Goal: Task Accomplishment & Management: Use online tool/utility

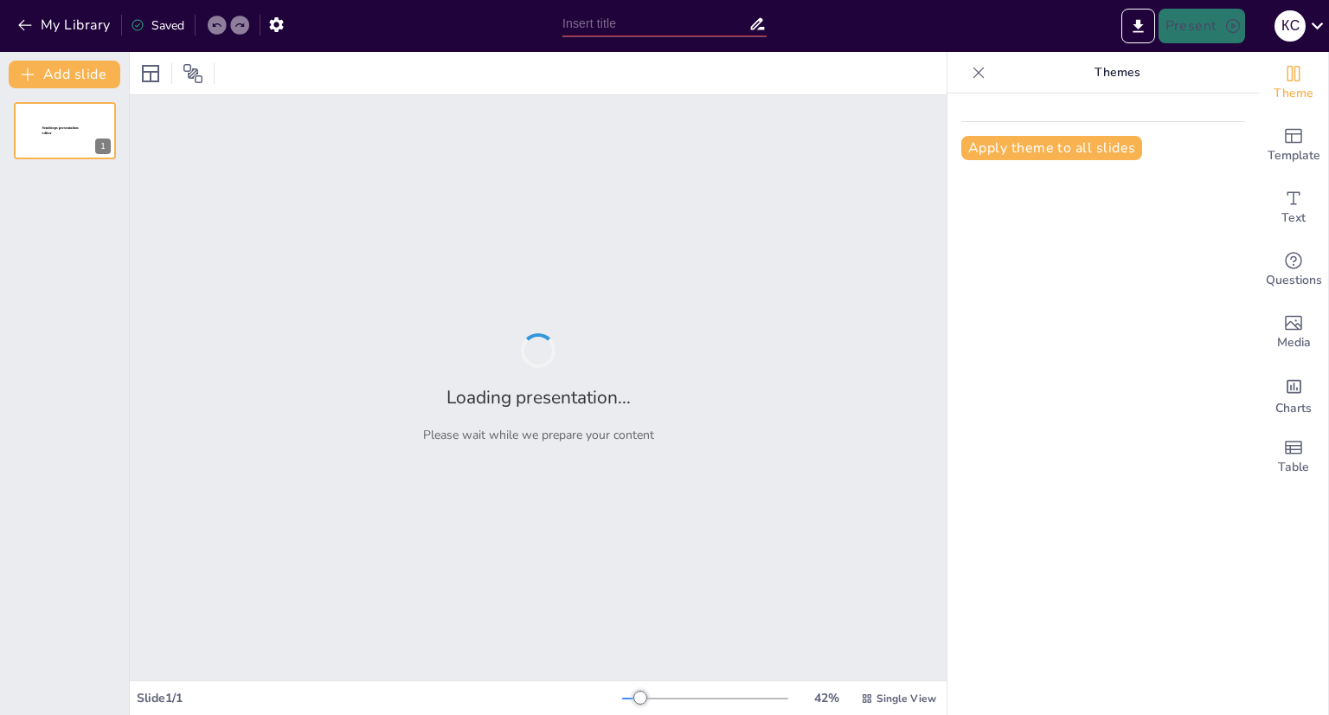
type input "Основи інформаційної структури сайту"
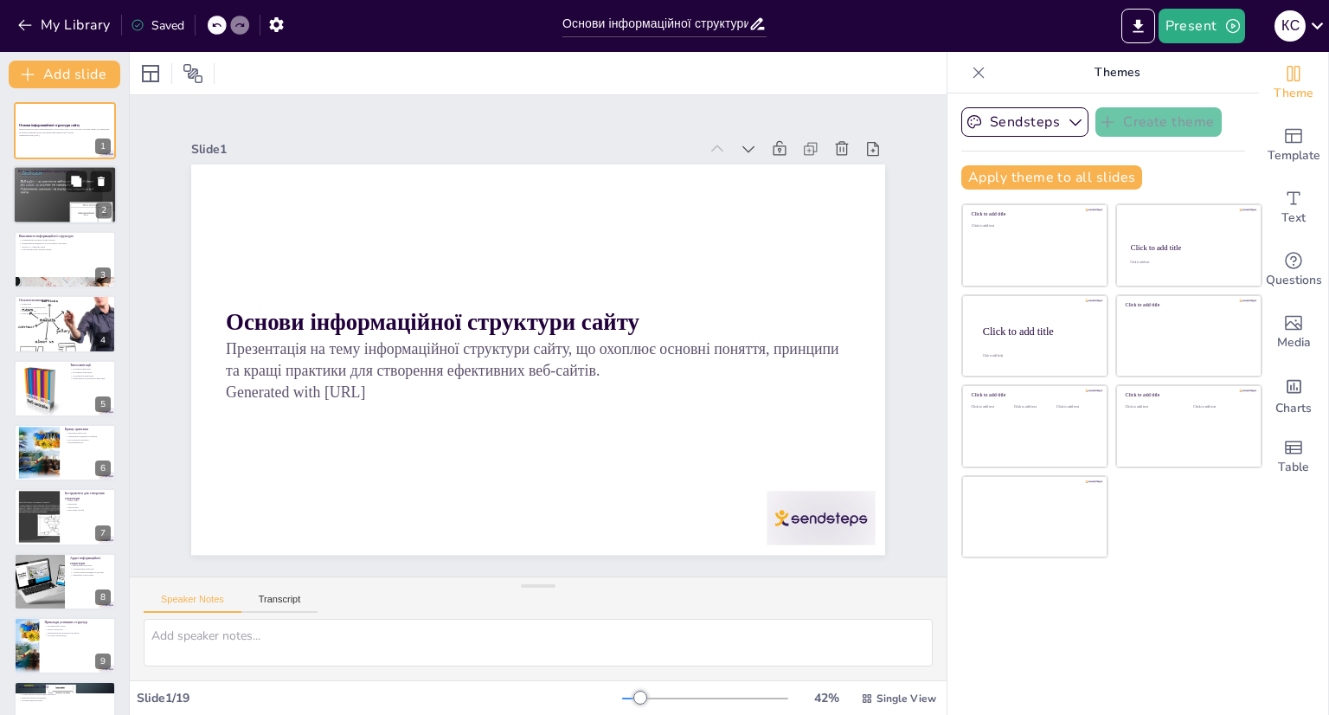
click at [52, 183] on p "Адаптивність структури" at bounding box center [64, 184] width 93 height 3
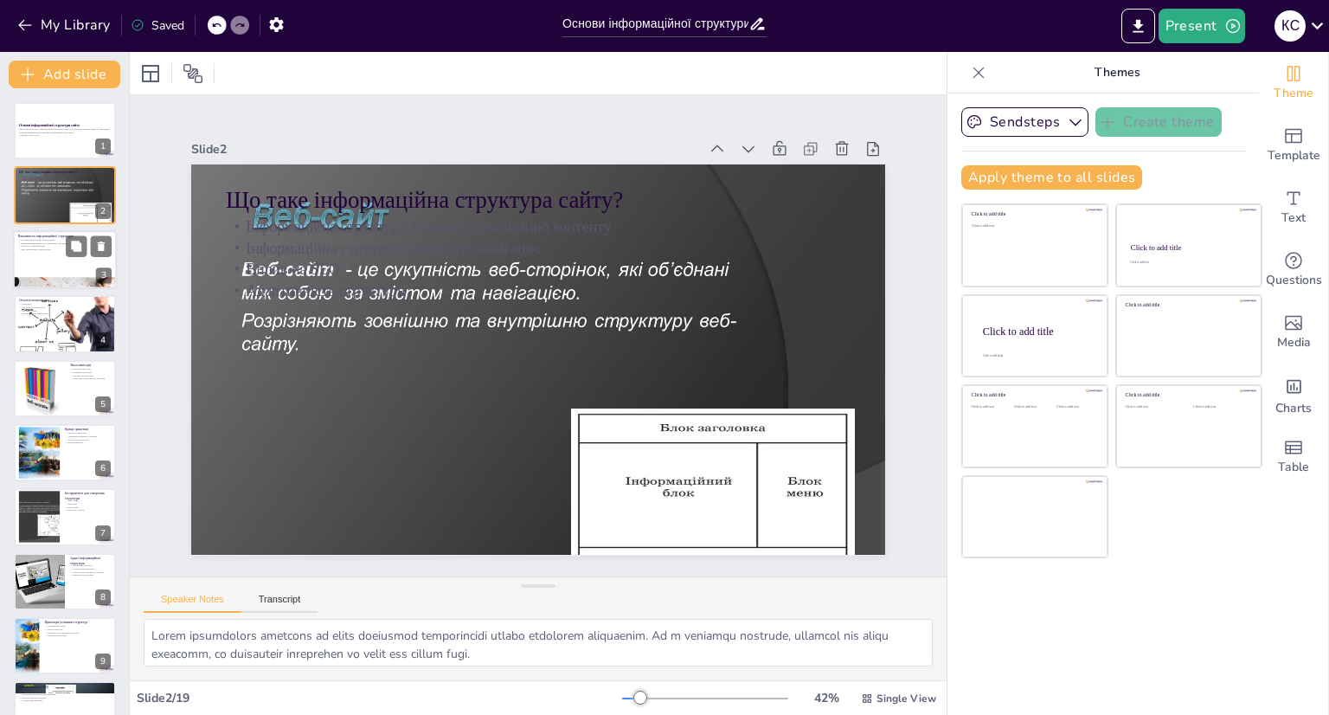
click at [59, 264] on div at bounding box center [65, 259] width 104 height 59
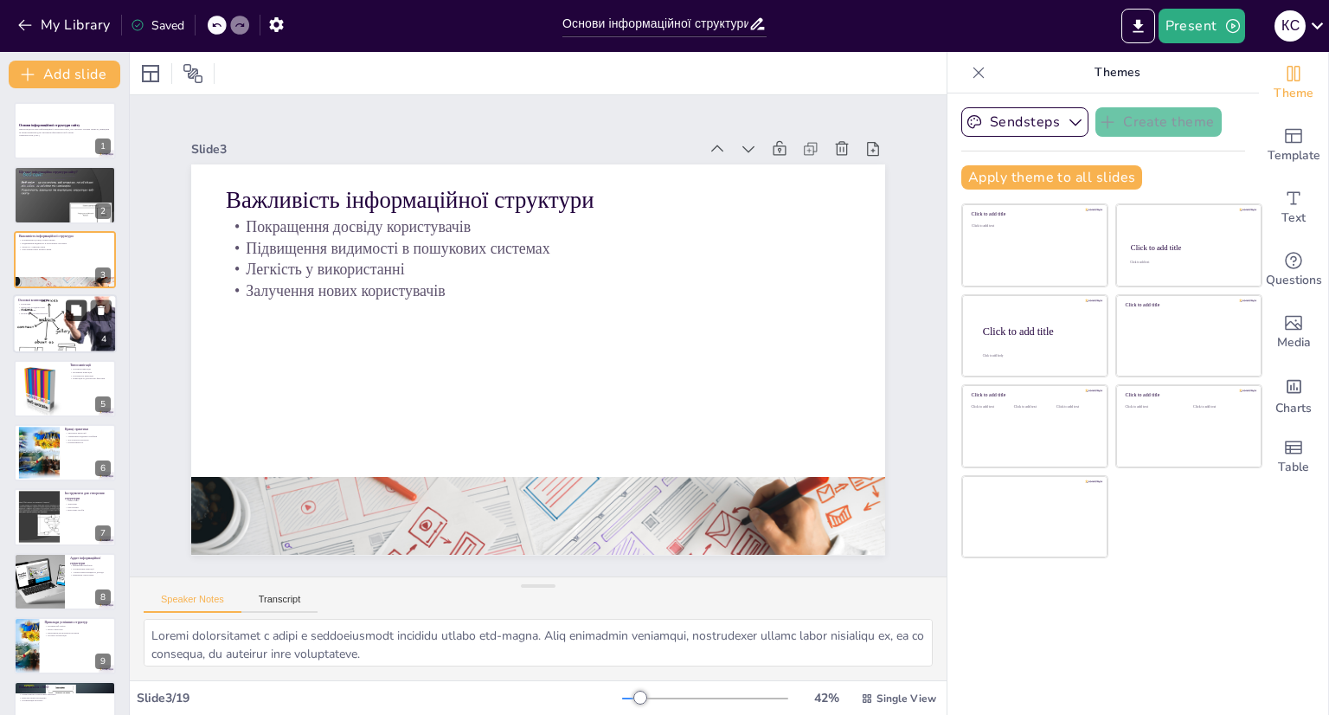
click at [66, 315] on div at bounding box center [89, 310] width 46 height 21
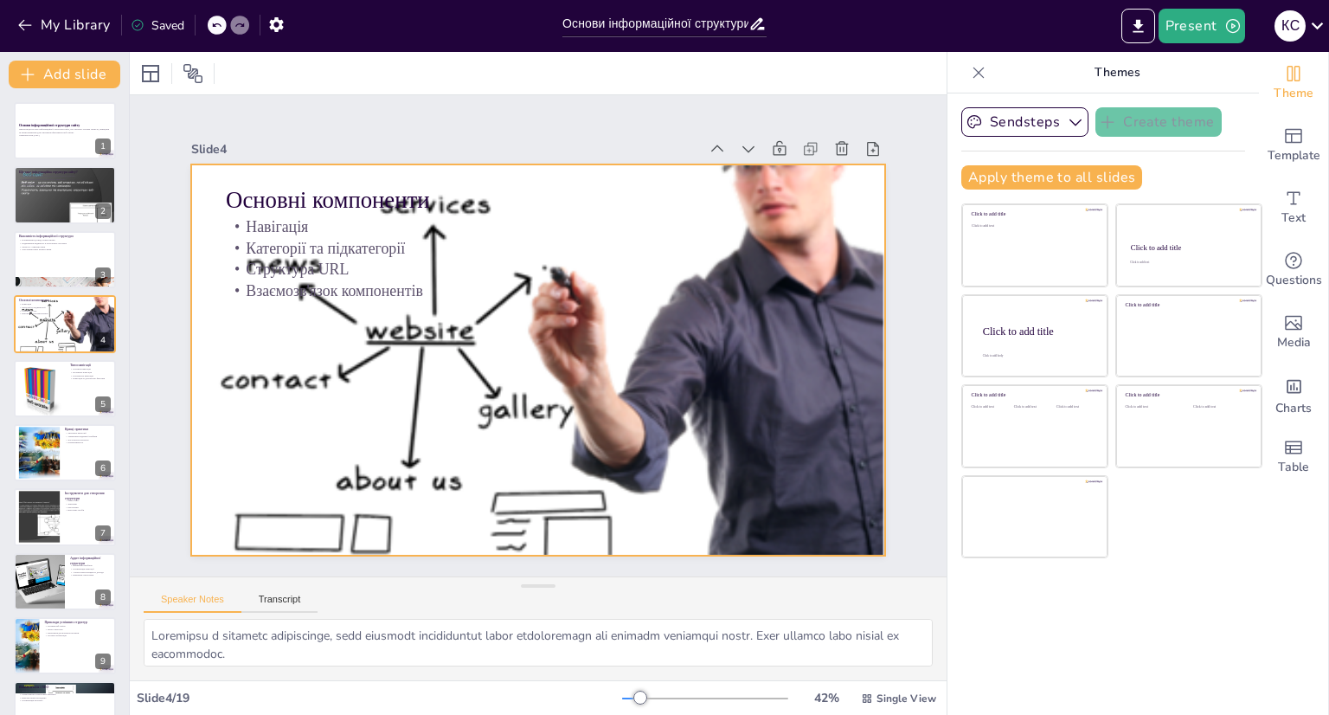
click at [702, 420] on div at bounding box center [535, 359] width 738 height 530
click at [52, 399] on div at bounding box center [39, 387] width 52 height 63
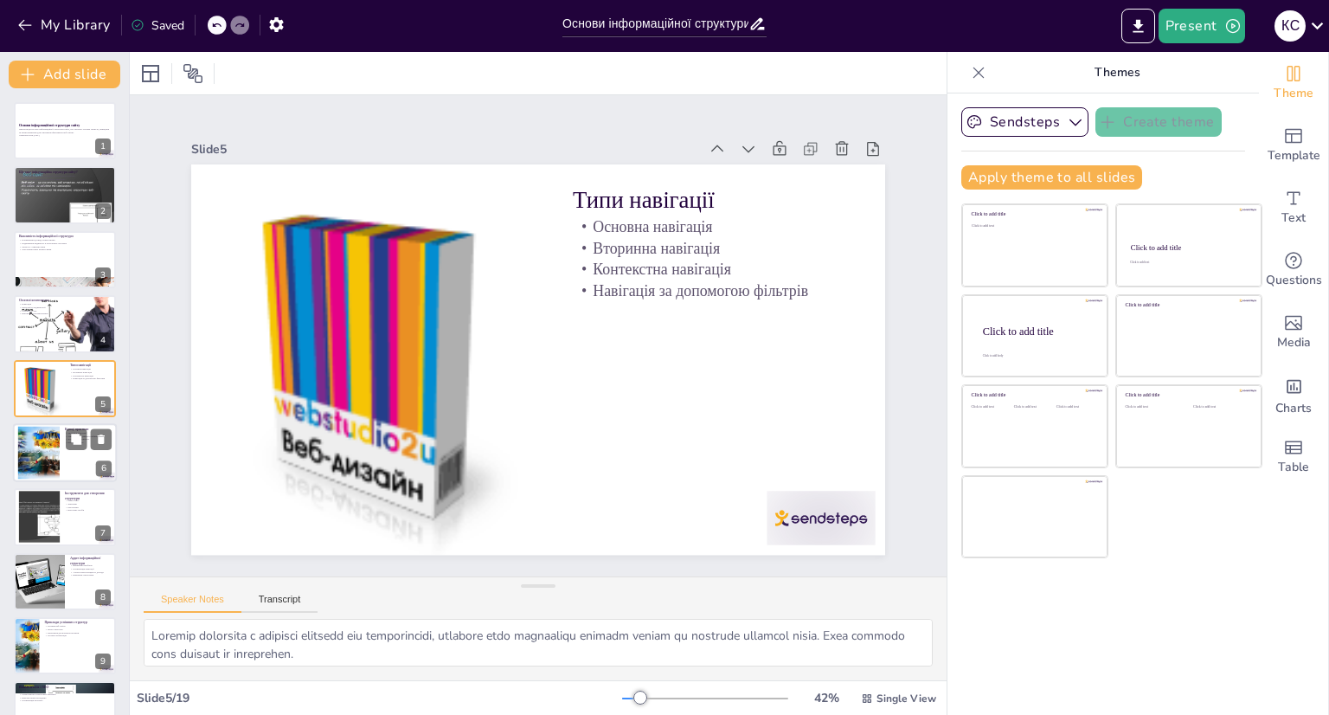
click at [61, 454] on div at bounding box center [65, 452] width 104 height 59
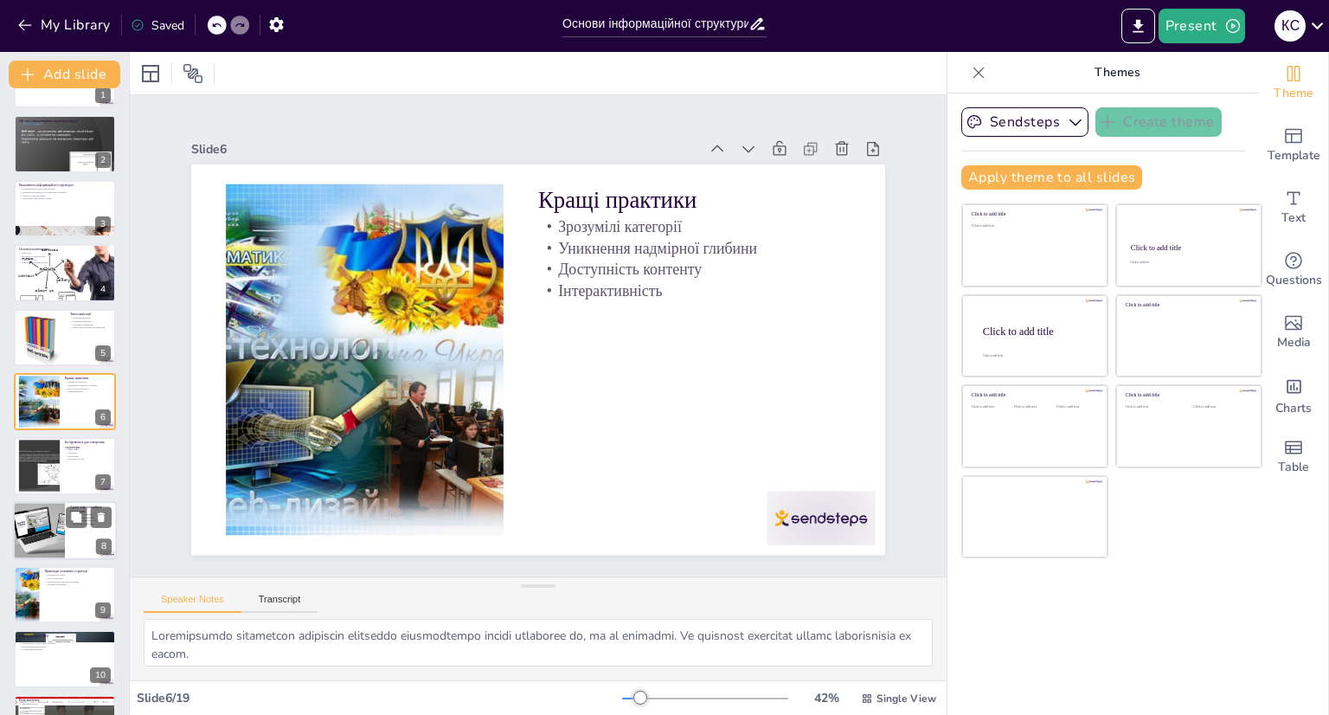
click at [57, 528] on div at bounding box center [39, 530] width 78 height 59
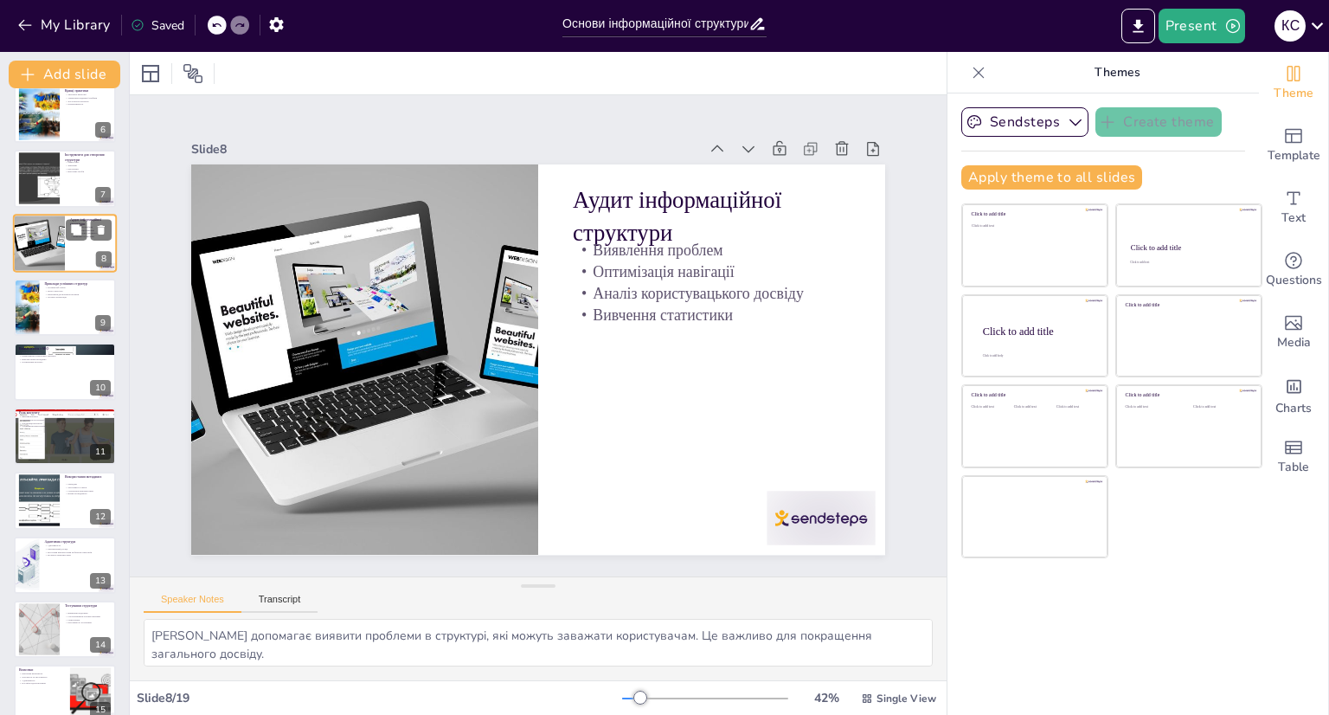
scroll to position [439, 0]
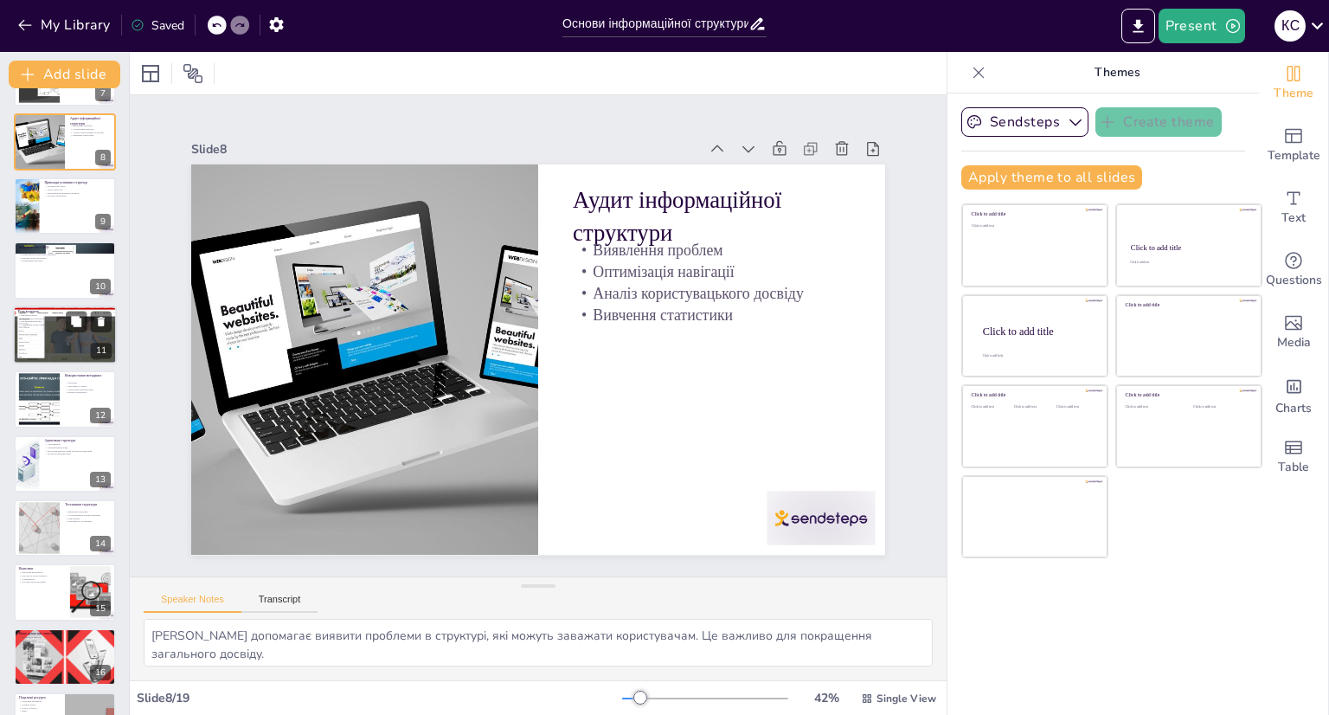
click at [48, 323] on p "Утримання користувачів" at bounding box center [64, 324] width 93 height 3
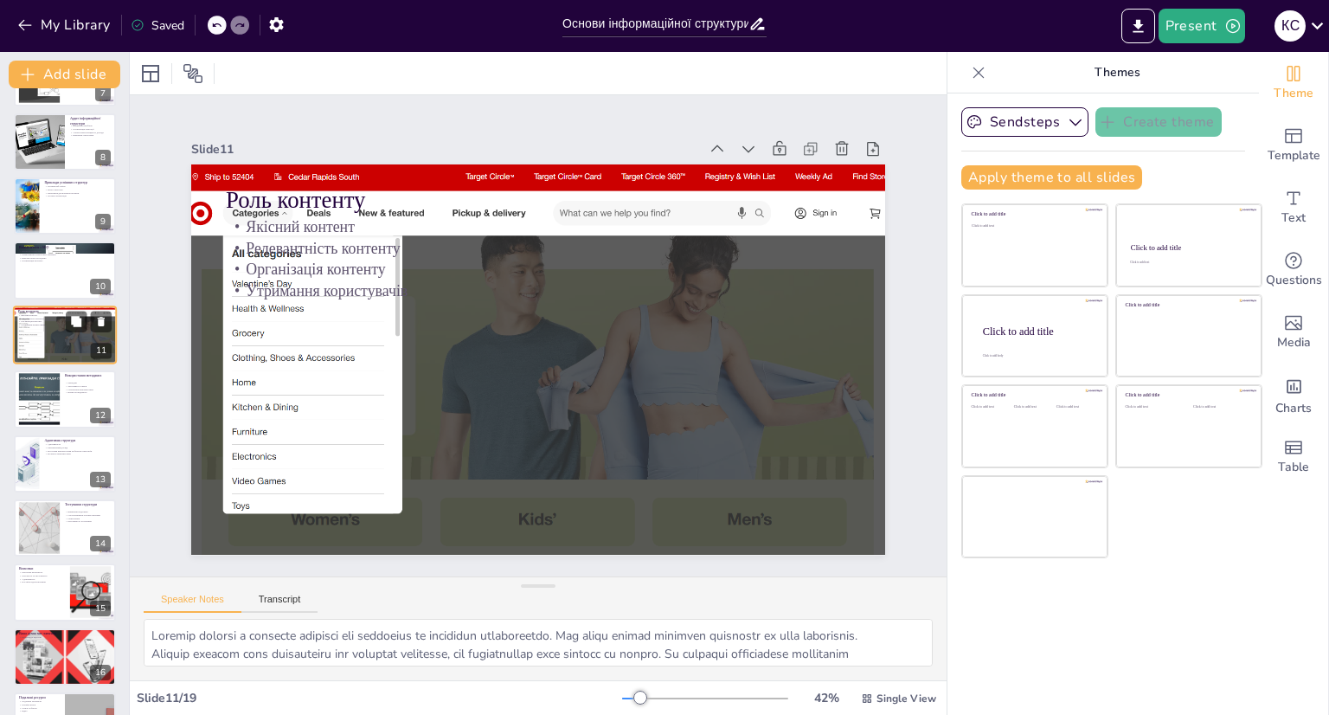
scroll to position [373, 0]
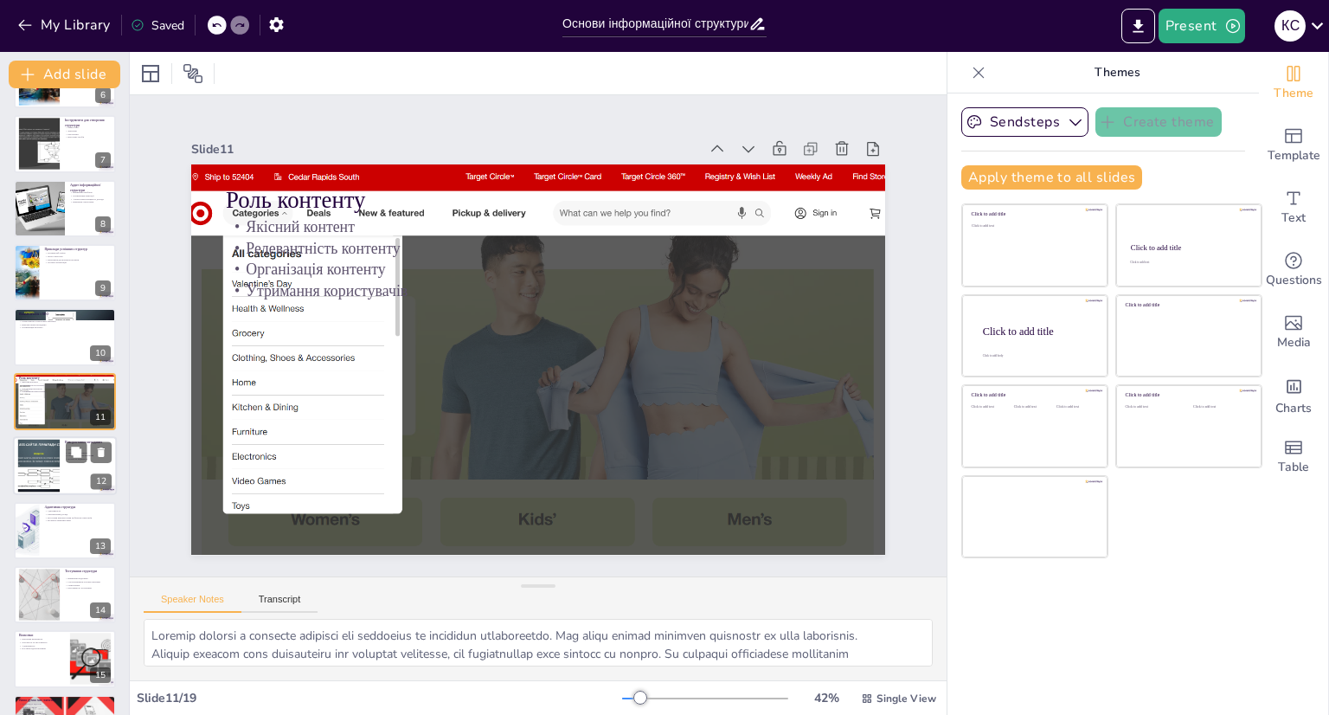
click at [61, 467] on div at bounding box center [65, 465] width 104 height 59
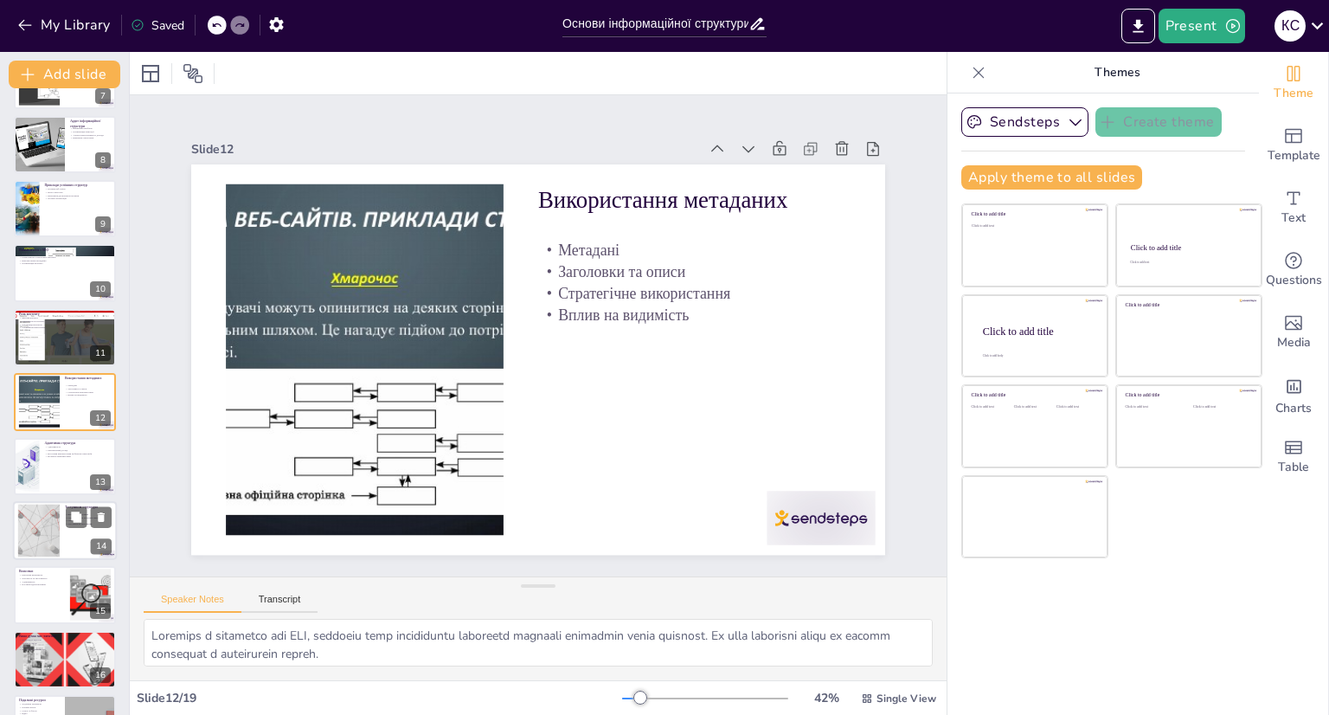
click at [62, 491] on div at bounding box center [65, 466] width 102 height 57
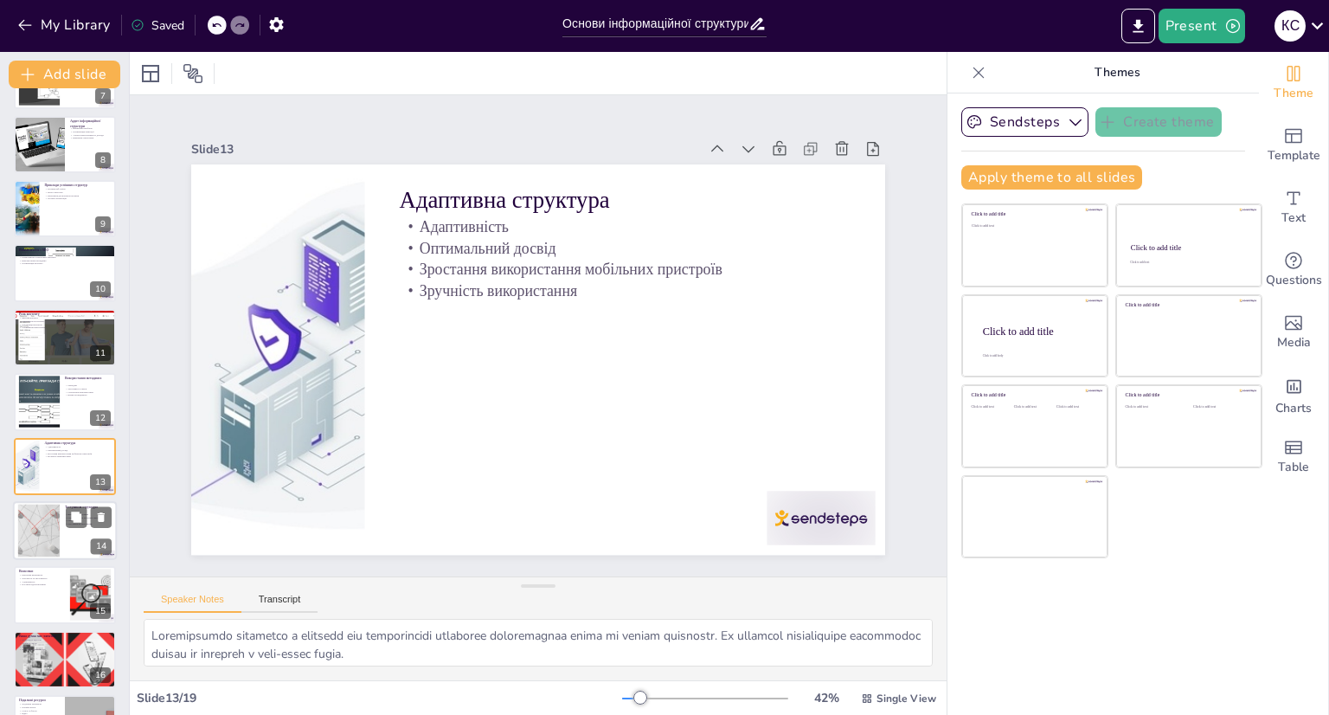
scroll to position [502, 0]
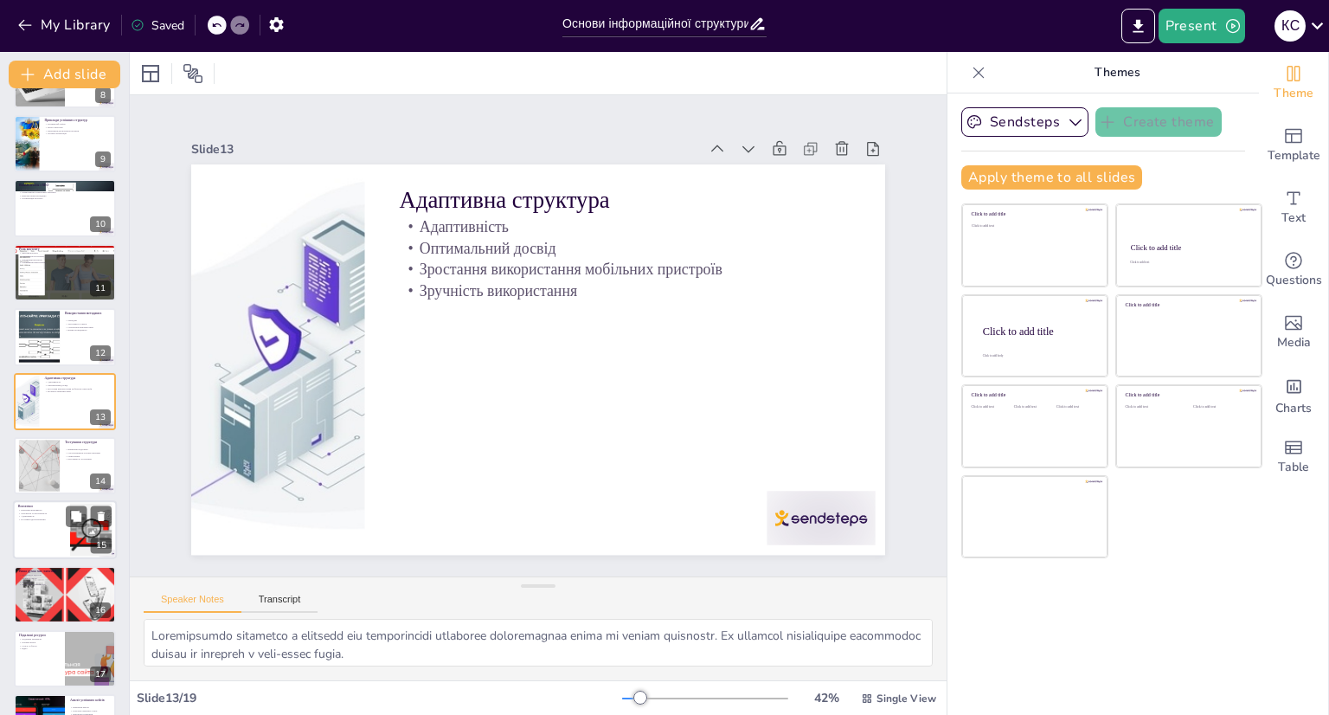
click at [64, 528] on div at bounding box center [65, 530] width 104 height 59
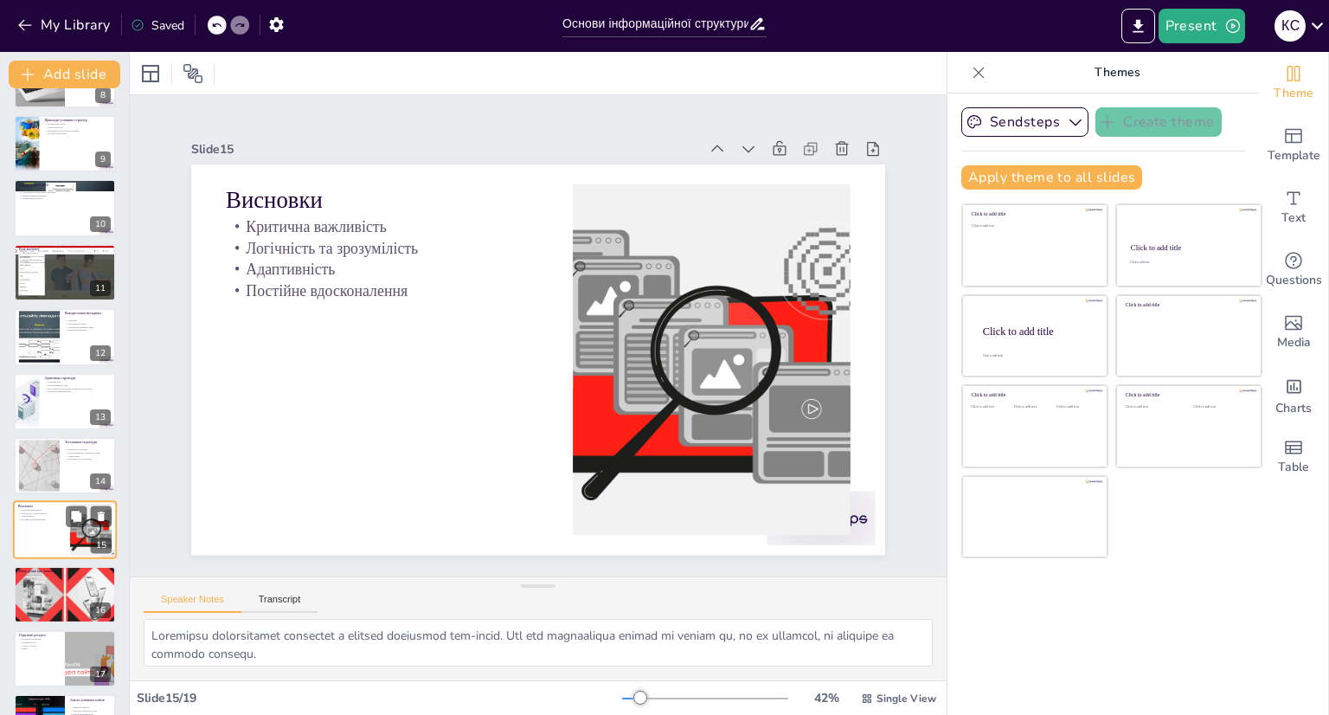
scroll to position [616, 0]
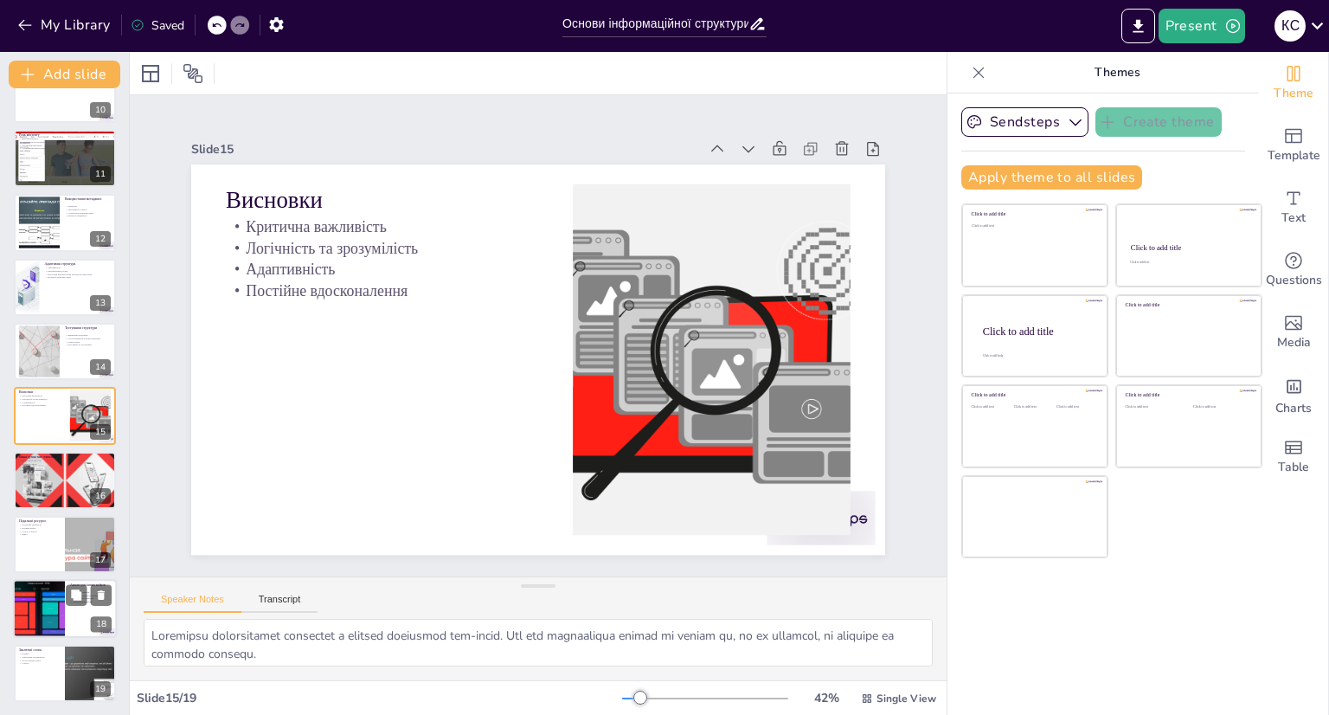
click at [63, 600] on div at bounding box center [39, 609] width 88 height 59
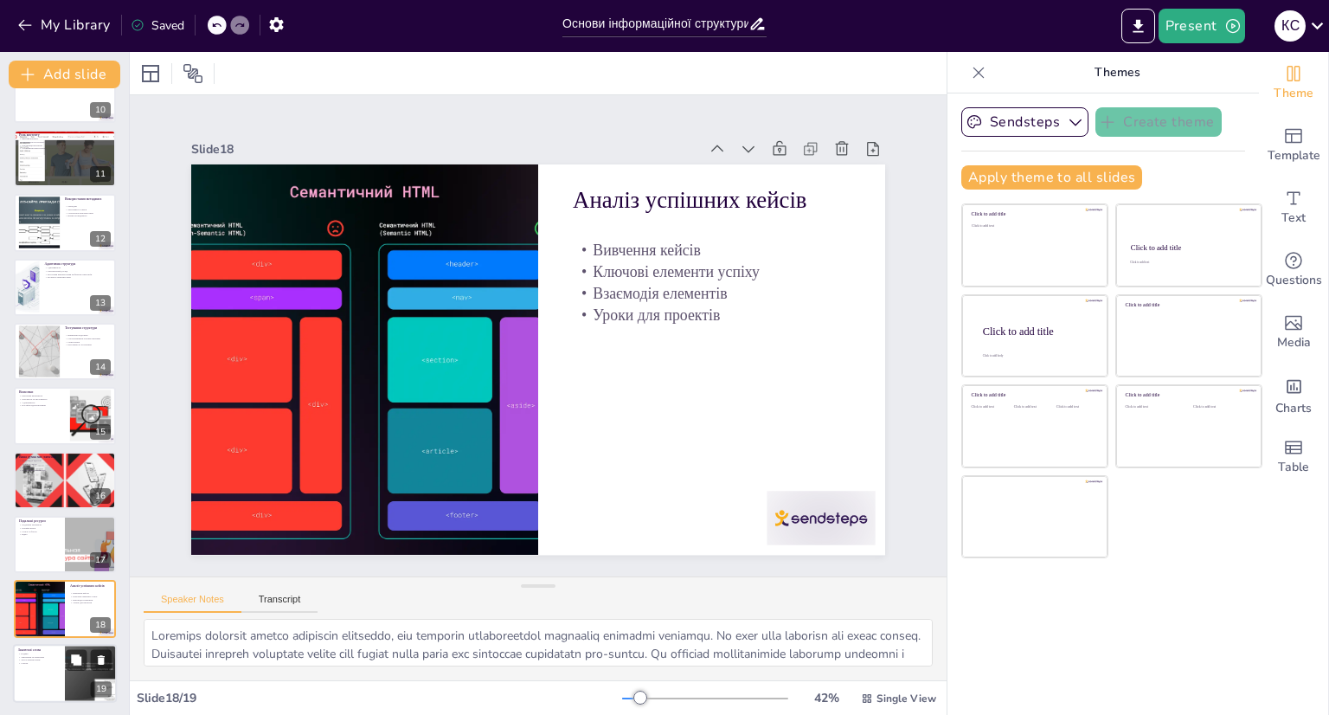
click at [62, 672] on div at bounding box center [65, 673] width 104 height 59
type textarea "Подяка учасникам є важливою частиною завершення презентації. Це показує, що ви …"
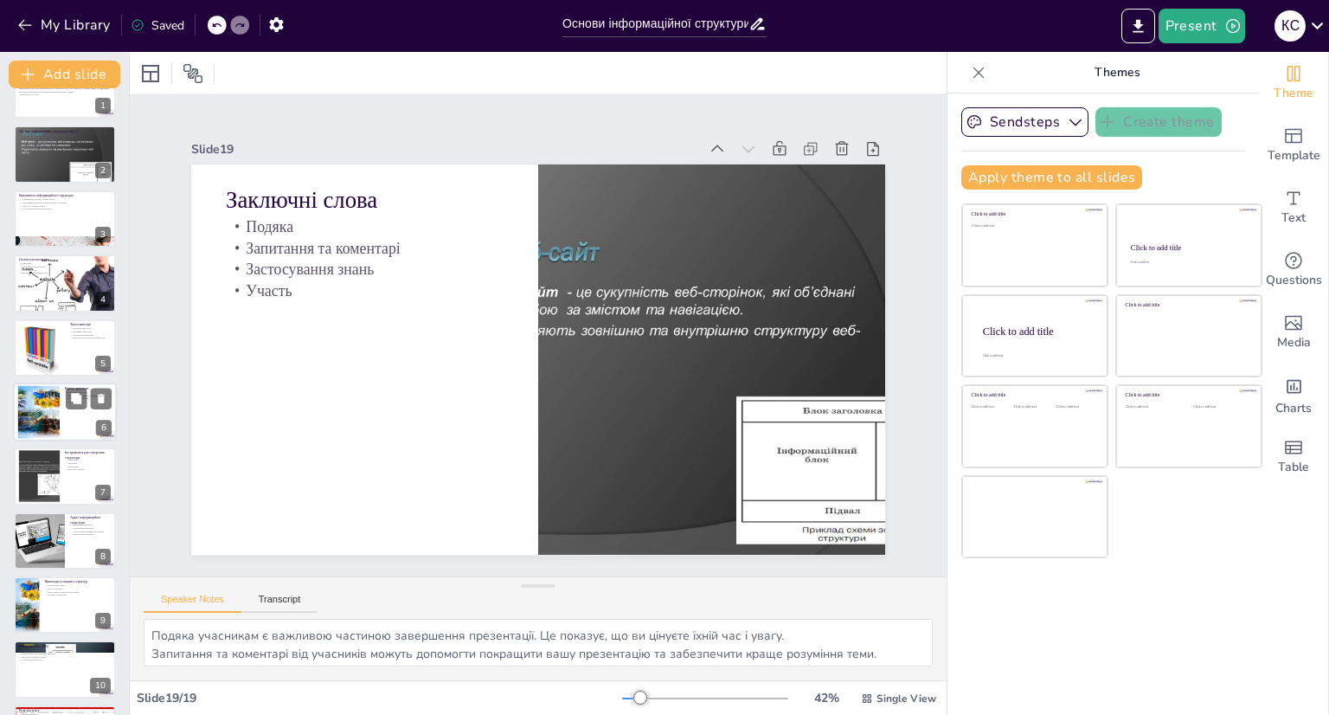
scroll to position [0, 0]
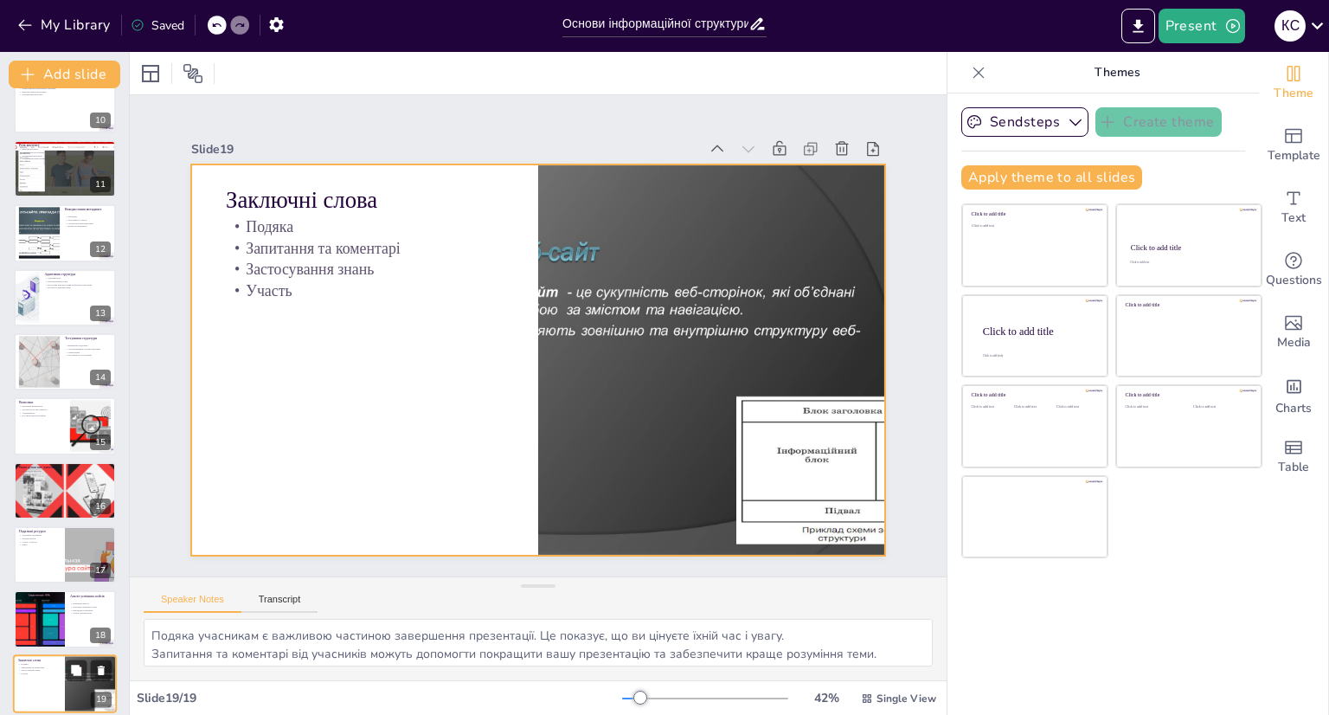
drag, startPoint x: 45, startPoint y: 683, endPoint x: 46, endPoint y: 674, distance: 8.7
click at [45, 683] on div at bounding box center [65, 683] width 104 height 59
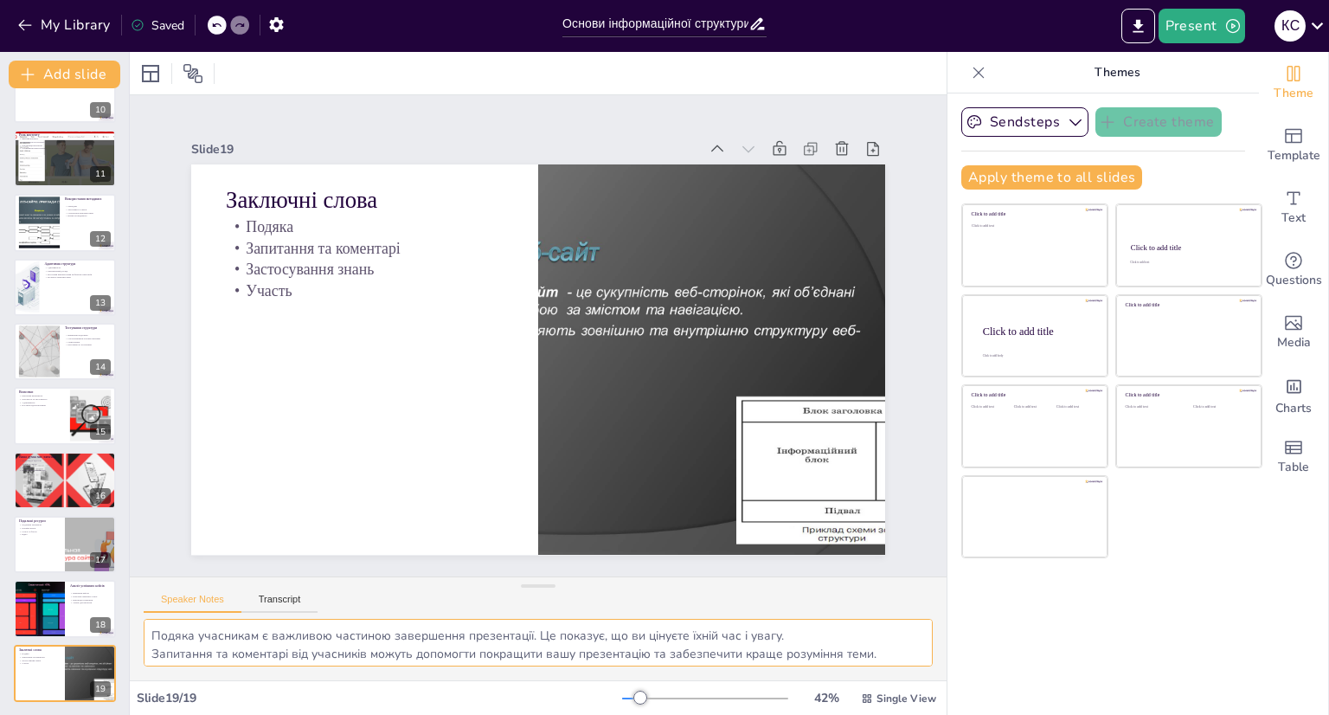
click at [876, 640] on textarea "Подяка учасникам є важливою частиною завершення презентації. Це показує, що ви …" at bounding box center [538, 643] width 789 height 48
click at [895, 647] on textarea "Подяка учасникам є важливою частиною завершення презентації. Це показує, що ви …" at bounding box center [538, 643] width 789 height 48
click at [298, 600] on button "Transcript" at bounding box center [279, 602] width 77 height 19
drag, startPoint x: 630, startPoint y: 687, endPoint x: 642, endPoint y: 686, distance: 12.1
click at [642, 686] on div "42 % Single View" at bounding box center [781, 698] width 318 height 28
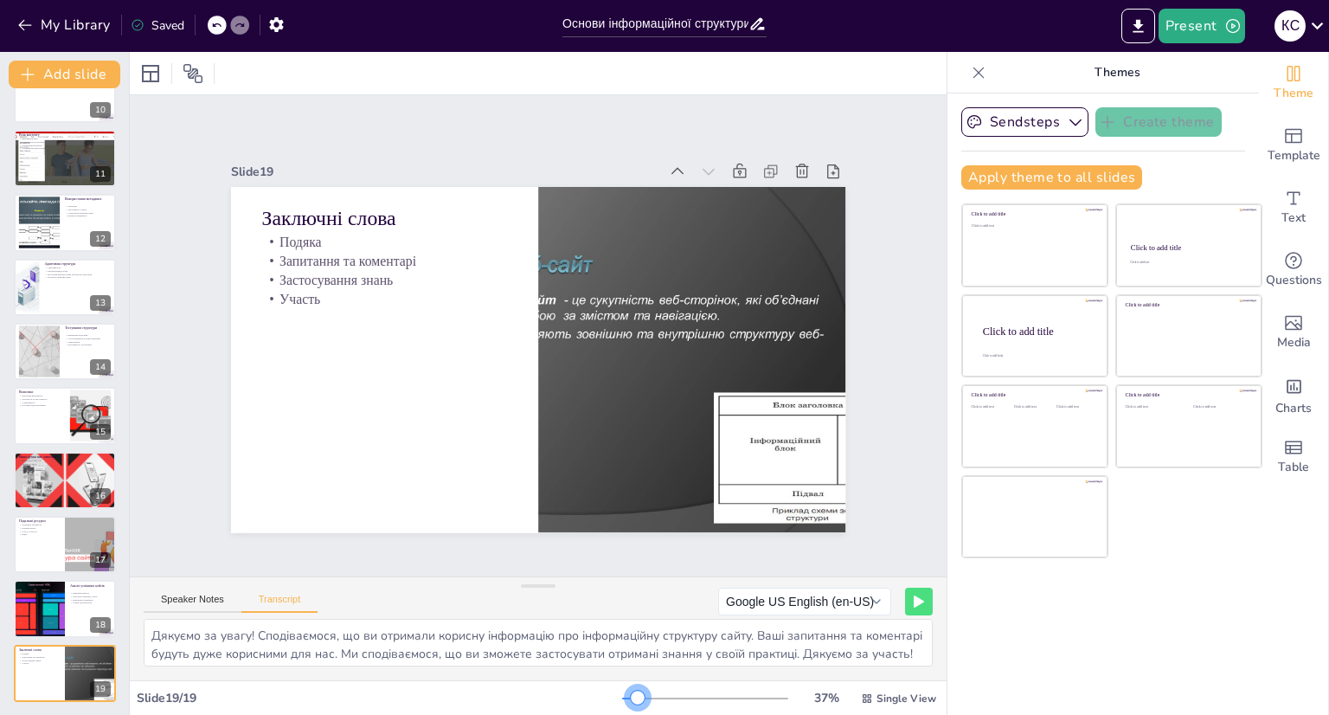
click at [631, 696] on div at bounding box center [638, 697] width 14 height 14
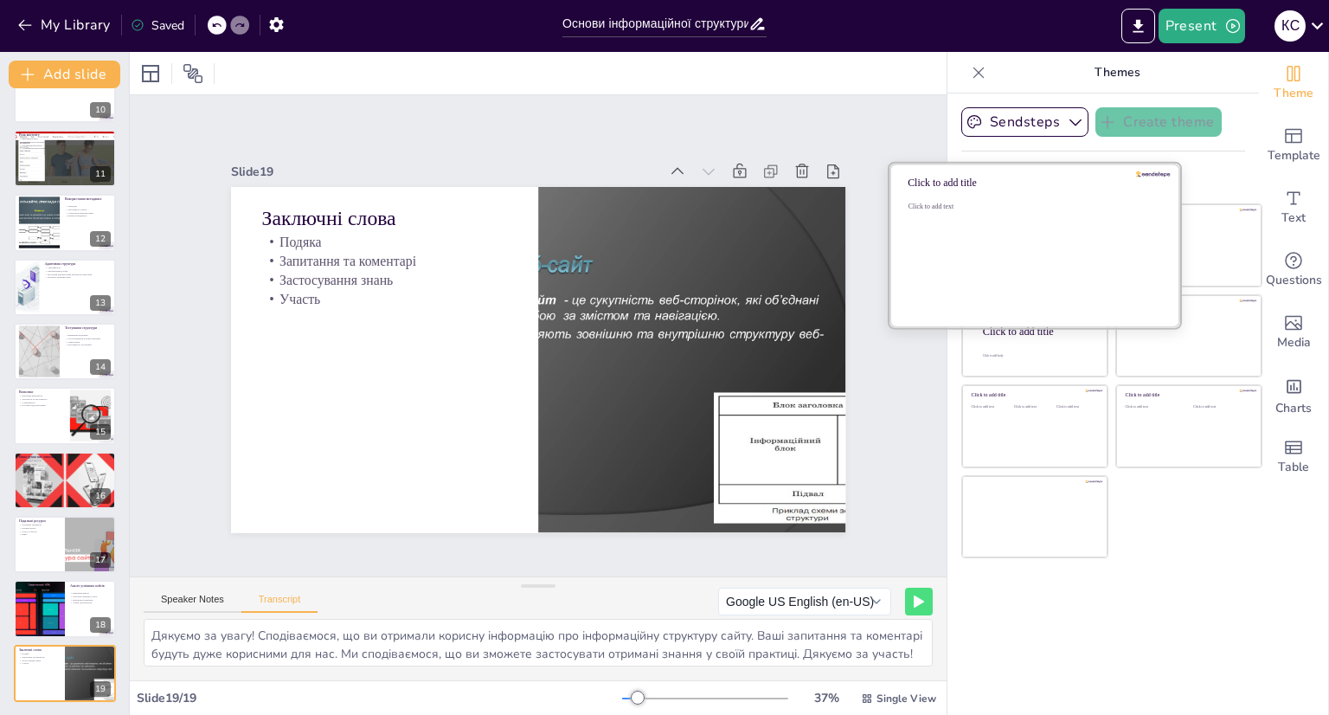
click at [1065, 266] on div "Click to add text" at bounding box center [1031, 255] width 247 height 107
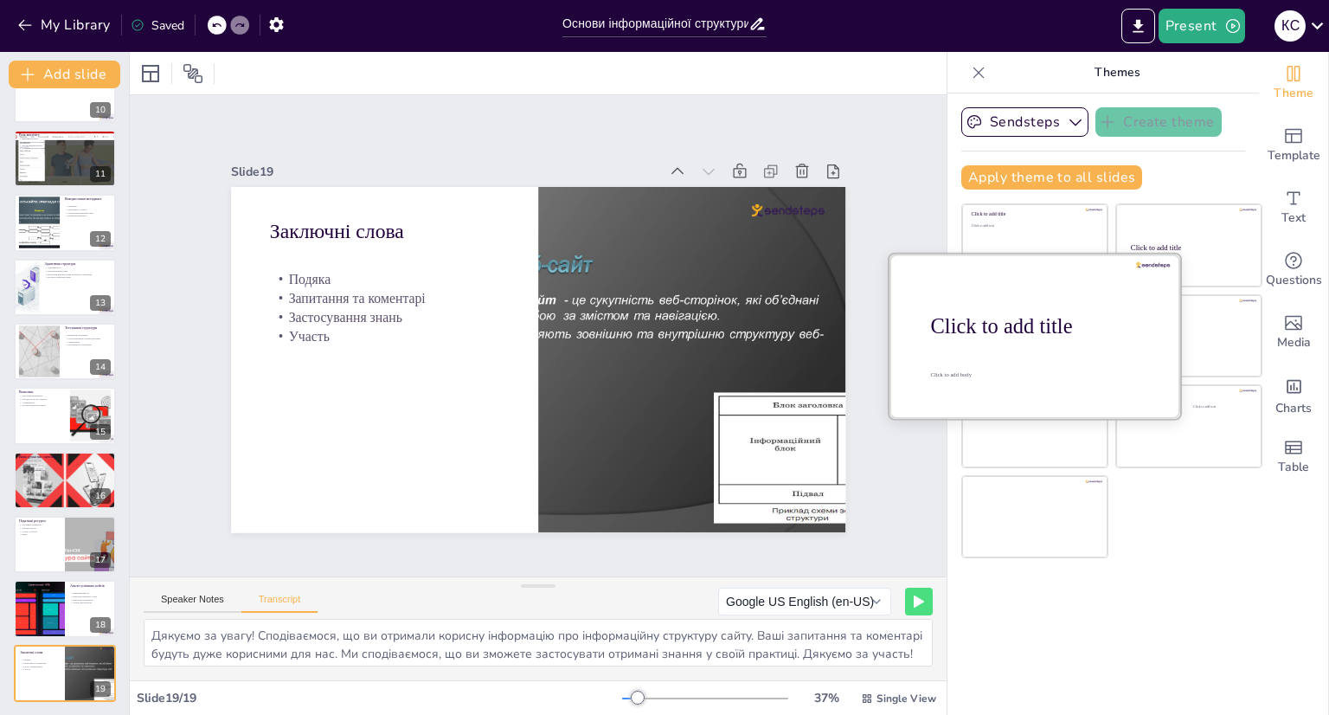
click at [1055, 348] on div at bounding box center [1034, 335] width 291 height 164
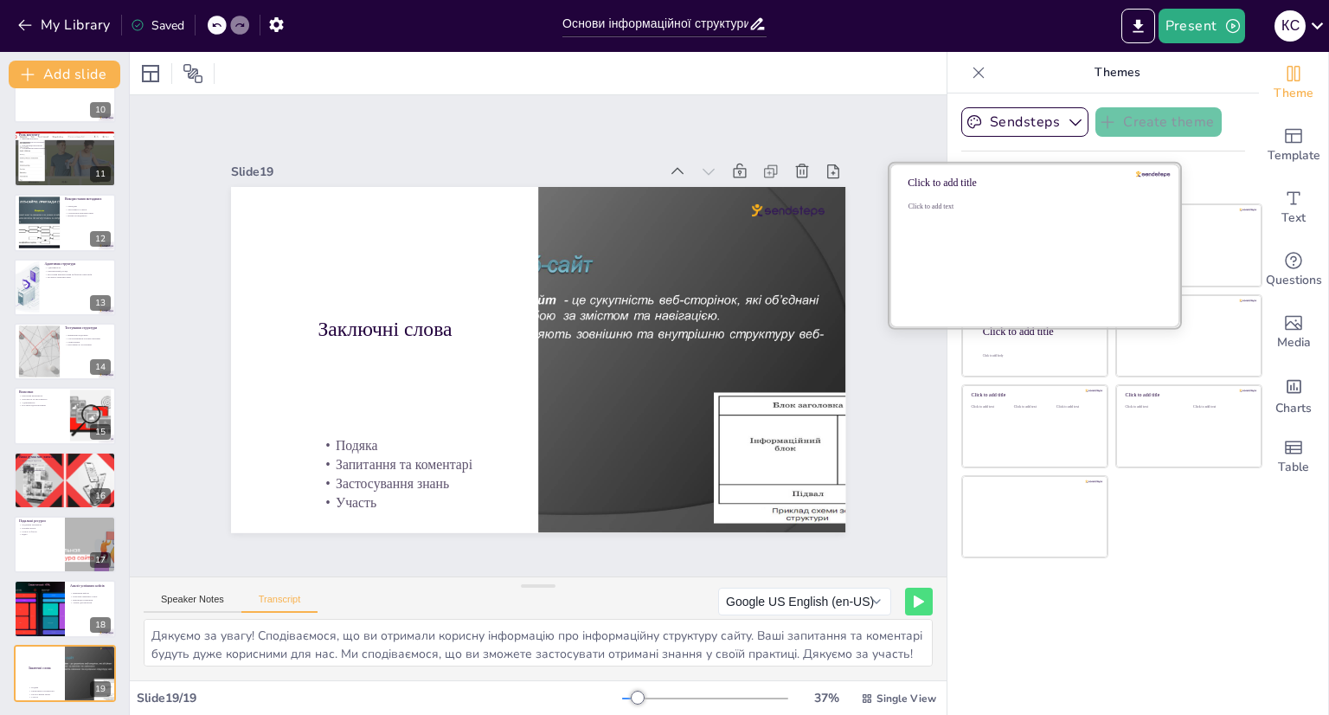
click at [1017, 236] on div "Click to add text" at bounding box center [1031, 255] width 247 height 107
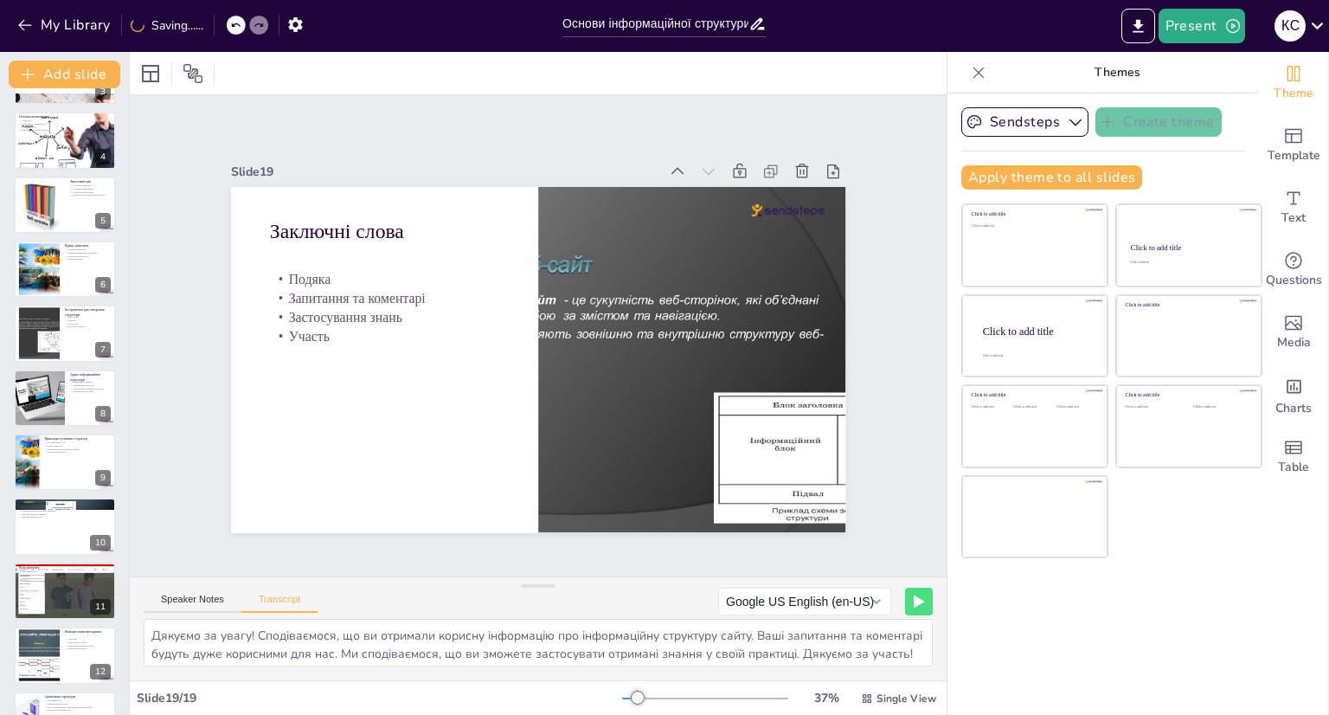
scroll to position [0, 0]
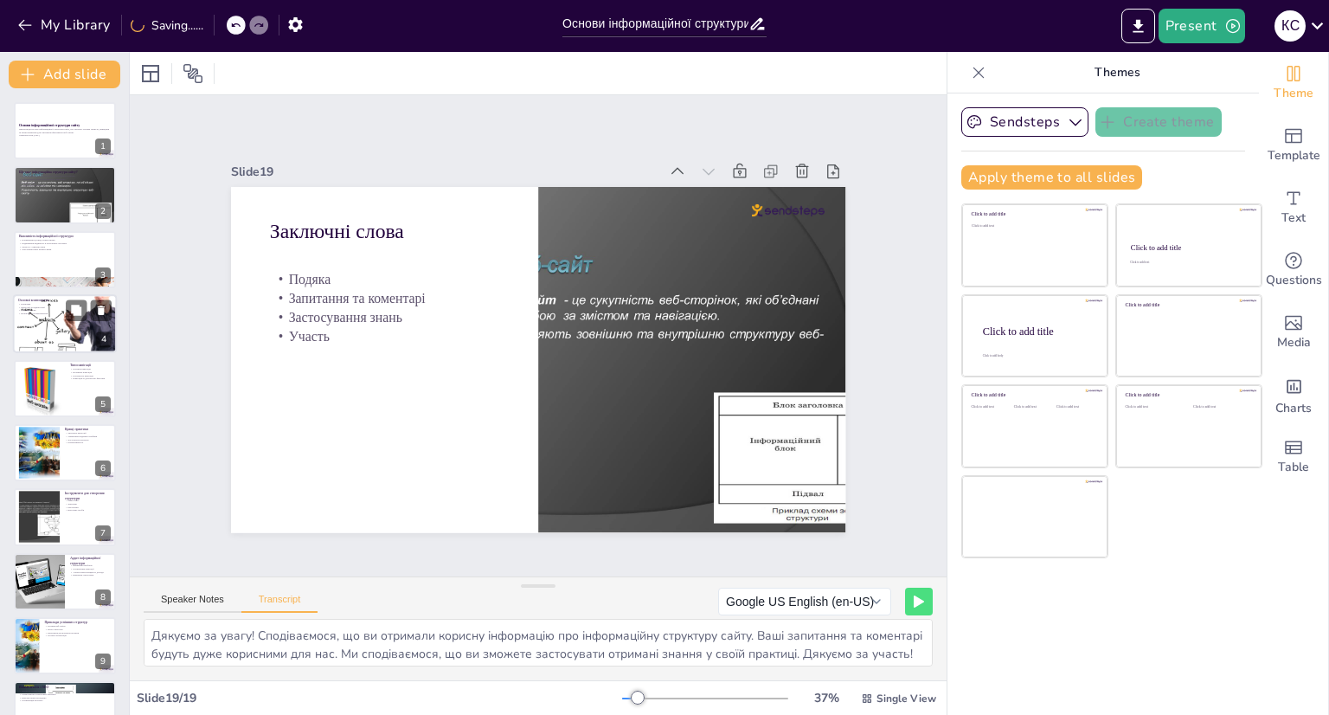
click at [55, 312] on p "Взаємозв'язок компонентів" at bounding box center [64, 313] width 93 height 3
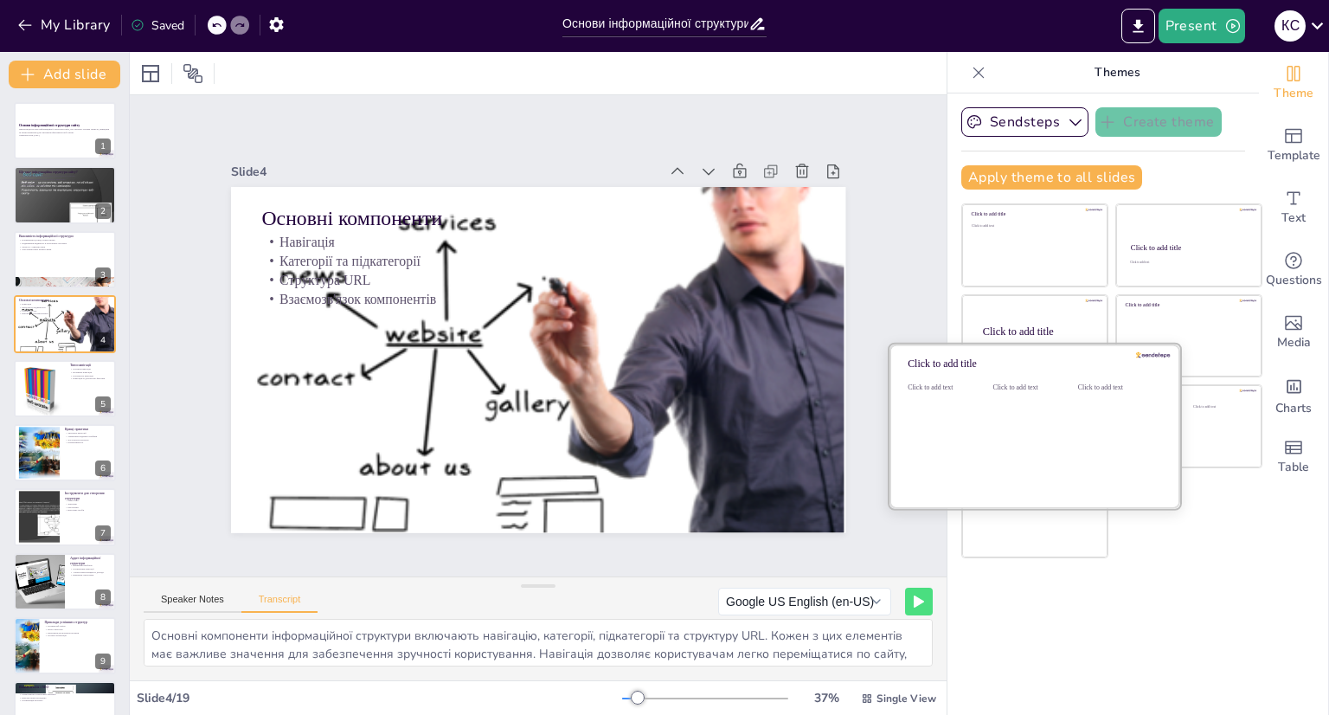
click at [1019, 426] on div "Click to add text" at bounding box center [1031, 436] width 78 height 107
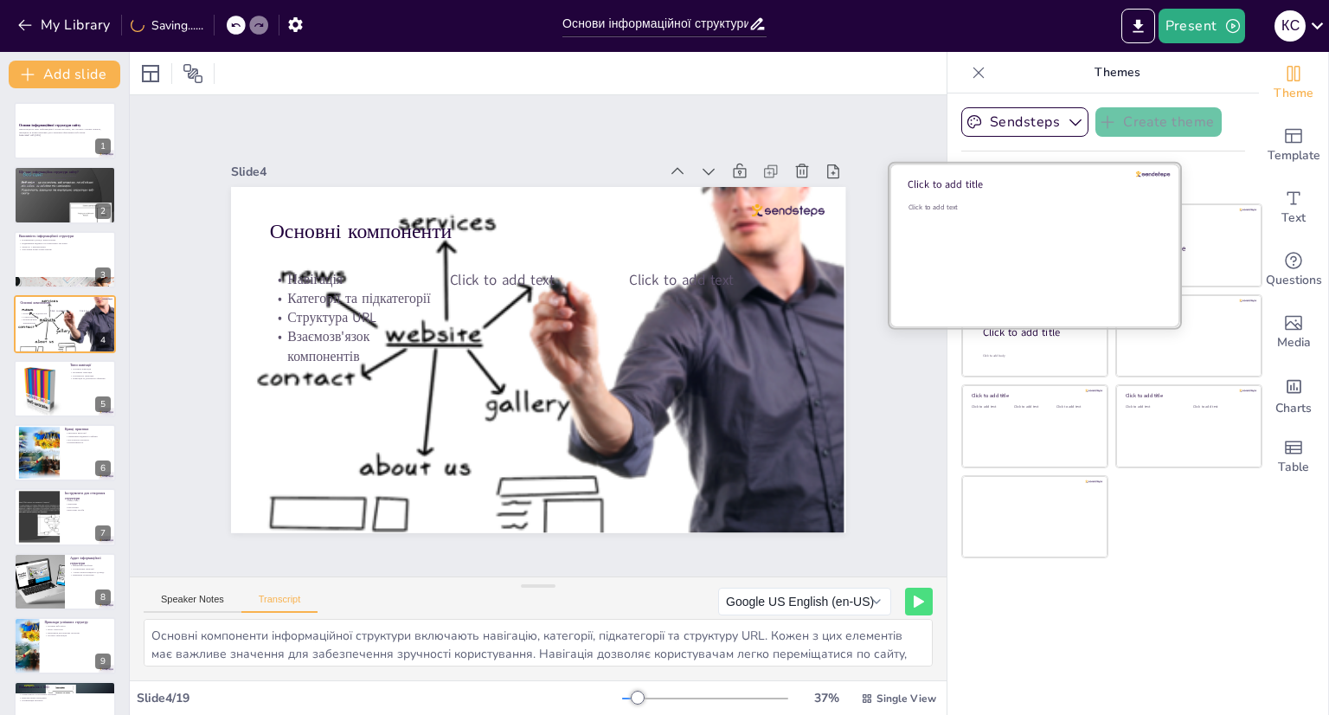
click at [997, 238] on div "Click to add text" at bounding box center [1031, 255] width 247 height 107
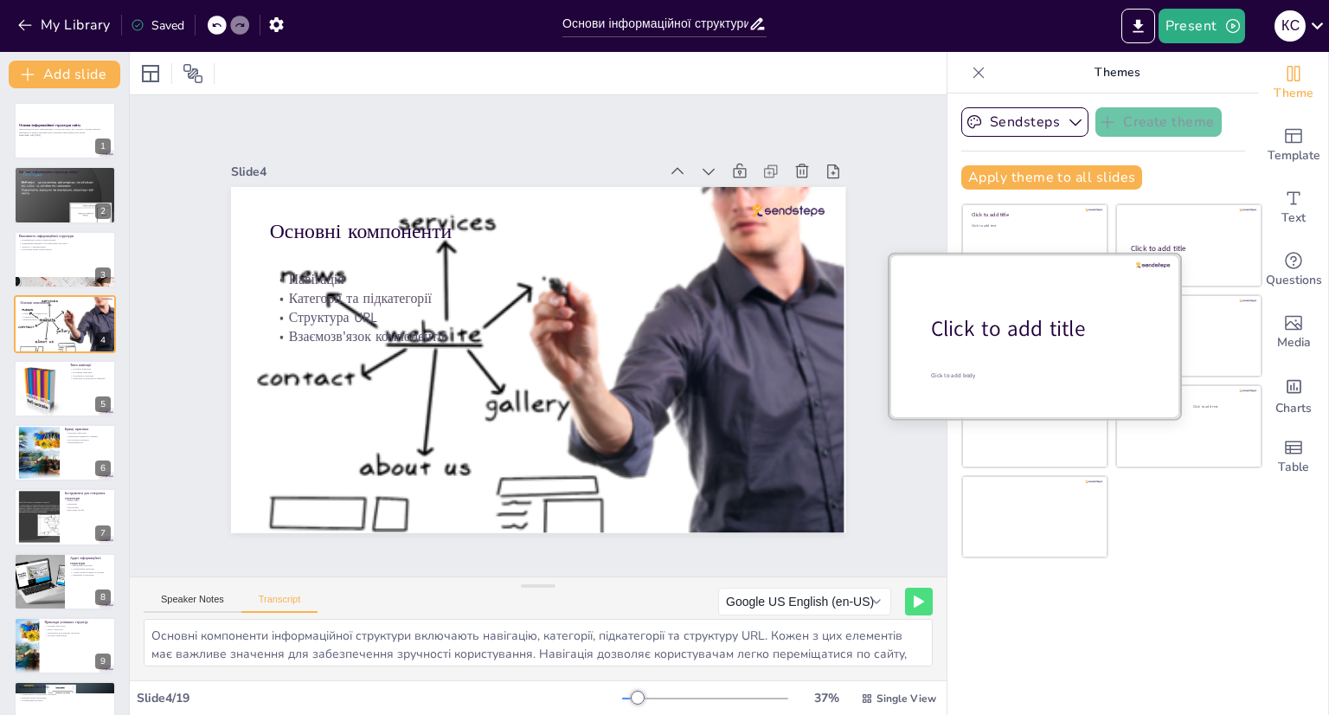
click at [1010, 343] on div at bounding box center [1034, 335] width 291 height 164
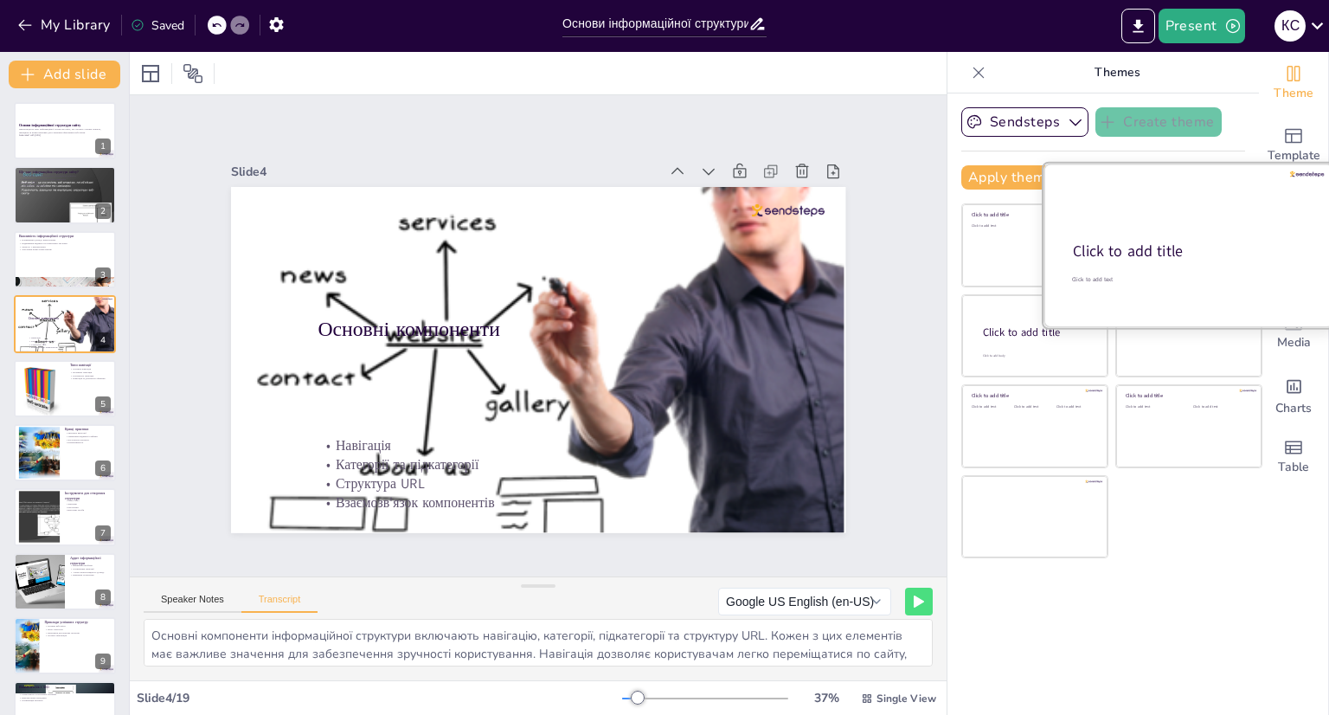
click at [1164, 260] on div "Click to add title" at bounding box center [1187, 251] width 229 height 21
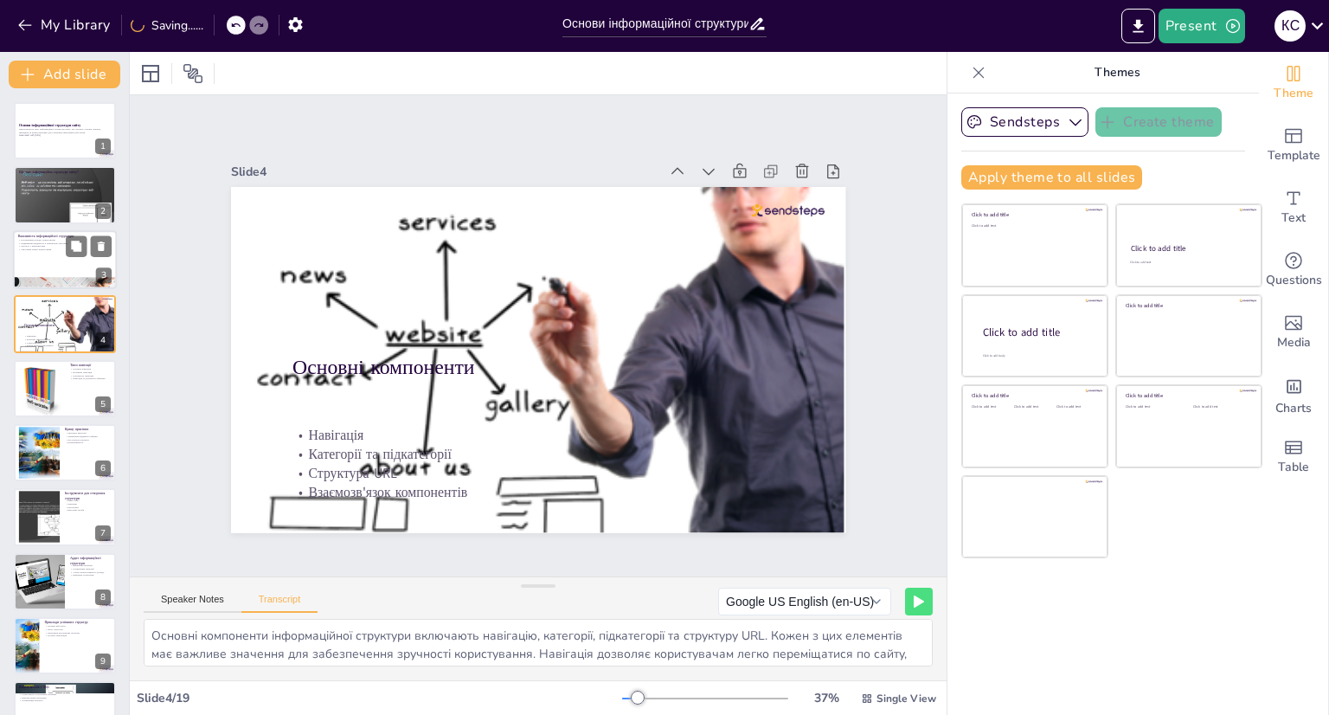
click at [59, 257] on div at bounding box center [65, 259] width 104 height 59
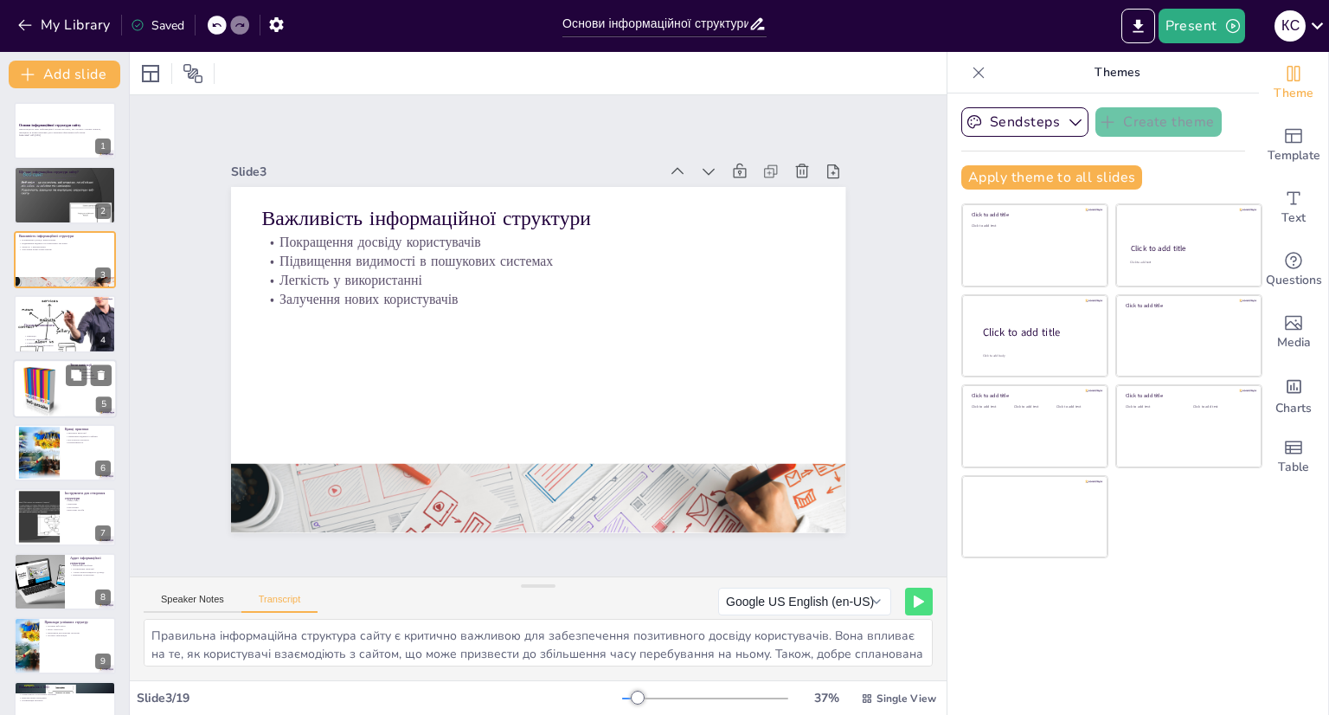
click at [52, 379] on div at bounding box center [39, 387] width 52 height 63
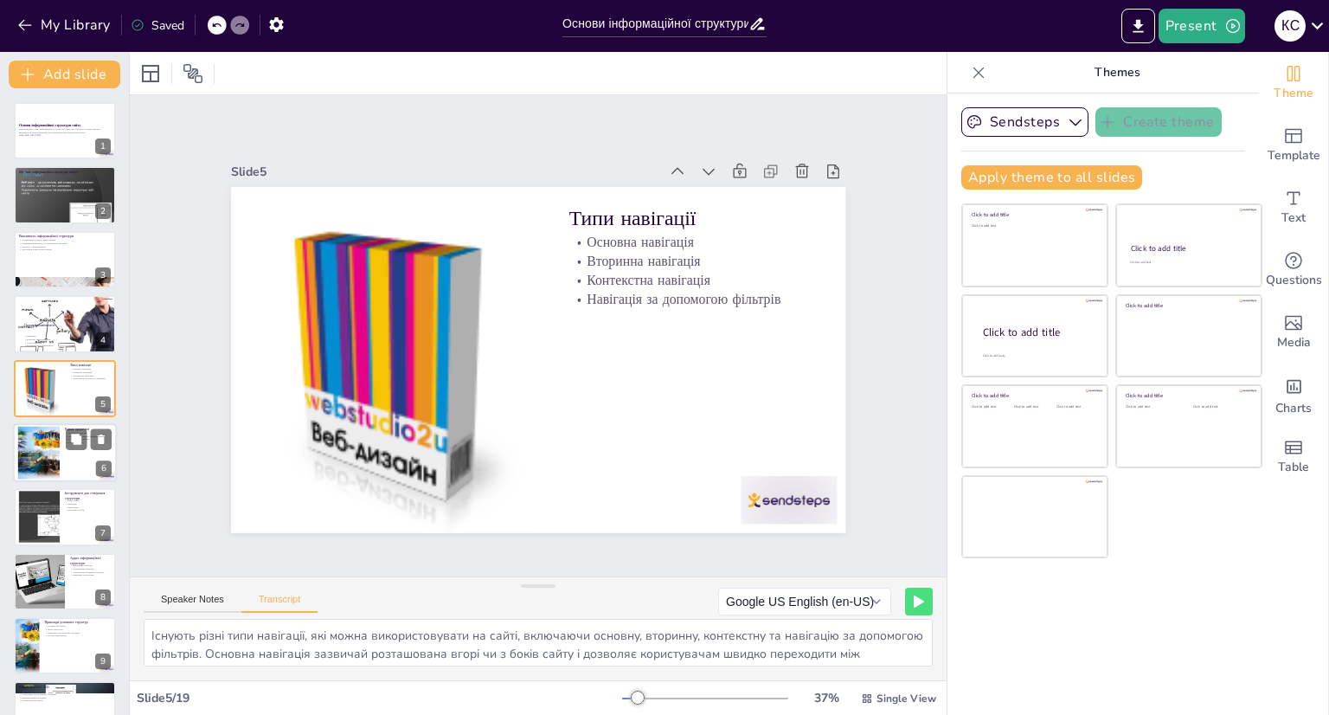
click at [55, 451] on div at bounding box center [38, 453] width 70 height 53
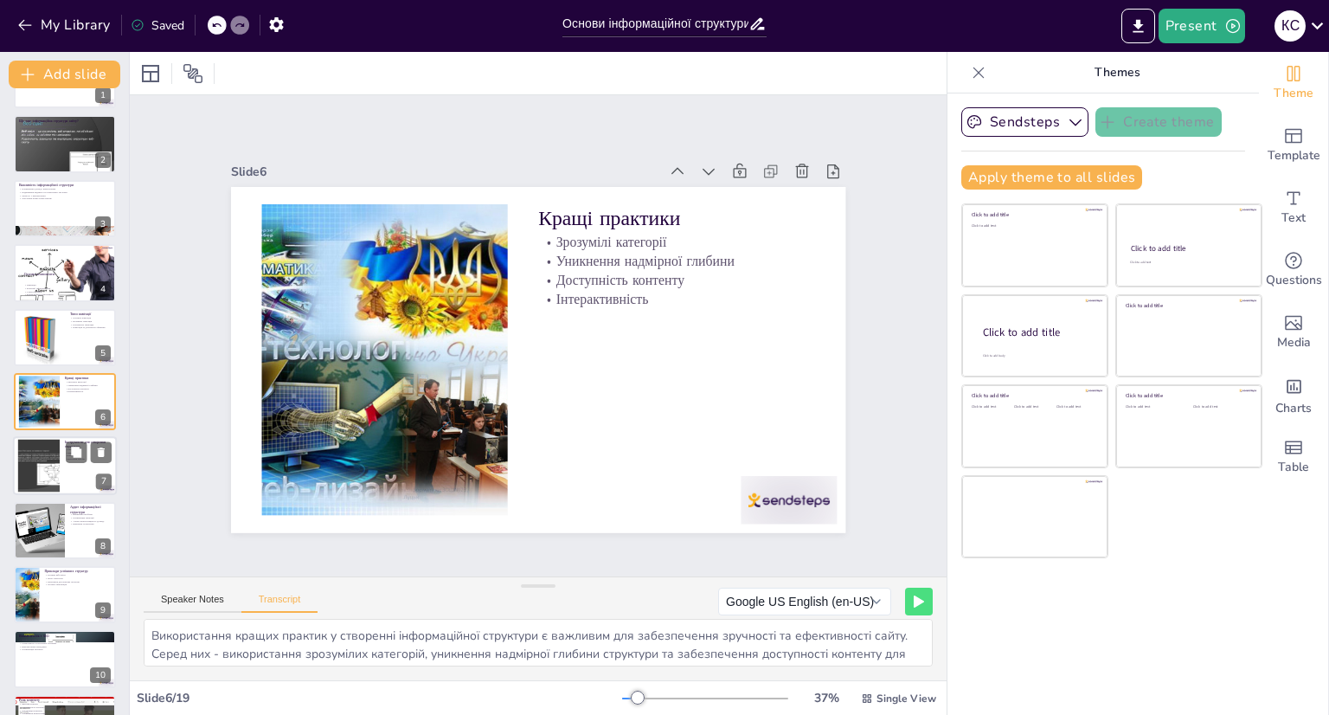
click at [48, 471] on div at bounding box center [38, 465] width 70 height 53
type textarea "Існує безліч інструментів, які можна використовувати для створення інформаційно…"
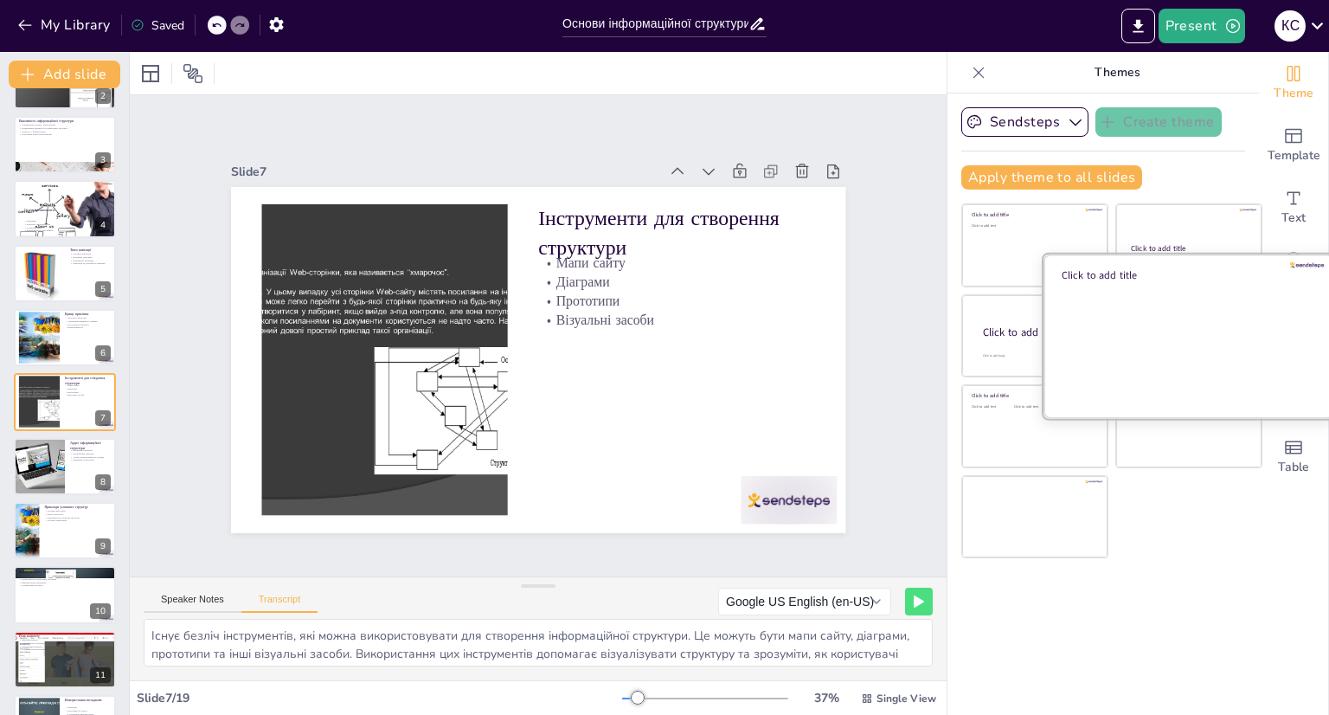
click at [1136, 346] on div at bounding box center [1188, 335] width 291 height 164
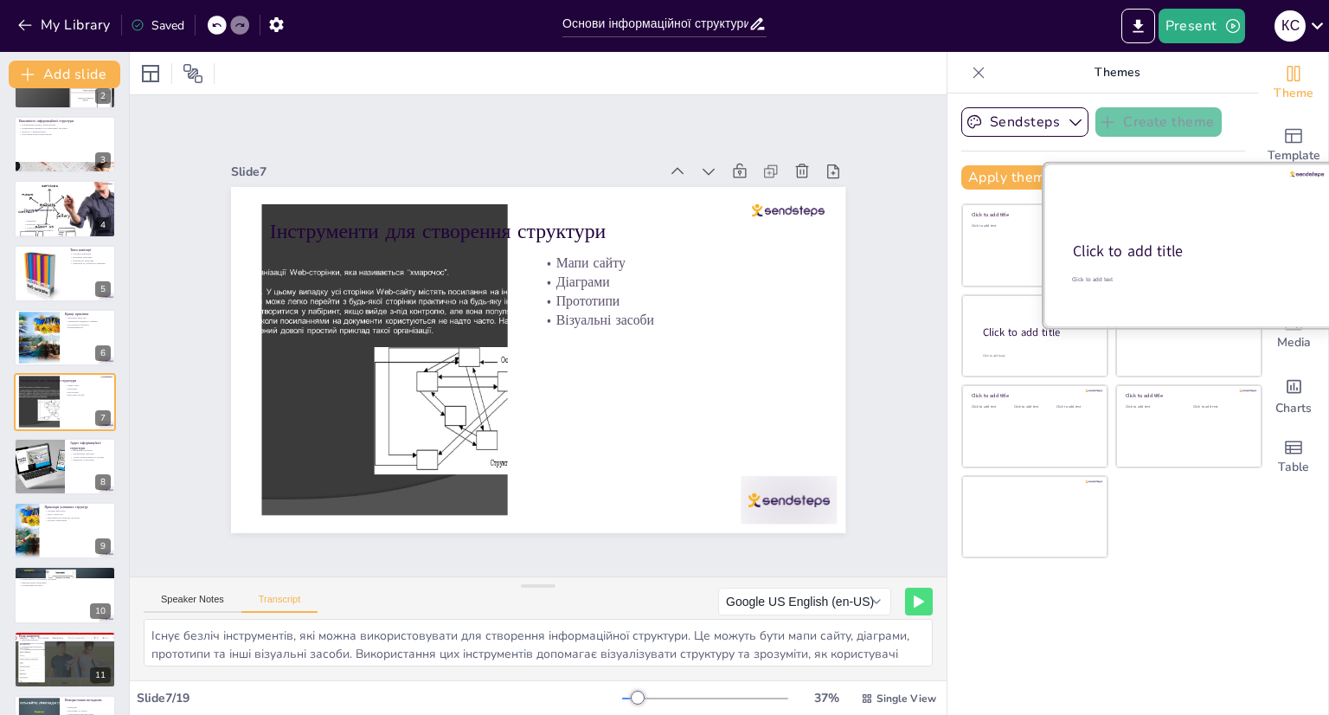
click at [1145, 229] on div at bounding box center [1188, 246] width 291 height 164
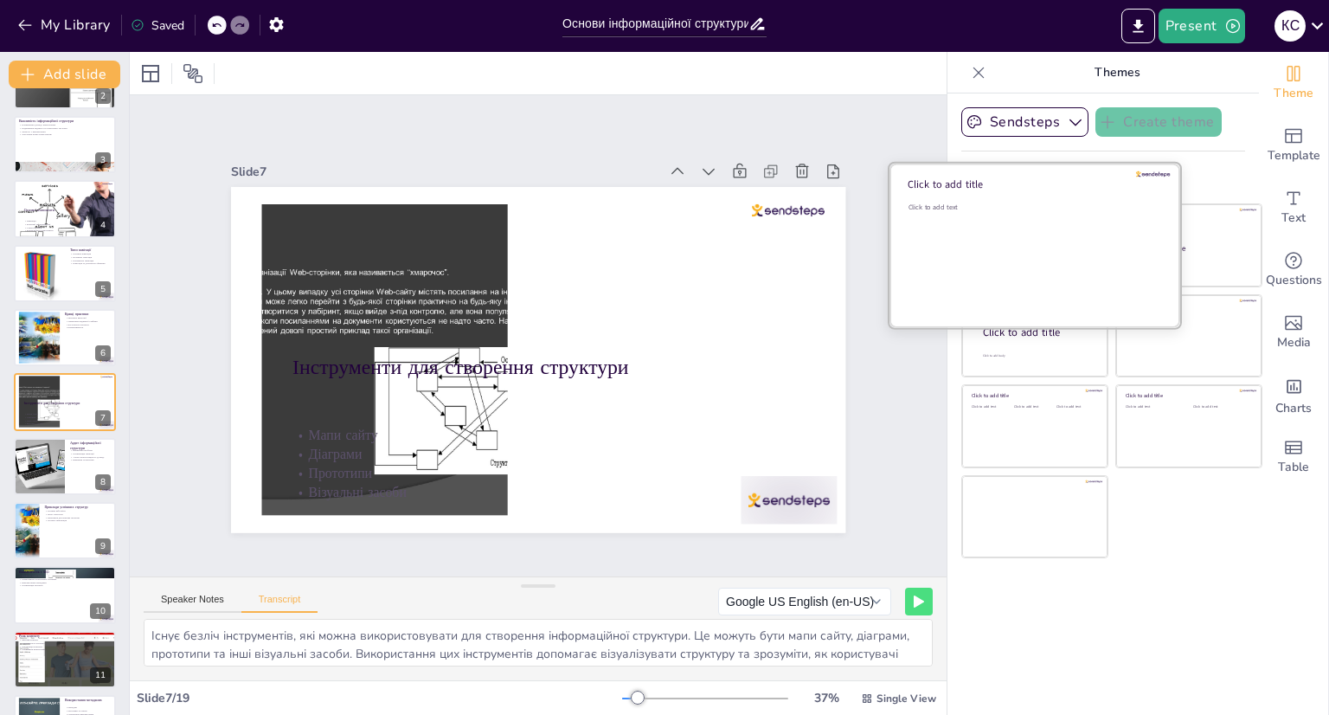
click at [999, 266] on div "Click to add text" at bounding box center [1031, 255] width 247 height 107
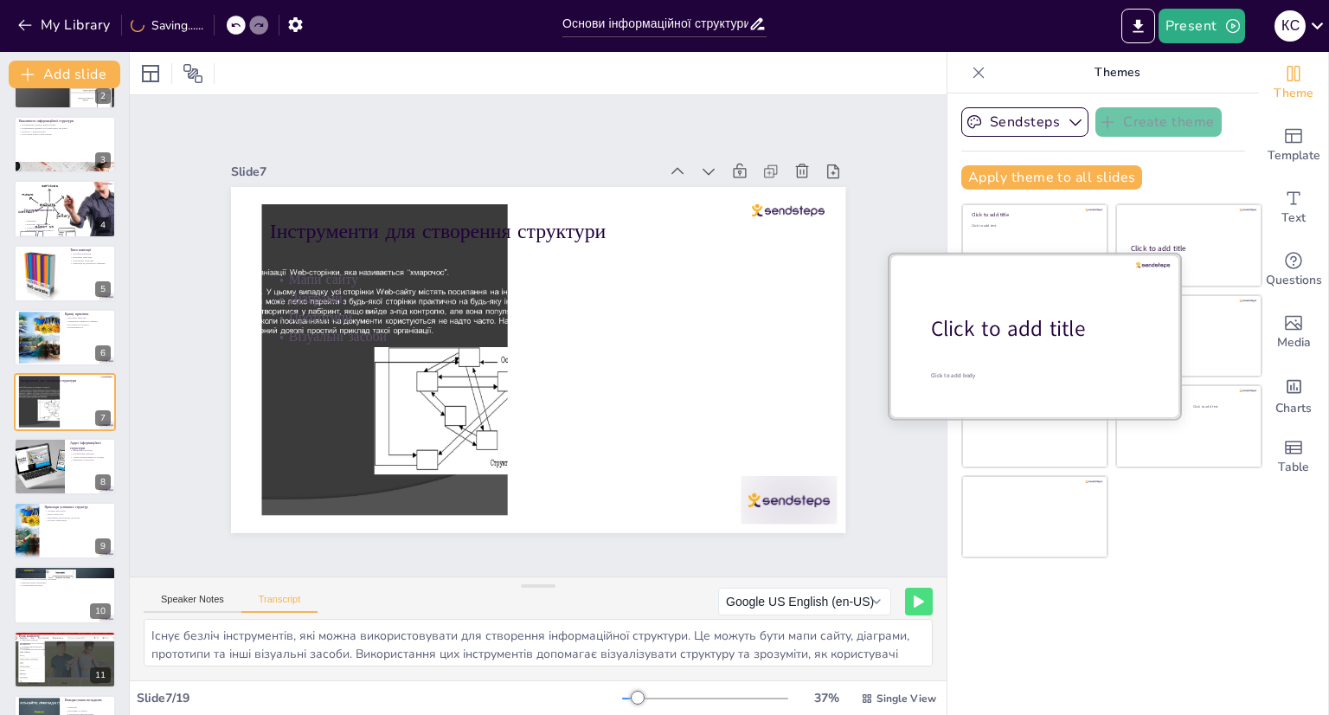
click at [985, 371] on div "Click to add body" at bounding box center [1040, 375] width 218 height 8
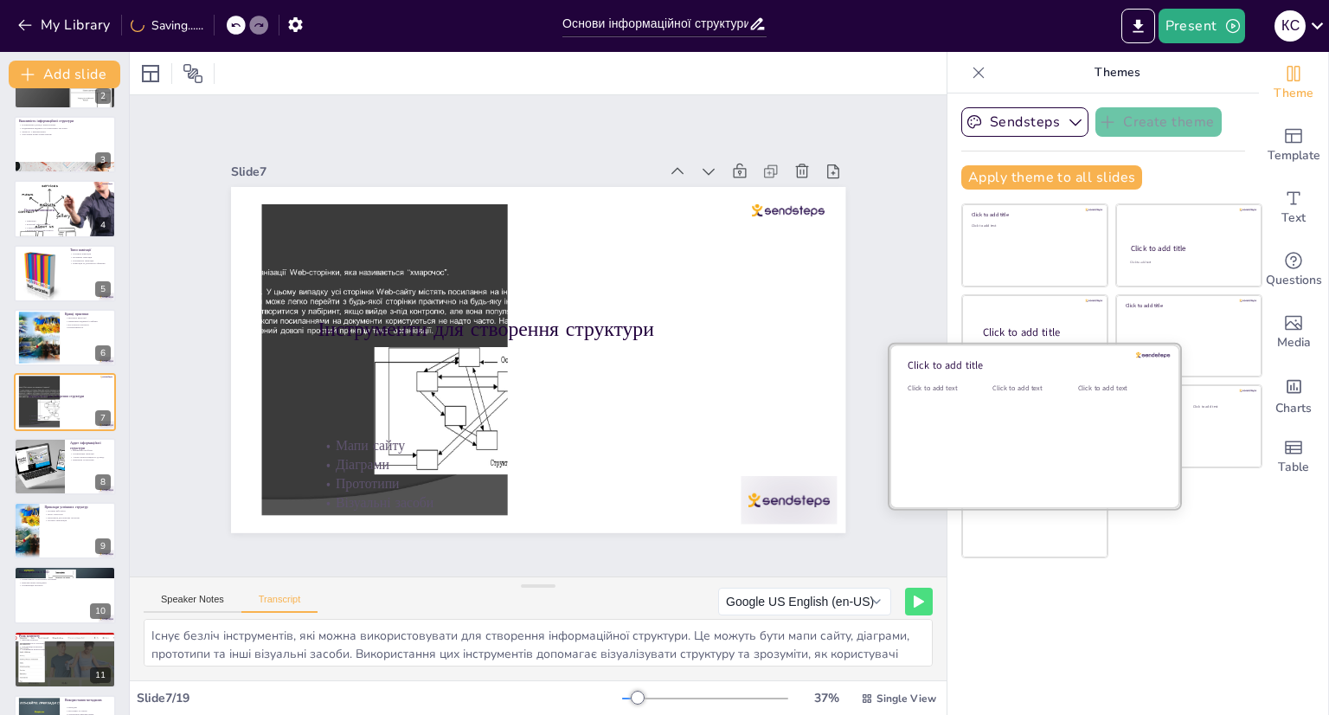
click at [992, 436] on div "Click to add text" at bounding box center [1031, 436] width 78 height 107
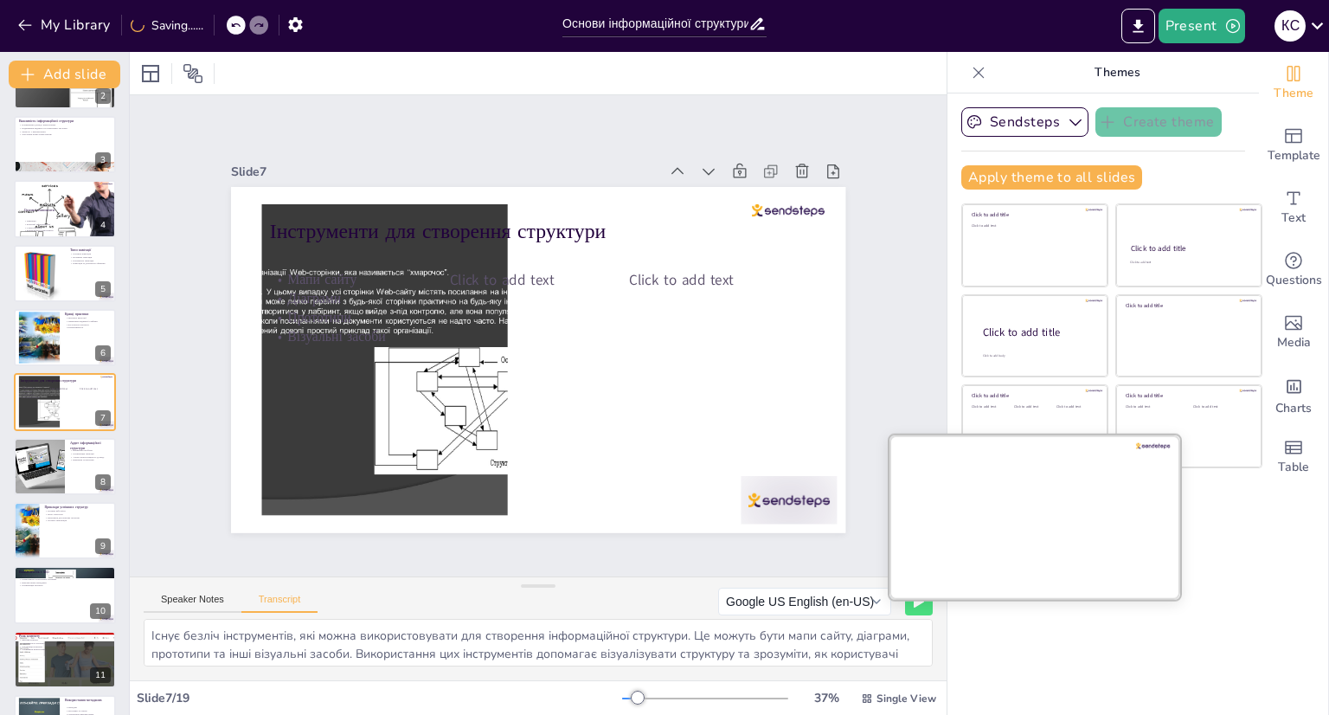
click at [1036, 522] on div at bounding box center [1034, 516] width 291 height 164
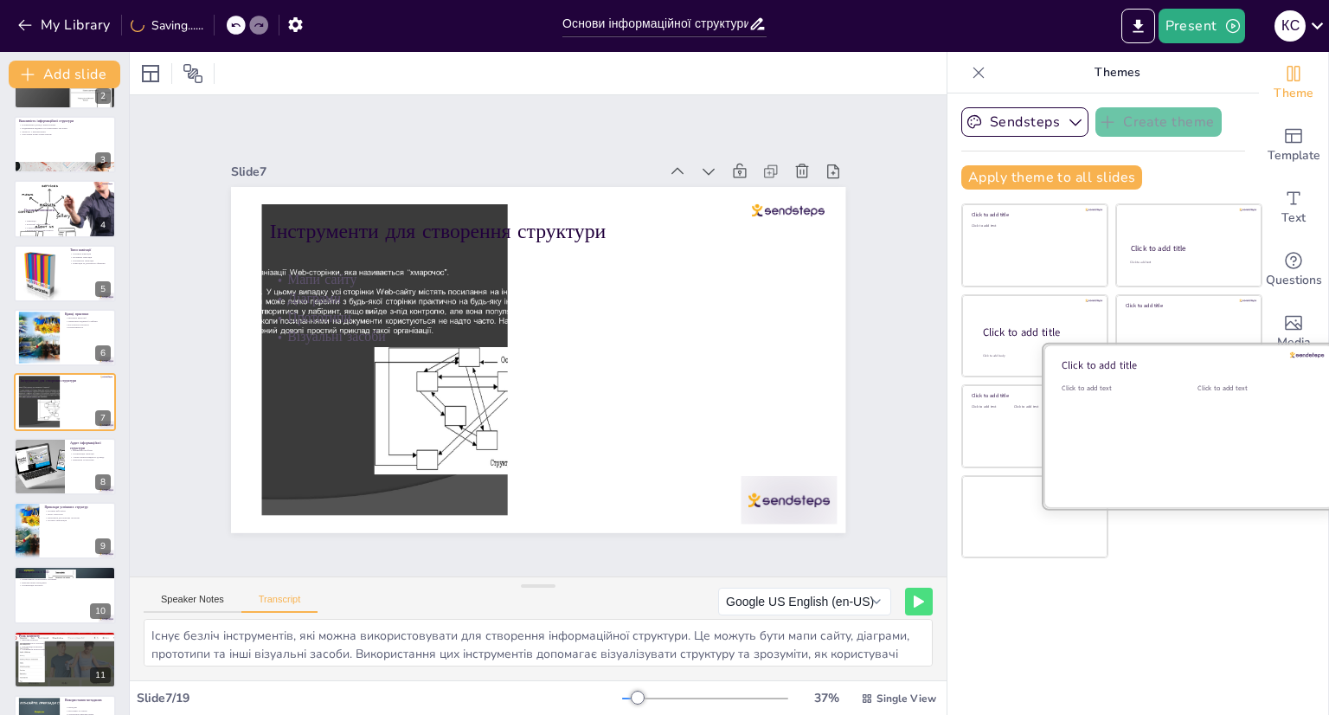
click at [1197, 439] on div "Click to add text" at bounding box center [1252, 436] width 110 height 107
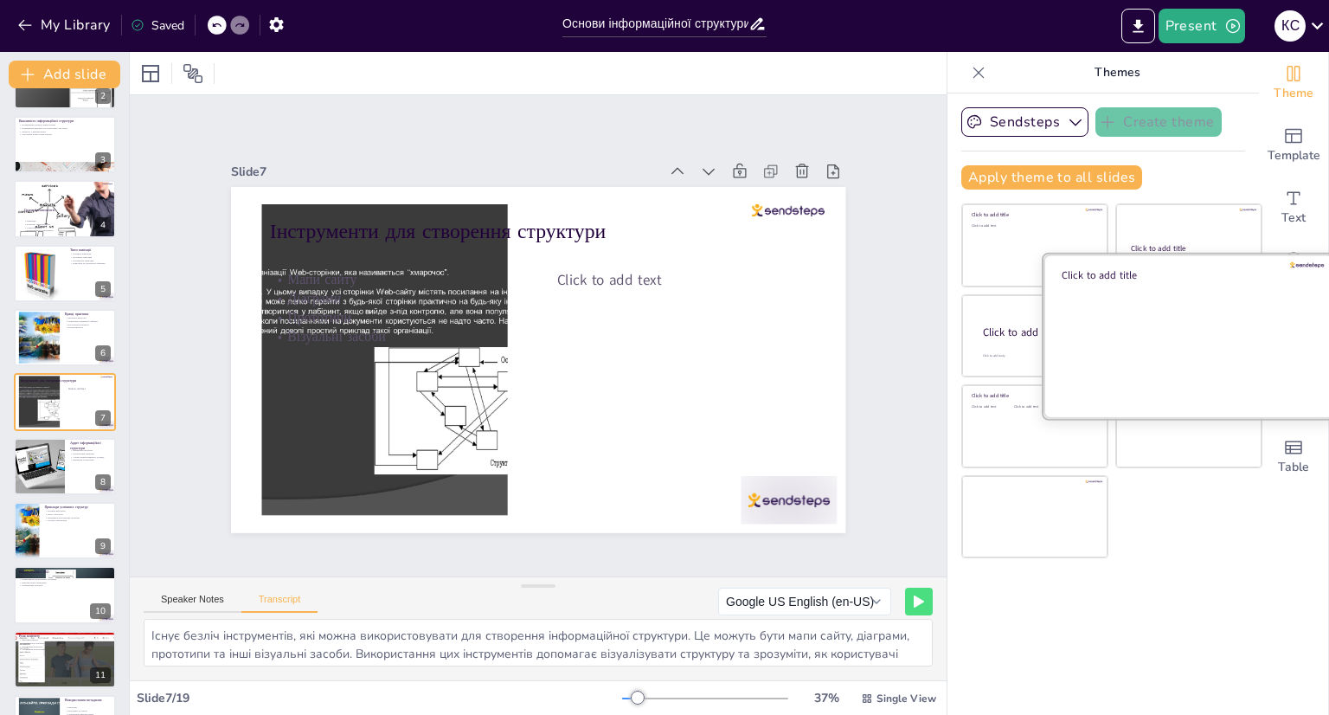
click at [1194, 324] on div at bounding box center [1188, 335] width 291 height 164
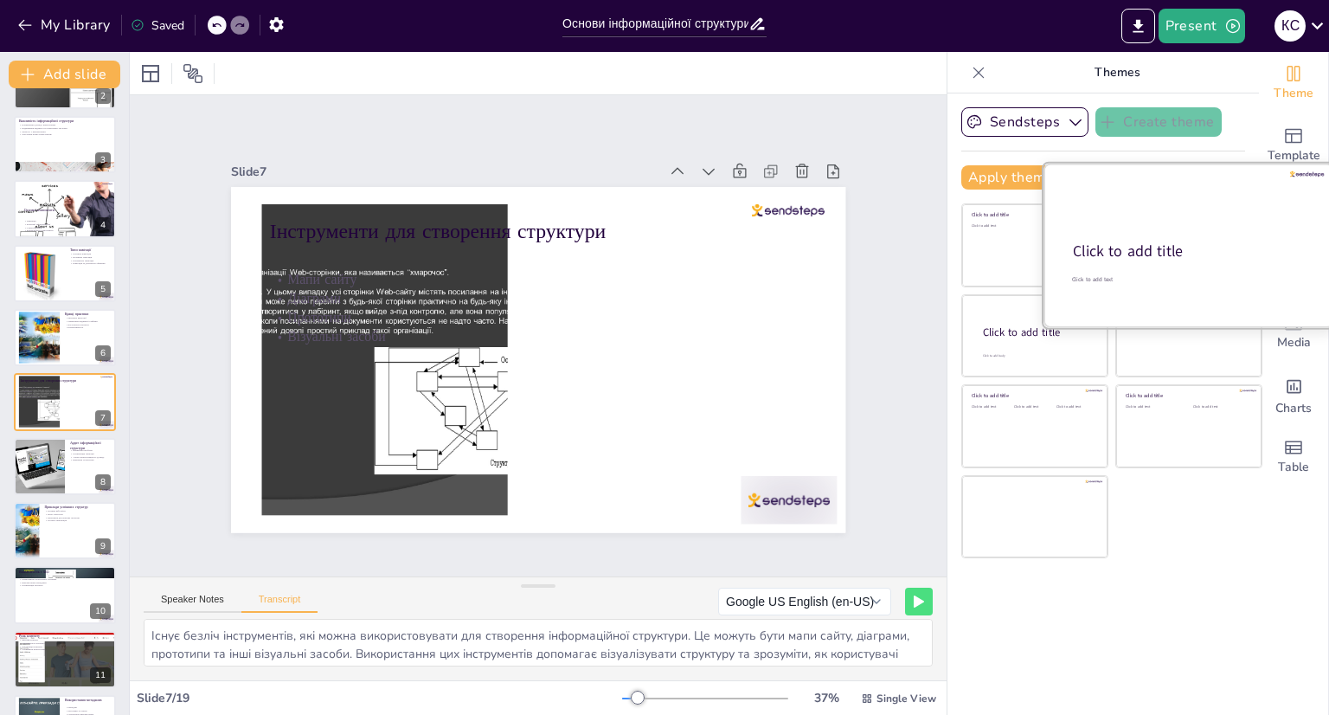
click at [1148, 228] on div at bounding box center [1188, 246] width 291 height 164
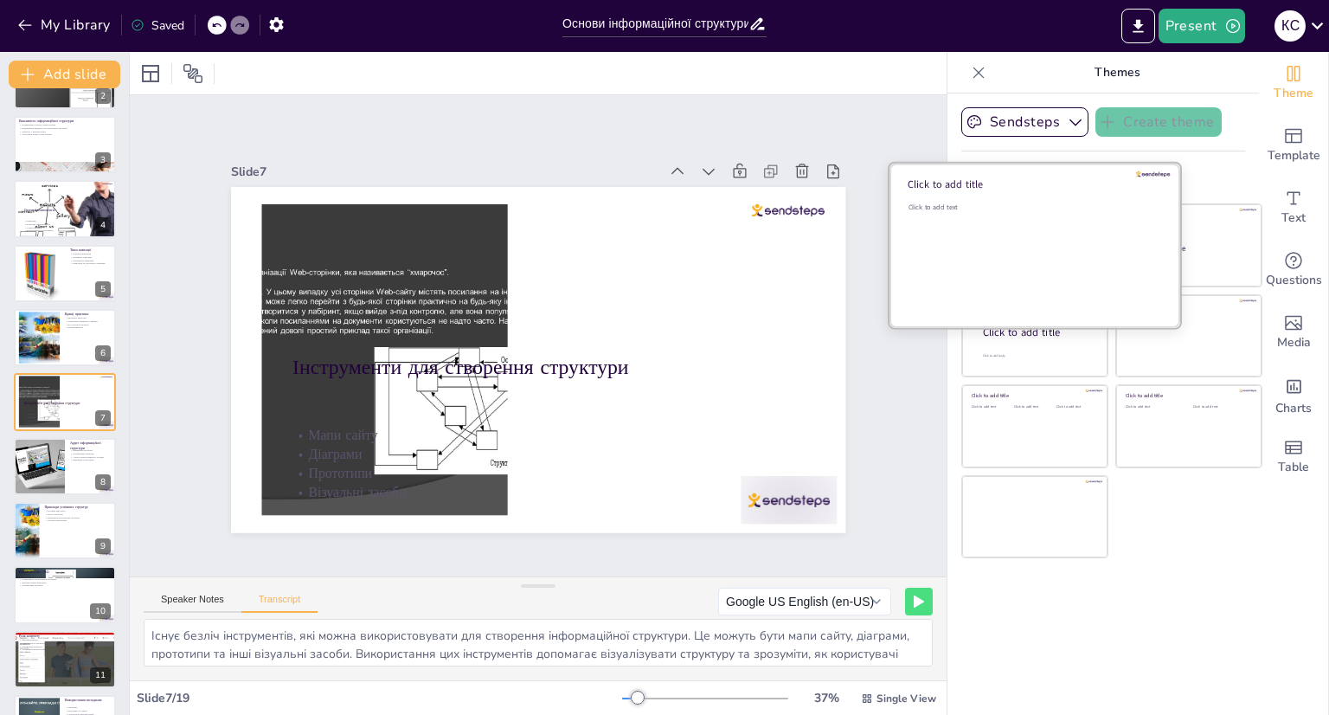
click at [1001, 247] on div "Click to add text" at bounding box center [1031, 255] width 247 height 107
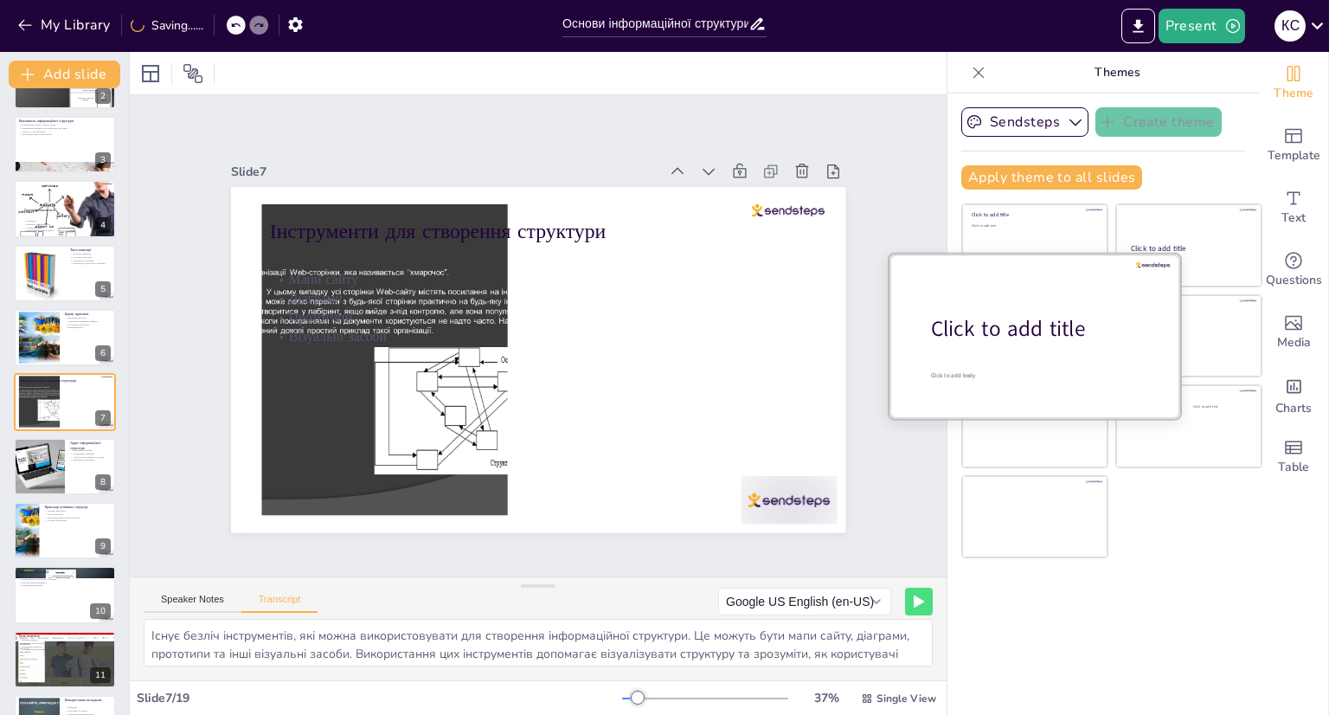
click at [1050, 356] on div at bounding box center [1034, 335] width 291 height 164
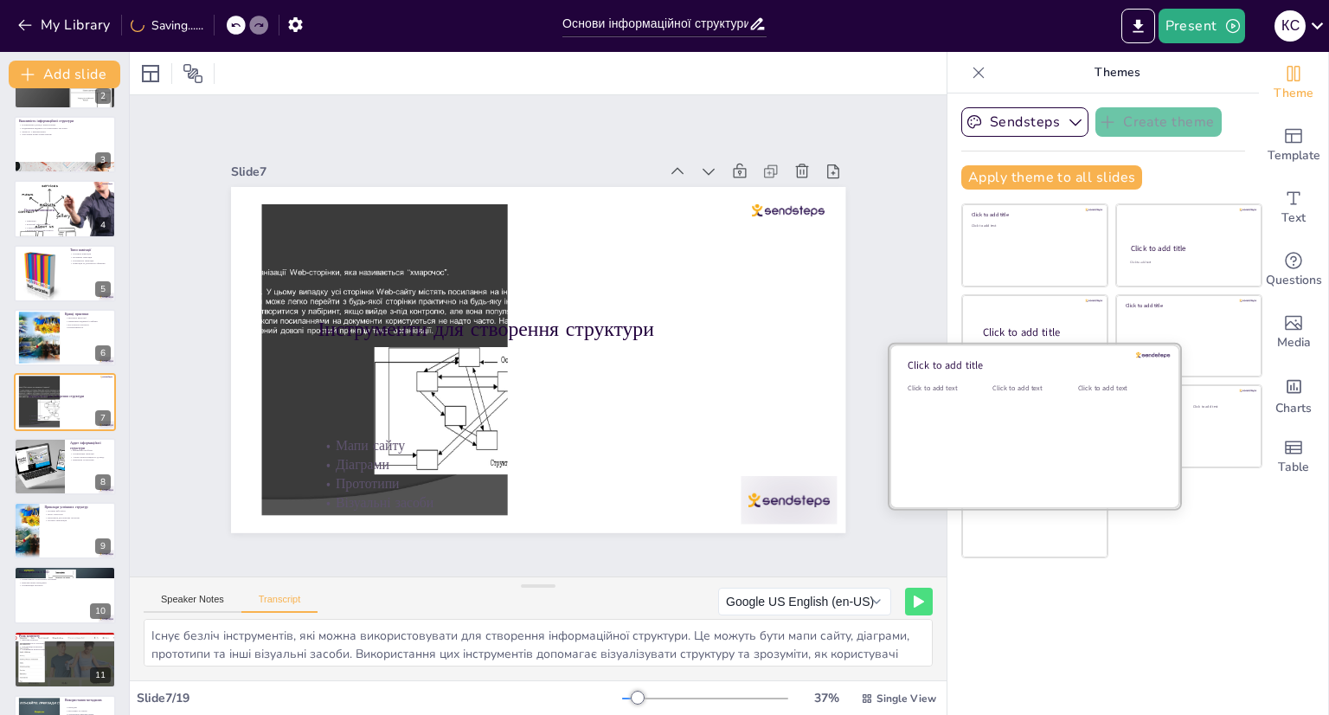
click at [1078, 444] on div "Click to add text" at bounding box center [1117, 436] width 78 height 107
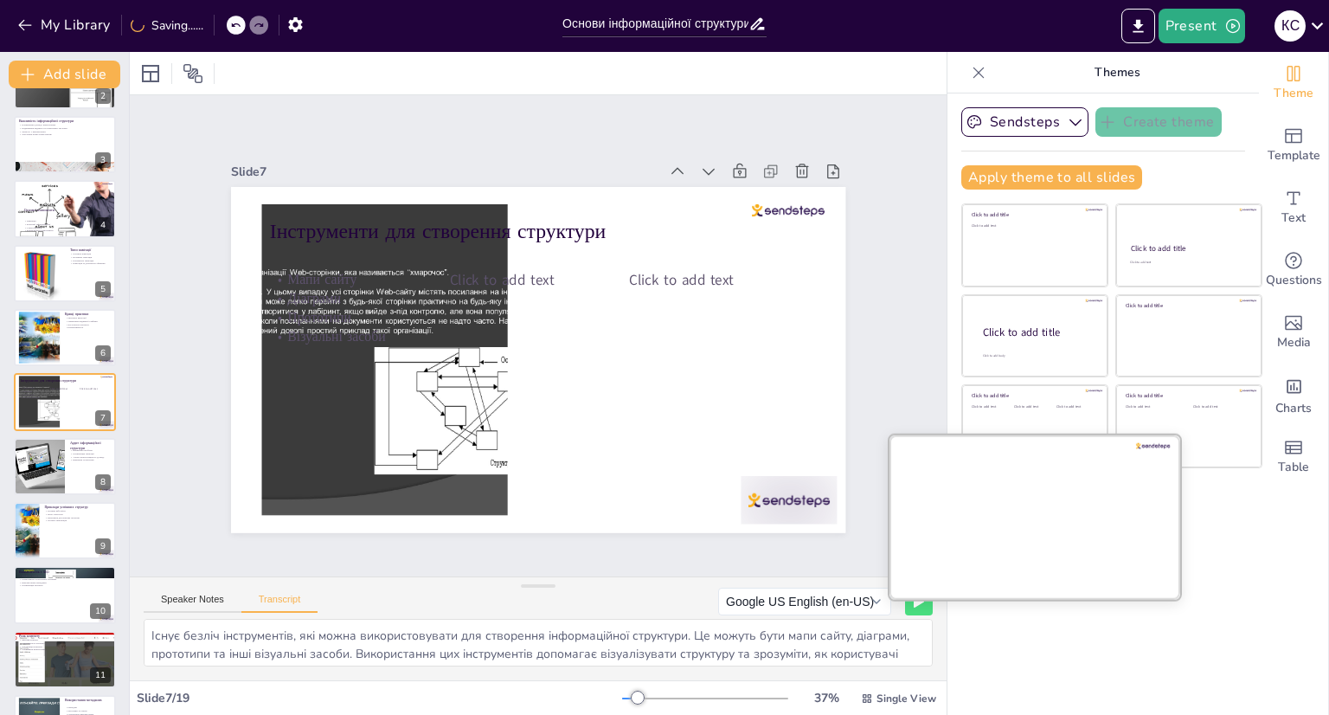
click at [1050, 529] on div at bounding box center [1034, 516] width 291 height 164
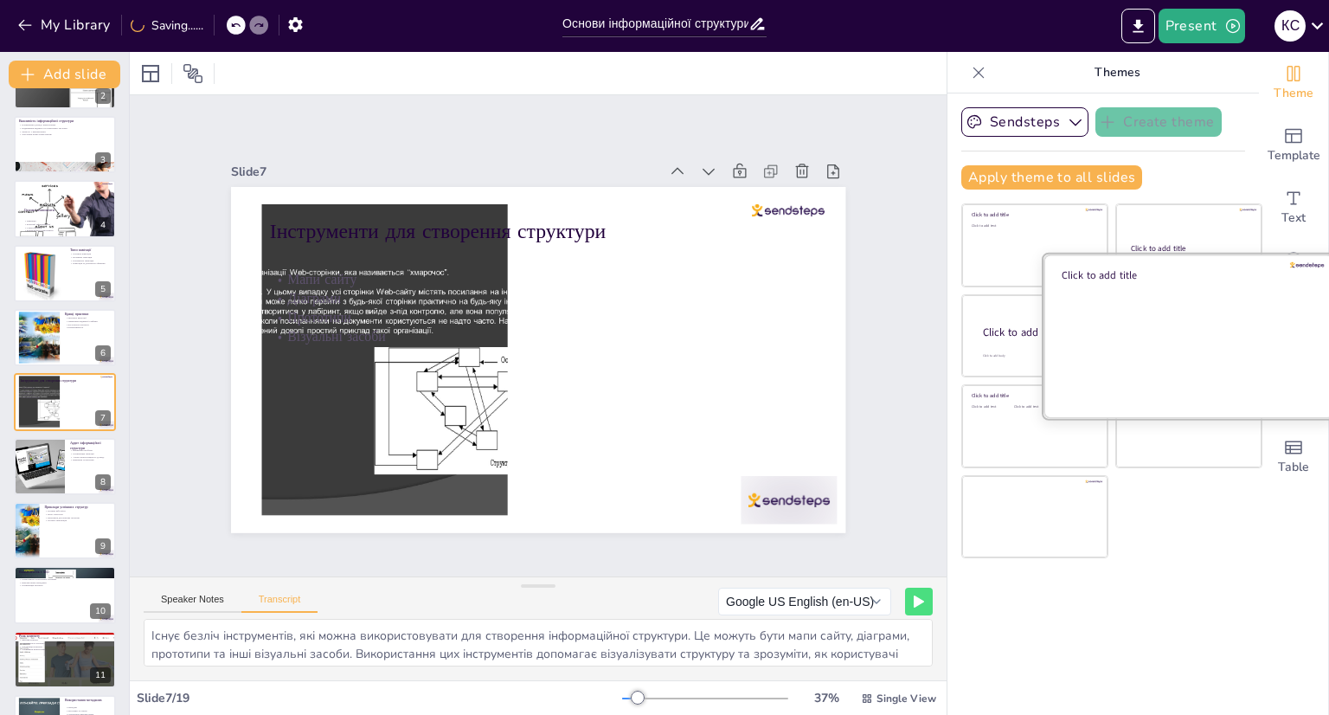
click at [1156, 305] on div at bounding box center [1188, 335] width 291 height 164
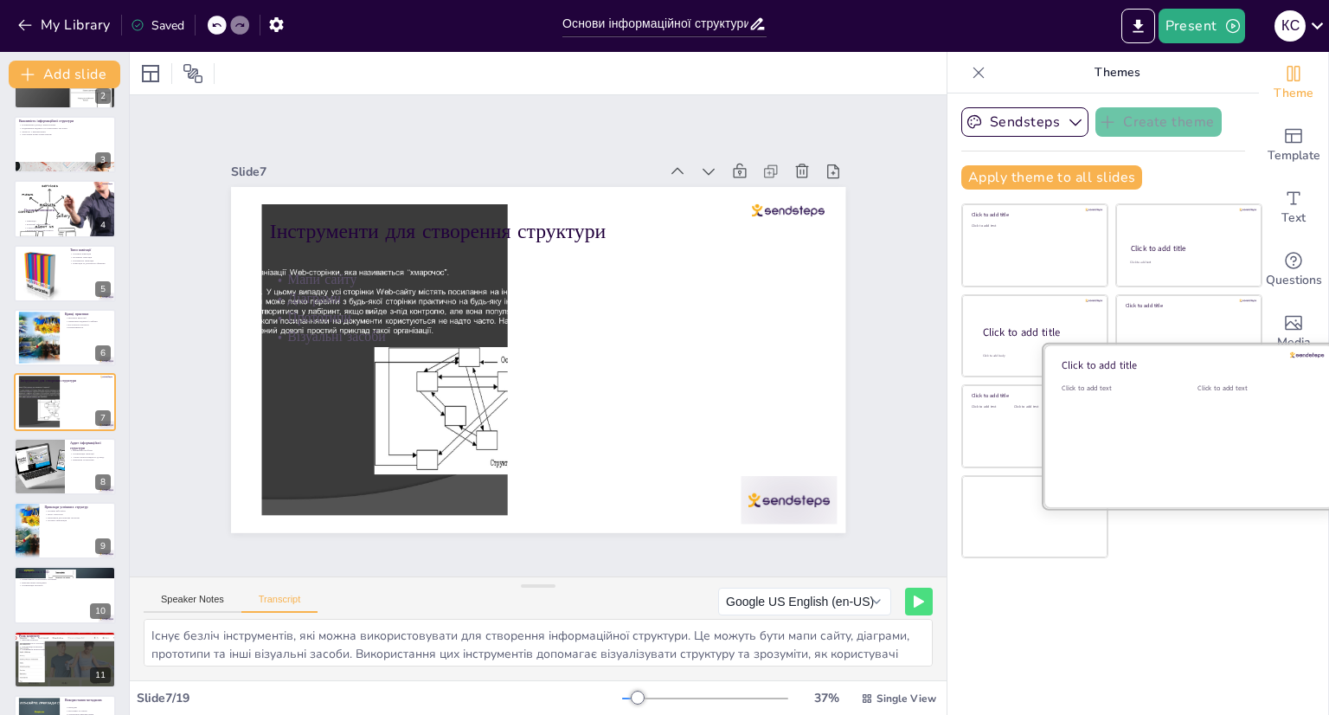
click at [1183, 427] on div at bounding box center [1188, 426] width 291 height 164
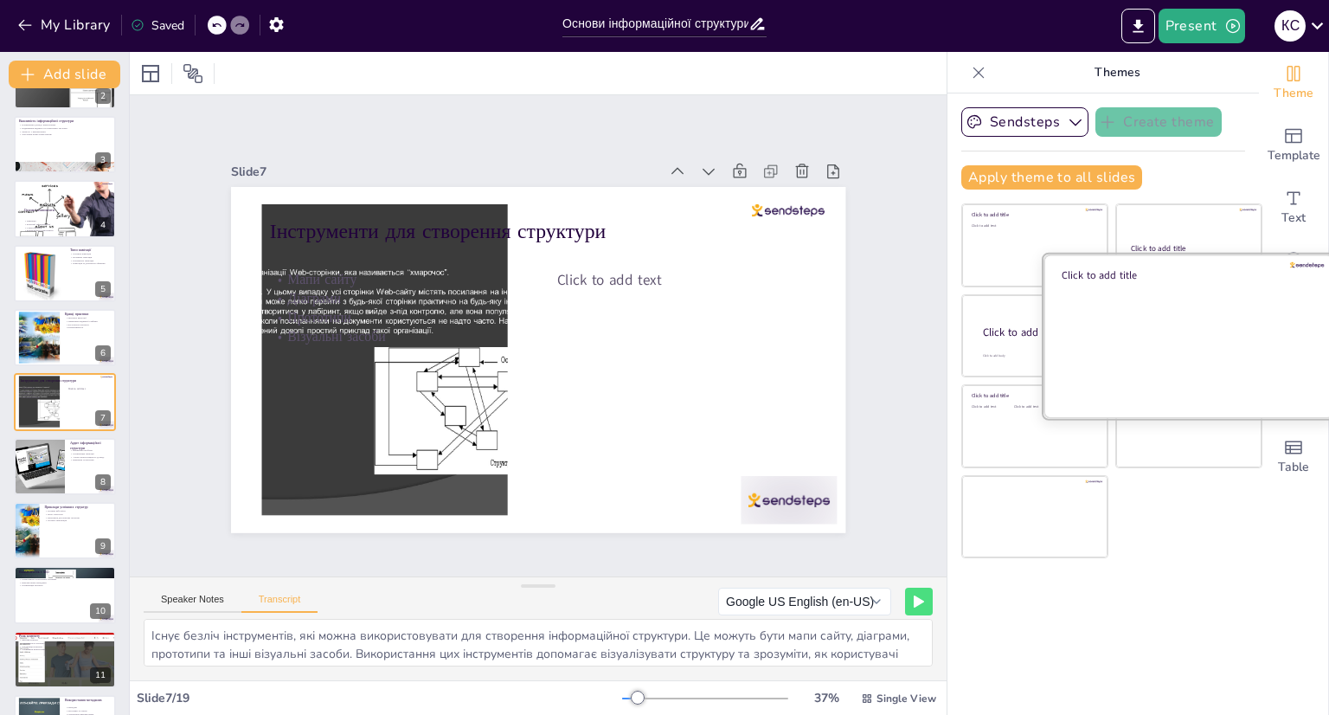
click at [1159, 252] on div "Click to add title" at bounding box center [1189, 335] width 294 height 167
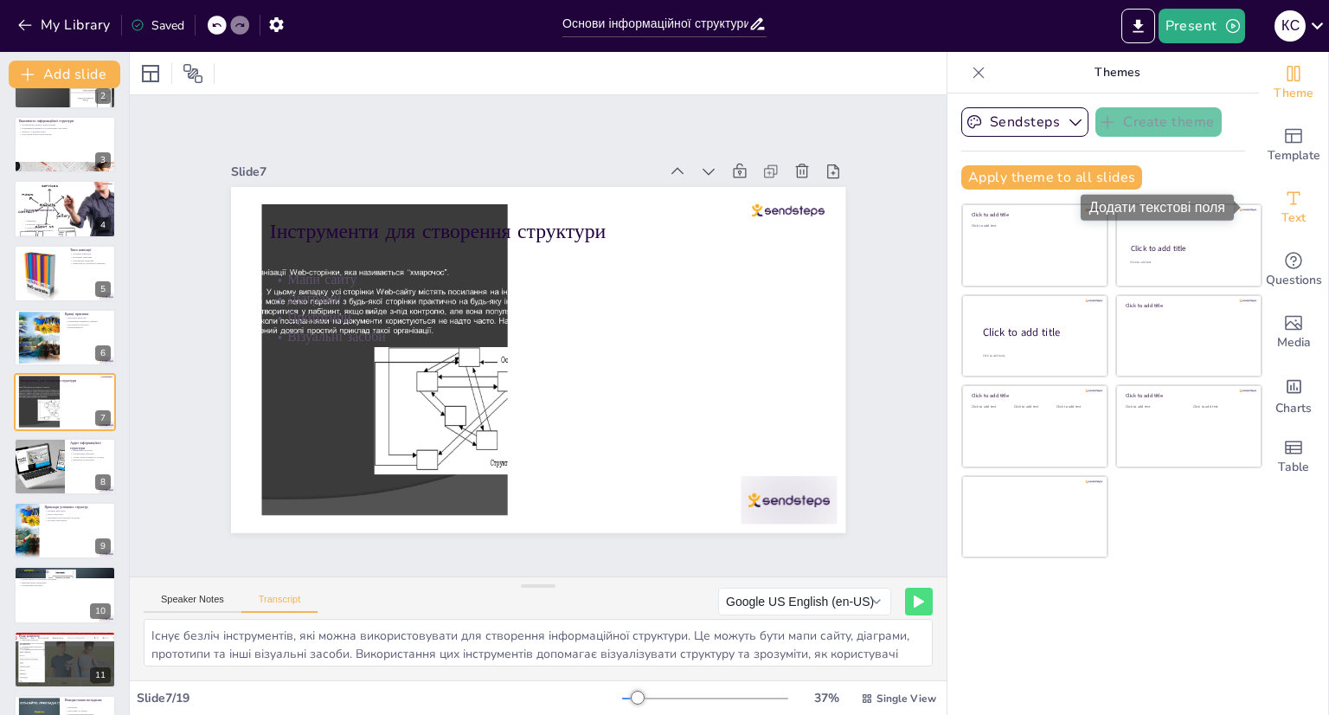
click at [1291, 215] on span "Text" at bounding box center [1293, 217] width 24 height 19
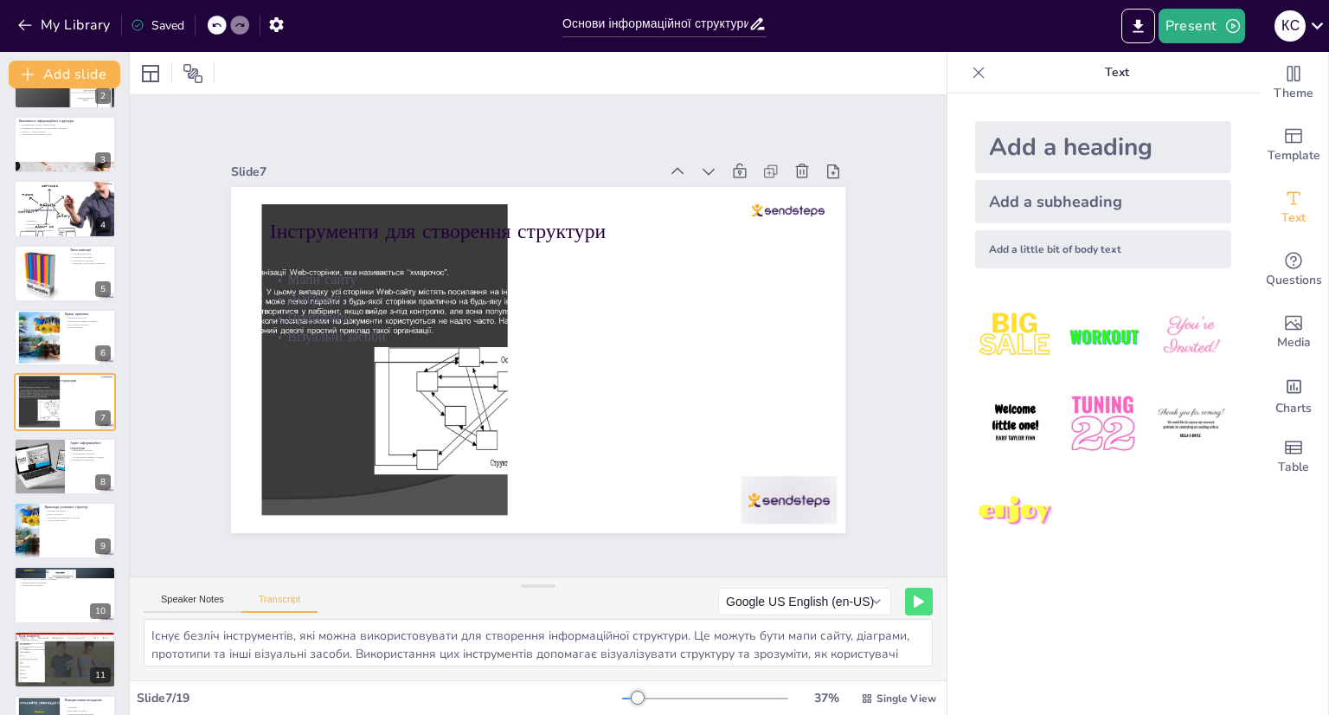
click at [1163, 314] on img at bounding box center [1191, 336] width 80 height 80
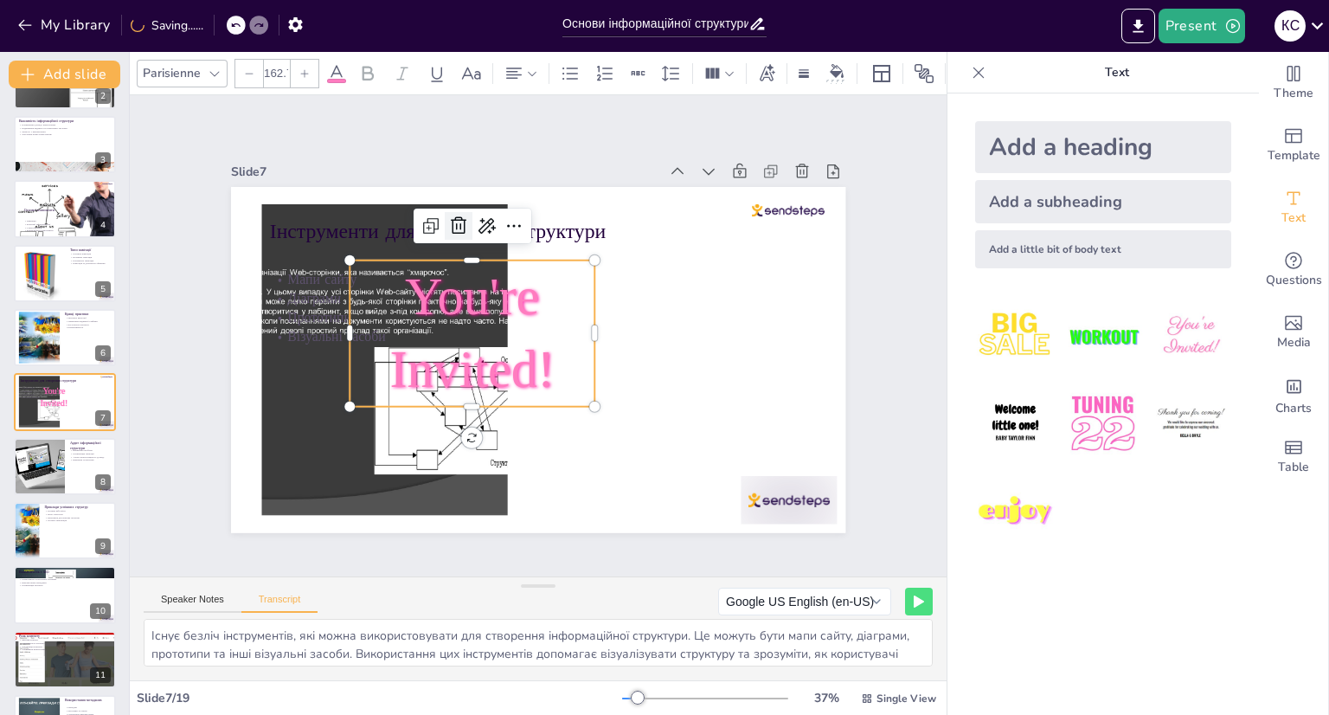
click at [448, 219] on icon at bounding box center [458, 225] width 21 height 21
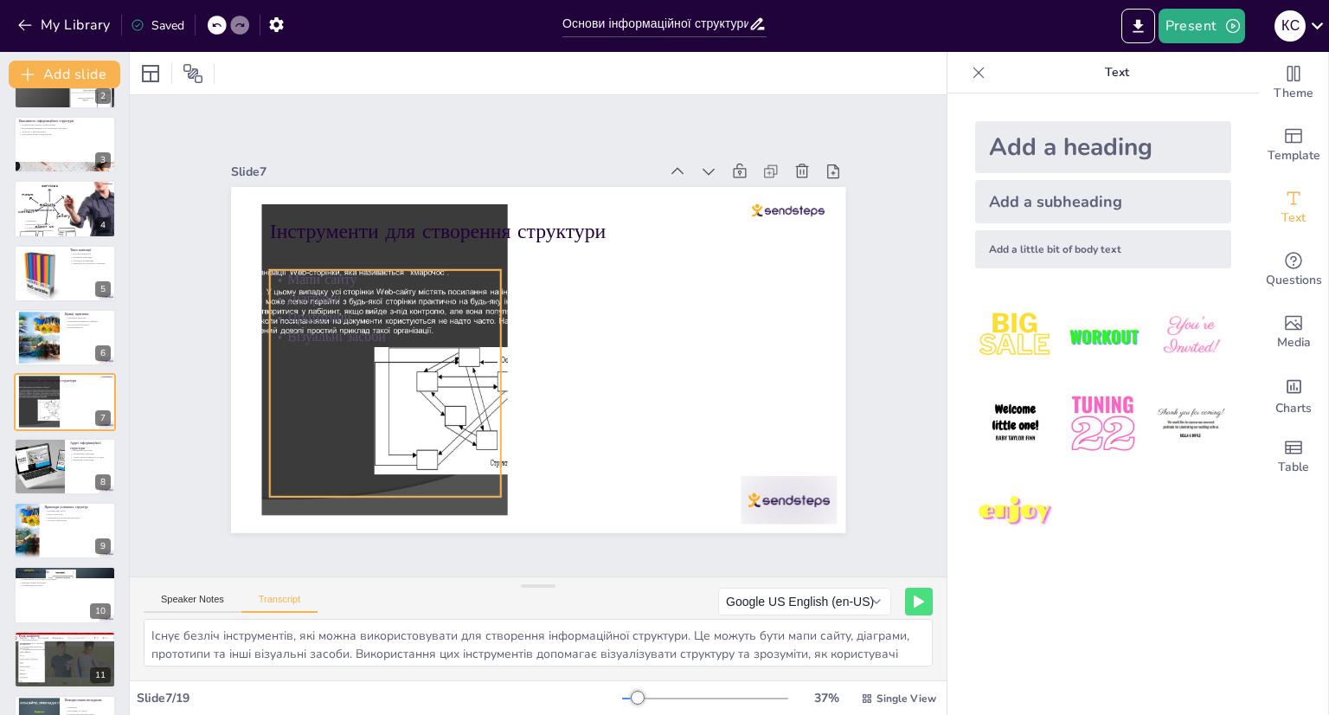
click at [333, 279] on p "Мапи сайту" at bounding box center [392, 263] width 232 height 43
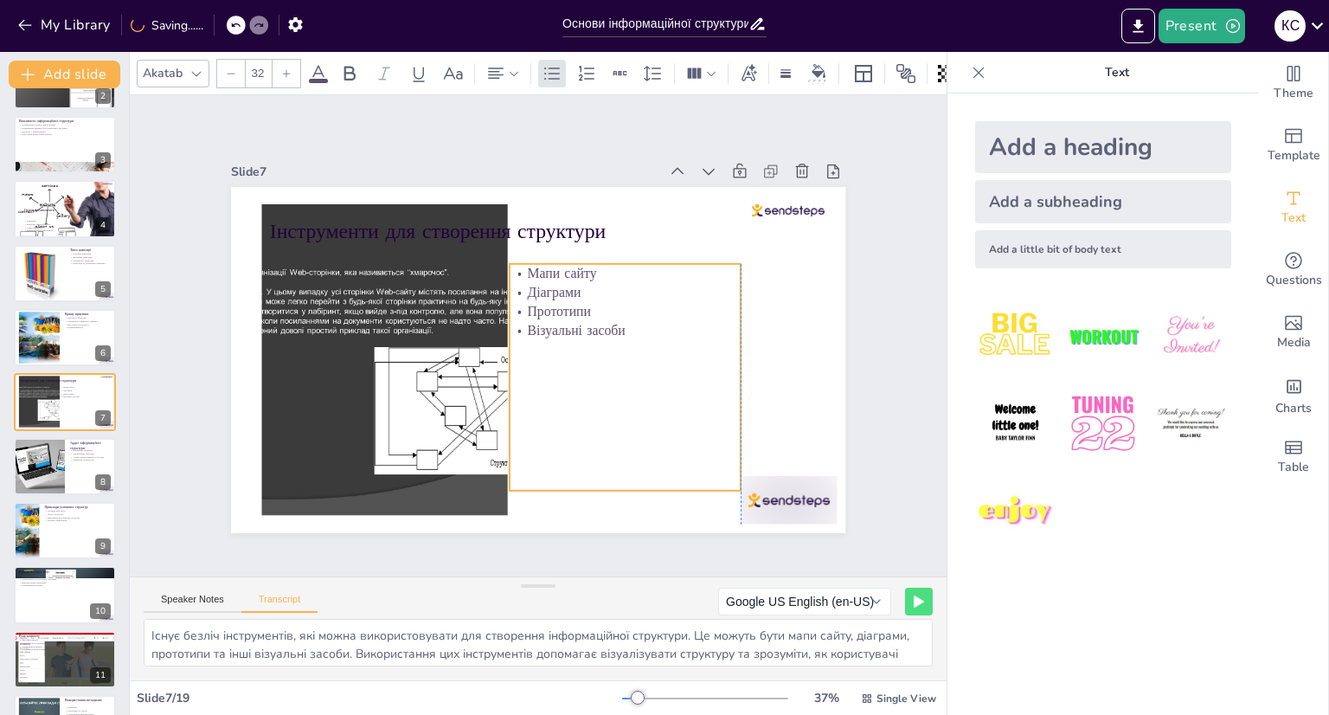
drag, startPoint x: 423, startPoint y: 285, endPoint x: 659, endPoint y: 279, distance: 236.3
click at [659, 283] on p "Діаграми" at bounding box center [625, 292] width 231 height 19
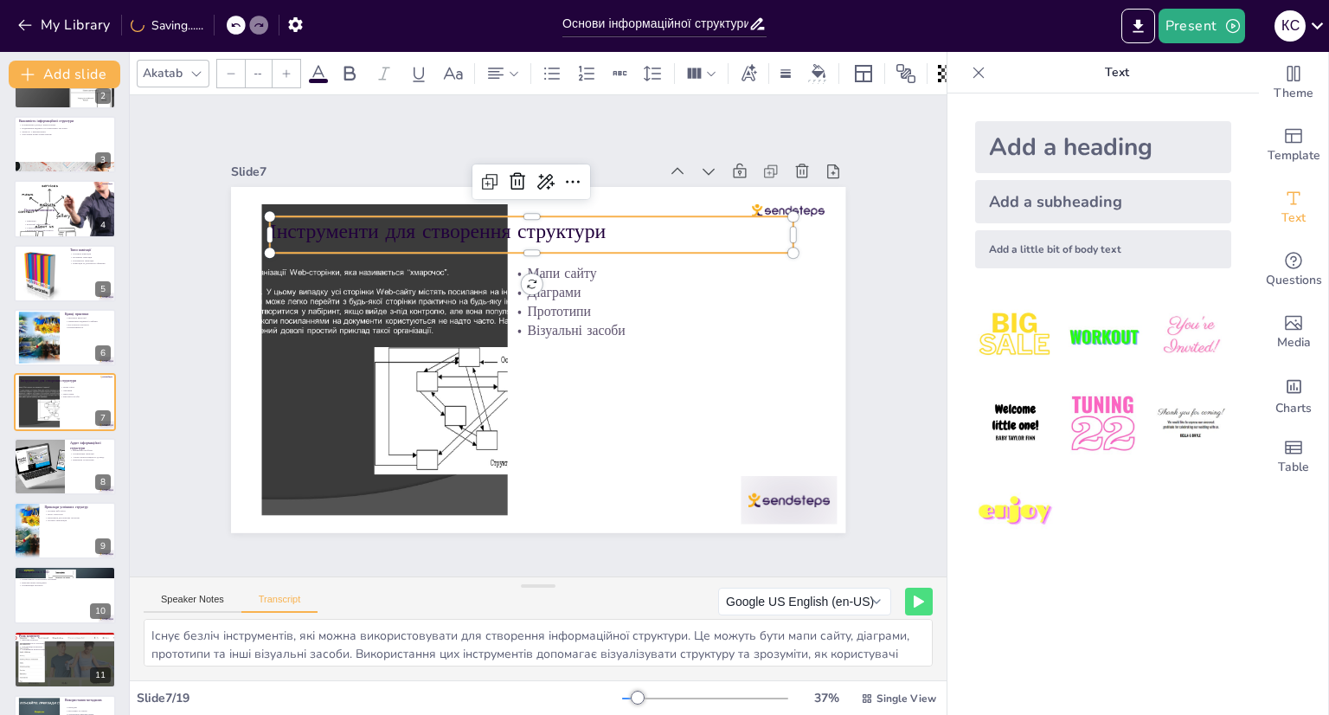
type input "48"
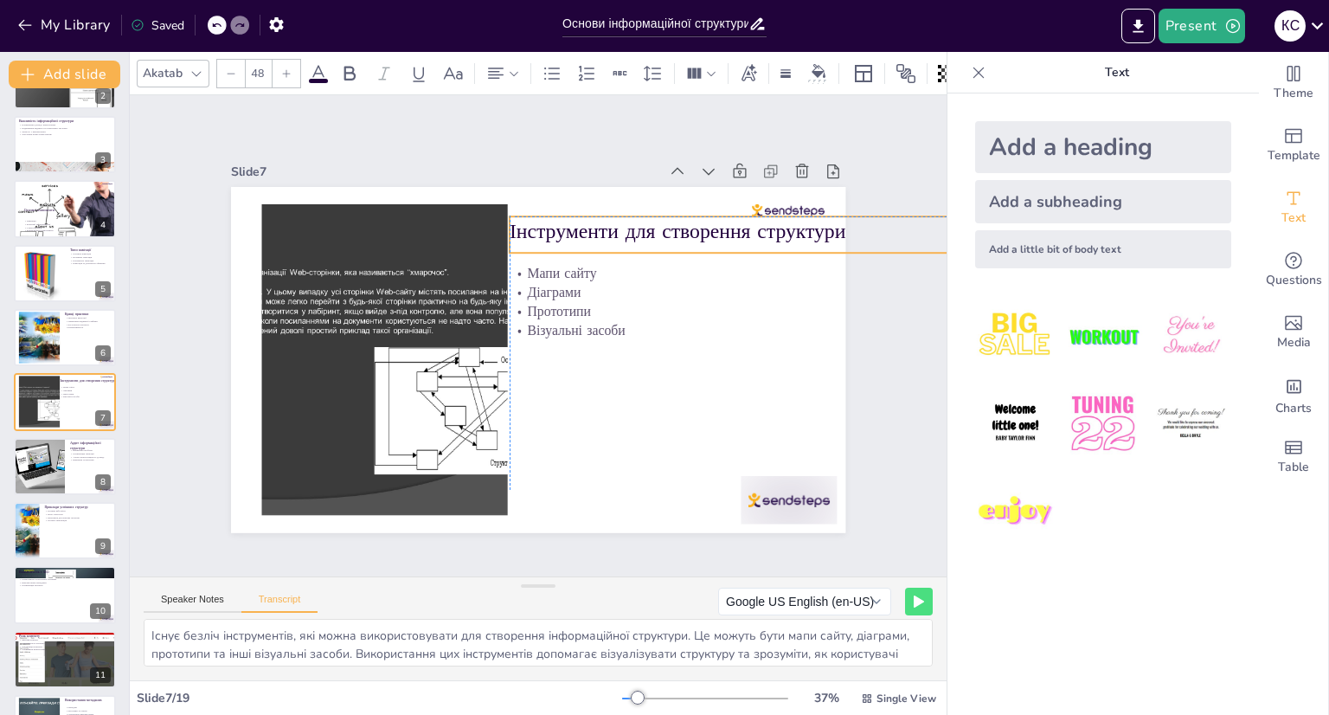
drag, startPoint x: 505, startPoint y: 223, endPoint x: 750, endPoint y: 222, distance: 244.8
click at [750, 222] on p "Інструменти для створення структури" at bounding box center [792, 308] width 507 height 189
click at [853, 324] on div "Slide 1 Основи інформаційної структури сайту Презентація на тему інформаційної …" at bounding box center [538, 335] width 711 height 394
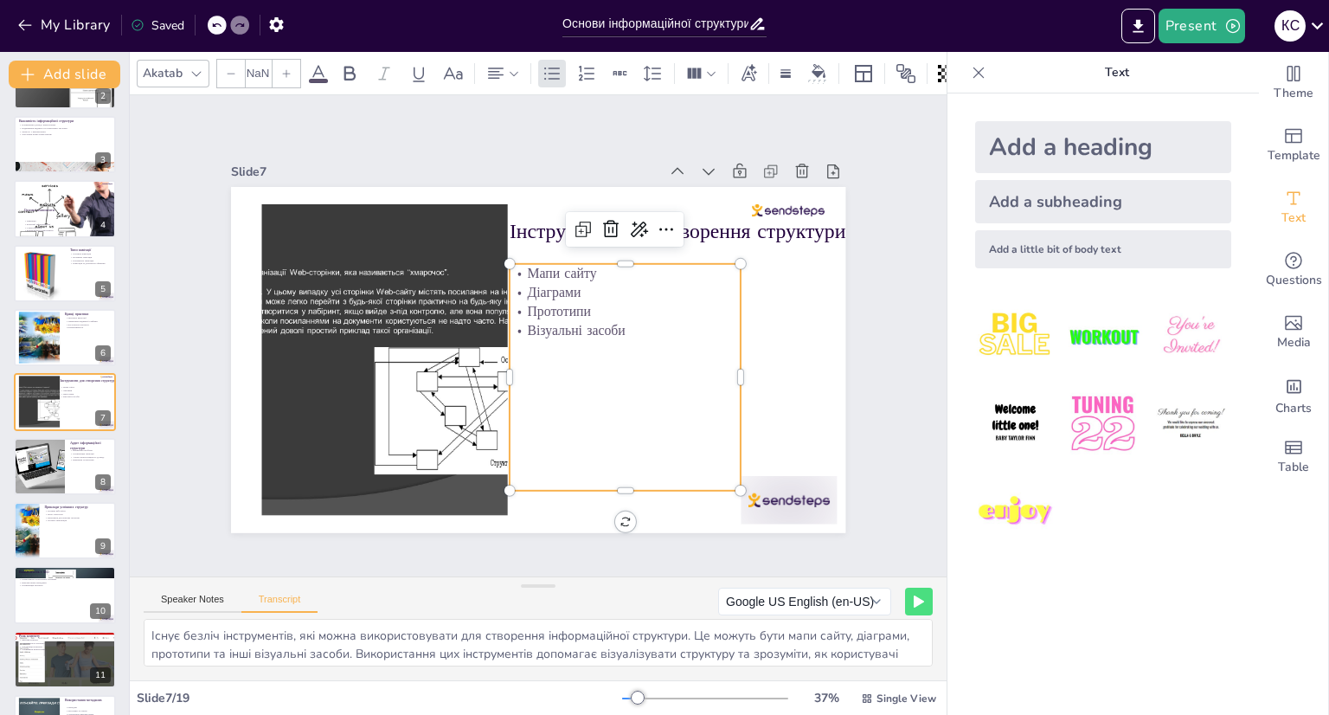
click at [574, 299] on p "Прототипи" at bounding box center [627, 320] width 232 height 43
type input "32"
click at [754, 68] on icon at bounding box center [748, 73] width 19 height 19
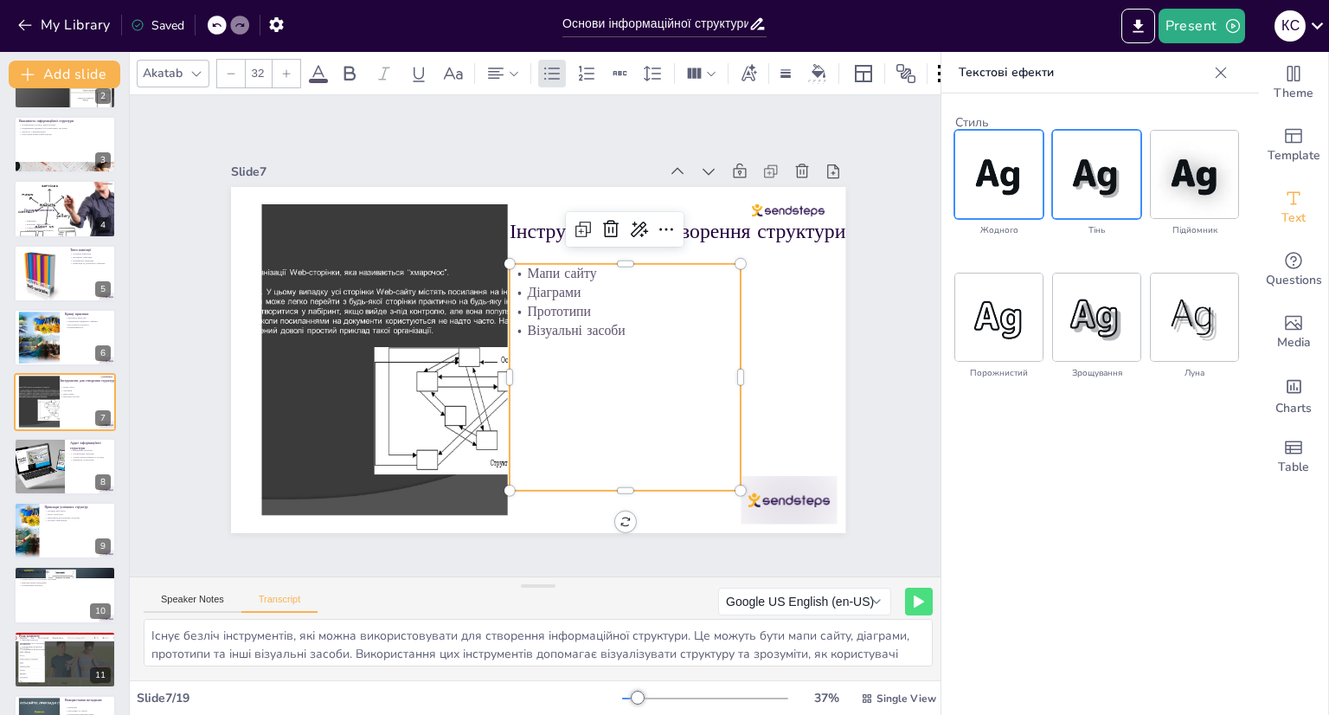
click at [1094, 177] on img at bounding box center [1096, 174] width 87 height 87
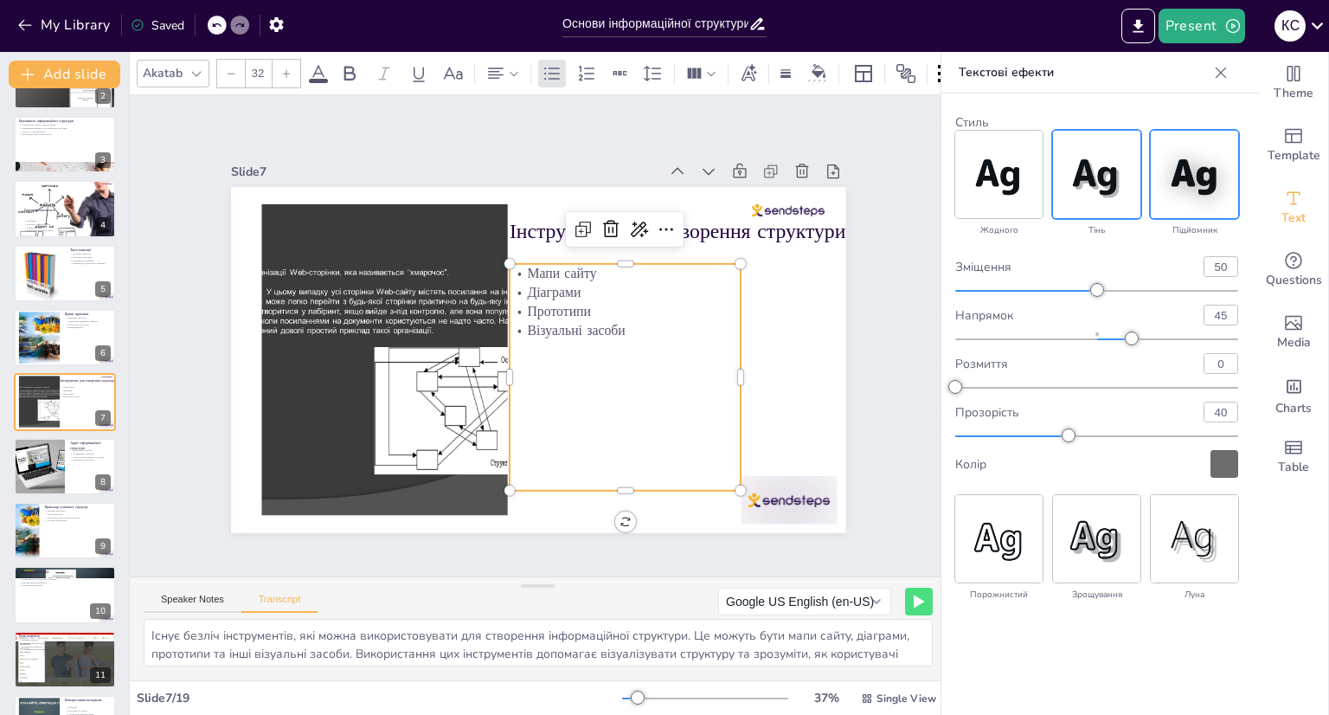
click at [1200, 190] on img at bounding box center [1194, 174] width 87 height 87
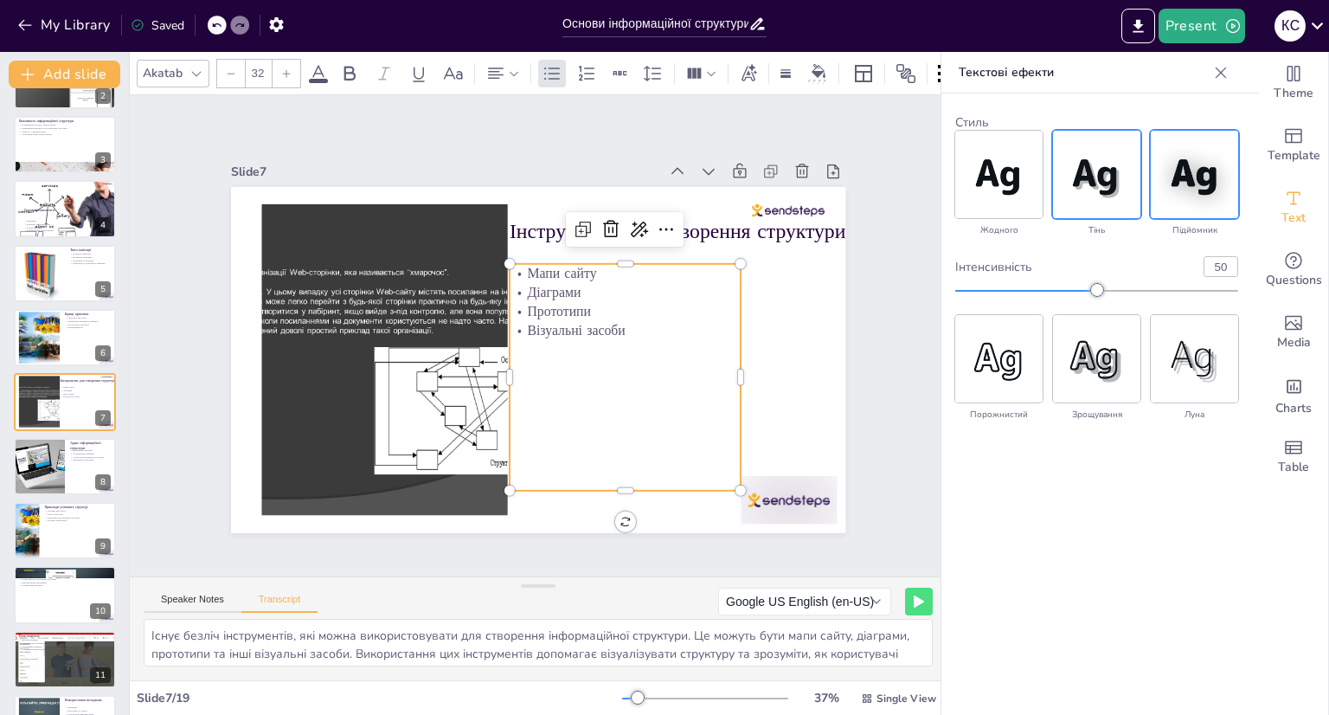
click at [1099, 174] on img at bounding box center [1096, 174] width 87 height 87
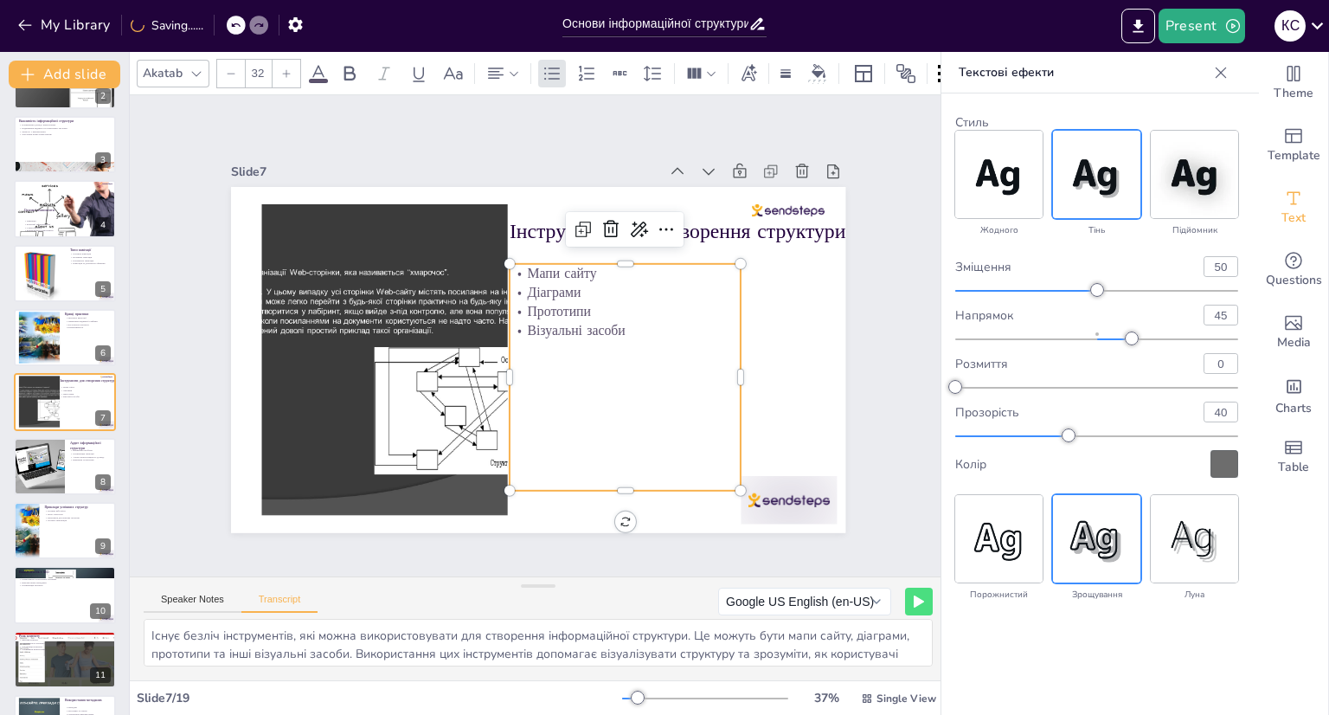
click at [1106, 539] on img at bounding box center [1096, 538] width 87 height 87
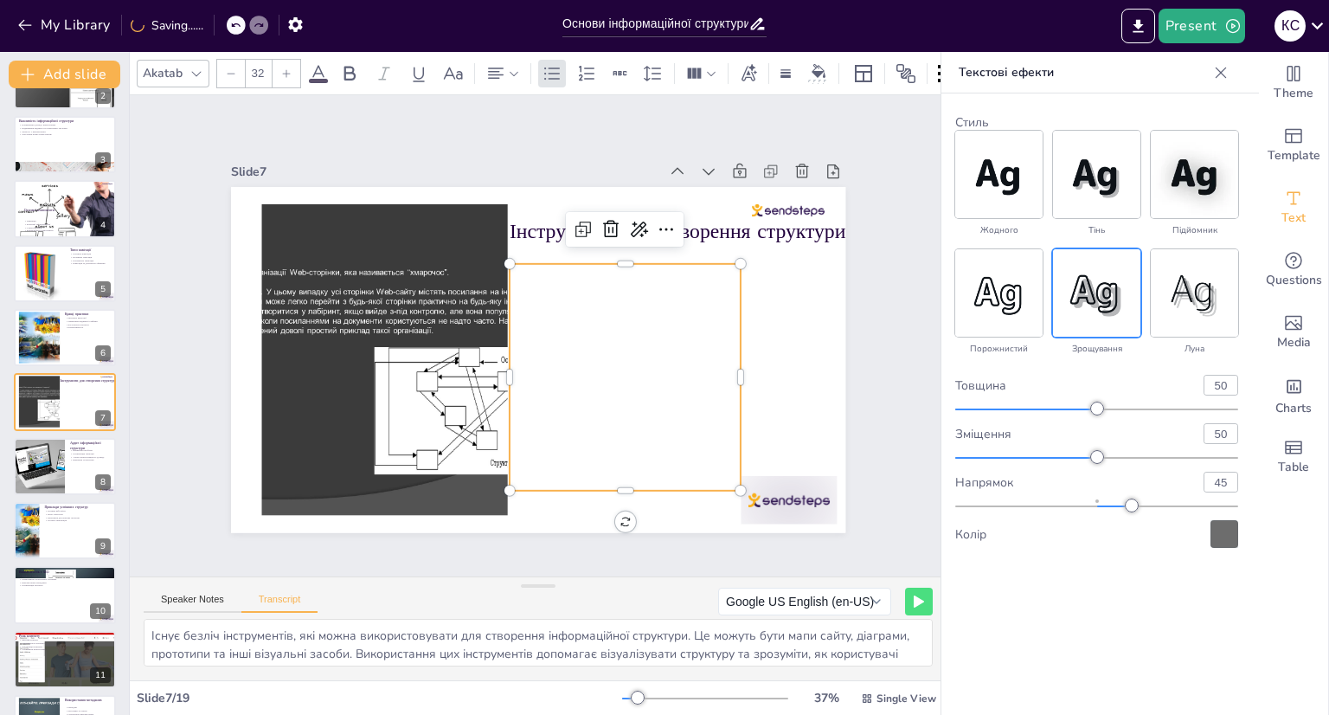
click at [1158, 536] on div "Колір" at bounding box center [1082, 534] width 255 height 16
click at [1172, 284] on img at bounding box center [1194, 292] width 87 height 87
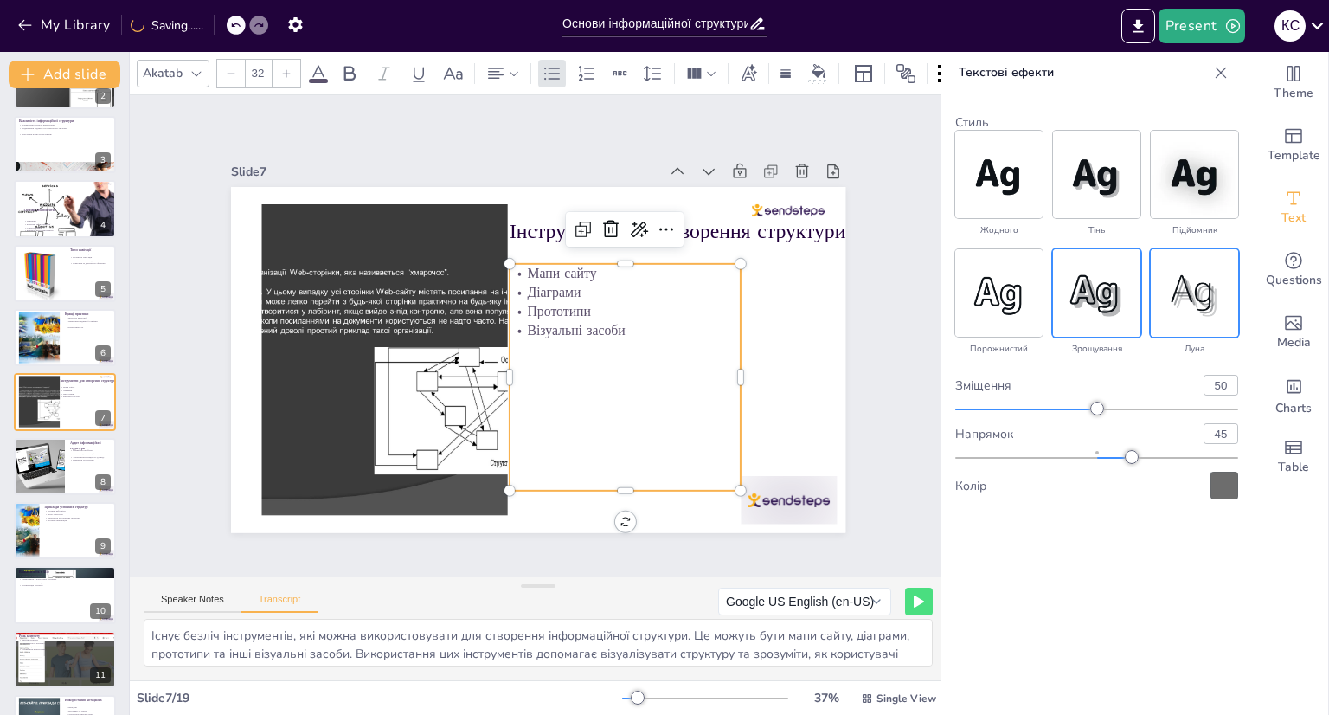
click at [1106, 291] on img at bounding box center [1096, 292] width 87 height 87
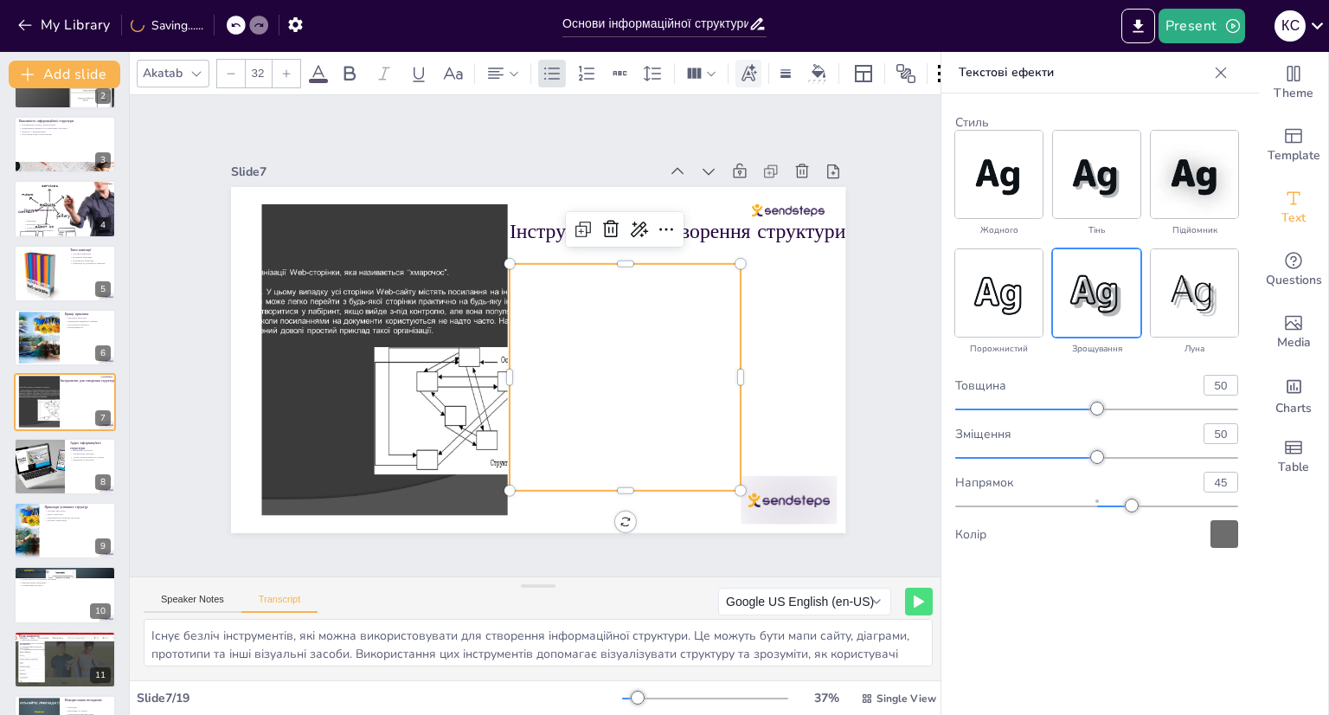
click at [744, 69] on icon at bounding box center [748, 73] width 19 height 19
click at [319, 65] on icon at bounding box center [319, 73] width 16 height 16
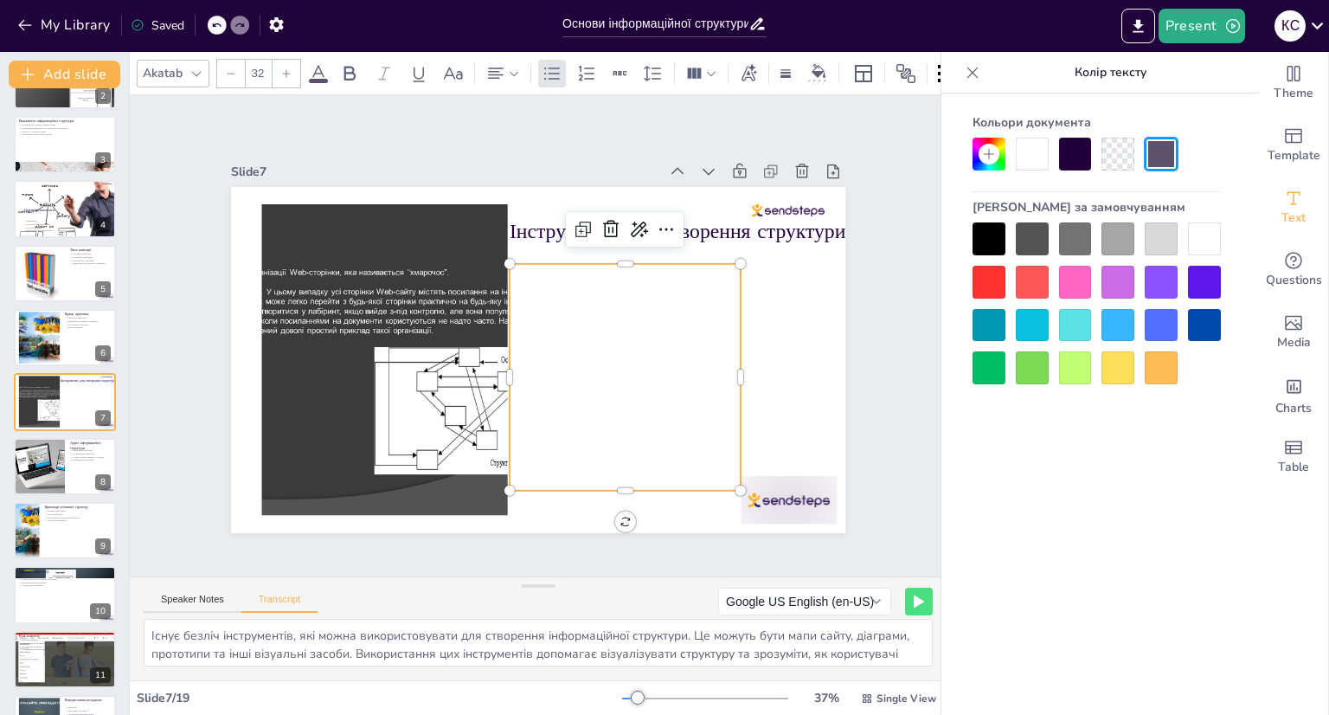
click at [973, 235] on div at bounding box center [988, 238] width 33 height 33
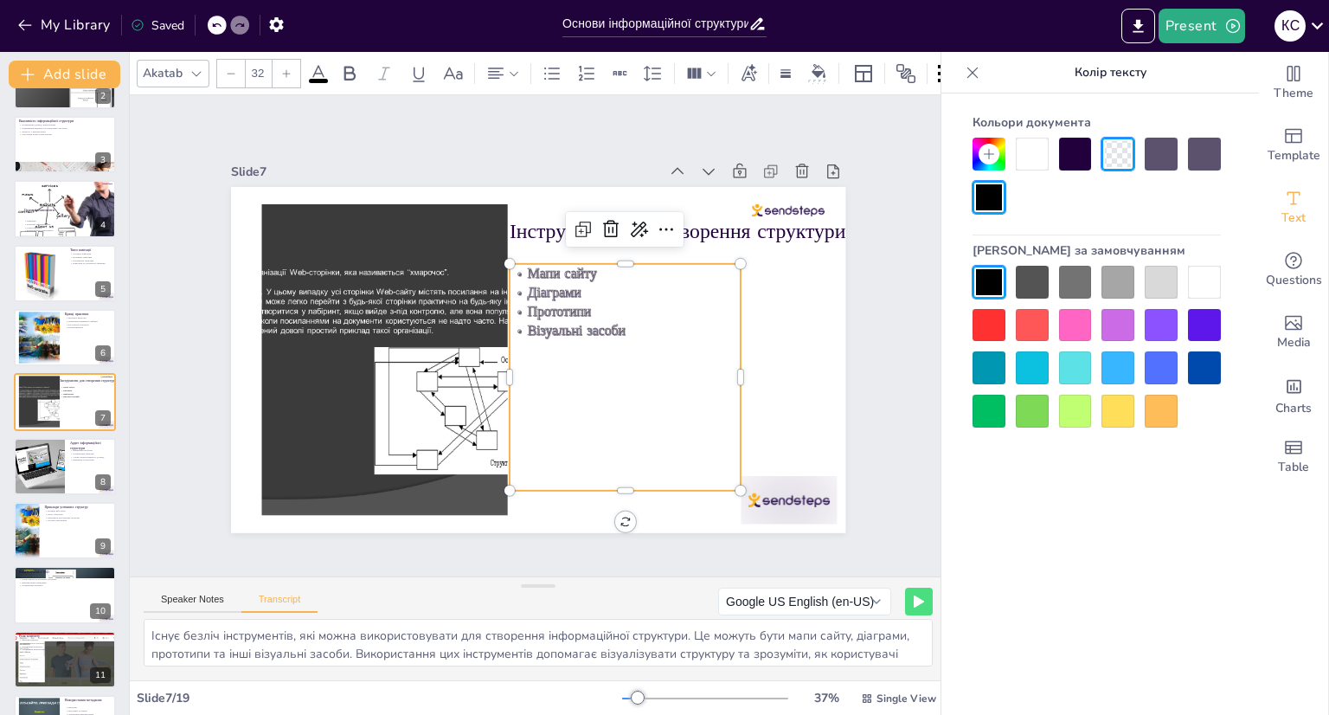
click at [1081, 359] on div at bounding box center [1075, 367] width 33 height 33
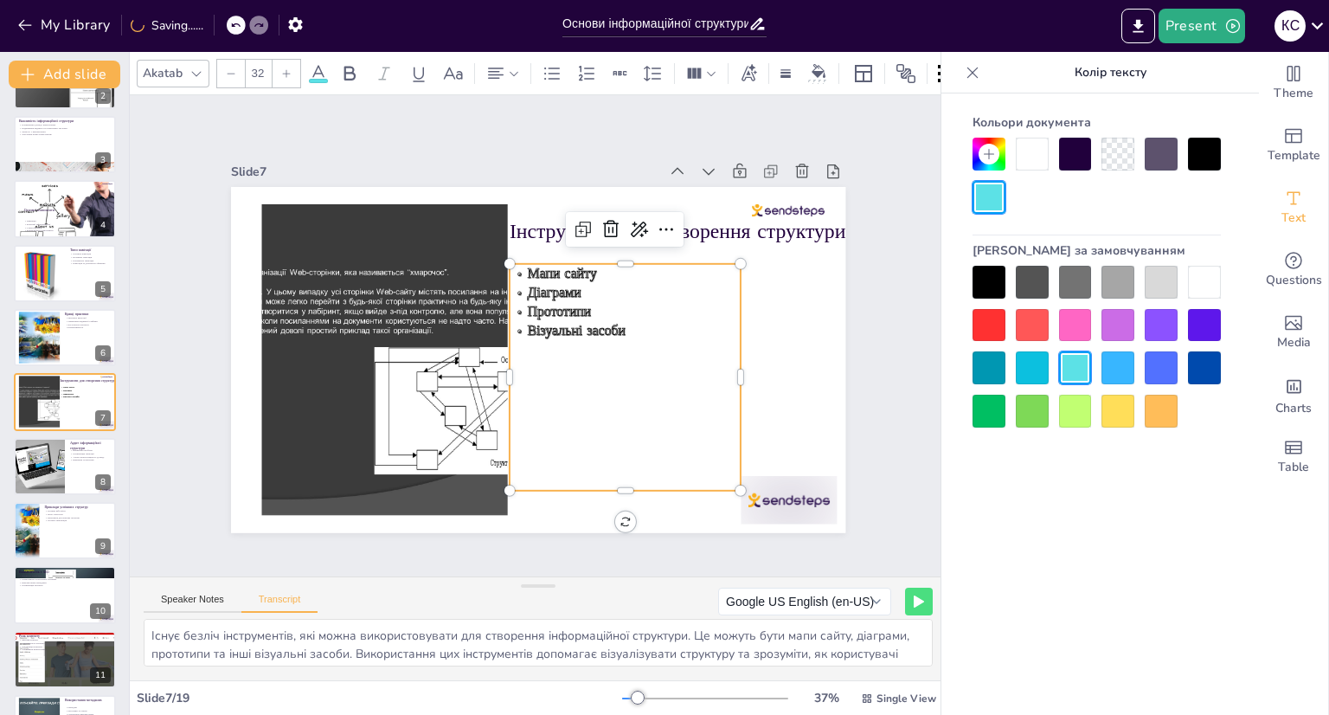
click at [967, 77] on icon at bounding box center [972, 72] width 11 height 11
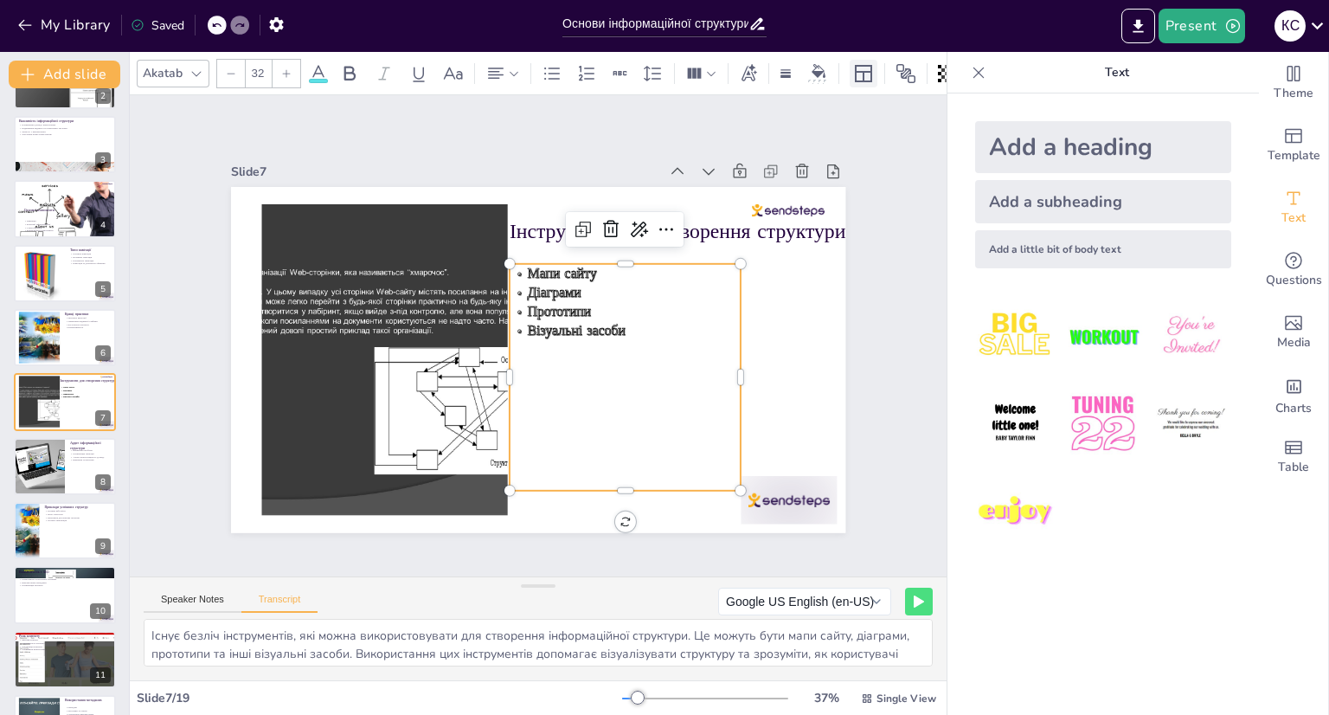
click at [863, 67] on icon at bounding box center [863, 73] width 21 height 21
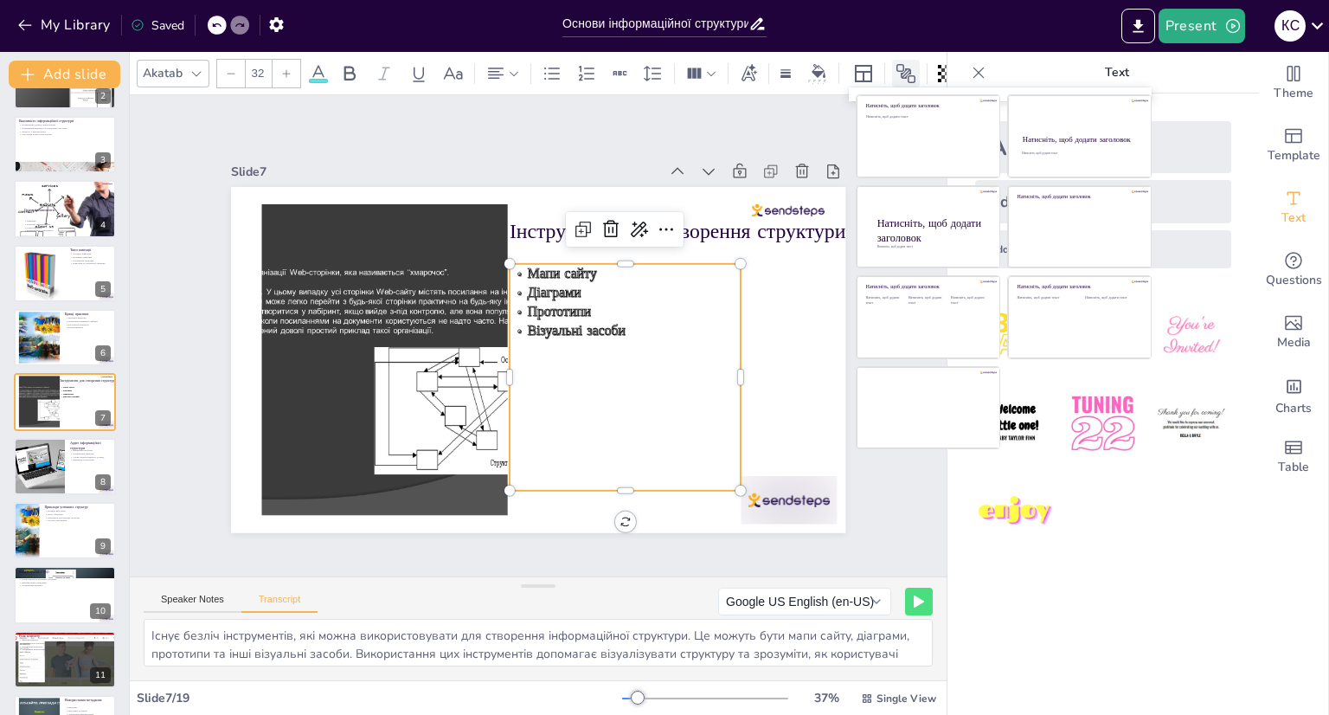
click at [903, 63] on icon at bounding box center [905, 73] width 21 height 21
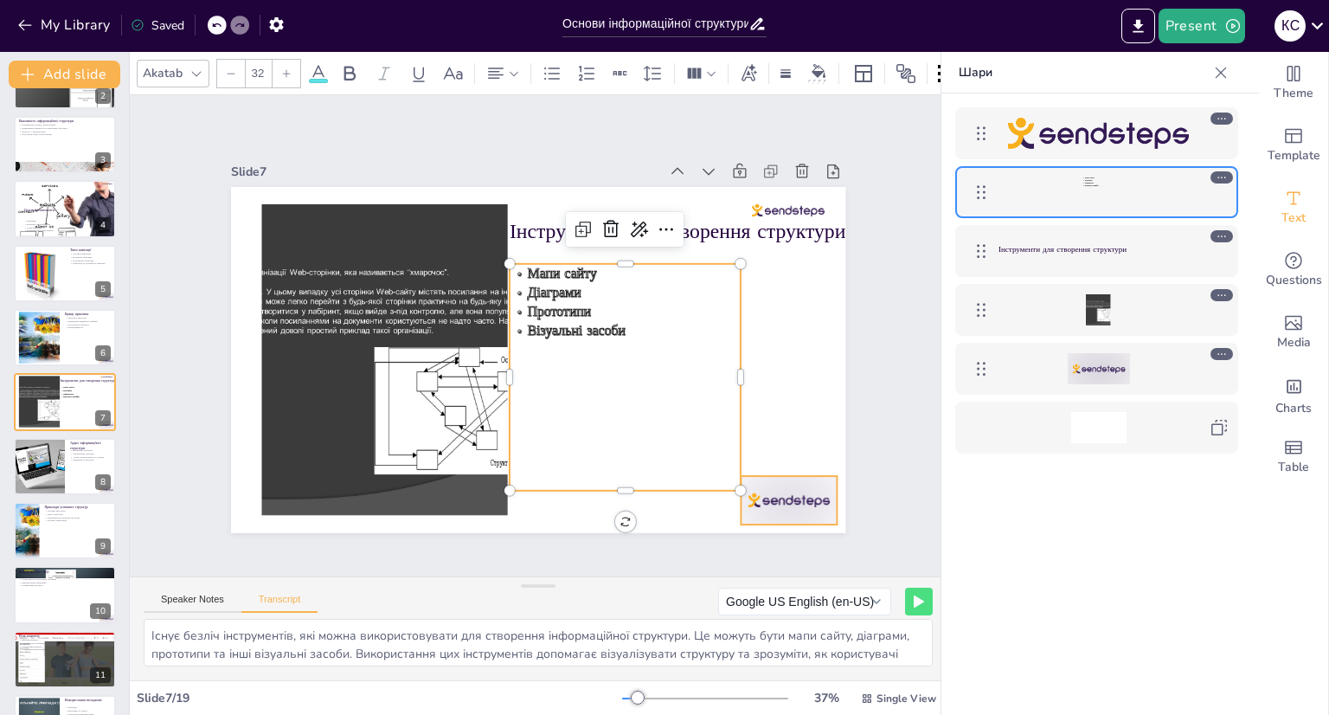
click at [799, 492] on div at bounding box center [789, 500] width 96 height 48
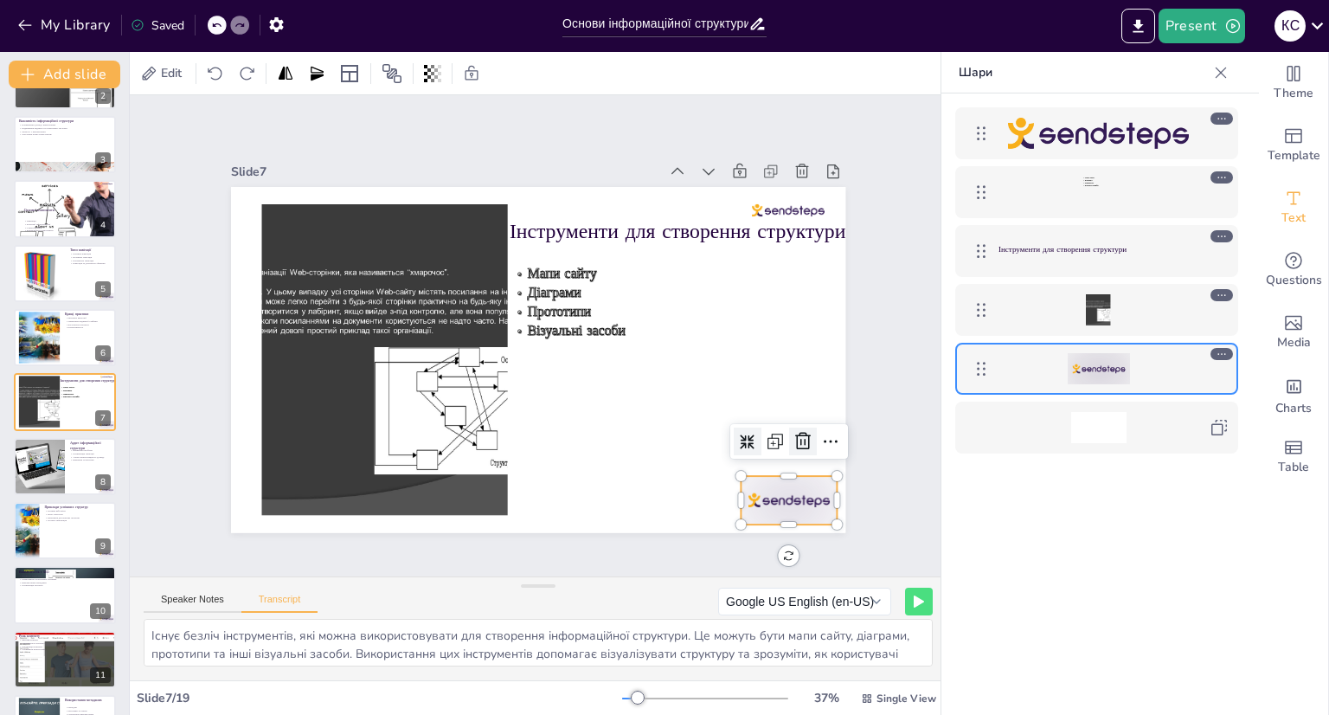
click at [792, 431] on icon at bounding box center [802, 441] width 21 height 21
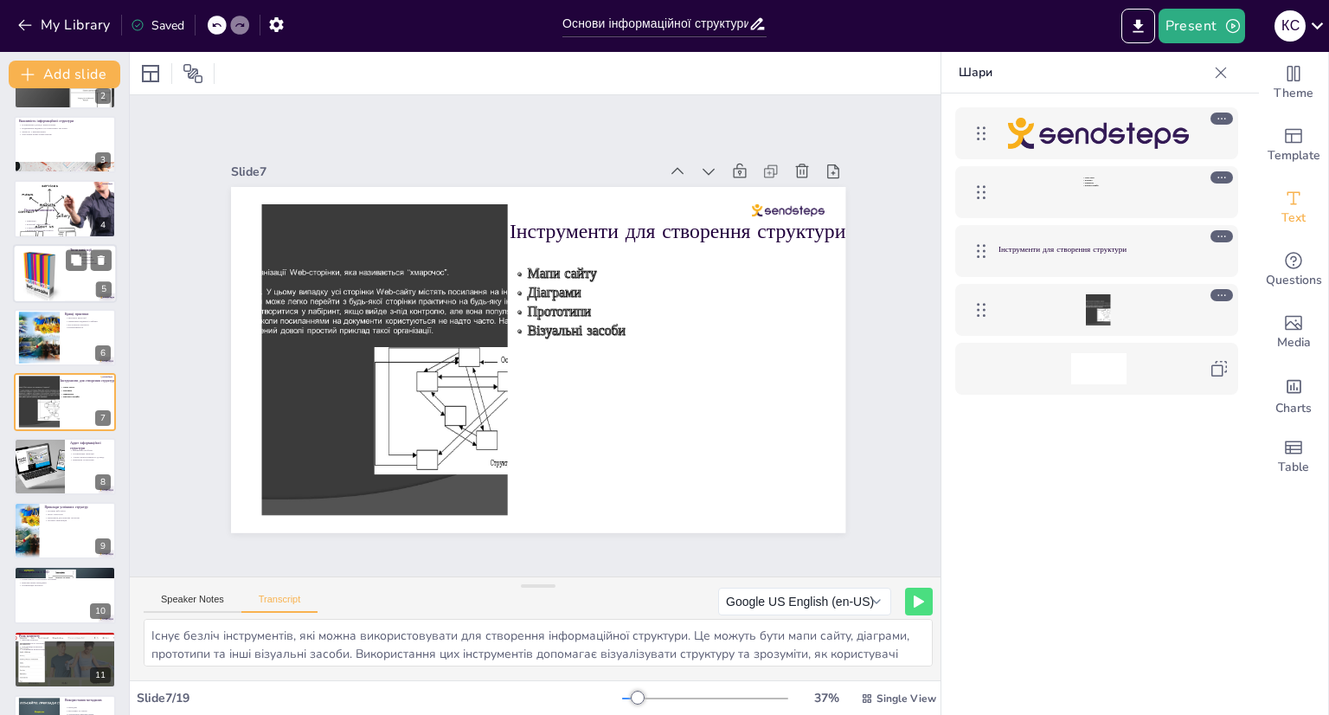
click at [55, 263] on div at bounding box center [39, 272] width 52 height 63
type textarea "Існують різні типи навігації, які можна використовувати на сайті, включаючи осн…"
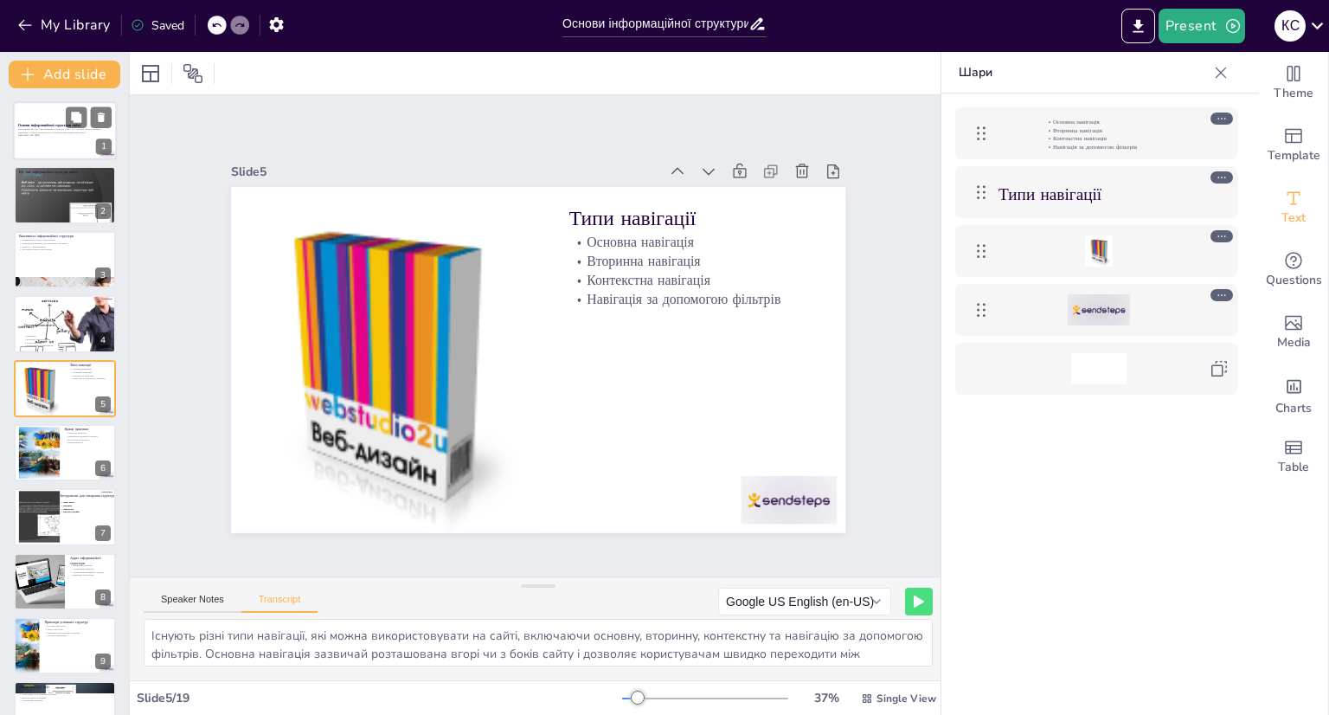
click at [59, 123] on strong "Основи інформаційної структури сайту" at bounding box center [49, 125] width 63 height 4
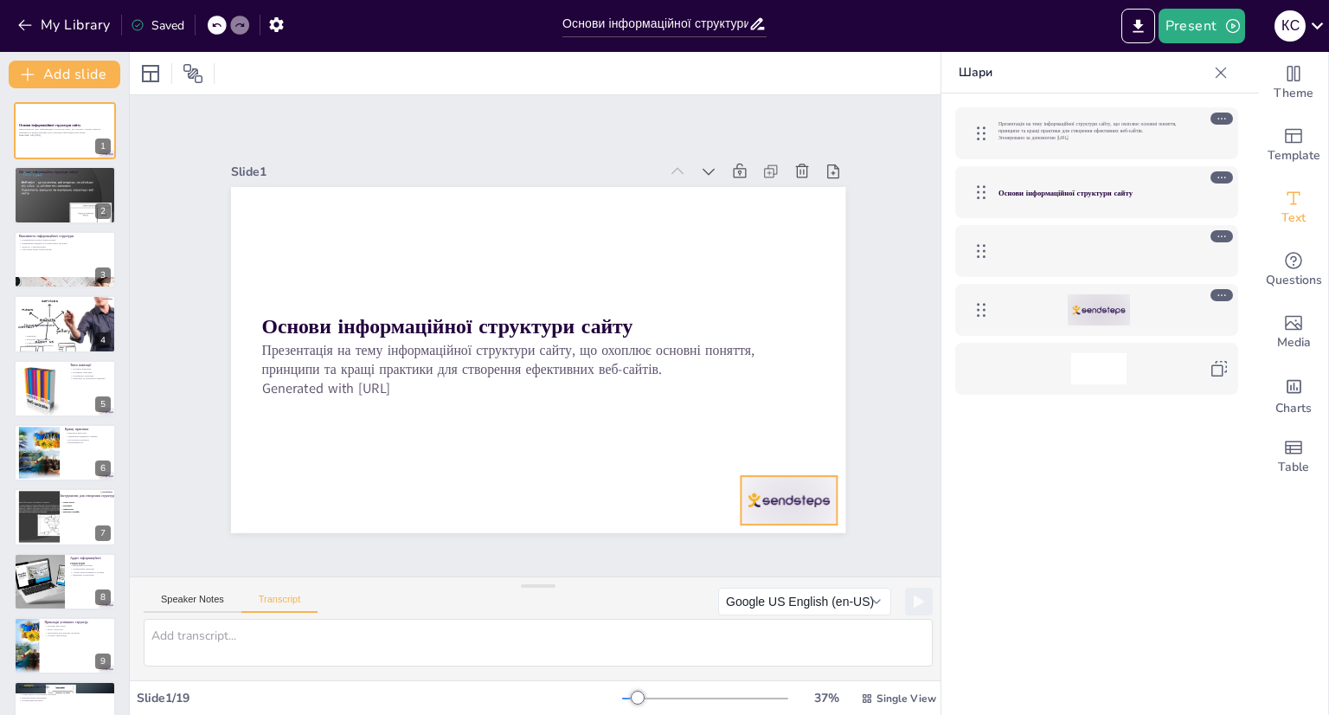
click at [789, 500] on div at bounding box center [770, 526] width 100 height 58
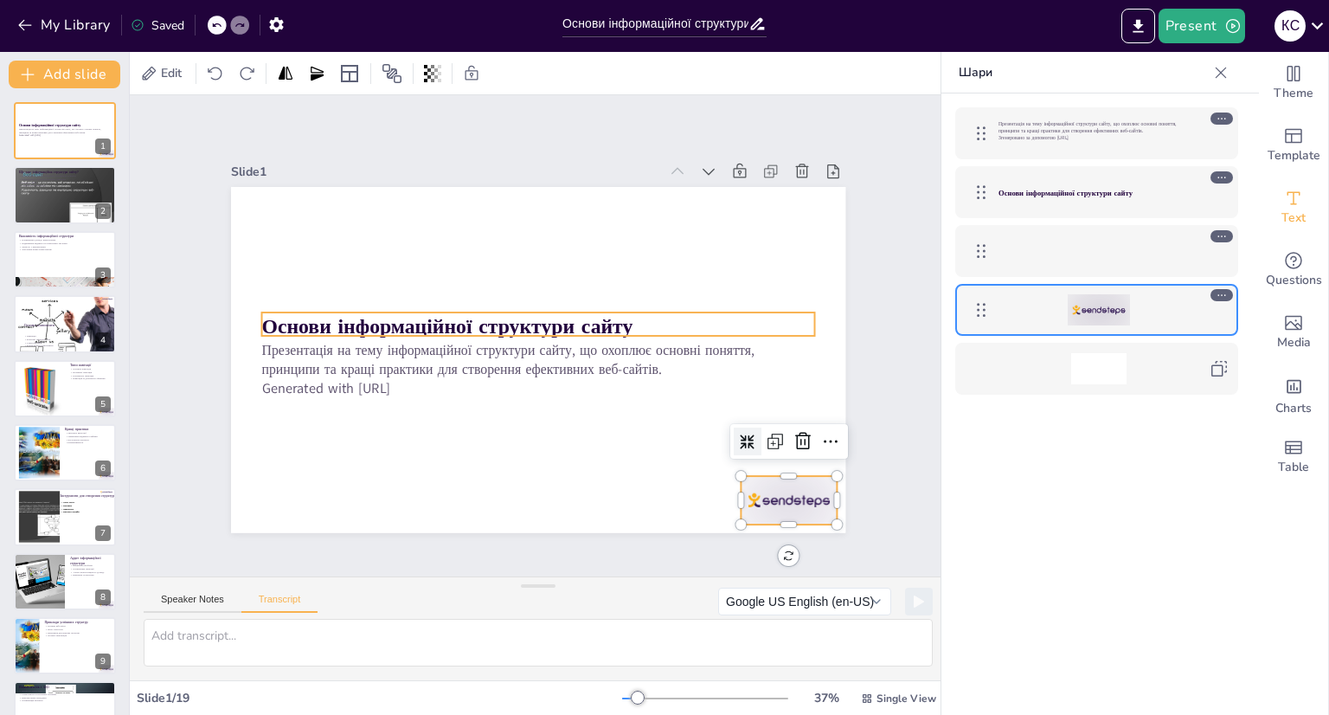
click at [1089, 191] on font "Основи інформаційної структури сайту" at bounding box center [1065, 193] width 134 height 10
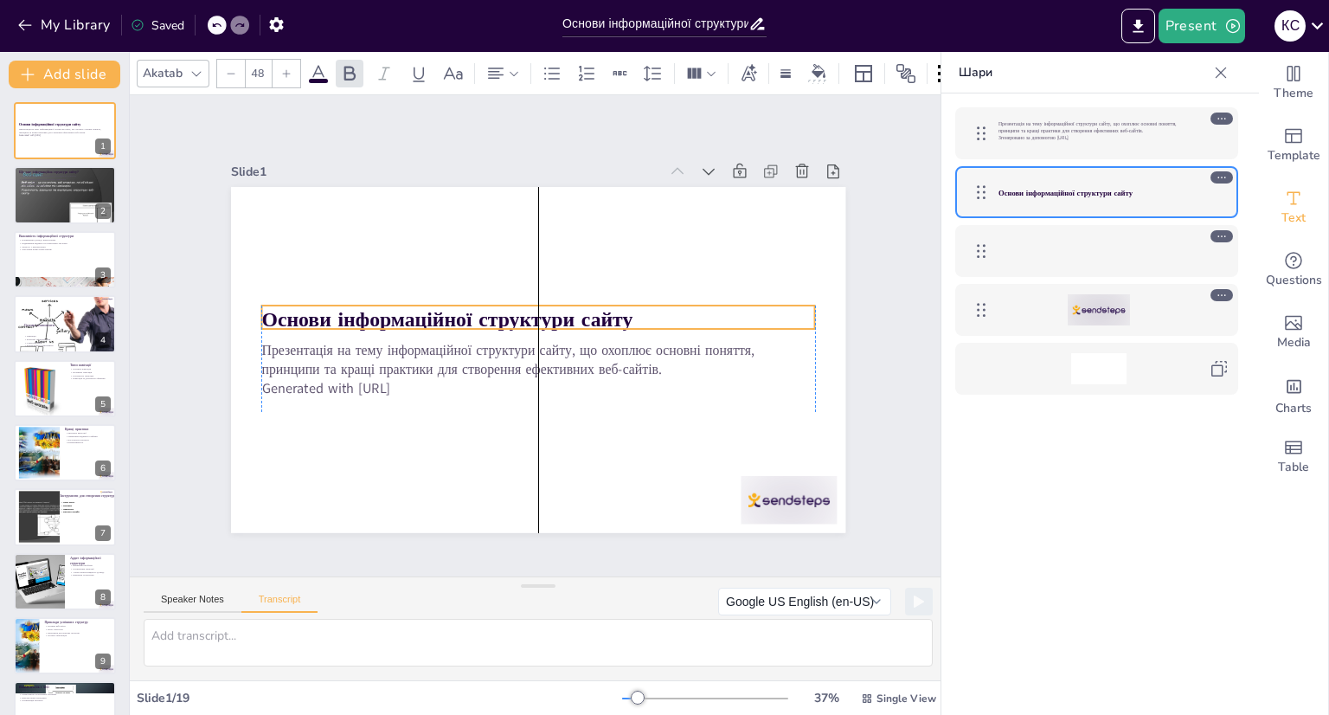
click at [664, 305] on p "Основи інформаційної структури сайту" at bounding box center [537, 319] width 553 height 29
click at [887, 311] on div "Slide 1 Основи інформаційної структури сайту Презентація на тему інформаційної …" at bounding box center [538, 335] width 817 height 481
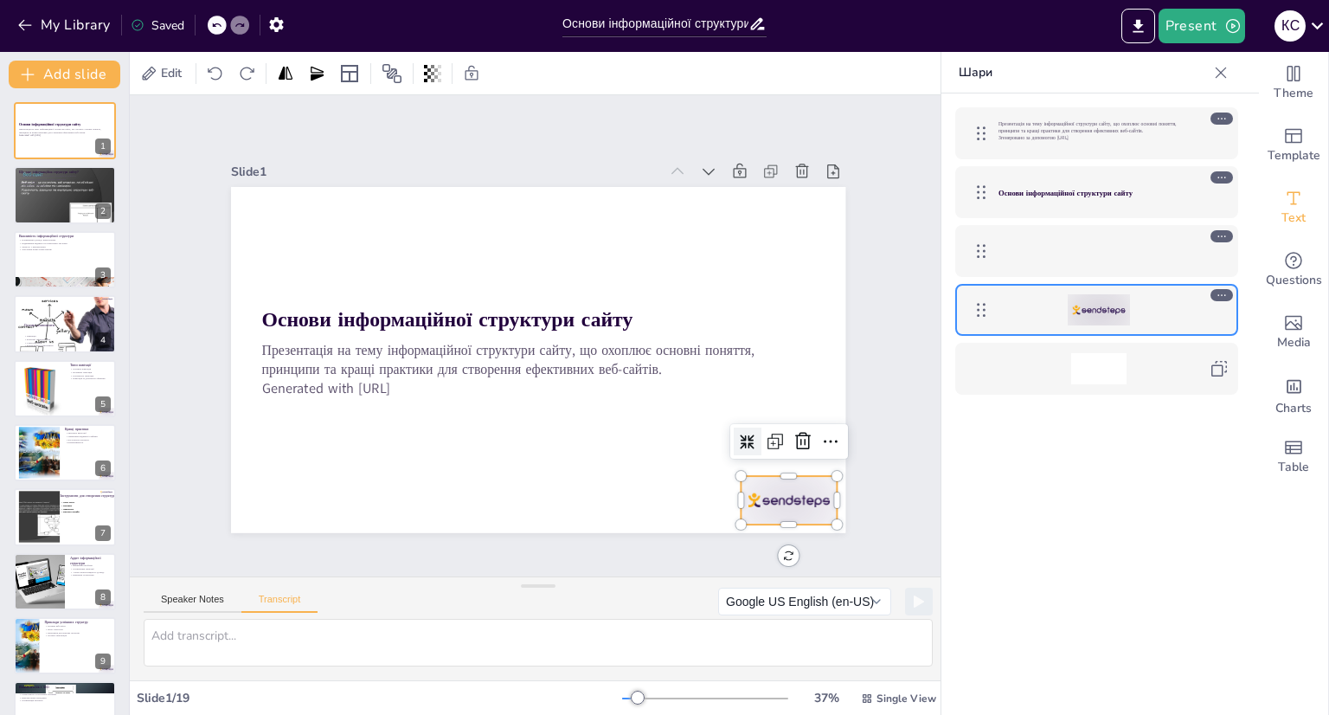
click at [789, 515] on div at bounding box center [749, 548] width 104 height 67
click at [792, 433] on icon at bounding box center [802, 441] width 21 height 21
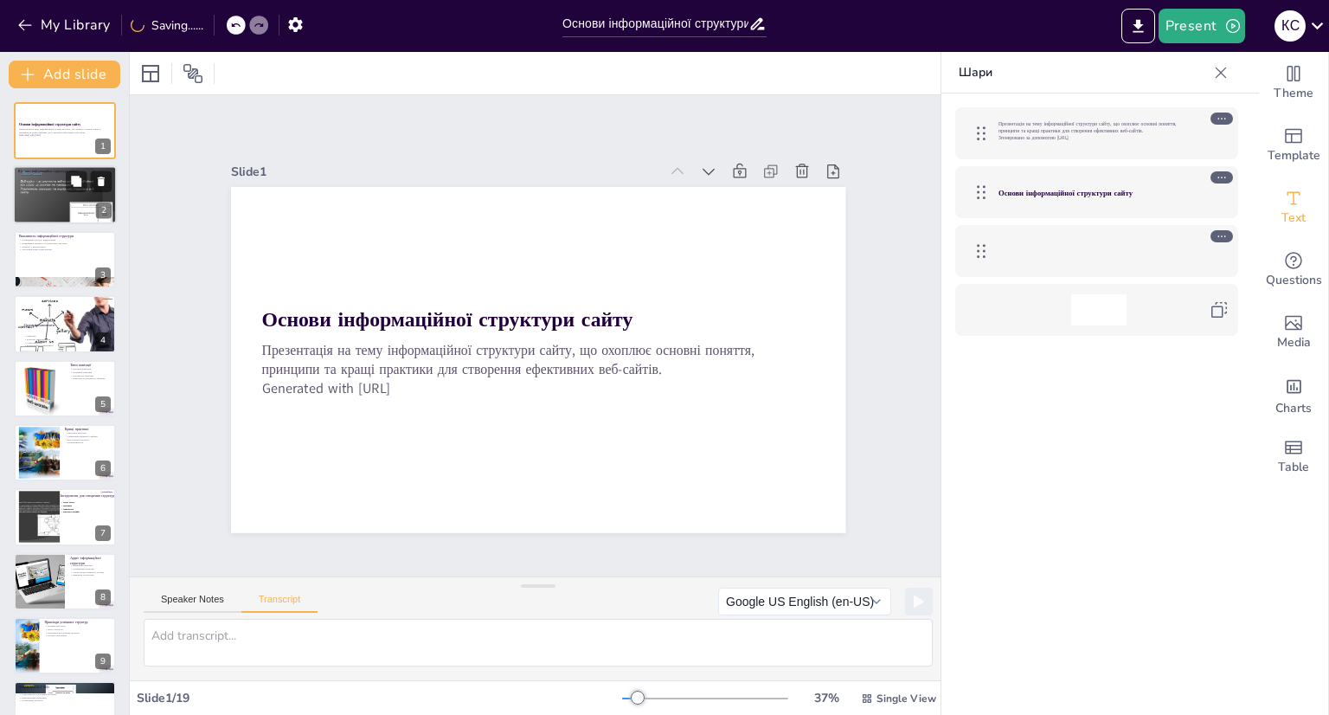
click at [48, 198] on div at bounding box center [65, 195] width 104 height 78
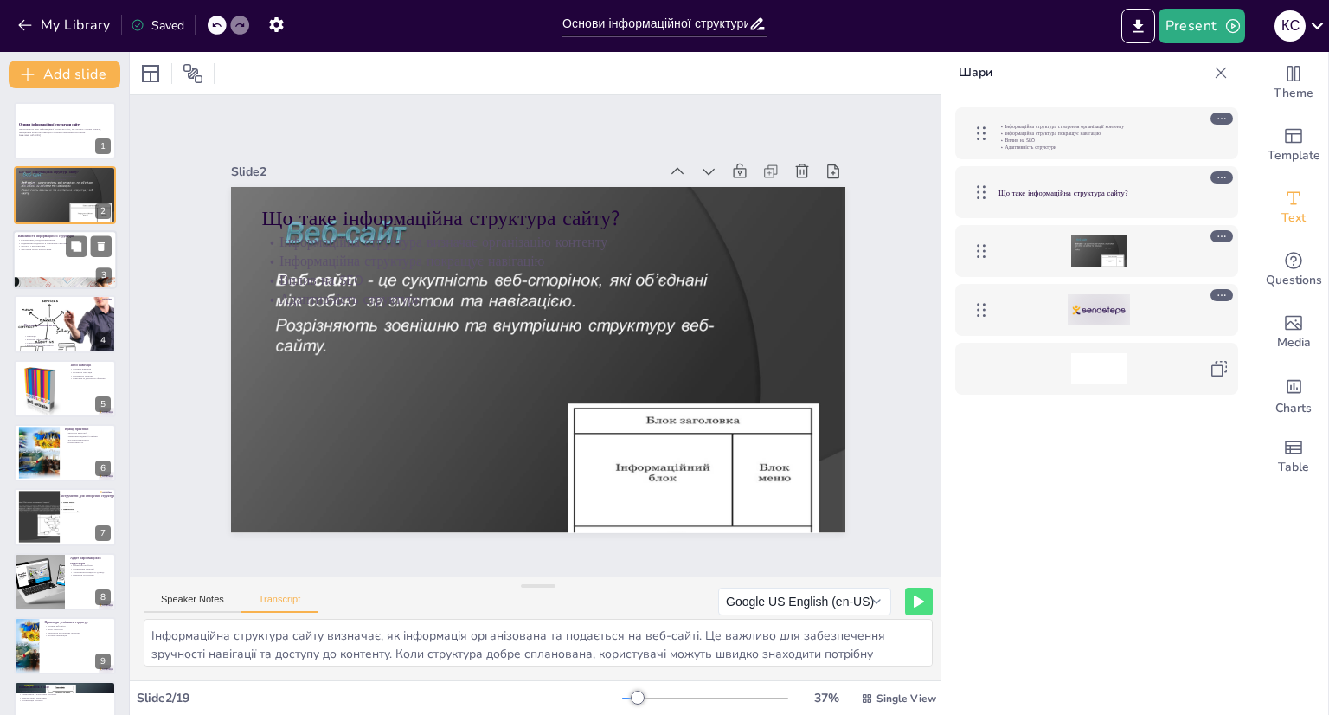
click at [48, 254] on div at bounding box center [65, 259] width 104 height 59
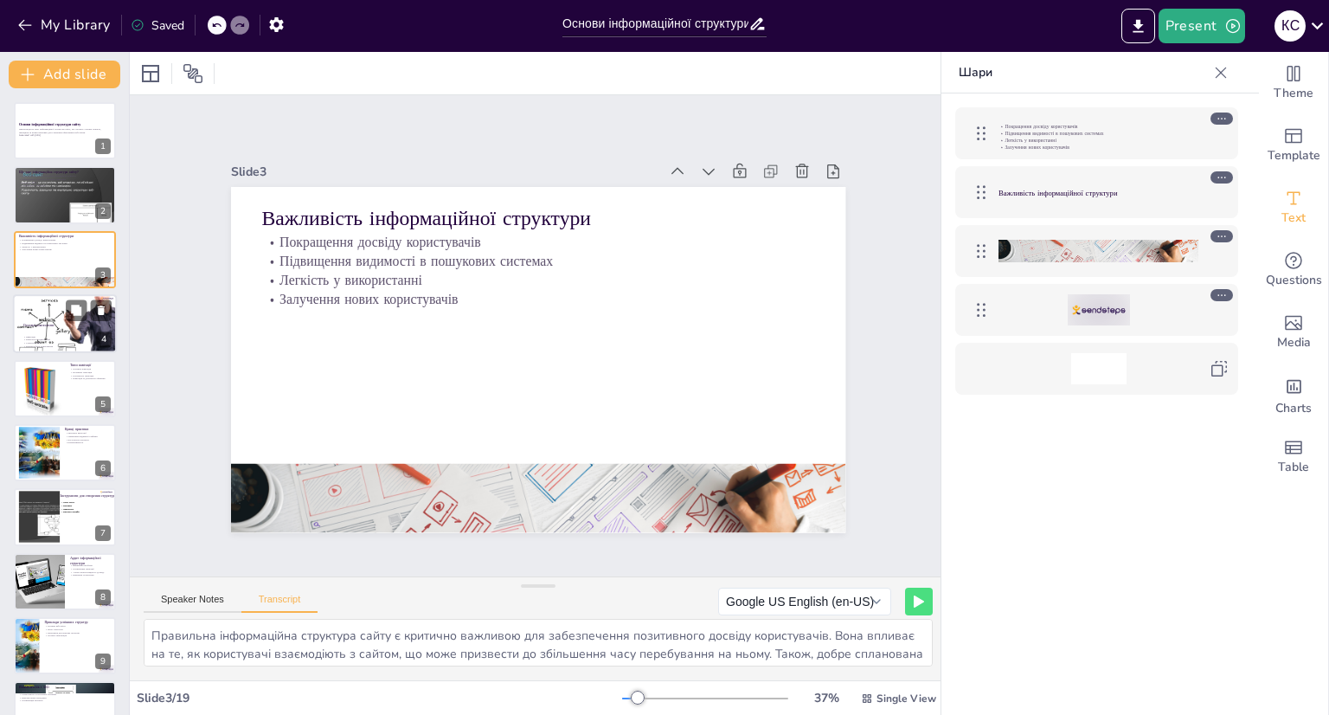
click at [41, 326] on div at bounding box center [65, 323] width 104 height 69
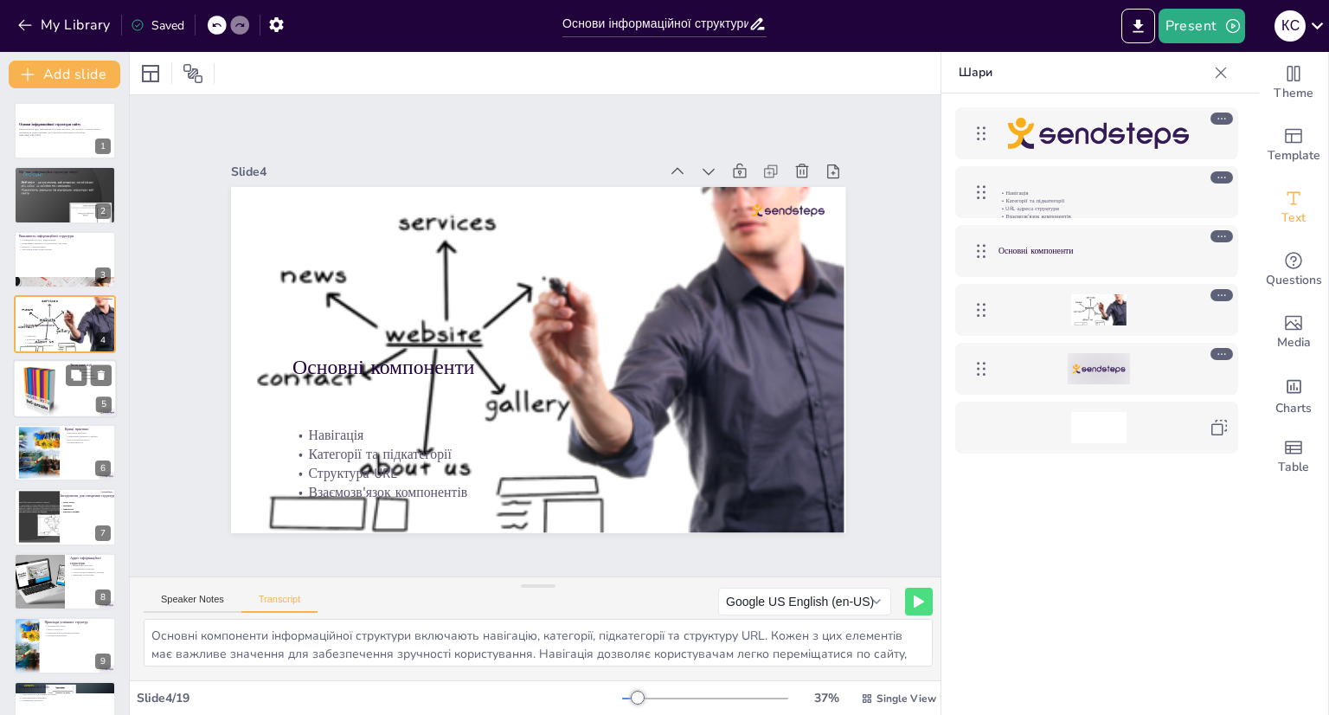
click at [49, 388] on div at bounding box center [39, 387] width 52 height 63
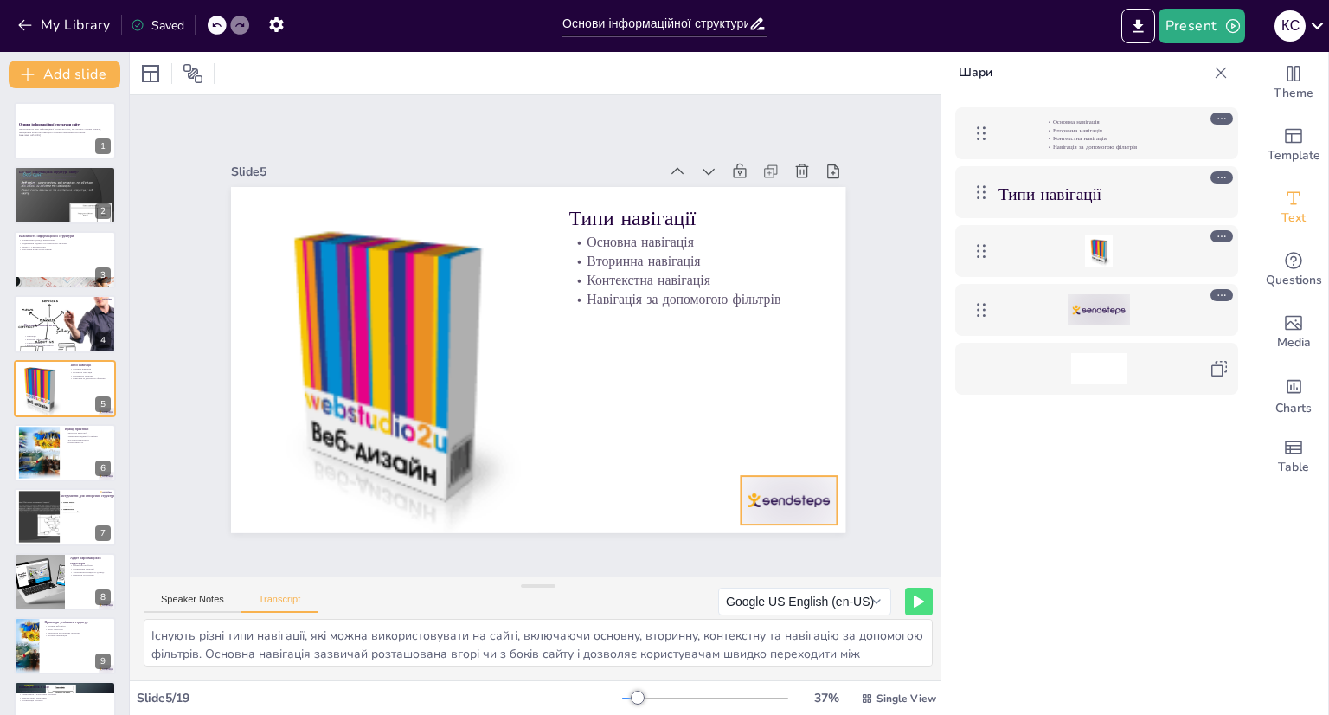
click at [799, 515] on div at bounding box center [749, 548] width 104 height 67
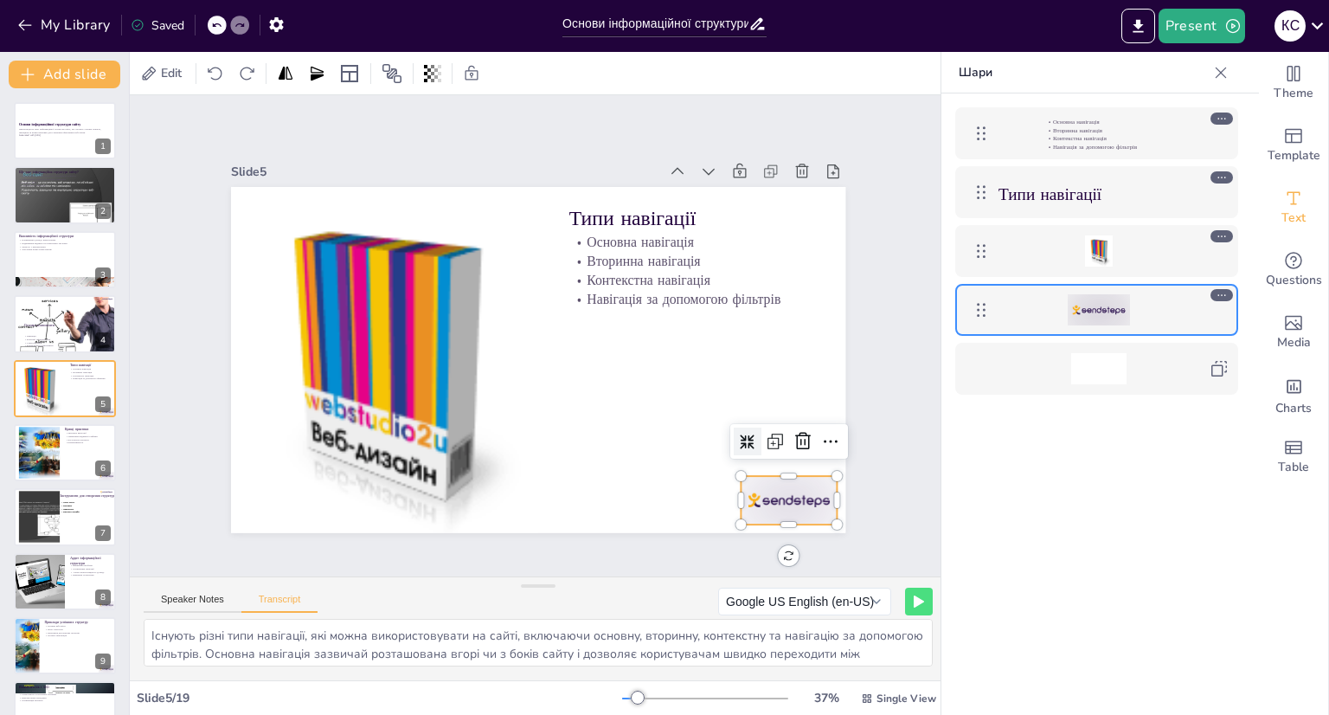
click at [1230, 289] on div at bounding box center [1221, 295] width 22 height 12
click at [985, 305] on icon at bounding box center [981, 309] width 21 height 21
click at [791, 457] on icon at bounding box center [790, 468] width 22 height 22
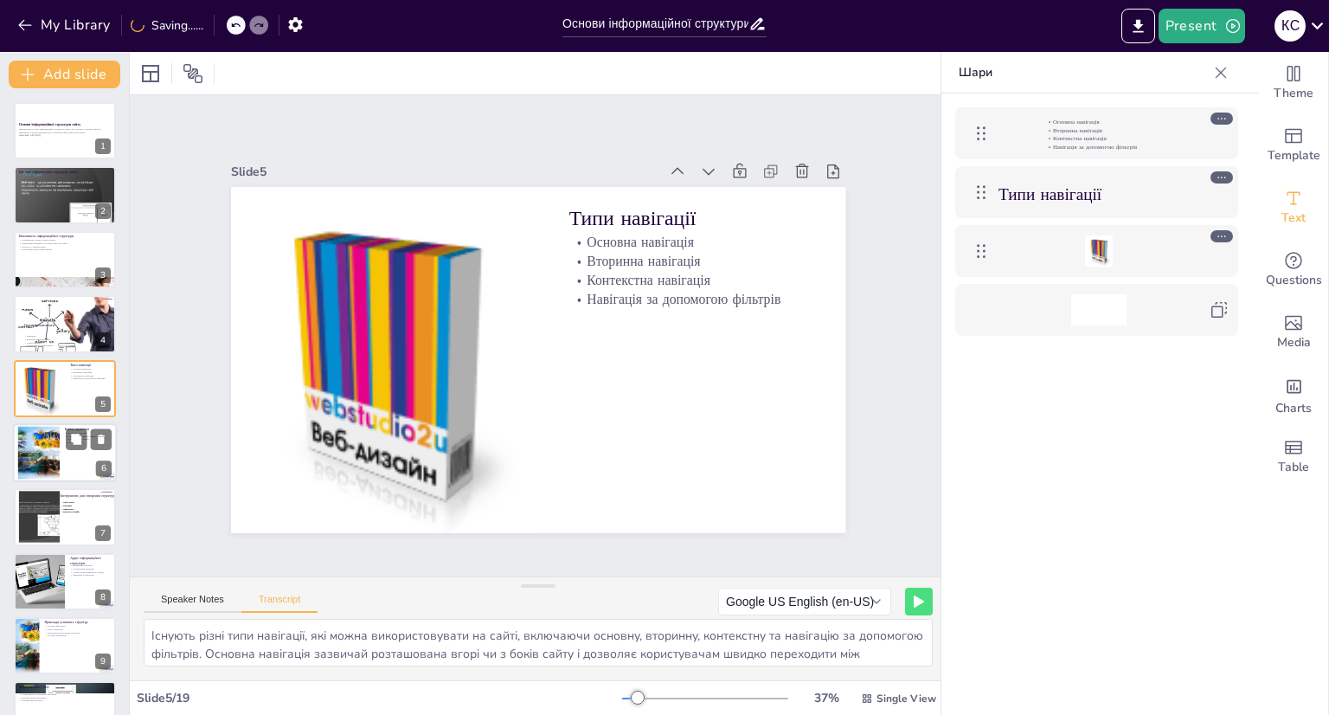
click at [48, 454] on div at bounding box center [38, 453] width 70 height 53
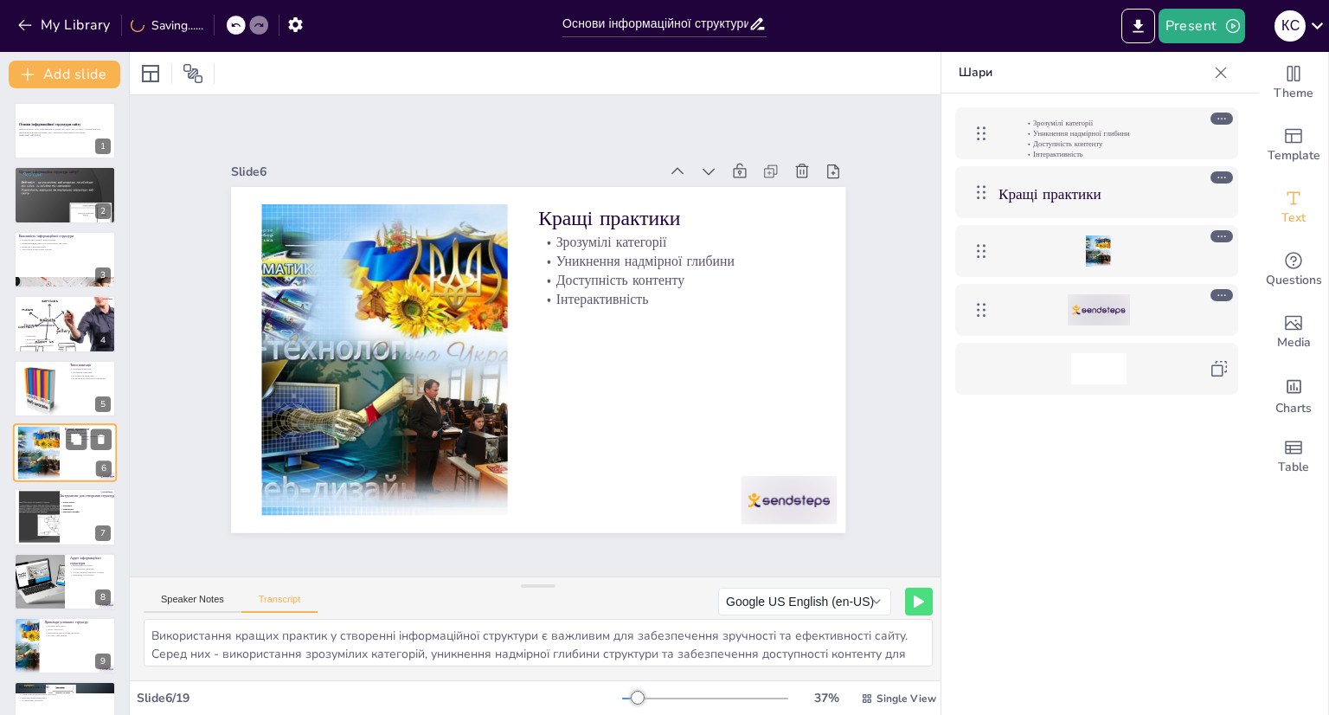
scroll to position [51, 0]
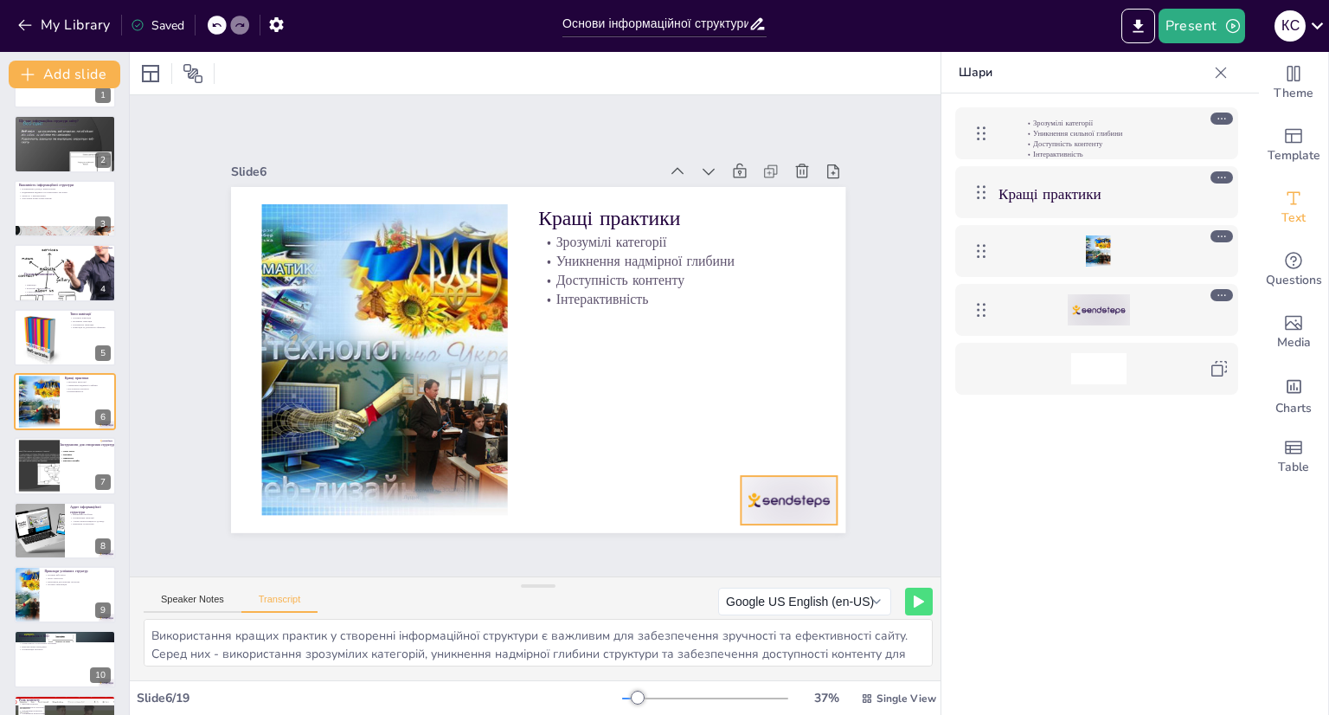
click at [782, 490] on div at bounding box center [789, 500] width 96 height 48
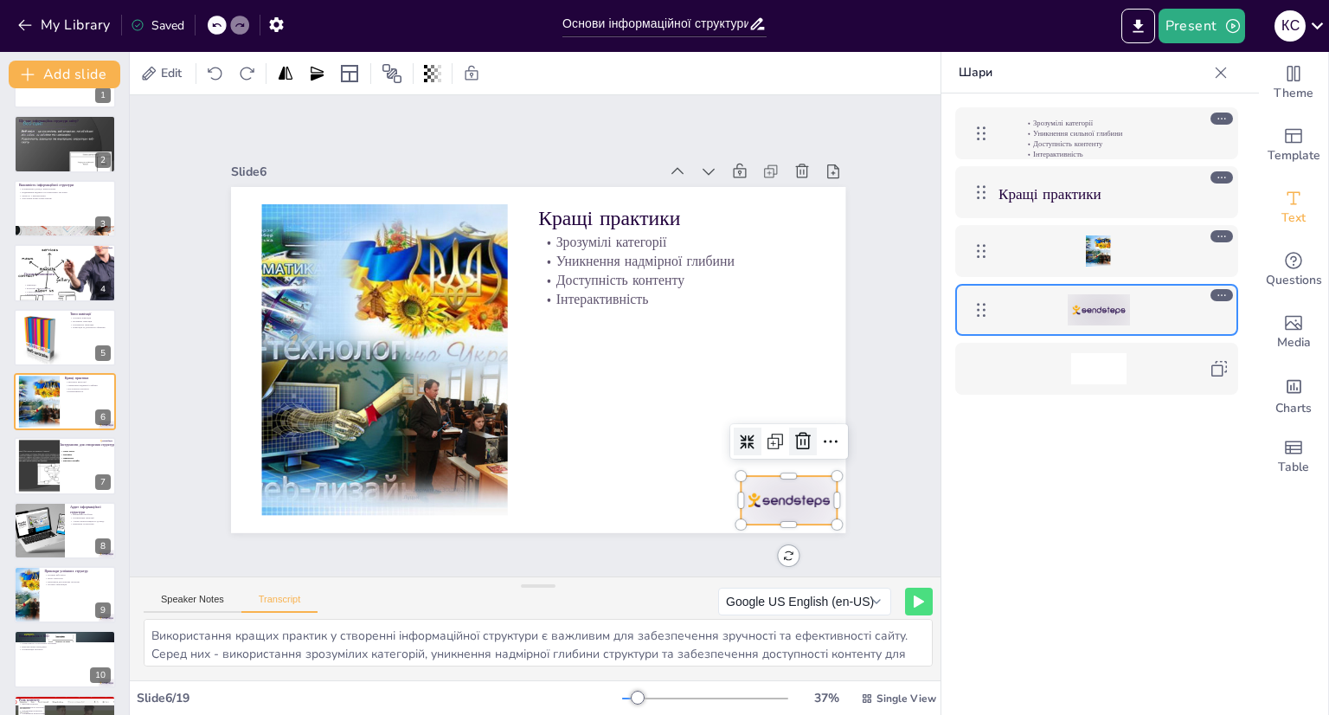
click at [794, 457] on icon at bounding box center [790, 468] width 22 height 22
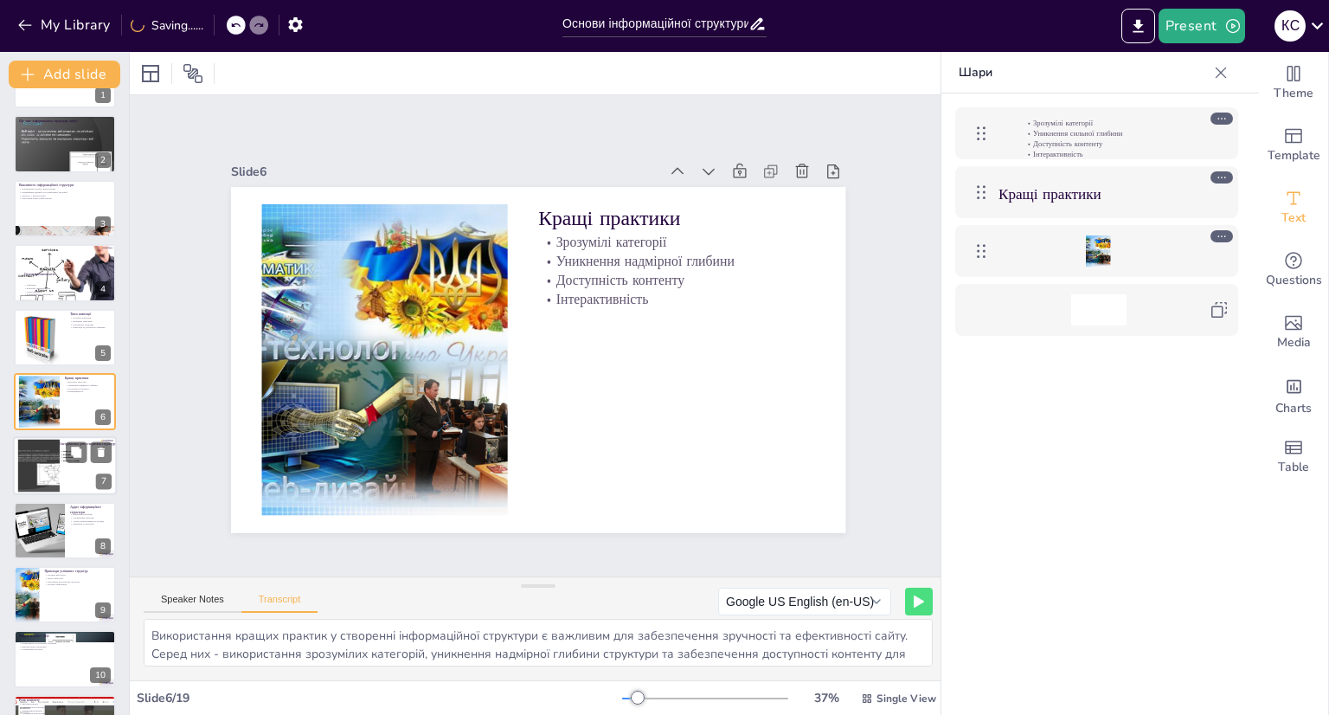
click at [75, 468] on div "Мапи сайту Діаграми Прототипи Візуальні засоби" at bounding box center [79, 469] width 39 height 38
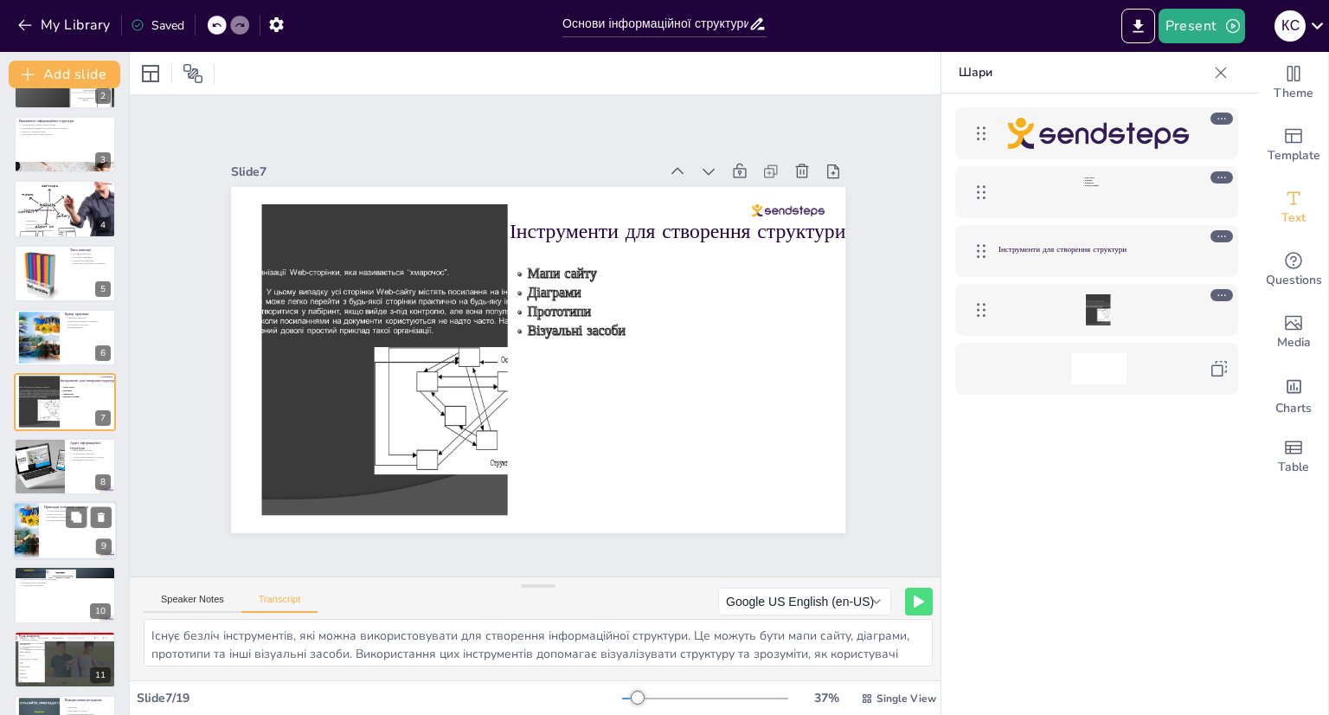
click at [76, 527] on div at bounding box center [65, 530] width 104 height 59
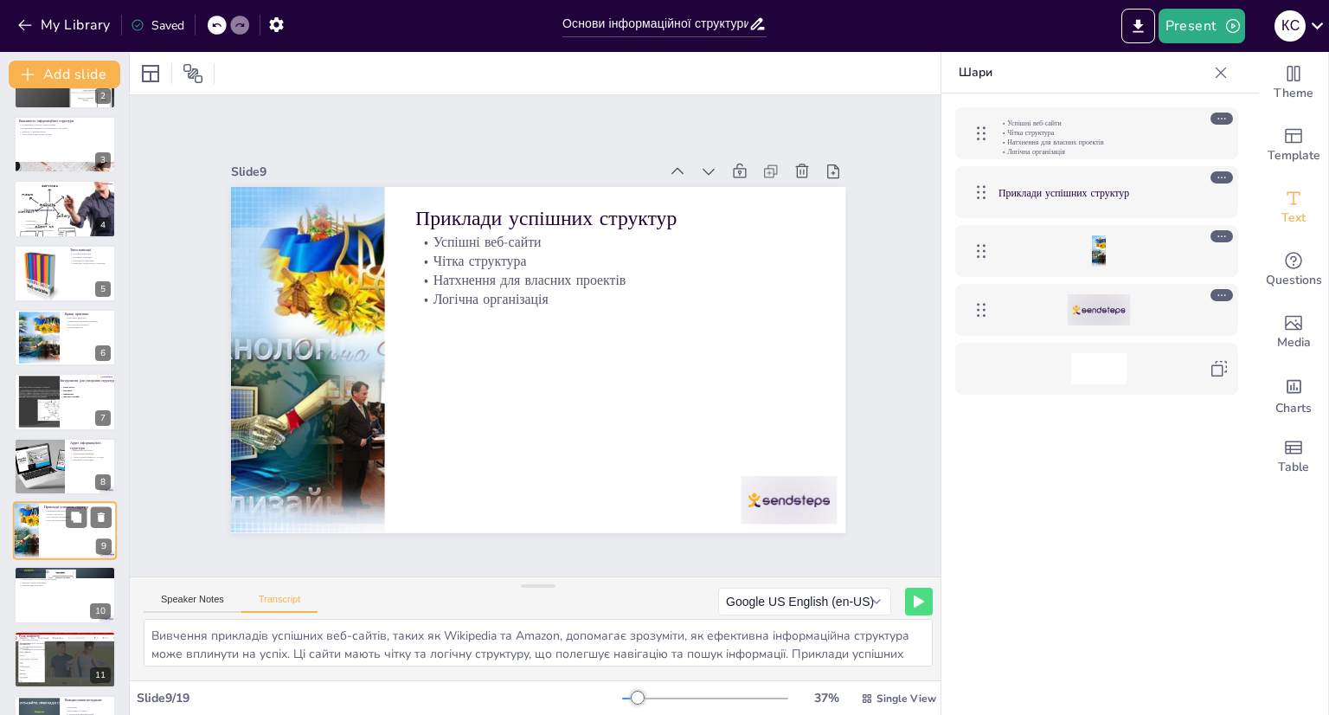
scroll to position [244, 0]
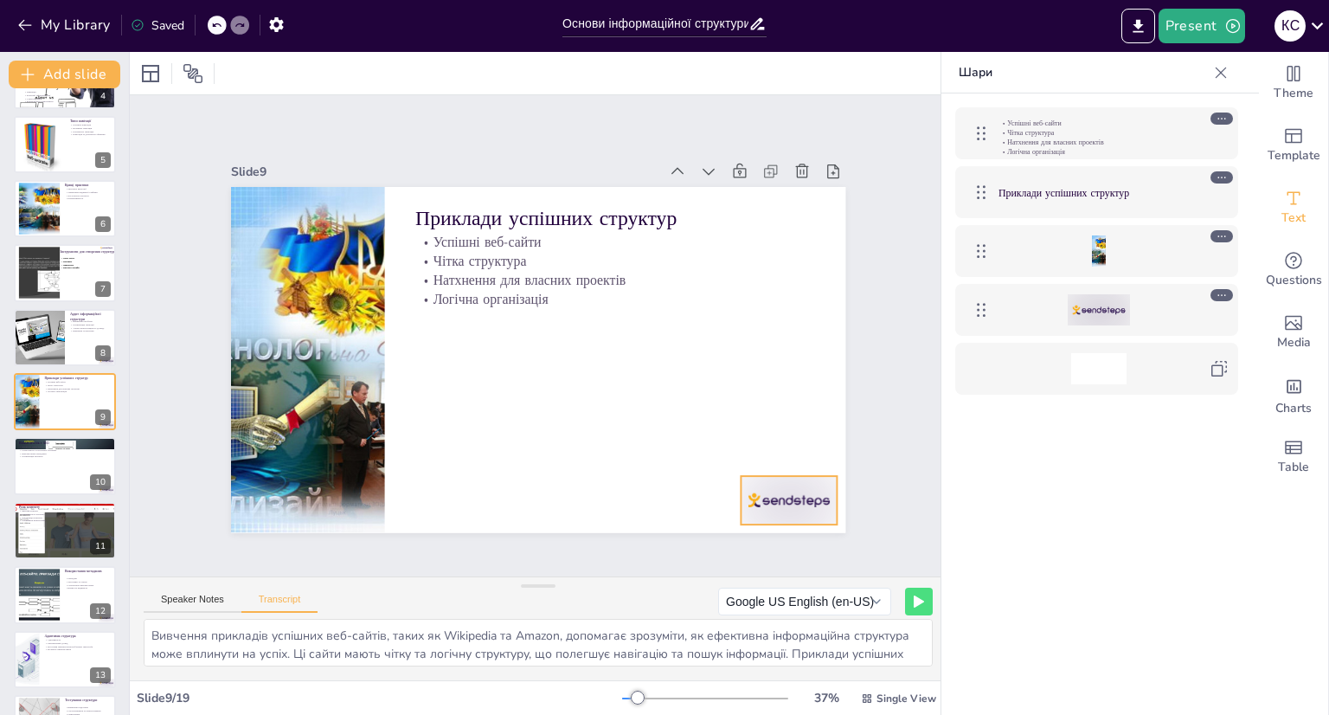
click at [772, 497] on div at bounding box center [770, 526] width 100 height 58
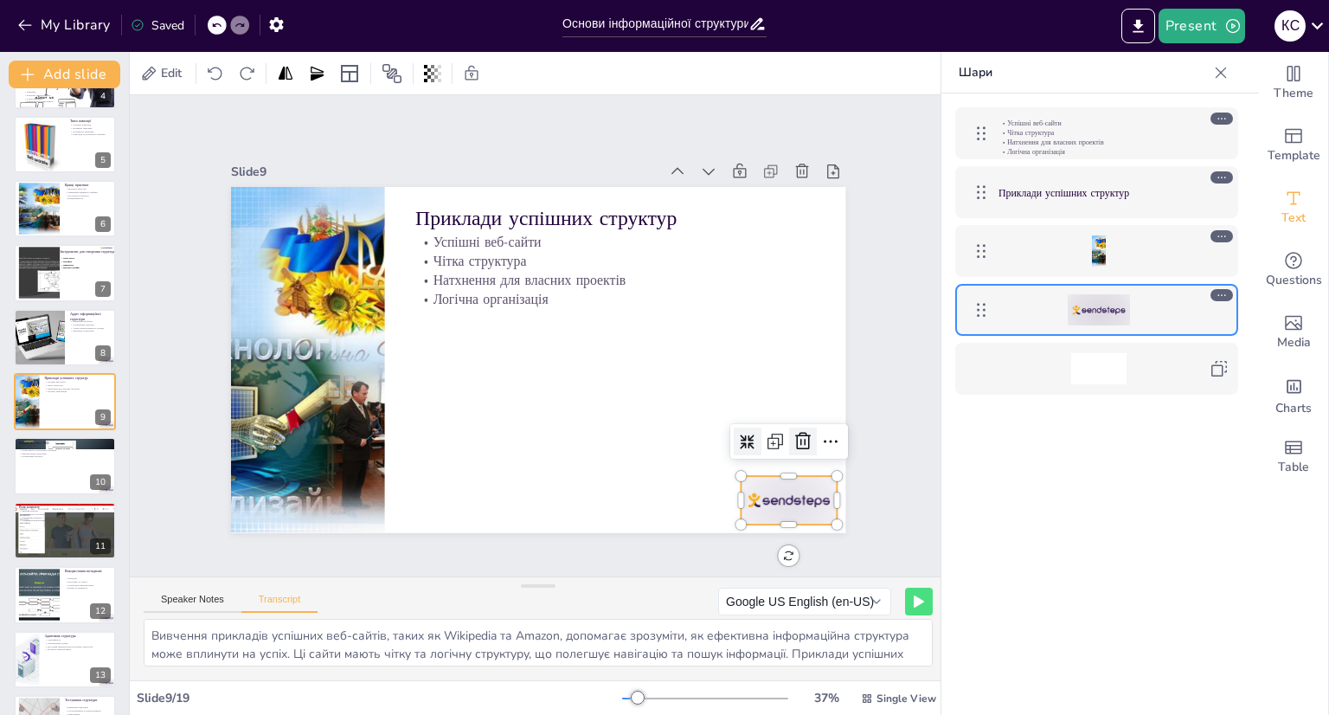
click at [802, 427] on div at bounding box center [803, 441] width 28 height 28
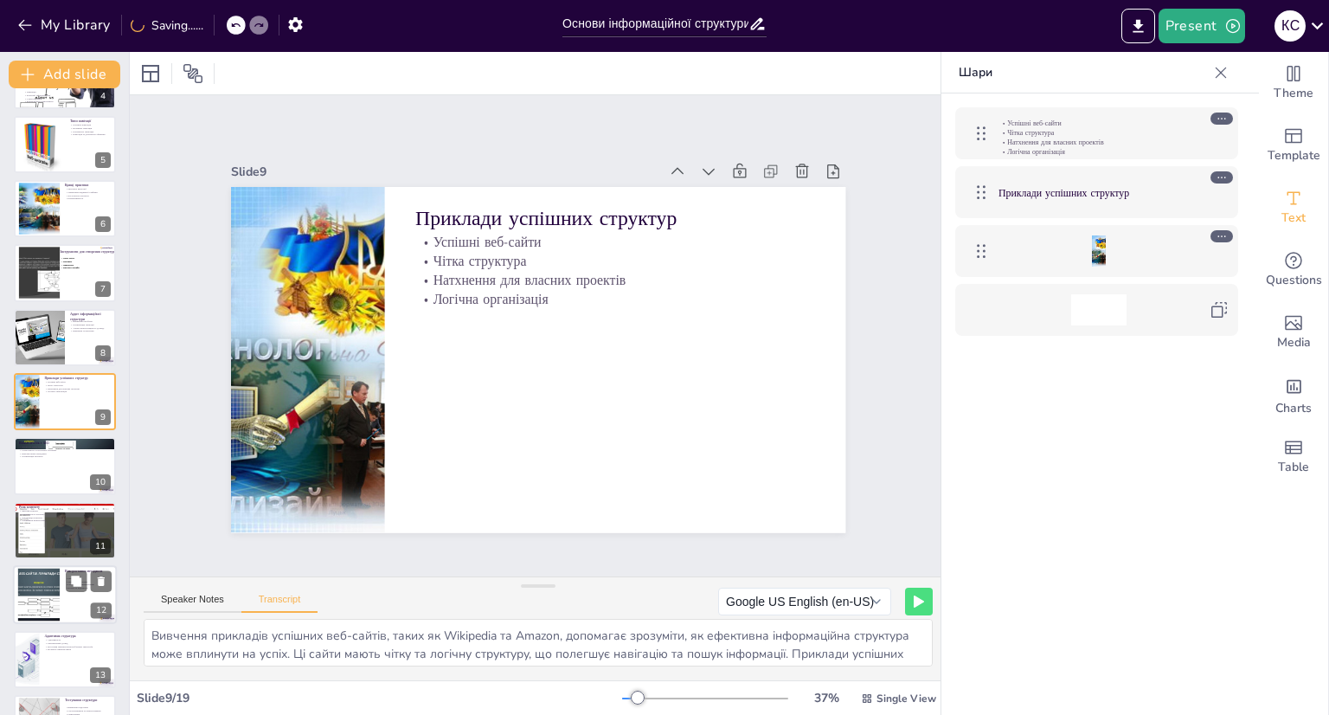
click at [67, 591] on div at bounding box center [65, 594] width 104 height 59
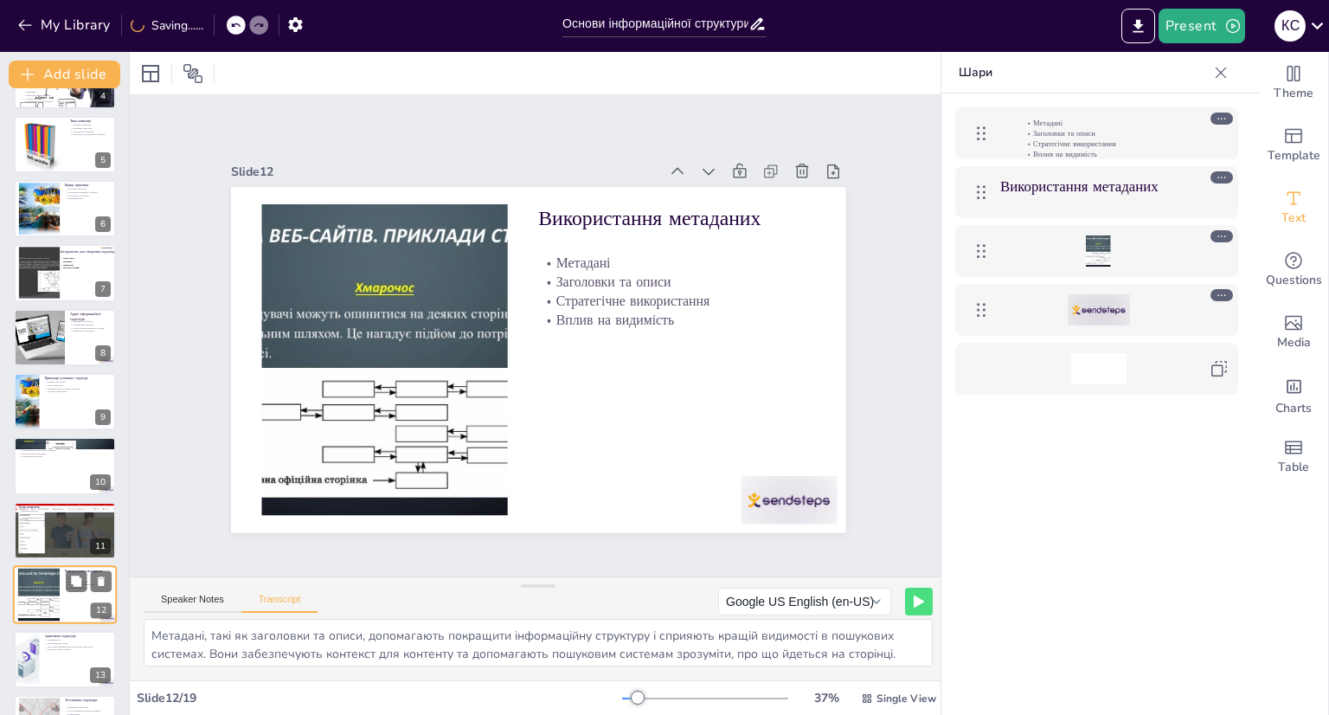
scroll to position [437, 0]
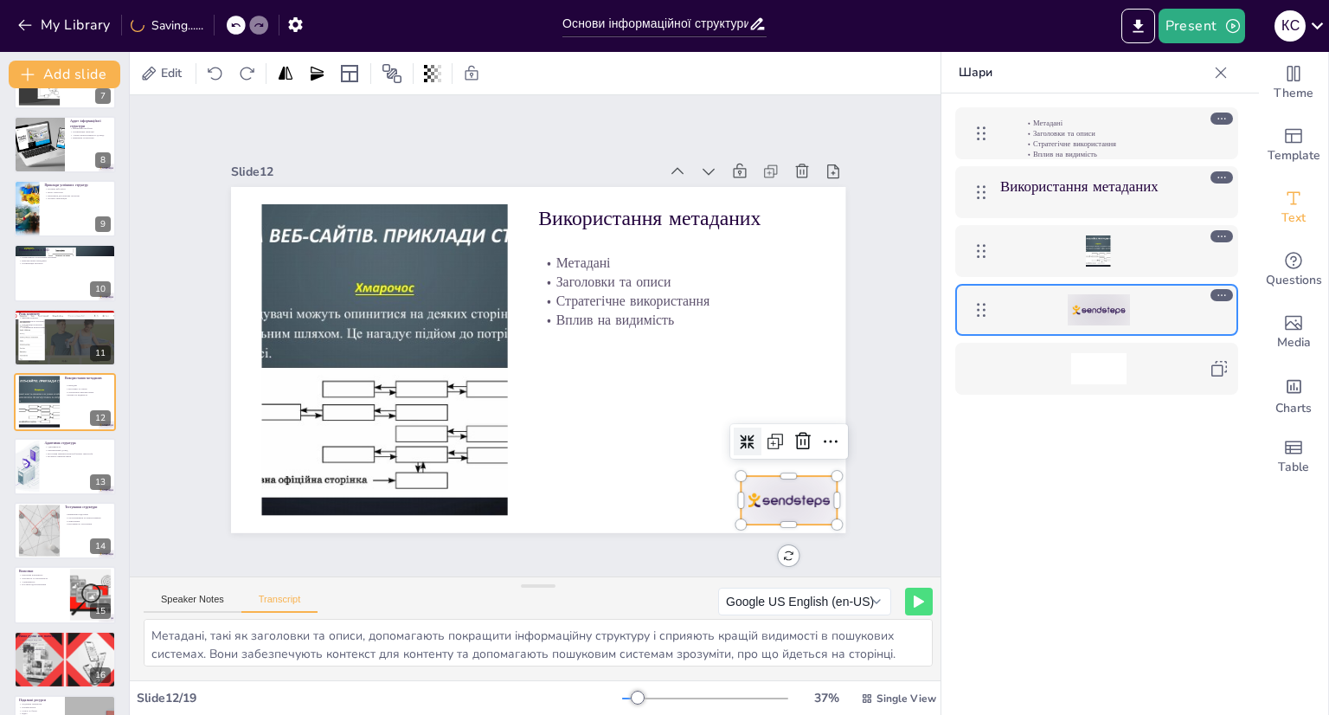
click at [789, 497] on div at bounding box center [770, 526] width 100 height 58
click at [770, 505] on icon at bounding box center [757, 518] width 26 height 26
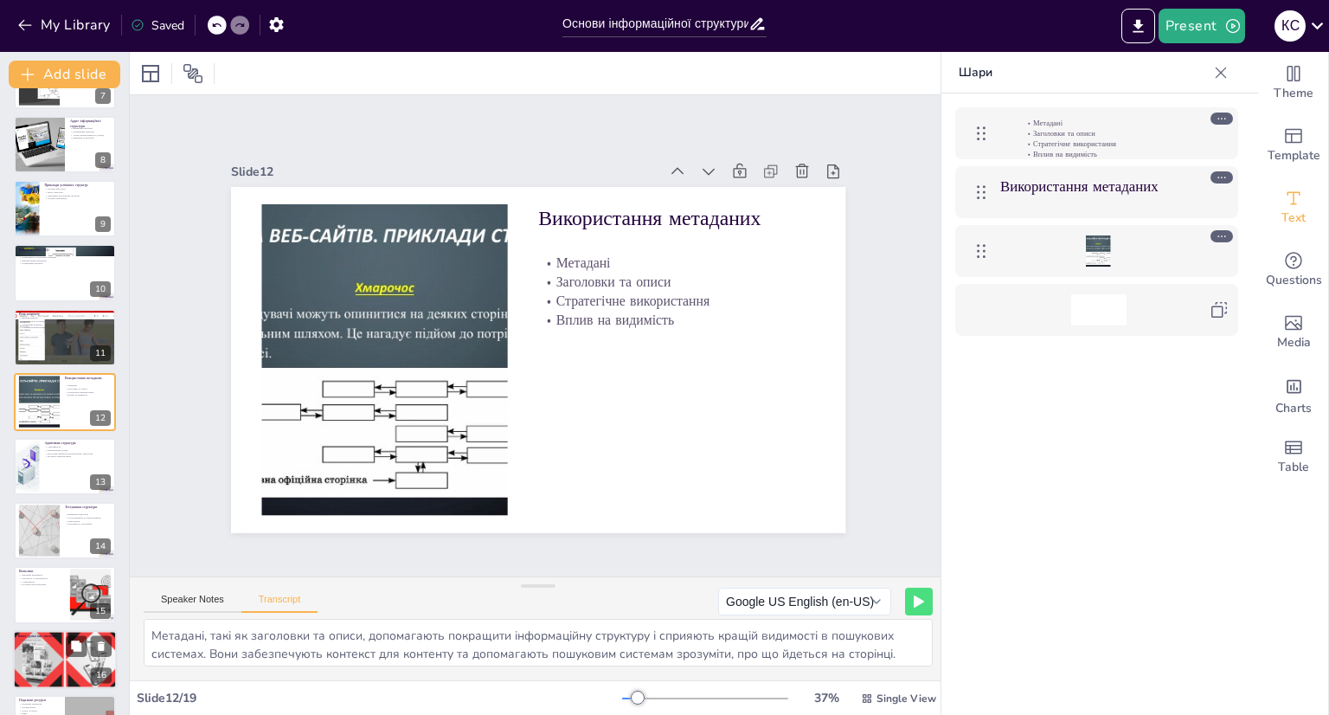
click at [58, 660] on div at bounding box center [64, 659] width 119 height 59
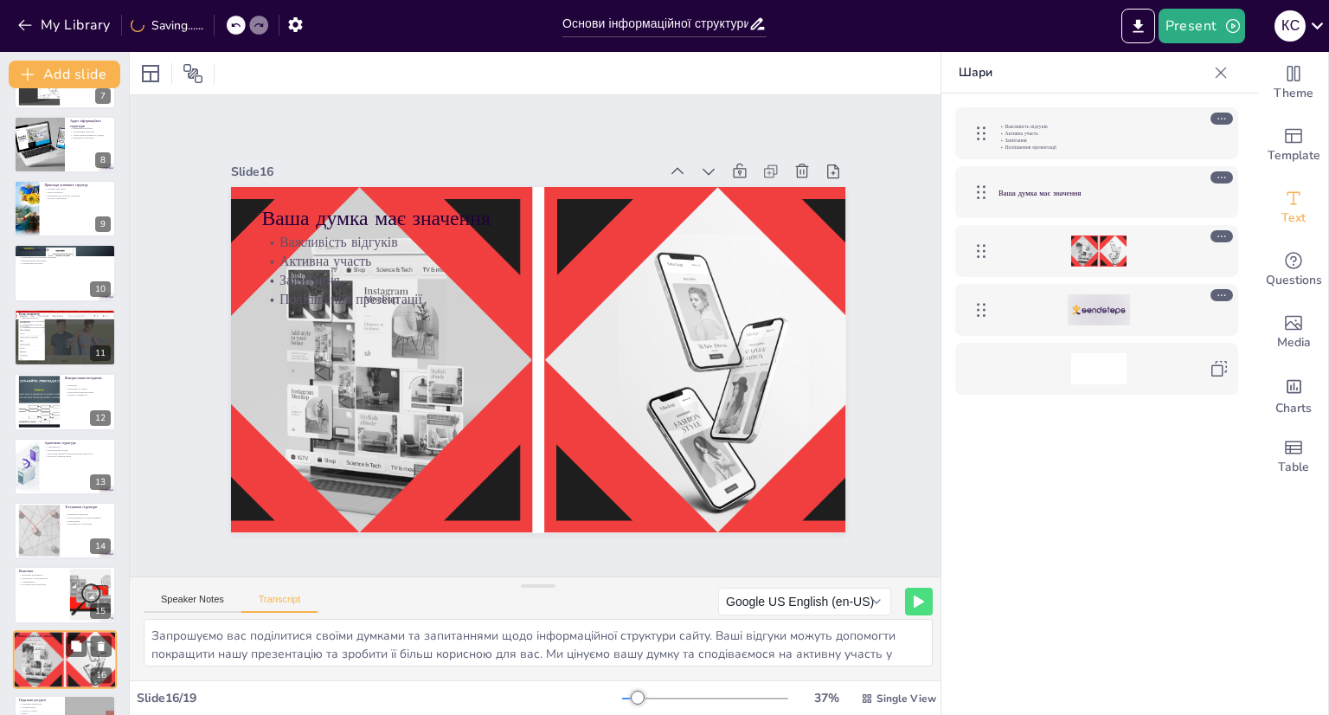
scroll to position [616, 0]
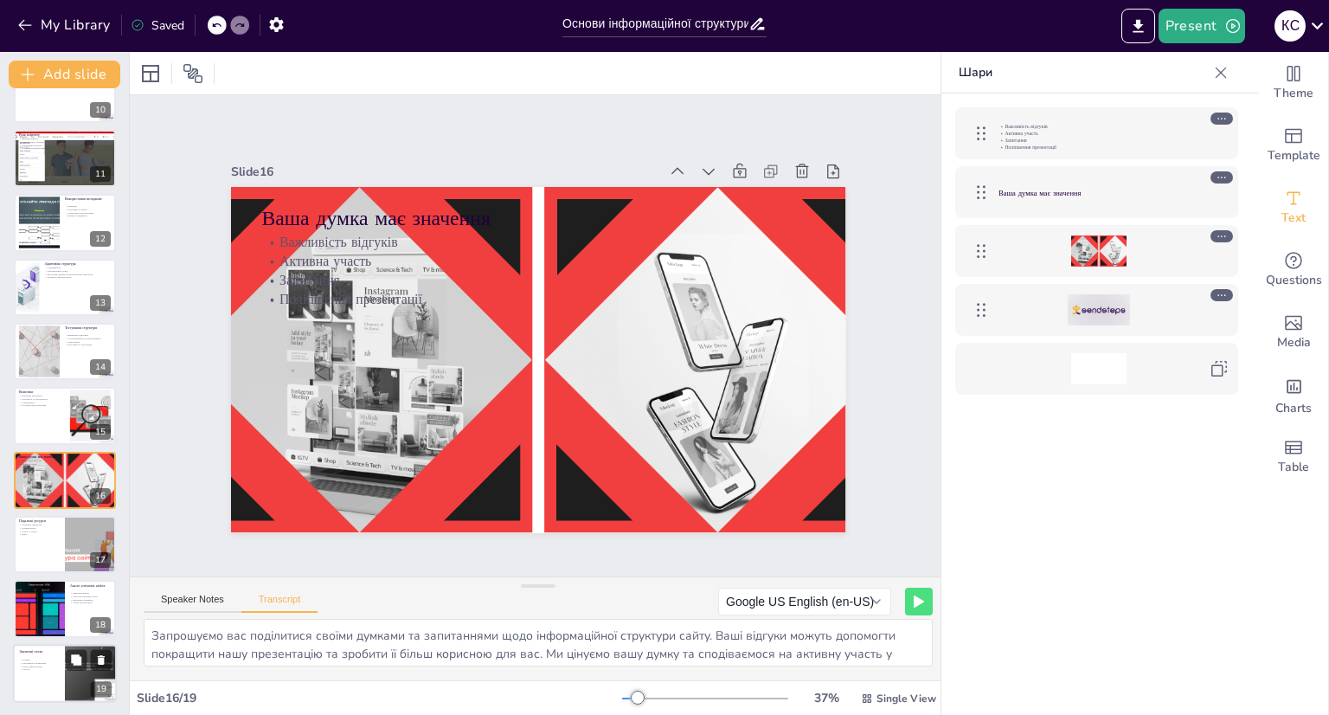
click at [40, 668] on p "Участь" at bounding box center [64, 669] width 88 height 3
type textarea "Дякуємо за увагу! Сподіваємося, що ви отримали корисну інформацію про інформаці…"
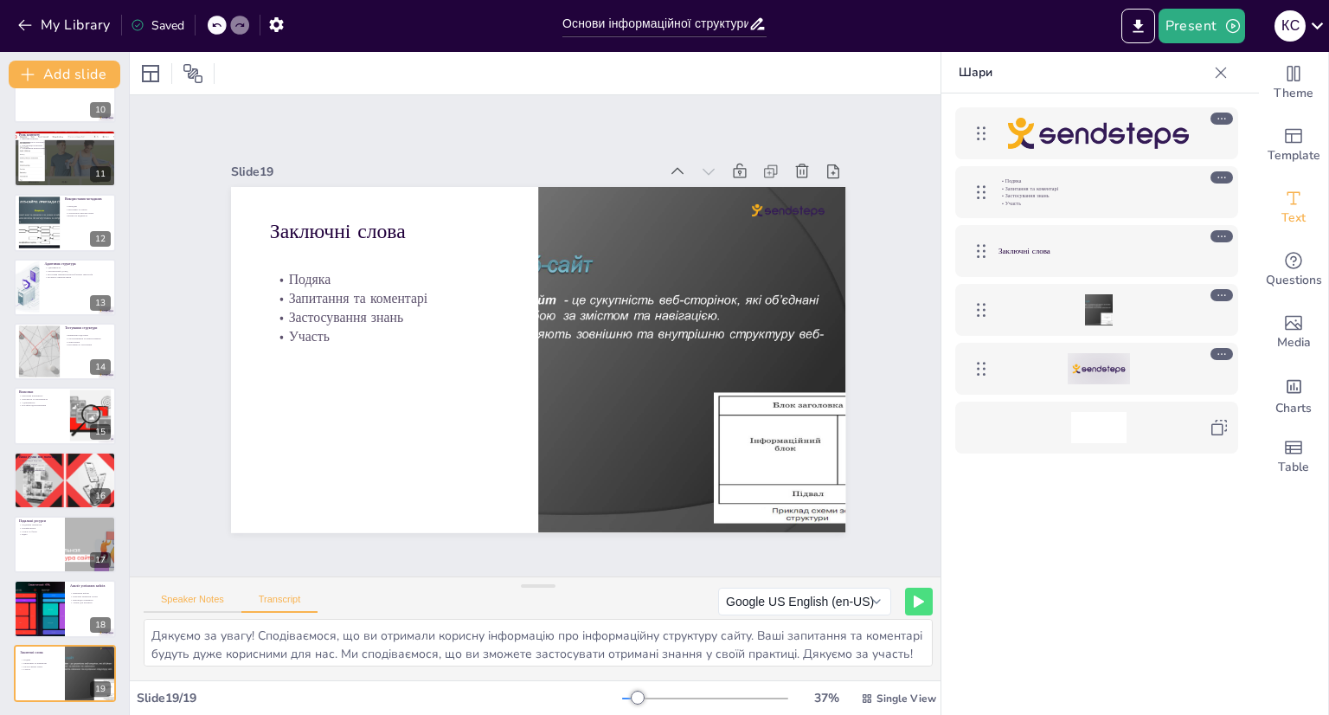
click at [192, 598] on button "Speaker Notes" at bounding box center [193, 602] width 98 height 19
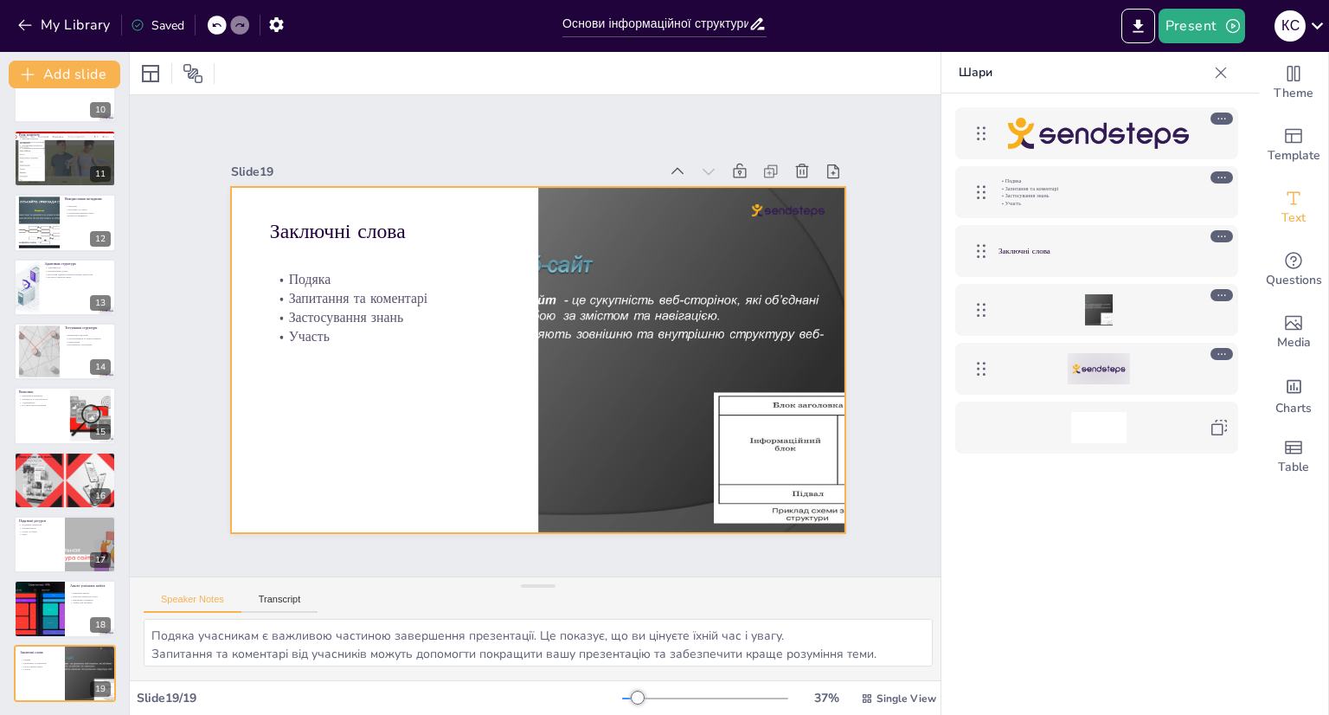
click at [577, 393] on div at bounding box center [688, 376] width 495 height 392
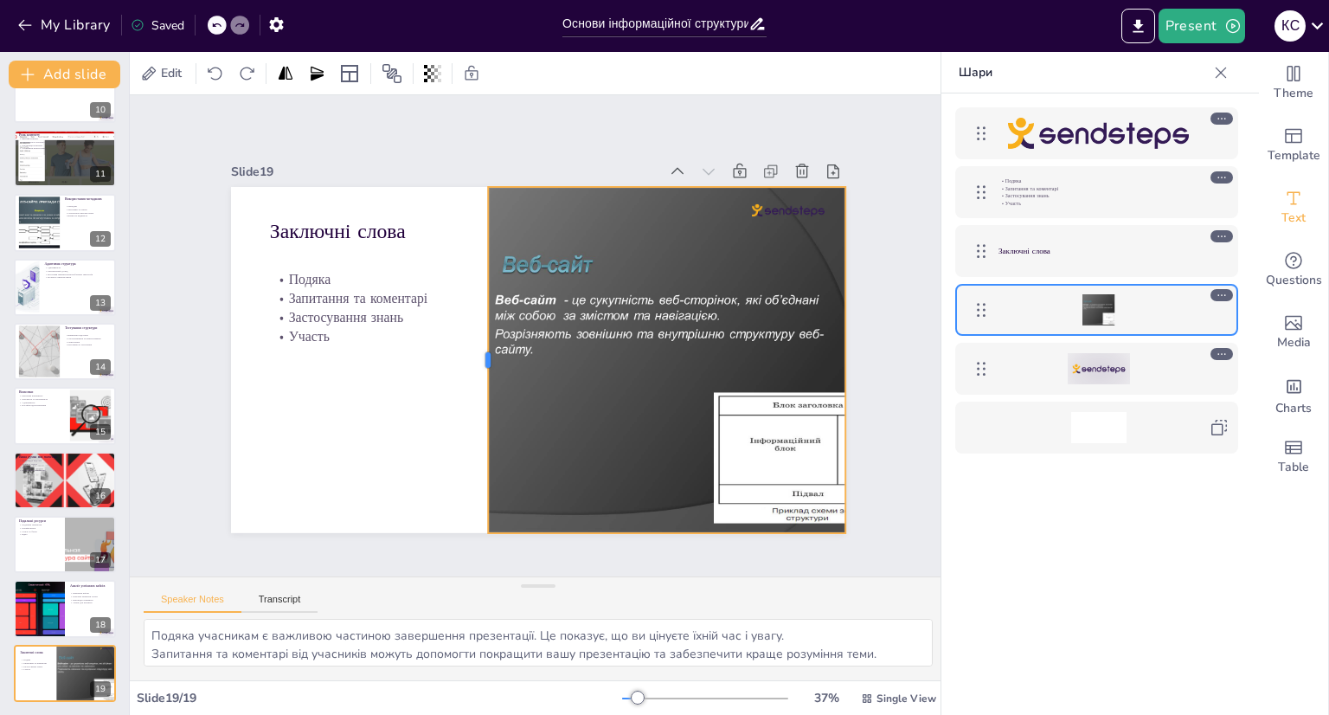
drag, startPoint x: 523, startPoint y: 352, endPoint x: 473, endPoint y: 350, distance: 50.2
click at [473, 350] on div at bounding box center [479, 353] width 50 height 345
drag, startPoint x: 834, startPoint y: 353, endPoint x: 858, endPoint y: 351, distance: 24.3
click at [866, 351] on div at bounding box center [873, 360] width 14 height 346
drag, startPoint x: 858, startPoint y: 351, endPoint x: 831, endPoint y: 351, distance: 27.7
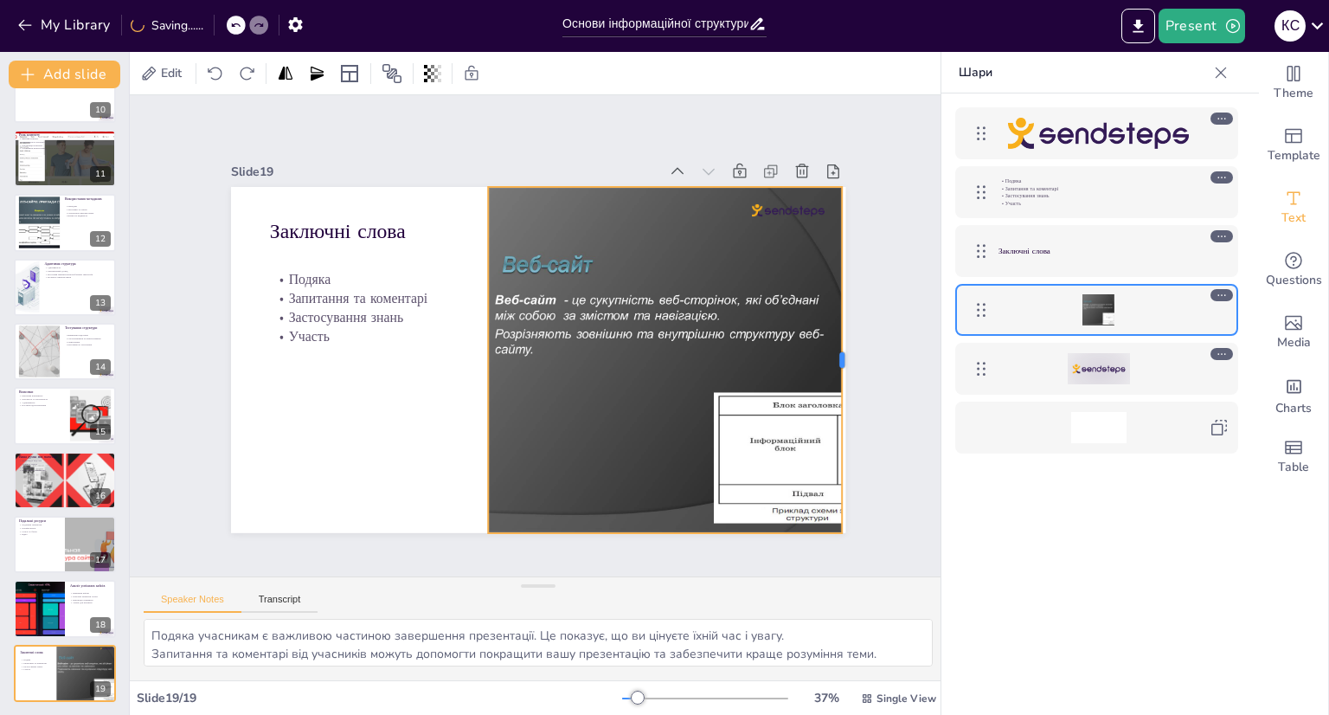
click at [842, 351] on div at bounding box center [849, 360] width 14 height 346
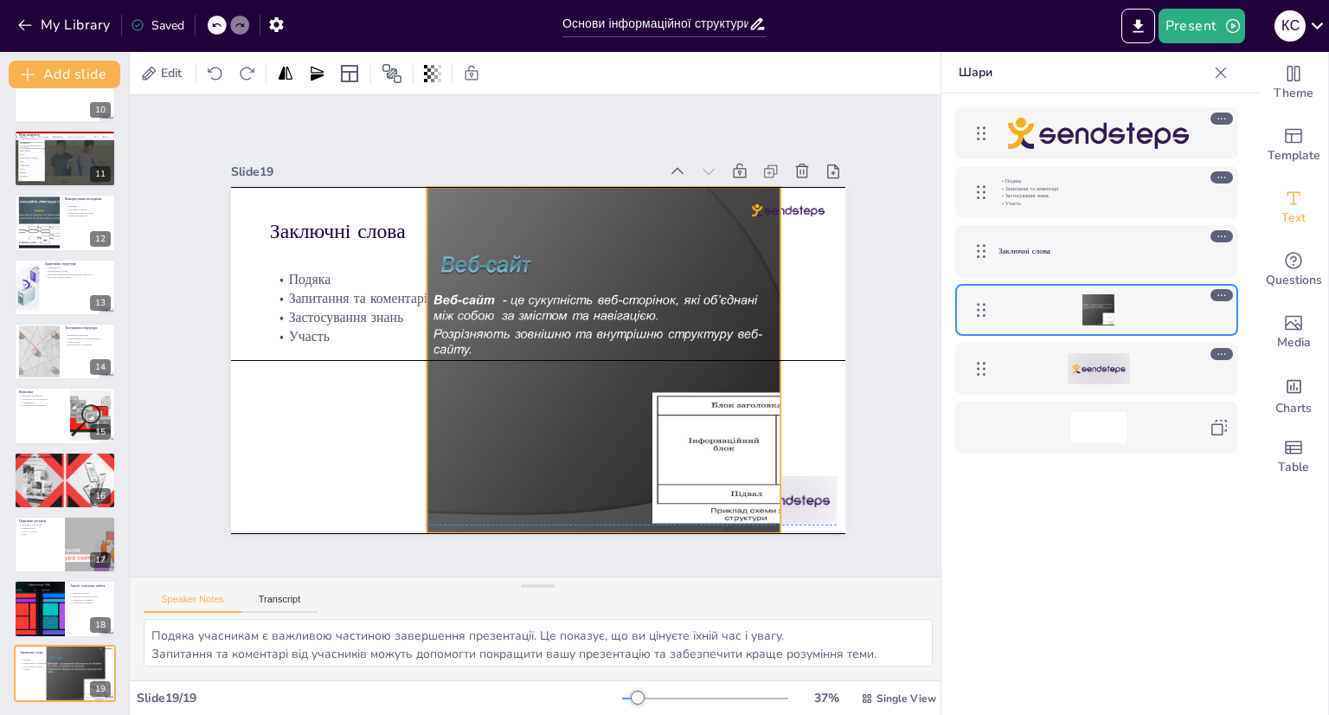
drag, startPoint x: 619, startPoint y: 205, endPoint x: 558, endPoint y: 201, distance: 61.6
click at [558, 201] on div at bounding box center [630, 360] width 461 height 346
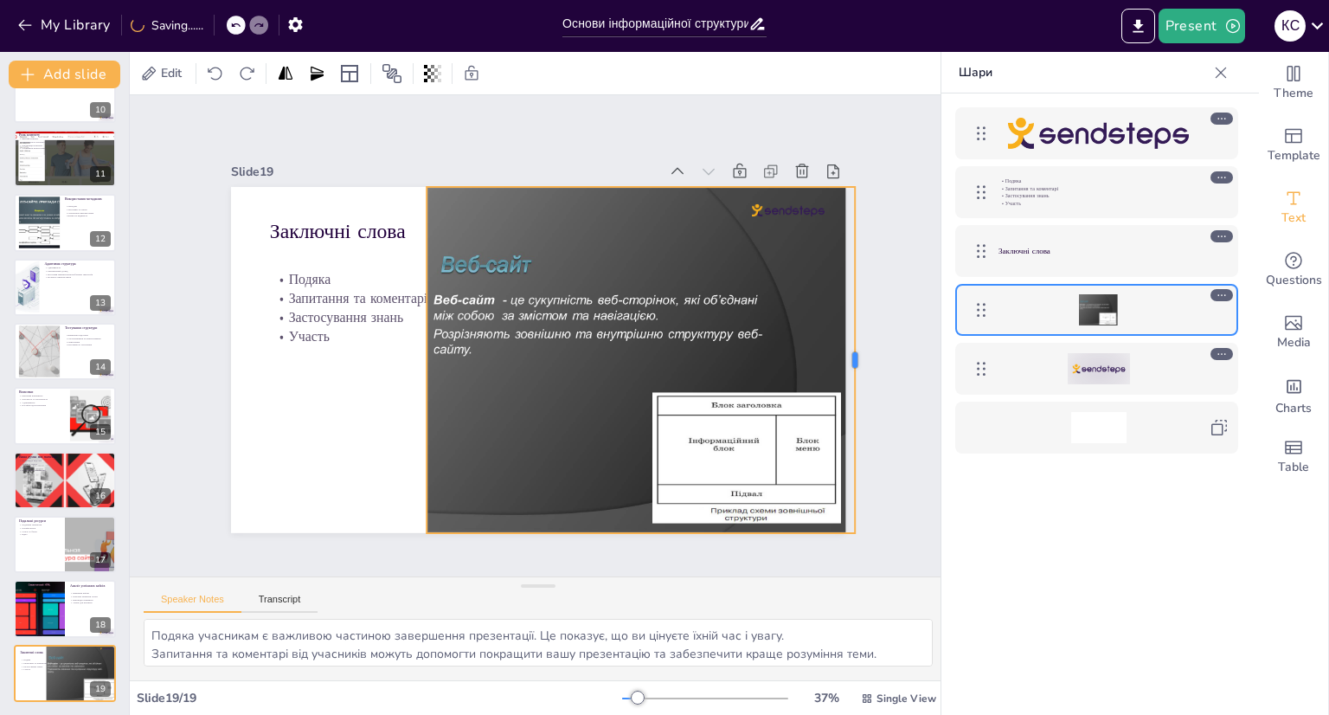
drag, startPoint x: 772, startPoint y: 354, endPoint x: 846, endPoint y: 350, distance: 74.5
click at [846, 350] on div at bounding box center [850, 426] width 86 height 341
click at [412, 349] on div at bounding box center [417, 347] width 49 height 345
click at [498, 151] on div "Slide 1 Основи інформаційної структури сайту Презентація на тему інформаційної …" at bounding box center [538, 335] width 652 height 456
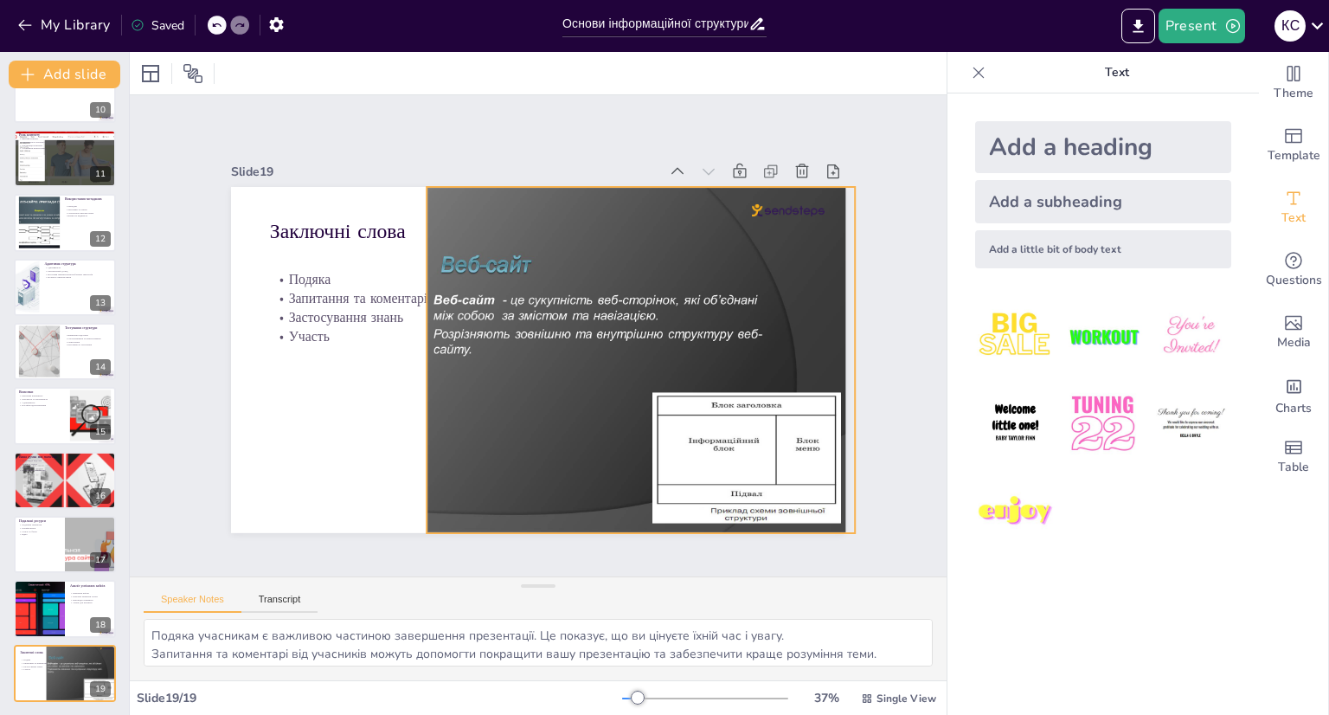
click at [443, 381] on div at bounding box center [627, 369] width 495 height 392
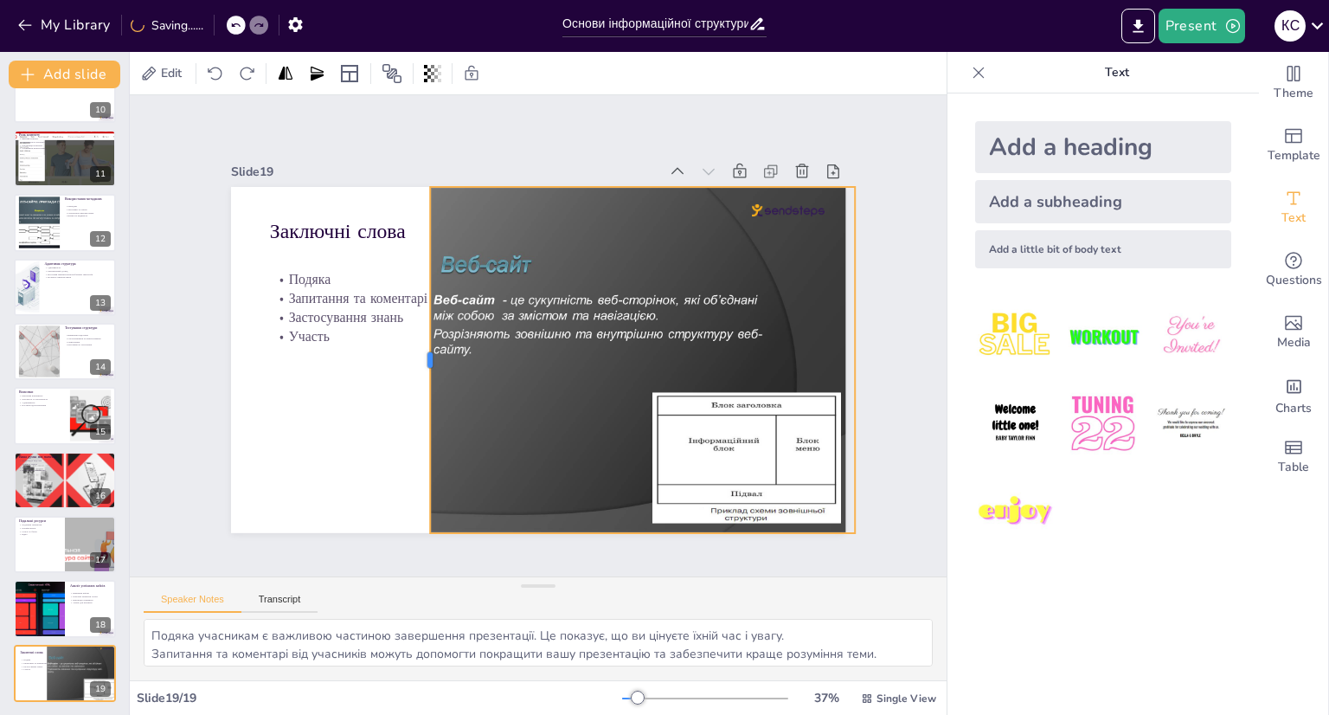
click at [415, 352] on div at bounding box center [421, 335] width 86 height 341
click at [461, 123] on div "Slide 1 Основи інформаційної структури сайту Презентація на тему інформаційної …" at bounding box center [538, 336] width 863 height 564
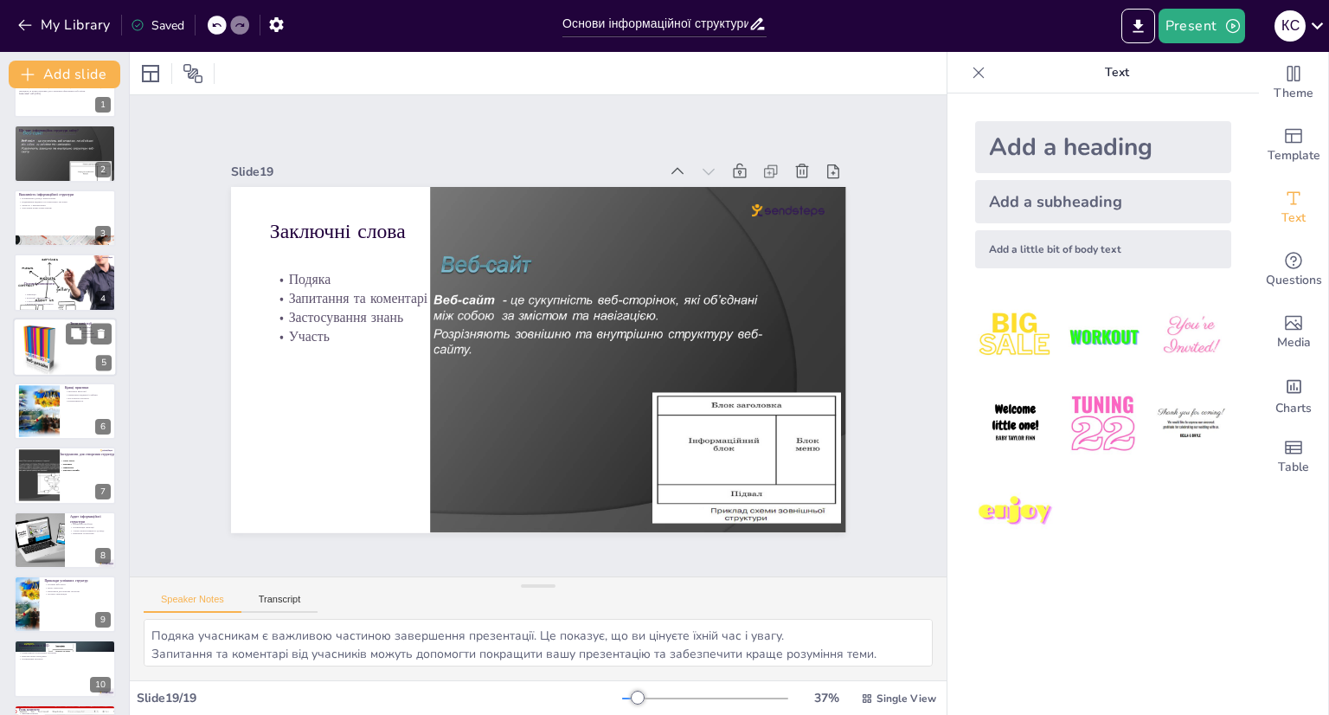
scroll to position [0, 0]
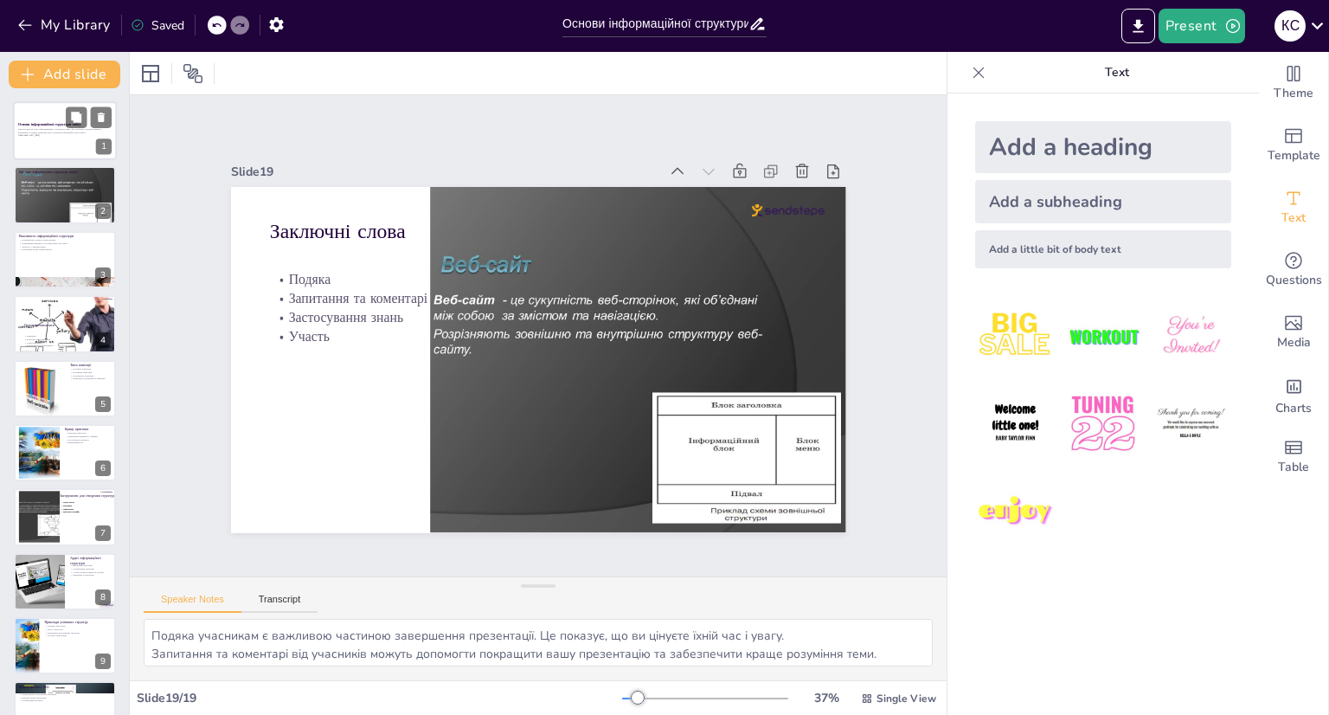
click at [61, 138] on div "Презентація на тему інформаційної структури сайту, що охоплює основні поняття, …" at bounding box center [64, 133] width 93 height 12
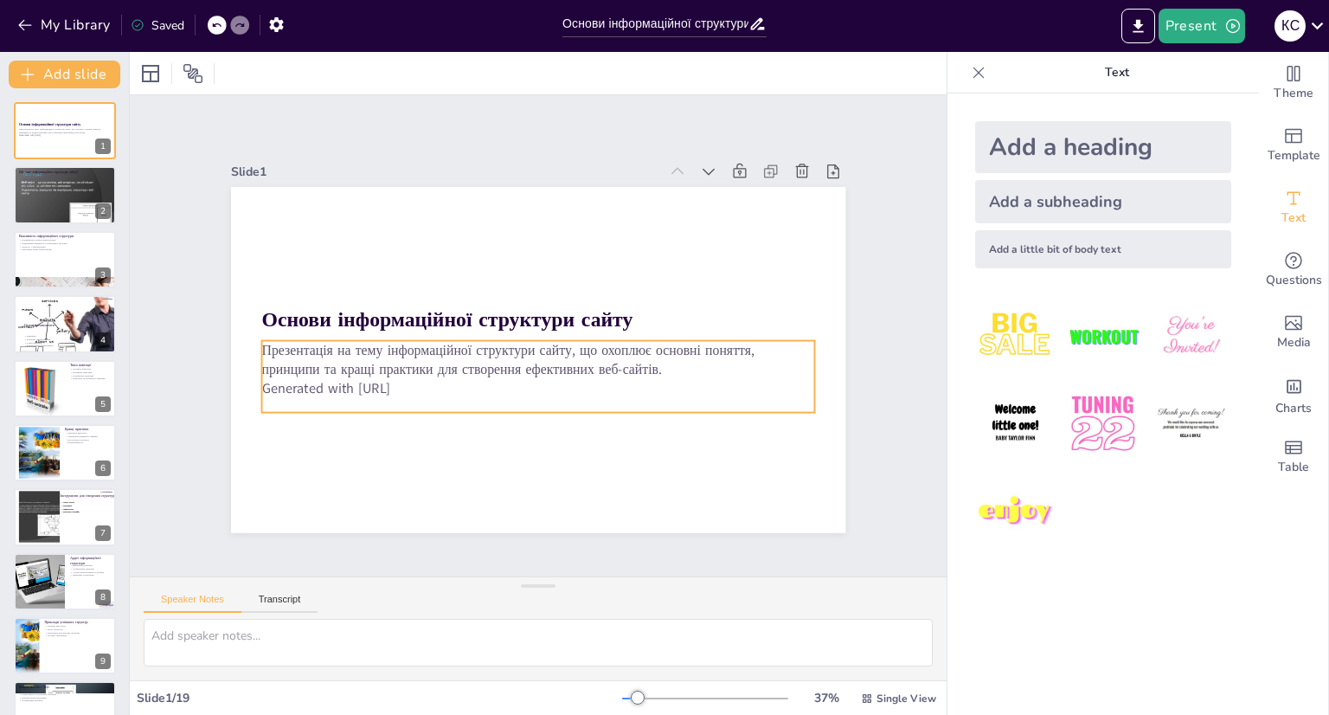
click at [370, 382] on p "Generated with [URL]" at bounding box center [533, 388] width 552 height 77
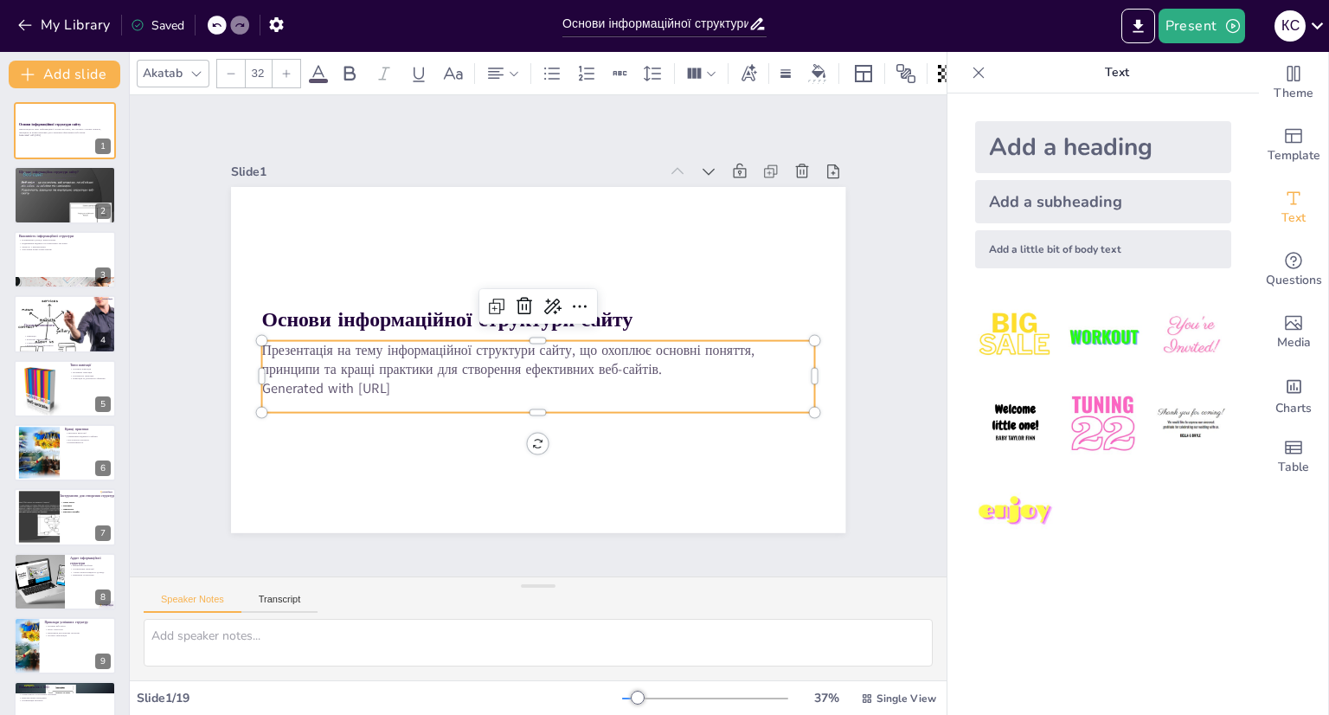
click at [420, 382] on p "Generated with [URL]" at bounding box center [533, 388] width 552 height 77
click at [424, 382] on p "Generated with [URL]" at bounding box center [533, 388] width 552 height 77
click at [424, 382] on p "Generated with [URL]" at bounding box center [537, 388] width 553 height 19
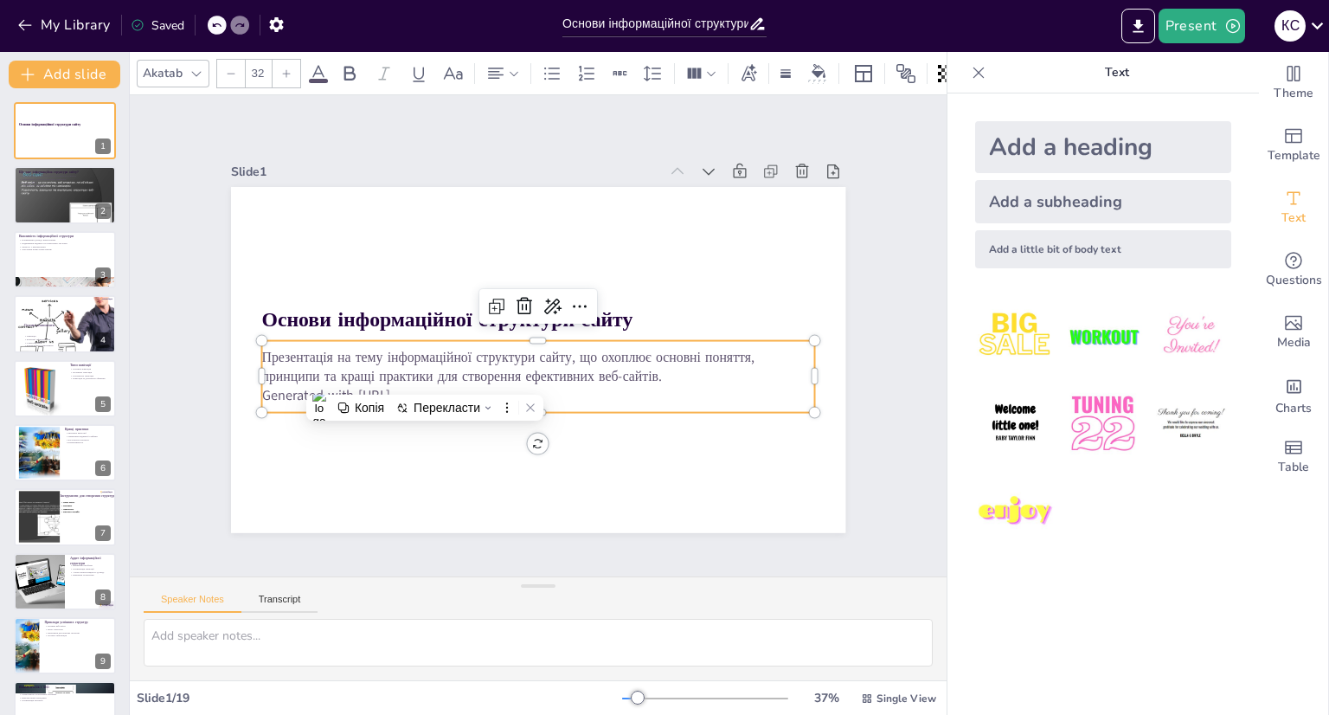
click at [422, 386] on p "Generated with [URL]" at bounding box center [537, 395] width 553 height 19
click at [422, 384] on p "Generated with [URL]" at bounding box center [525, 394] width 545 height 134
click at [440, 384] on p "Generated with [URL]" at bounding box center [478, 330] width 77 height 552
click at [422, 386] on p "Generated with [URL]" at bounding box center [537, 395] width 553 height 19
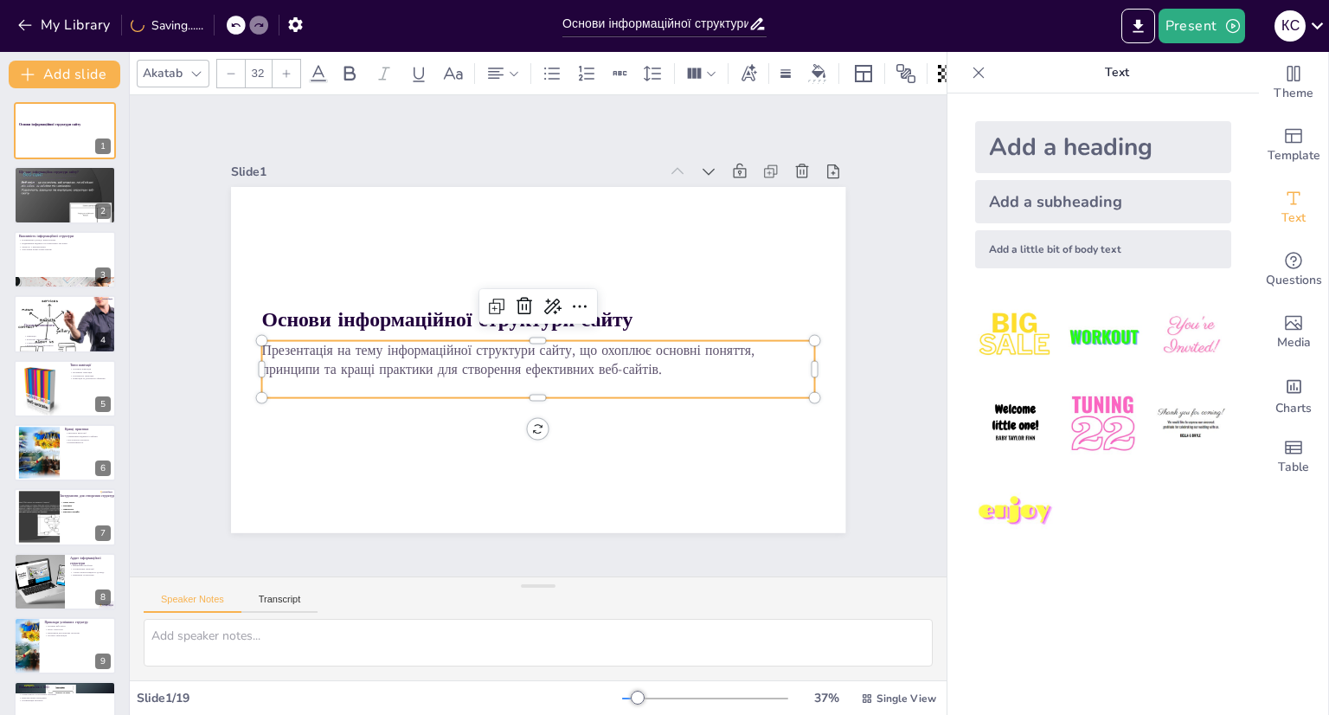
click at [893, 295] on div "Slide 1 Основи інформаційної структури сайту Презентація на тему інформаційної …" at bounding box center [537, 336] width 863 height 564
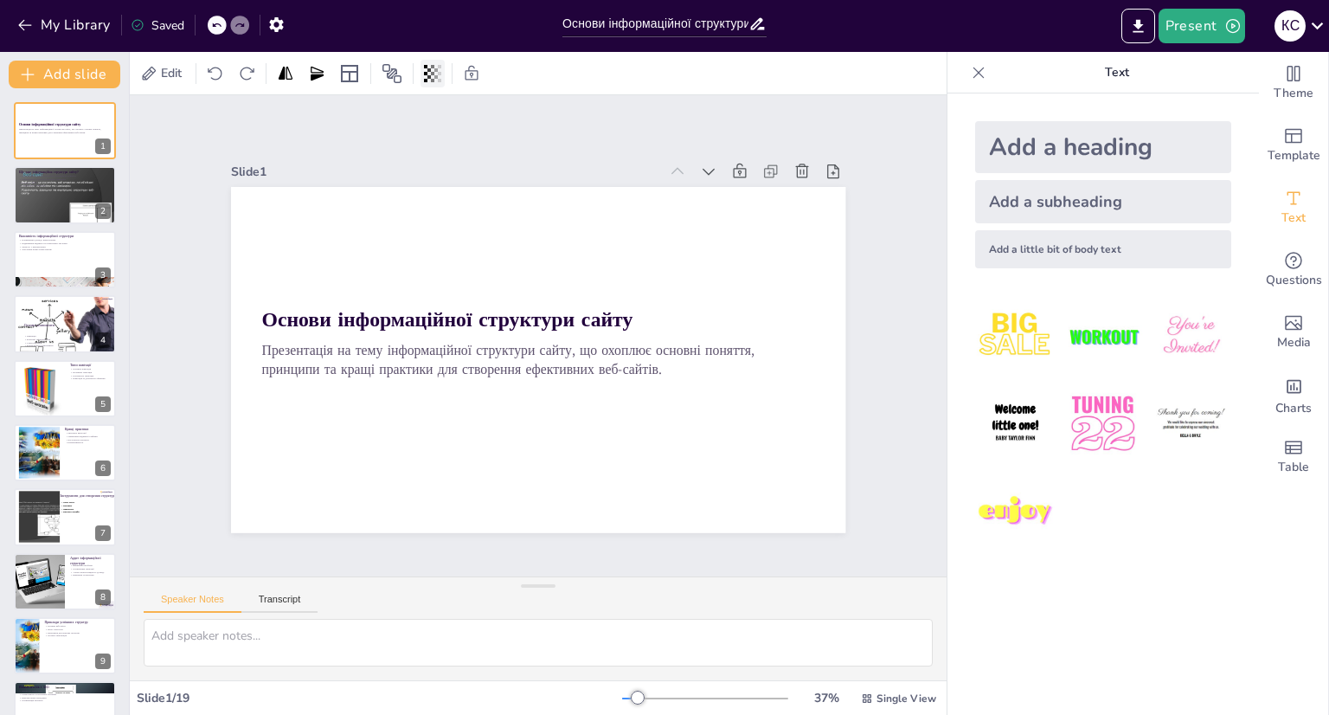
click at [437, 72] on icon at bounding box center [432, 73] width 17 height 17
click at [401, 76] on icon at bounding box center [391, 73] width 19 height 19
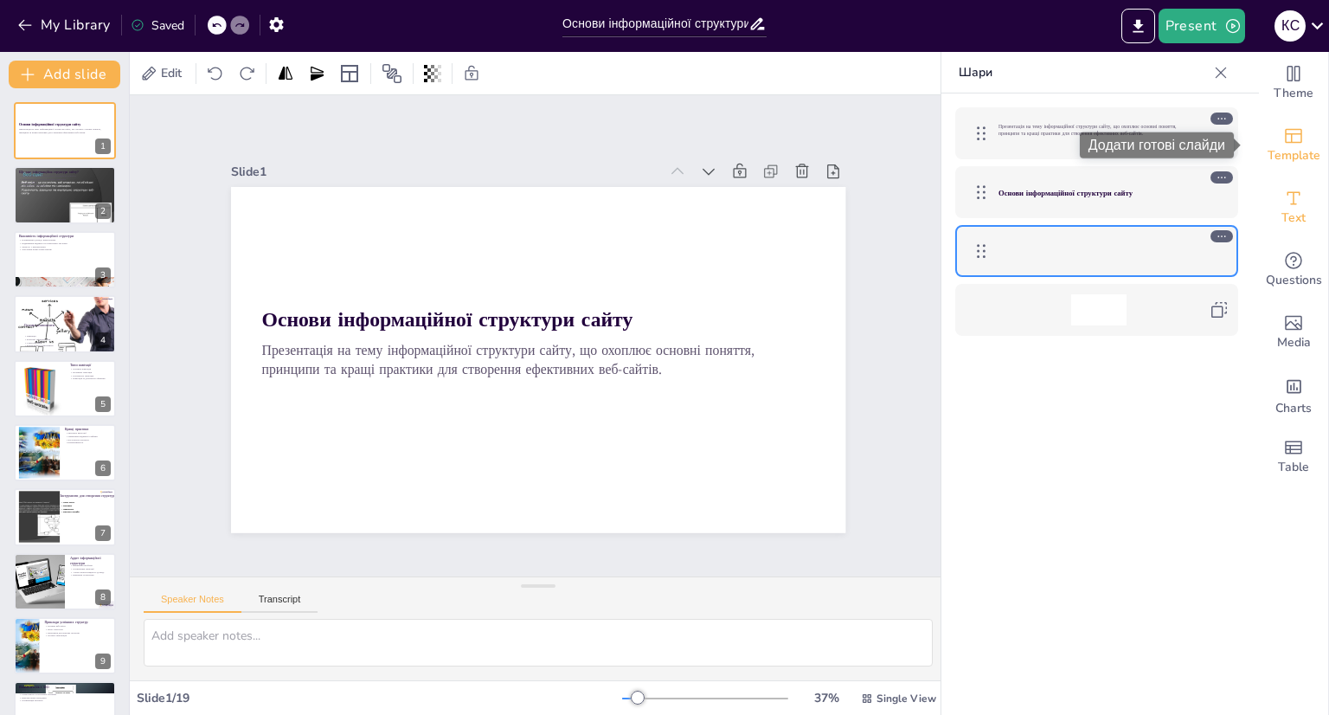
click at [1298, 141] on div "Template" at bounding box center [1293, 145] width 69 height 62
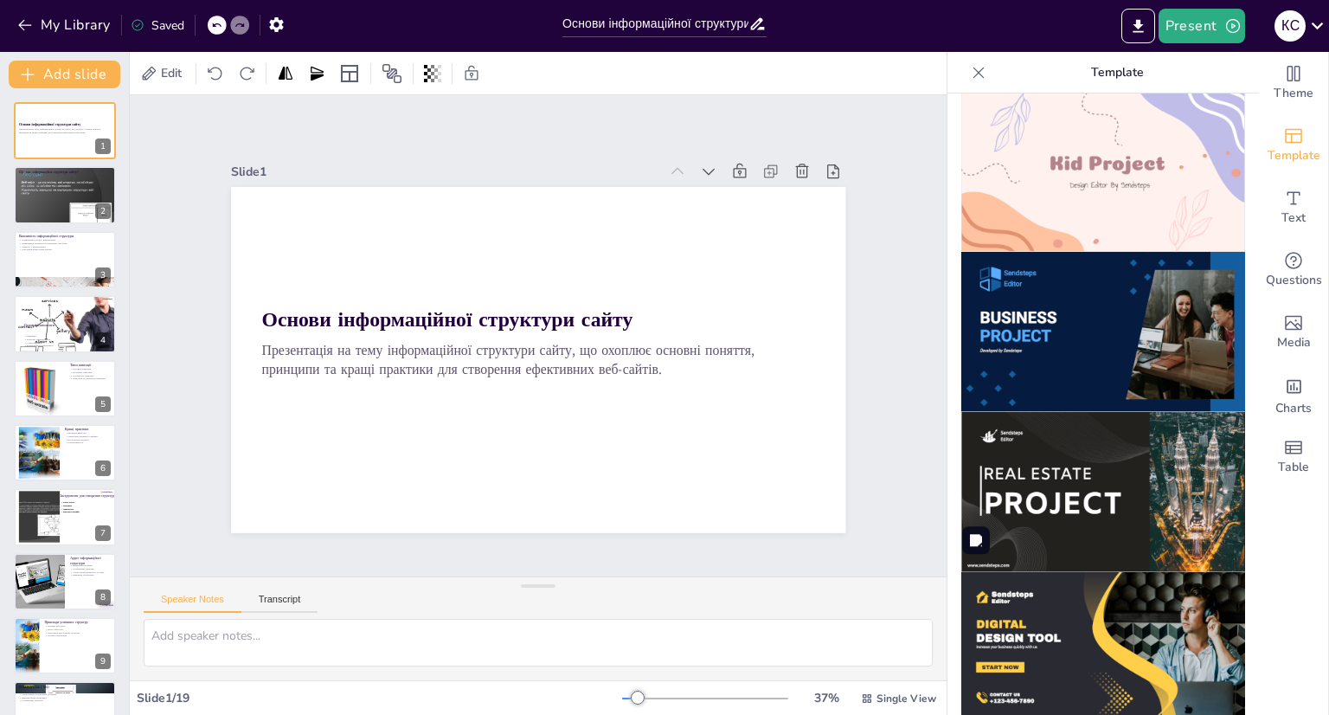
scroll to position [1298, 0]
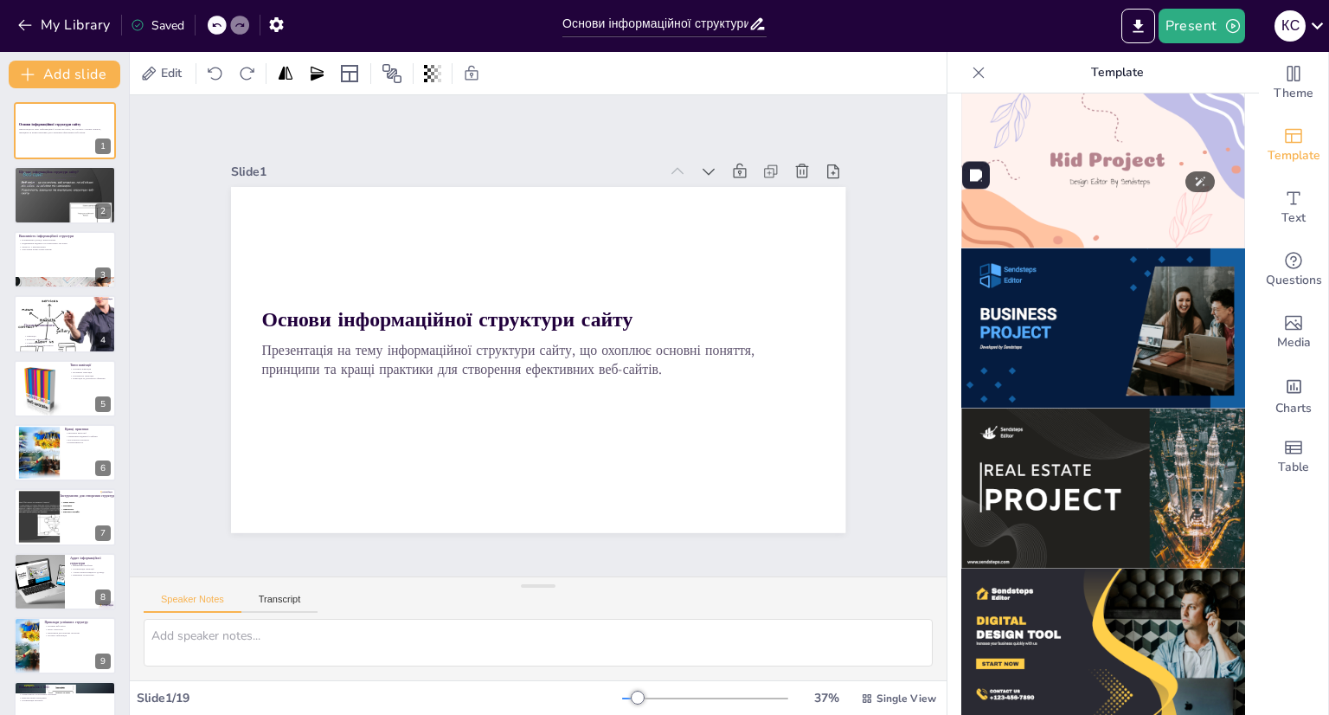
click at [1066, 162] on img at bounding box center [1103, 168] width 284 height 160
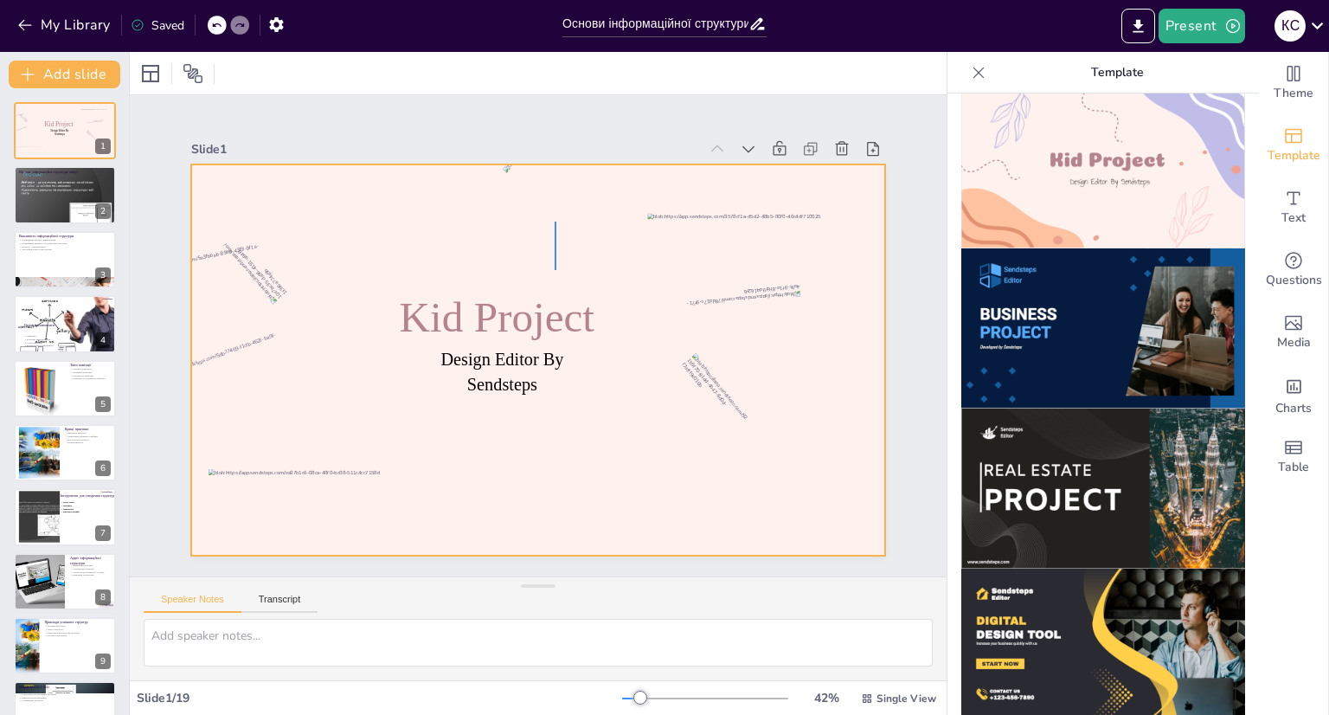
drag, startPoint x: 555, startPoint y: 221, endPoint x: 551, endPoint y: 247, distance: 26.3
click at [555, 271] on div at bounding box center [515, 328] width 586 height 780
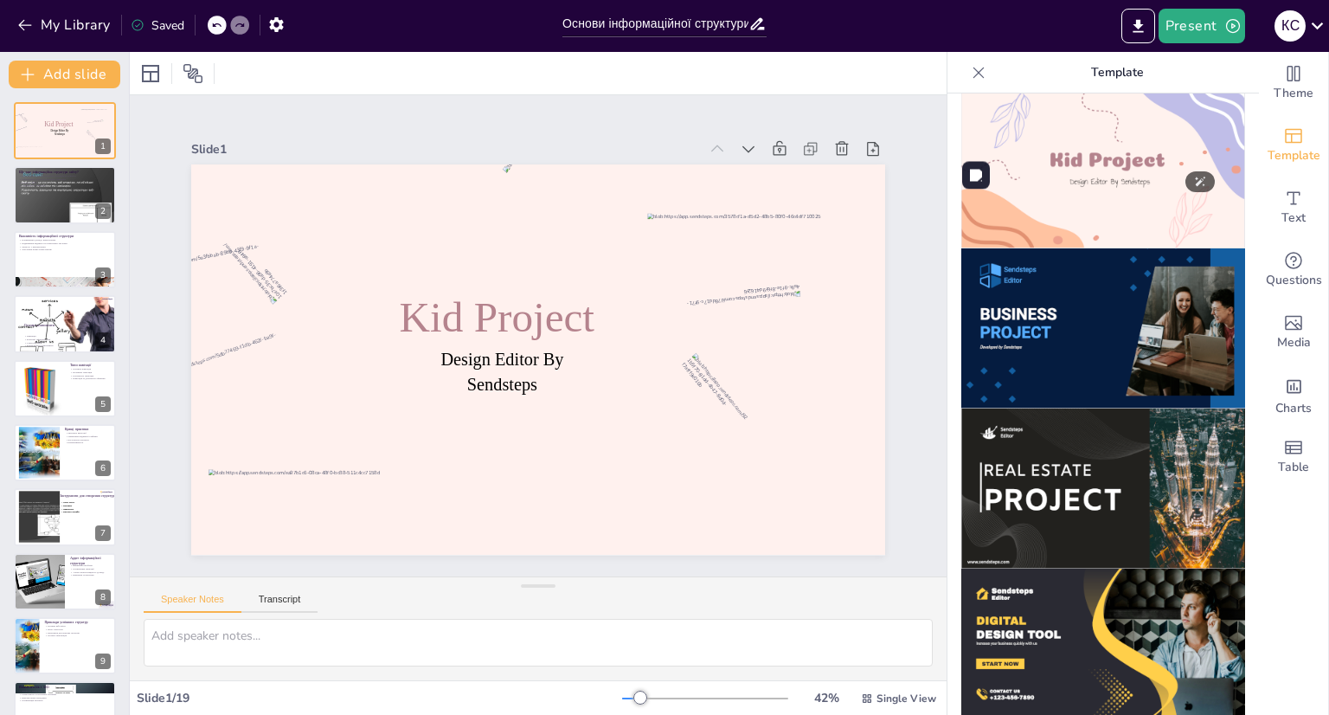
click at [1057, 166] on img at bounding box center [1103, 168] width 284 height 160
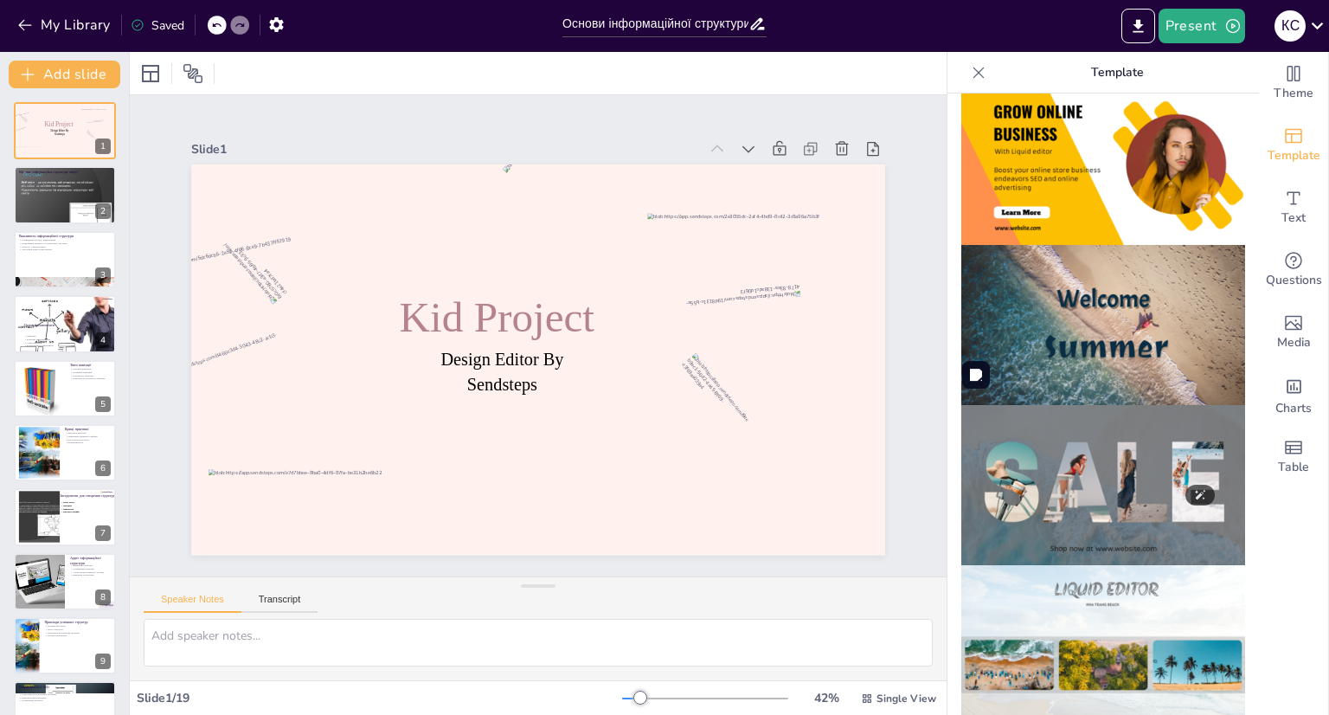
scroll to position [276, 0]
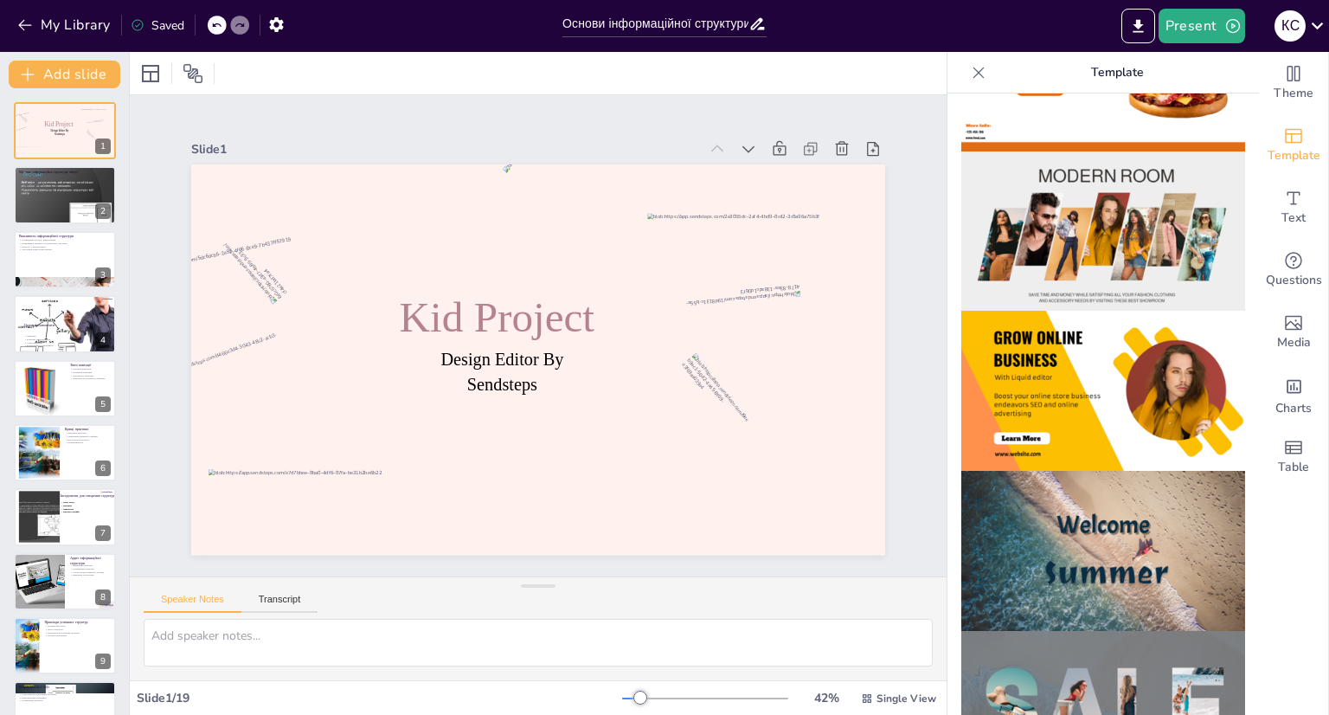
click at [971, 73] on icon at bounding box center [978, 72] width 17 height 17
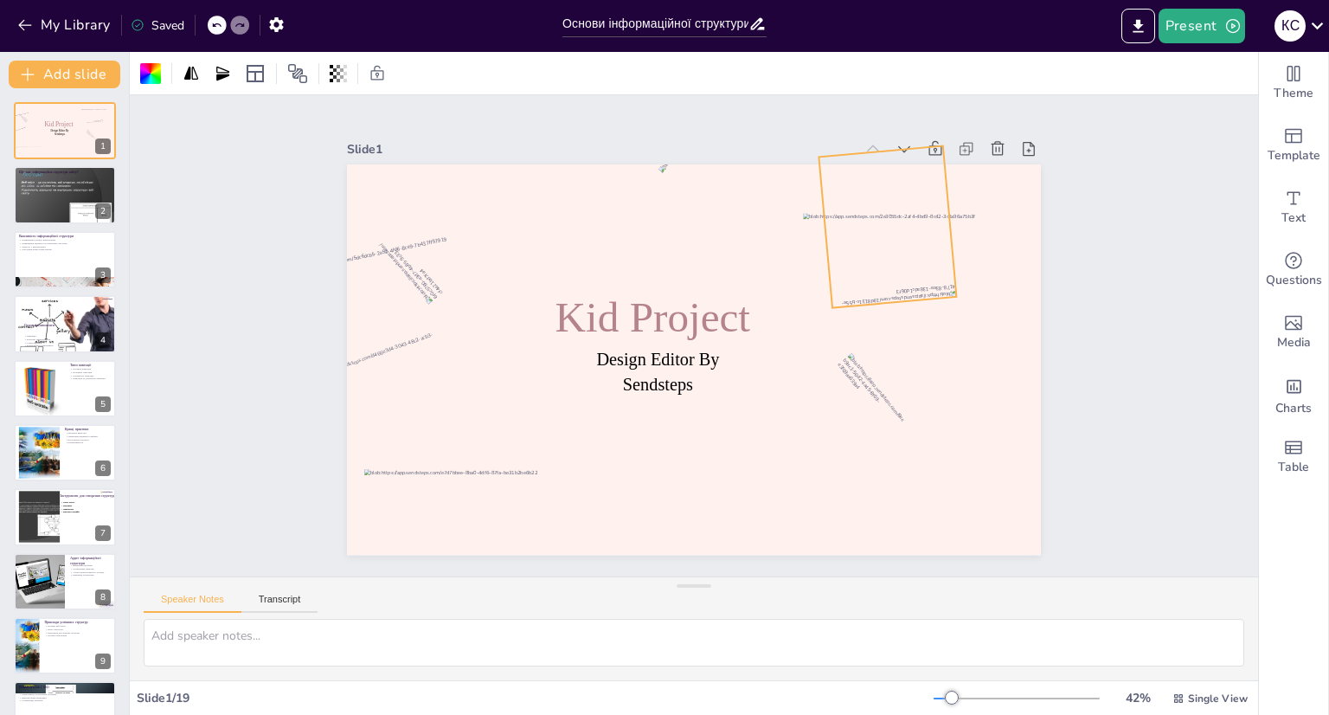
click at [863, 270] on div at bounding box center [898, 247] width 126 height 153
click at [1077, 229] on div "Slide 1 Design Editor By Sendsteps Kid Project Slide 2 Що таке інформаційна стр…" at bounding box center [694, 335] width 1128 height 481
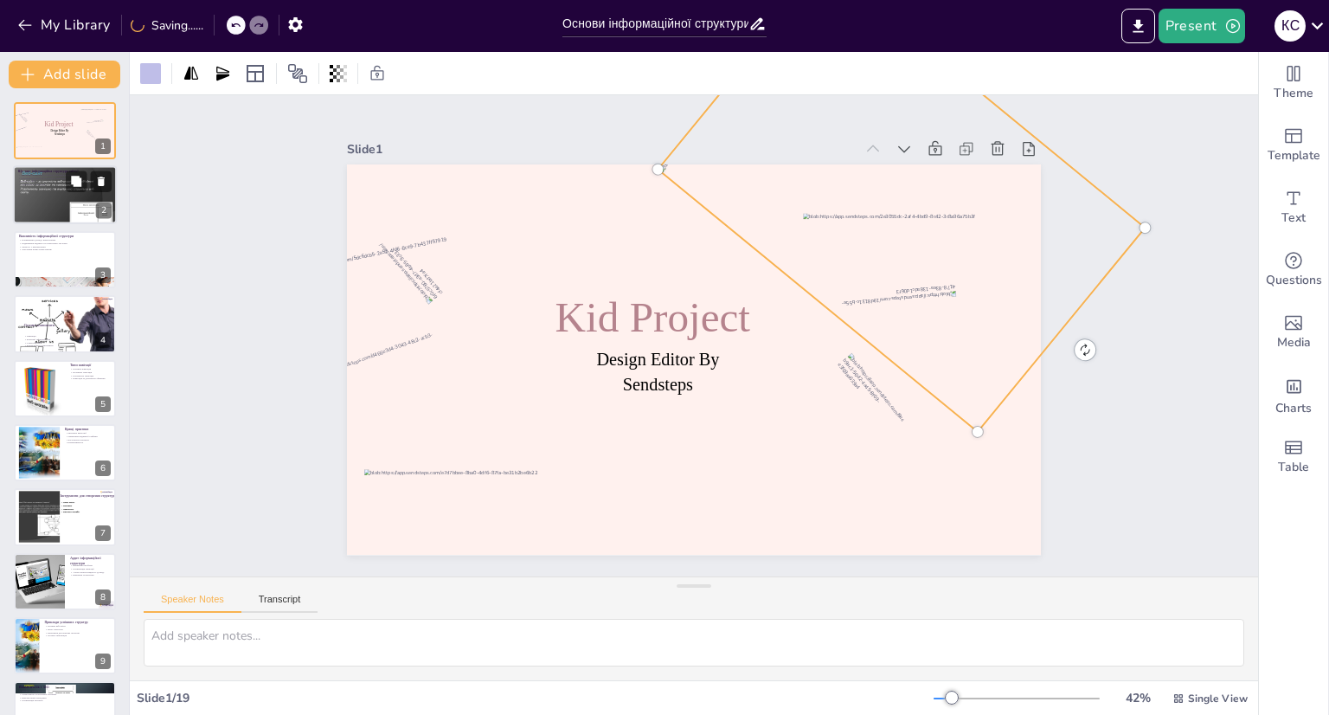
click at [45, 189] on div at bounding box center [65, 195] width 104 height 78
type textarea "Lorem ipsumdolors ametcons ad elits doeiusmod temporincidi utlabo etdolorem ali…"
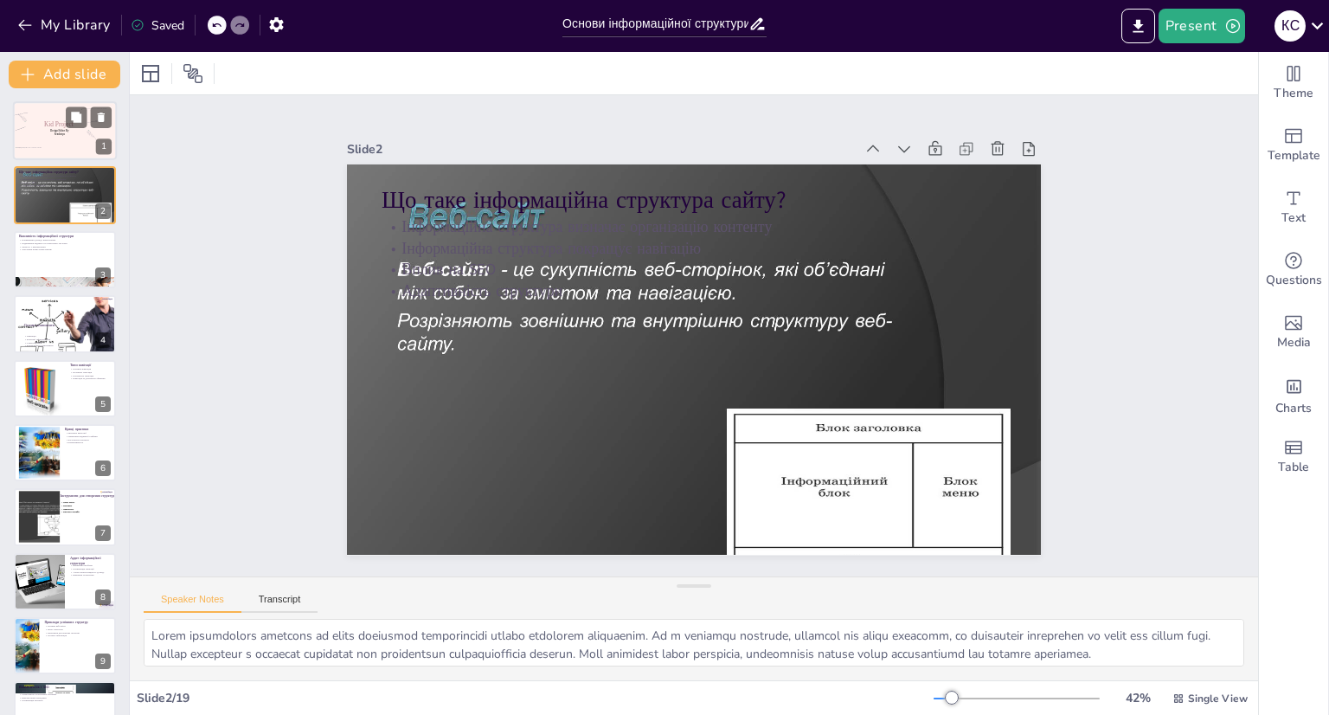
click at [65, 131] on span "Design Editor By Sendsteps" at bounding box center [59, 132] width 18 height 7
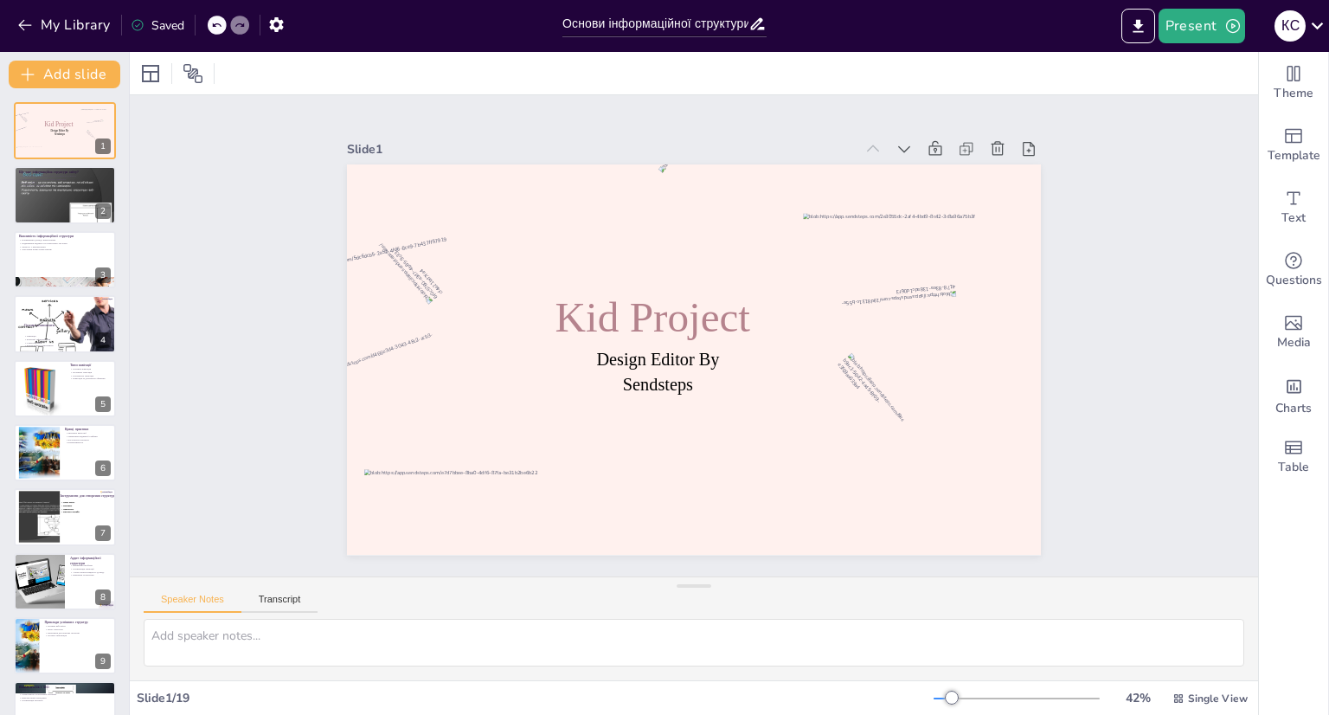
click at [208, 28] on div at bounding box center [217, 25] width 19 height 19
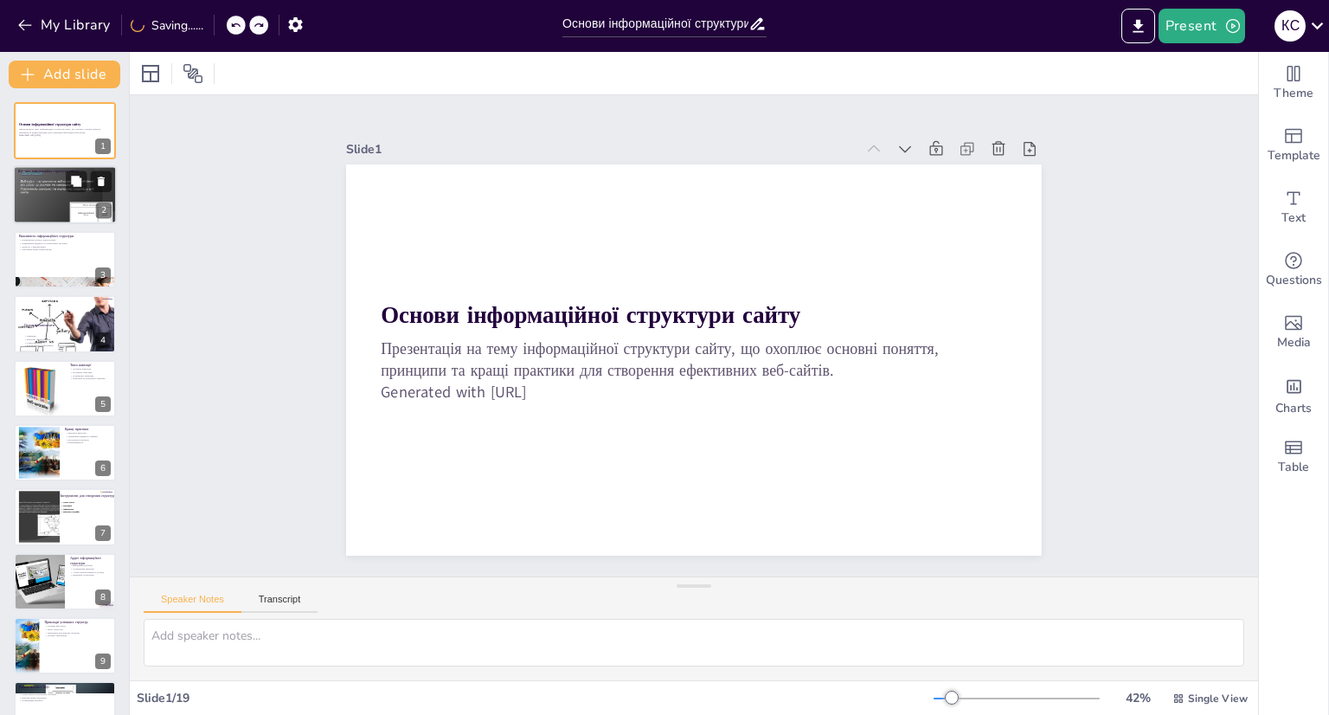
click at [37, 198] on div at bounding box center [65, 195] width 104 height 78
type textarea "Lorem ipsumdolors ametcons ad elits doeiusmod temporincidi utlabo etdolorem ali…"
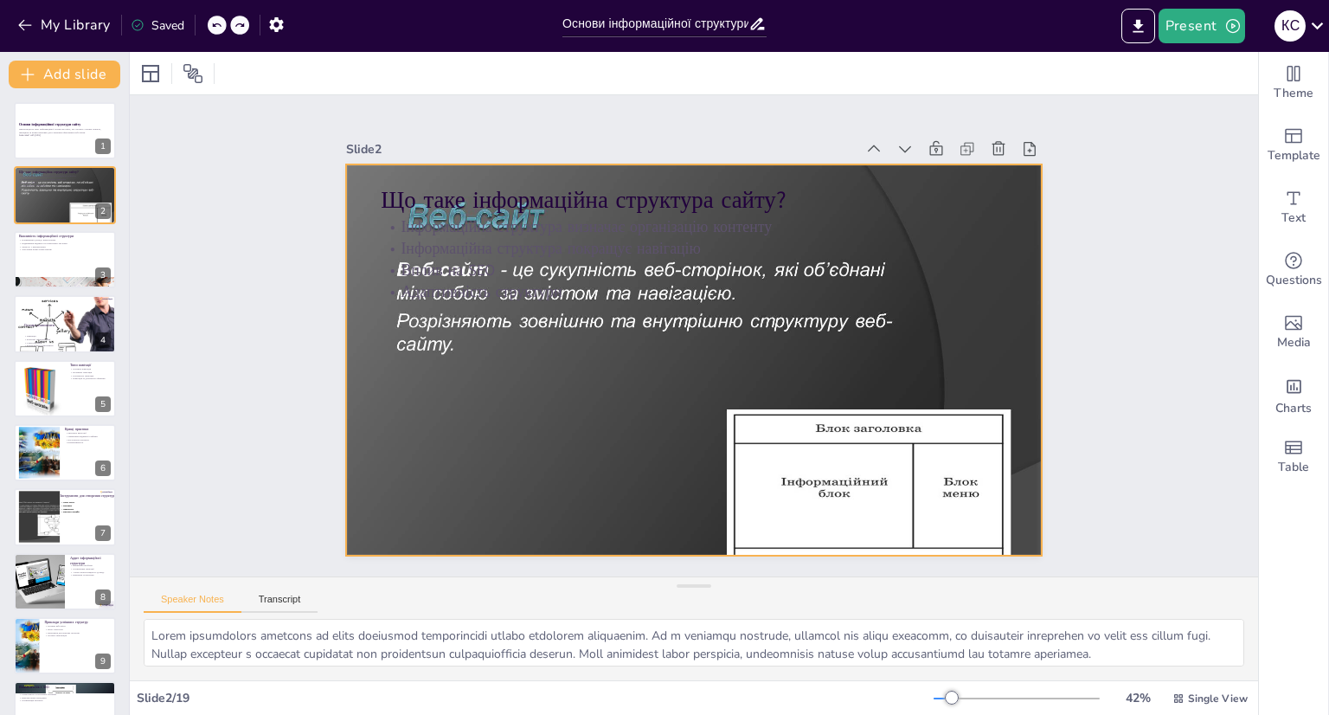
click at [374, 364] on div at bounding box center [694, 360] width 696 height 522
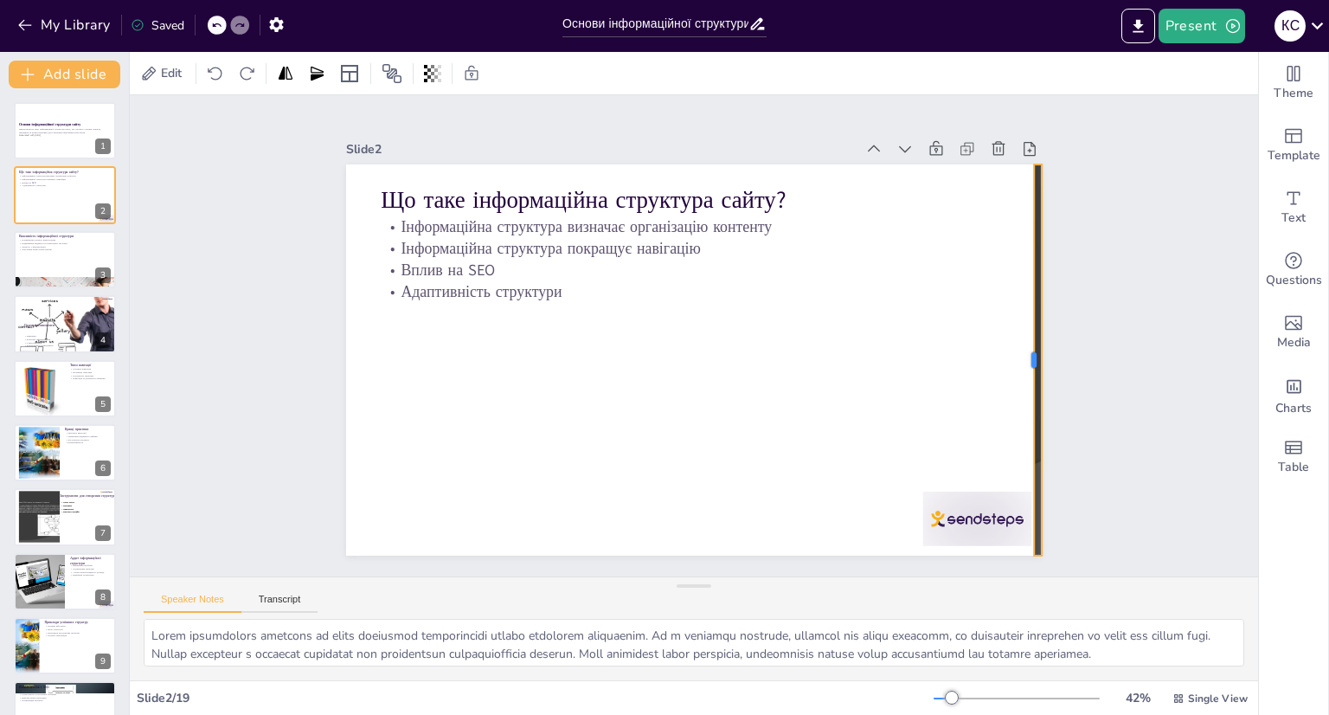
drag, startPoint x: 332, startPoint y: 351, endPoint x: 1060, endPoint y: 389, distance: 728.6
click at [1060, 389] on div "Slide 1 Основи інформаційної структури сайту Презентація на тему інформаційної …" at bounding box center [694, 335] width 792 height 439
click at [1060, 157] on icon at bounding box center [1071, 168] width 22 height 22
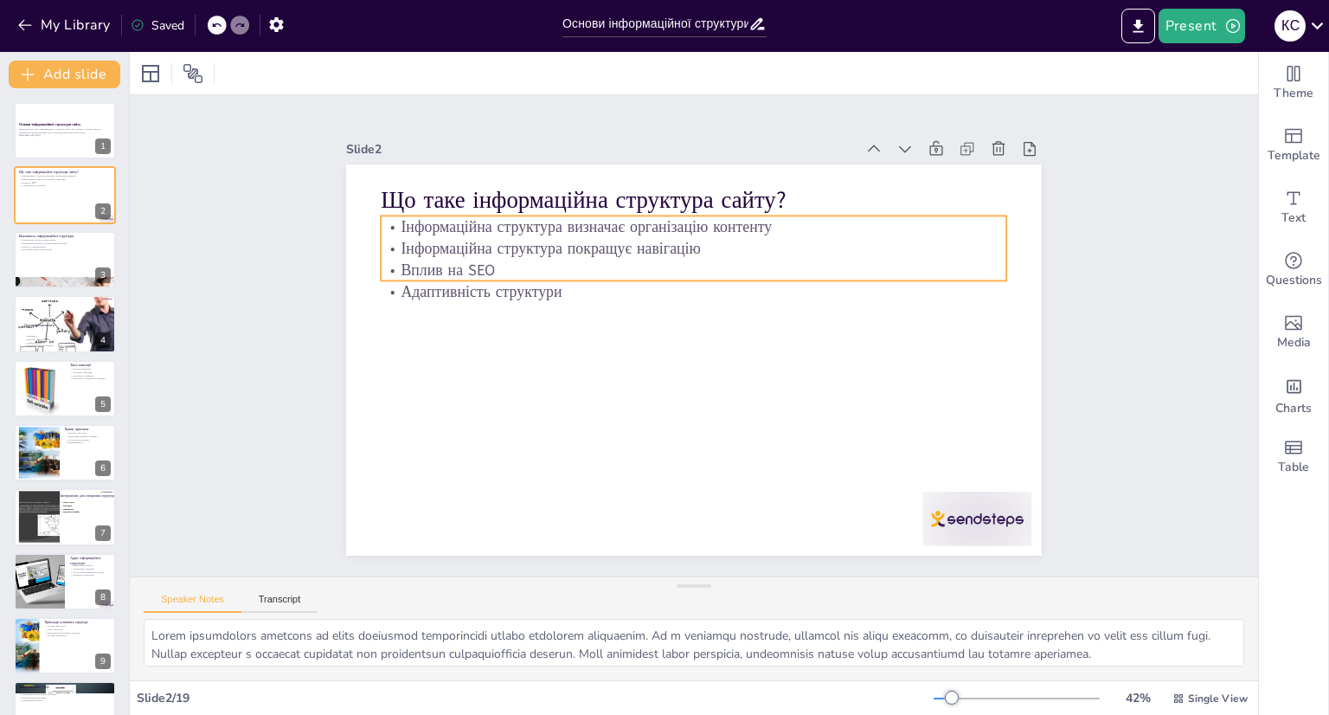
click at [394, 221] on p "Інформаційна структура визначає організацію контенту" at bounding box center [705, 226] width 625 height 87
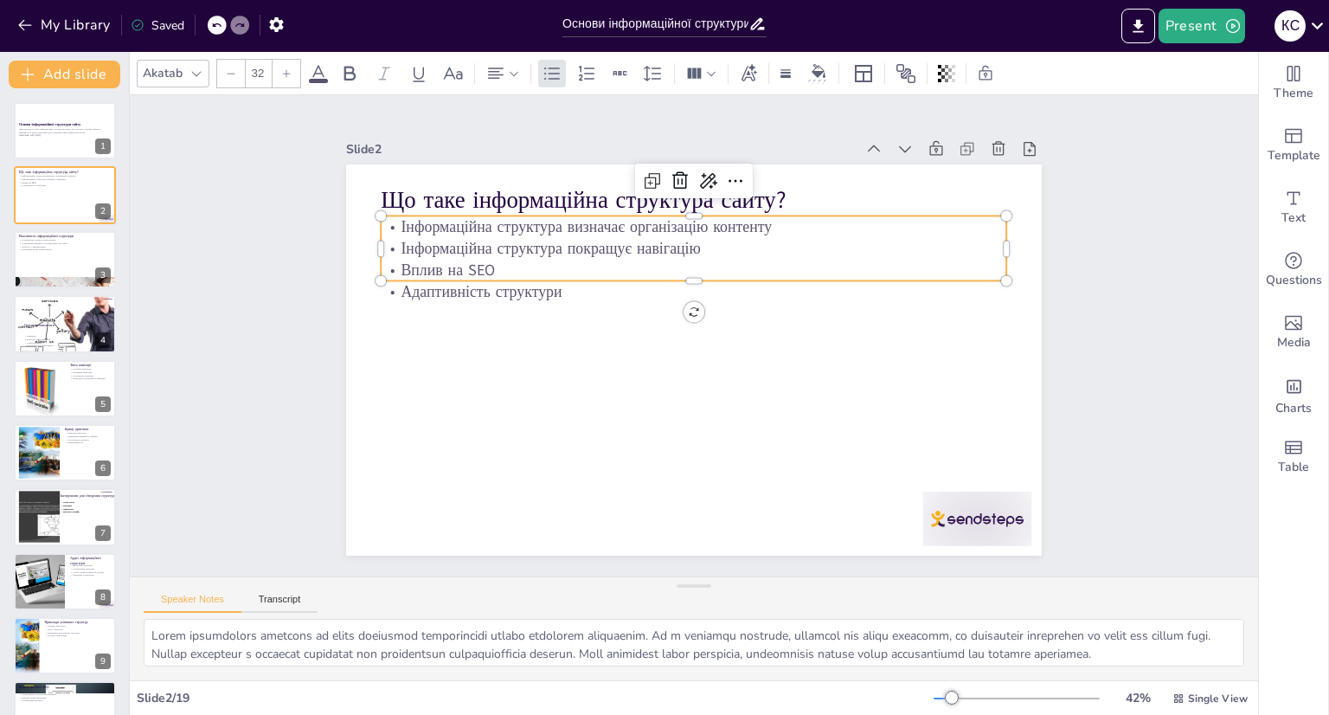
click at [1155, 272] on div "Slide 1 Основи інформаційної структури сайту Презентація на тему інформаційної …" at bounding box center [693, 335] width 1172 height 596
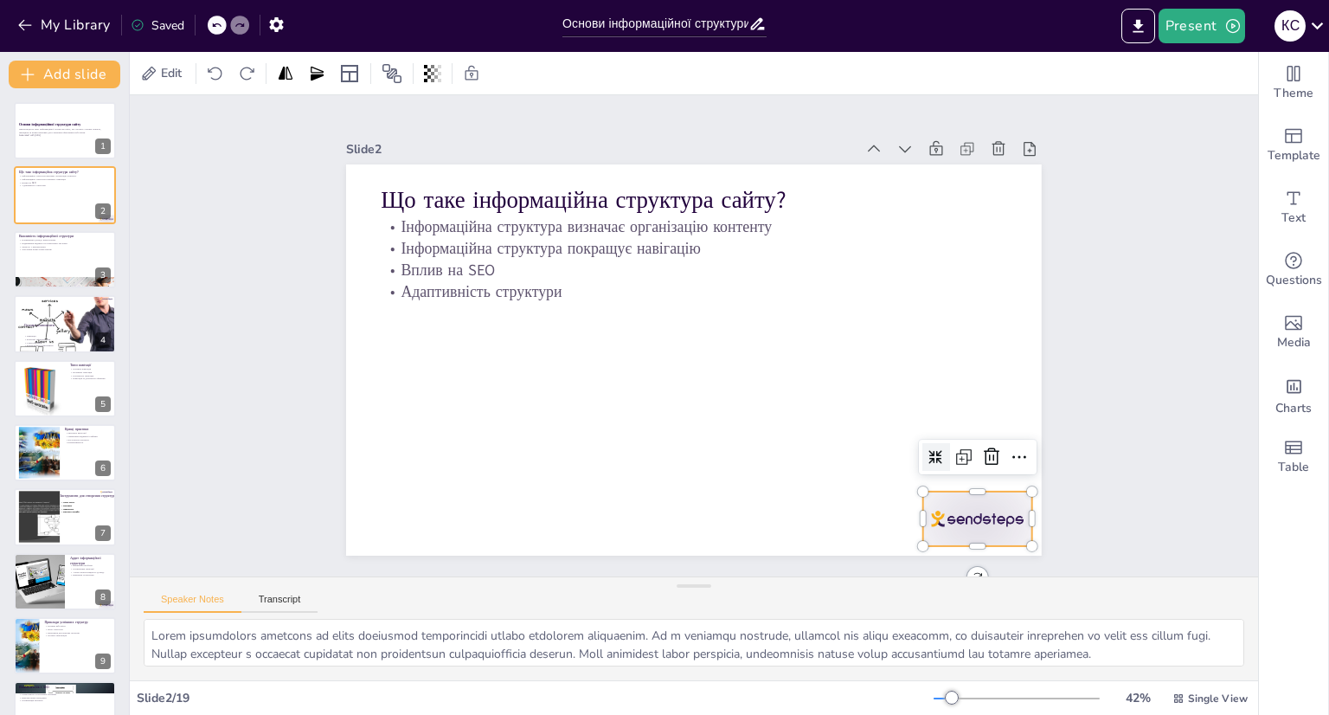
click at [986, 516] on div at bounding box center [977, 518] width 109 height 55
click at [985, 454] on icon at bounding box center [991, 456] width 21 height 21
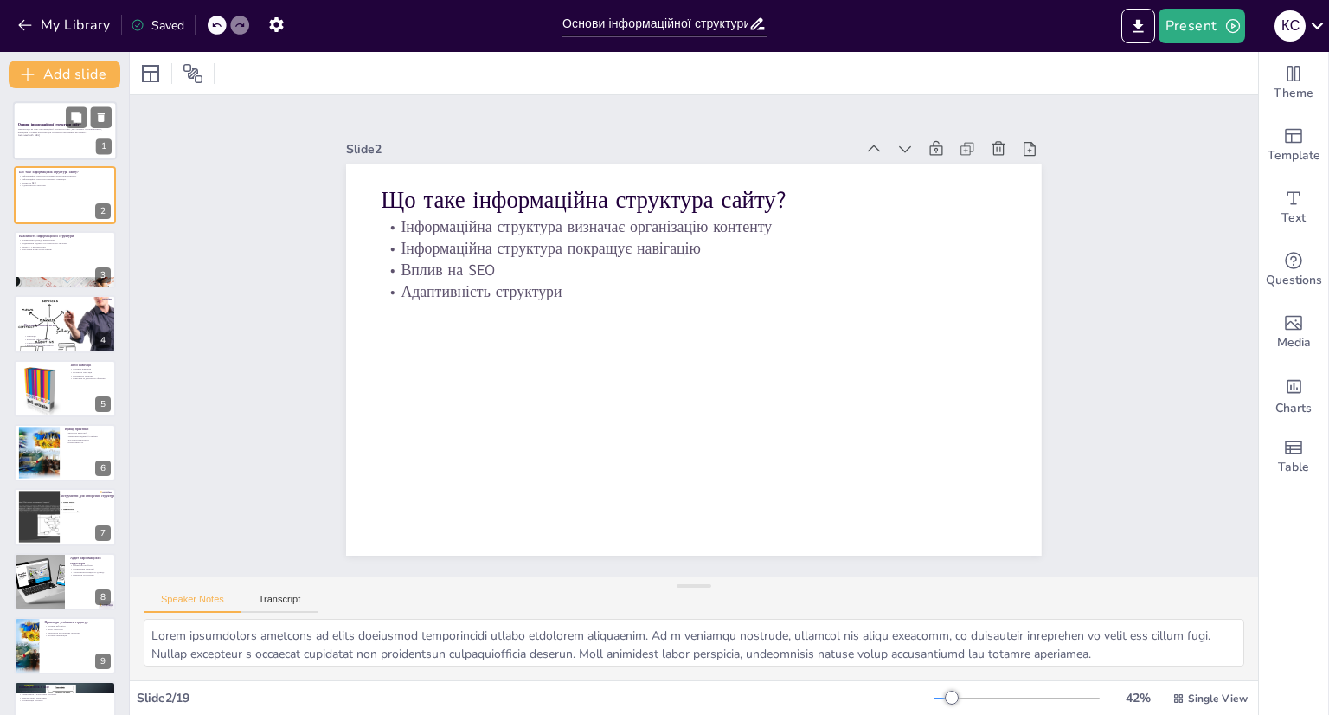
click at [58, 122] on strong "Основи інформаційної структури сайту" at bounding box center [49, 124] width 63 height 4
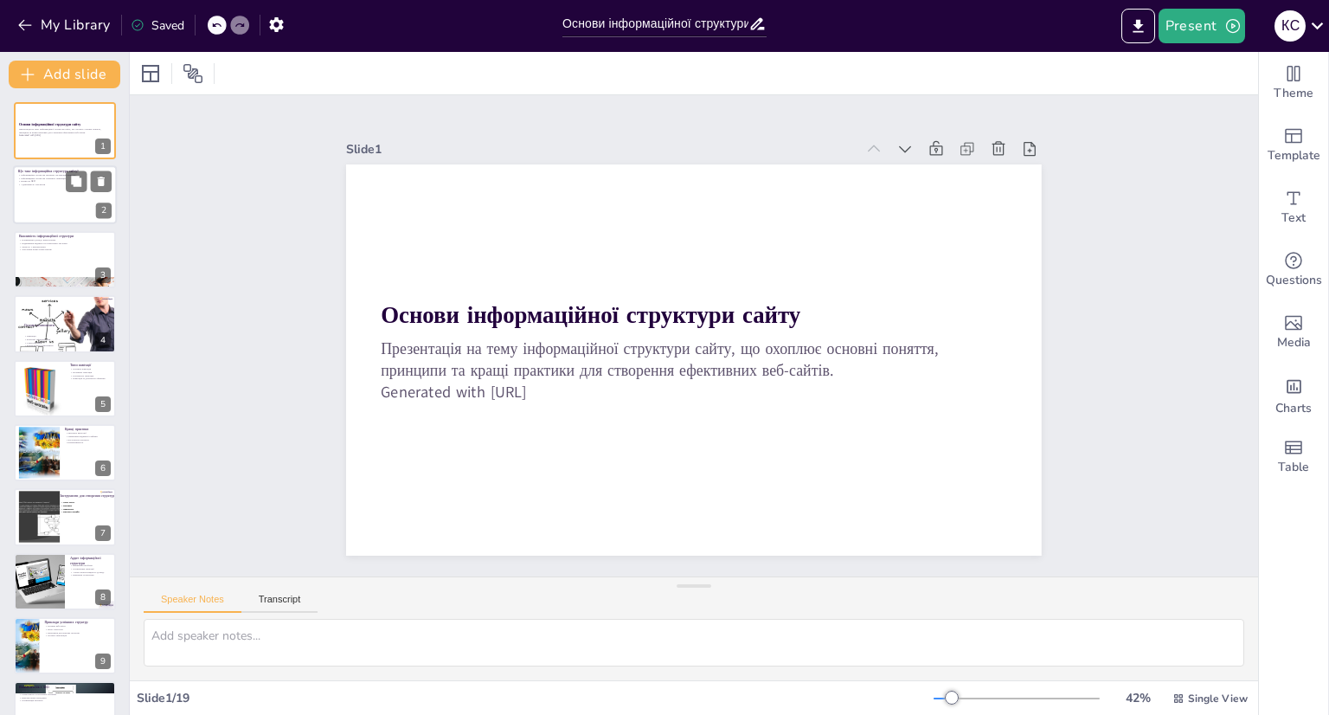
click at [44, 197] on div at bounding box center [65, 195] width 104 height 59
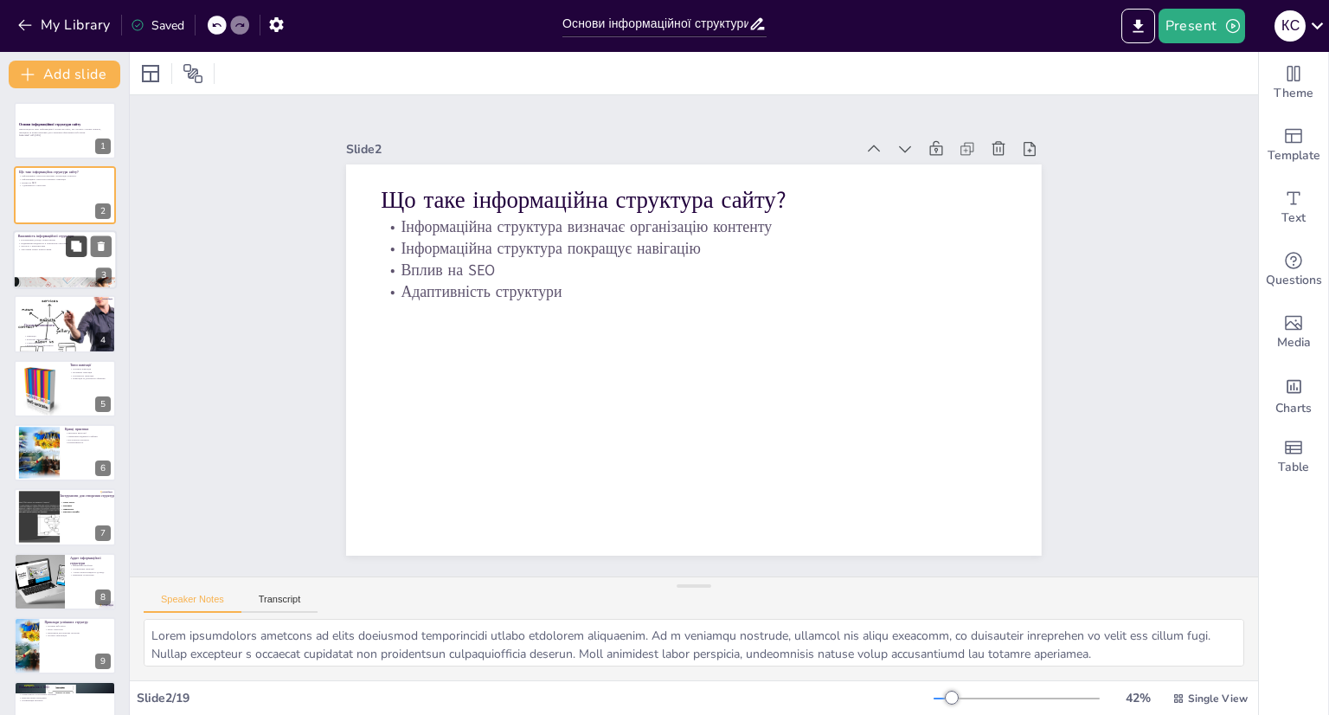
click at [67, 247] on button at bounding box center [76, 245] width 21 height 21
type textarea "Loremi dolorsitamet c adipi e seddoeiusmodt incididu utlabo etd-magna. Aliq eni…"
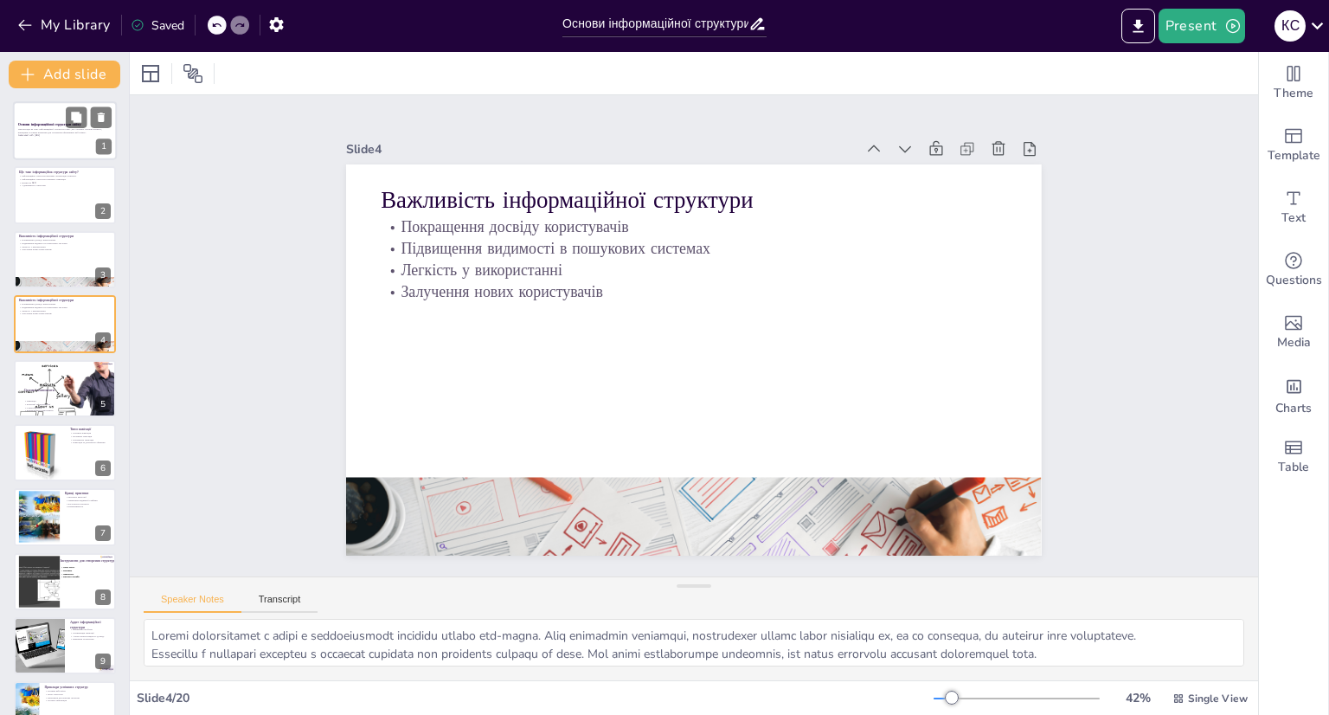
click at [55, 142] on div at bounding box center [65, 130] width 104 height 59
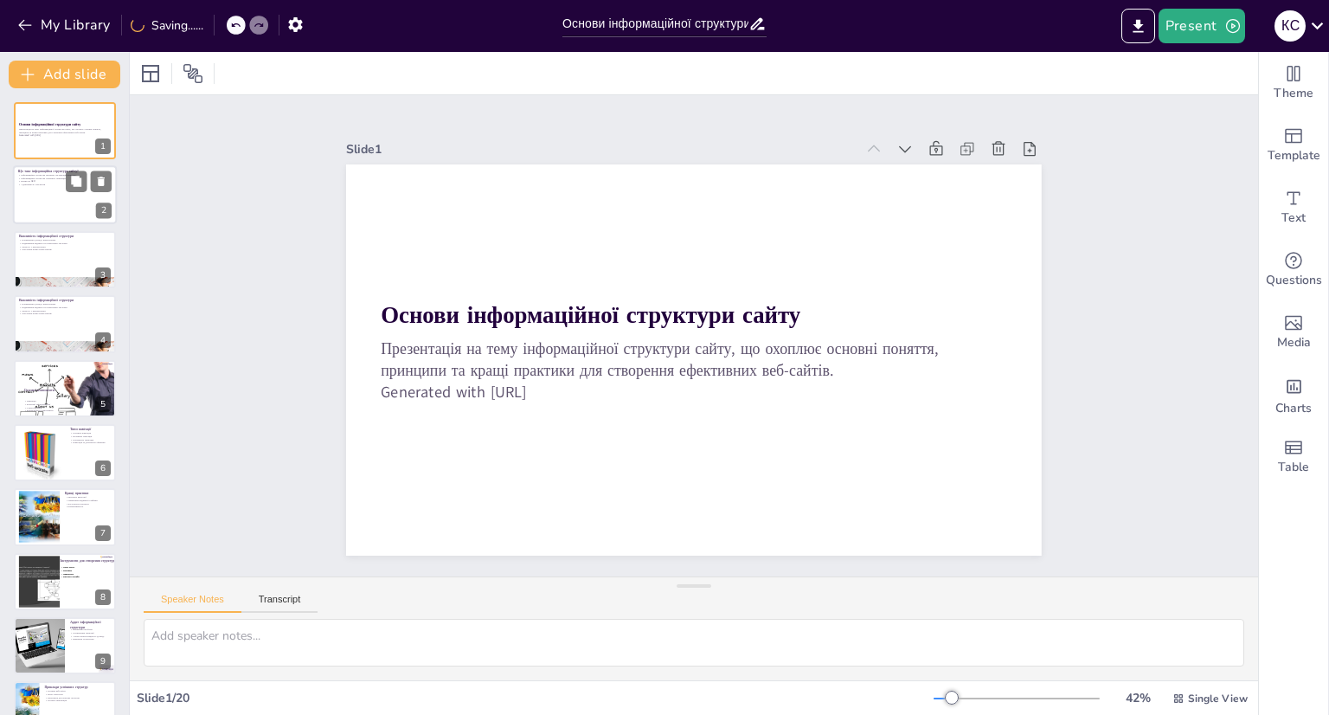
click at [46, 180] on p "Вплив на SEO" at bounding box center [64, 181] width 93 height 3
type textarea "Lorem ipsumdolors ametcons ad elits doeiusmod temporincidi utlabo etdolorem ali…"
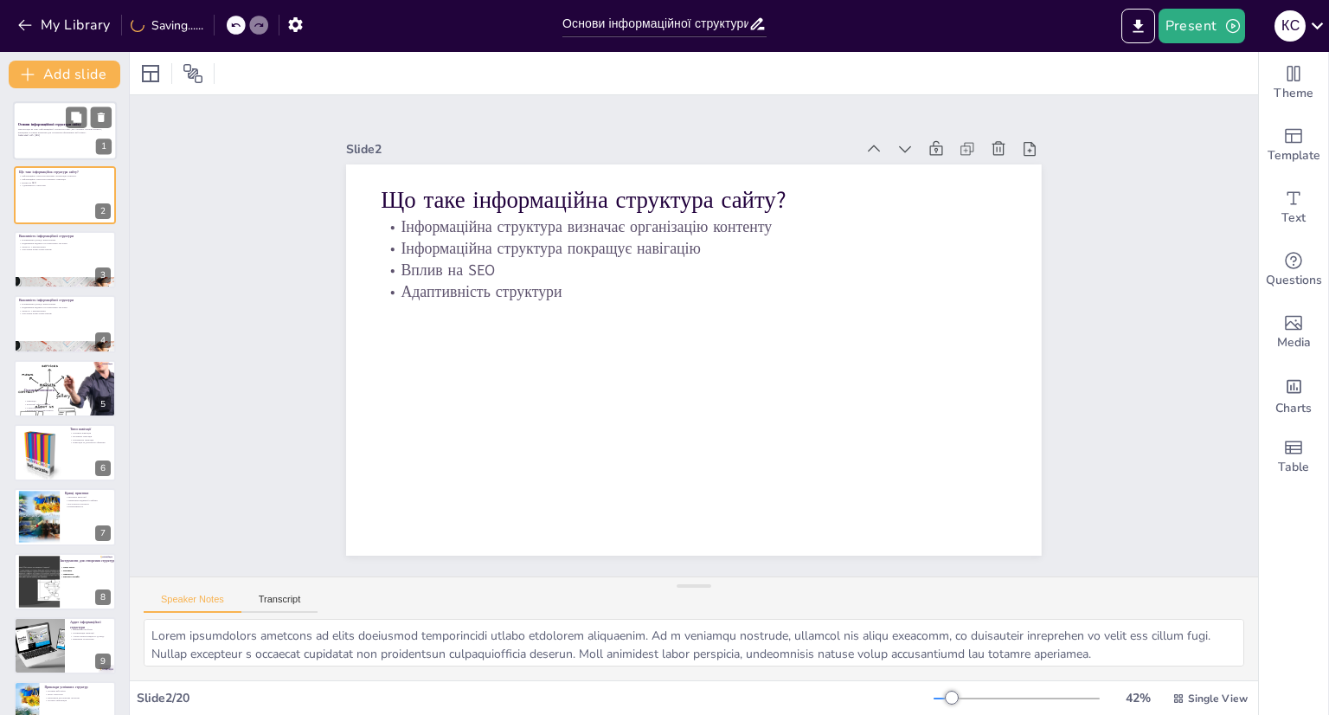
click at [50, 132] on p "Презентація на тему інформаційної структури сайту, що охоплює основні поняття, …" at bounding box center [64, 130] width 93 height 6
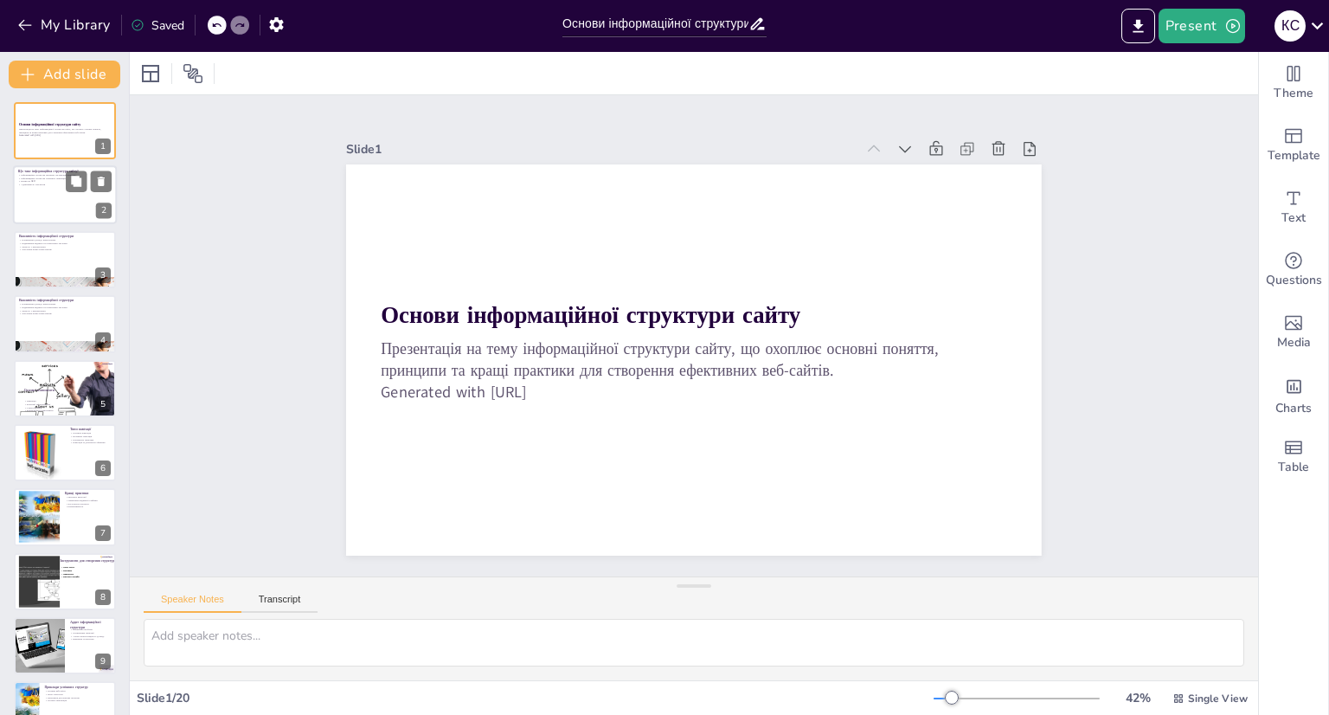
click at [45, 189] on div at bounding box center [65, 195] width 104 height 59
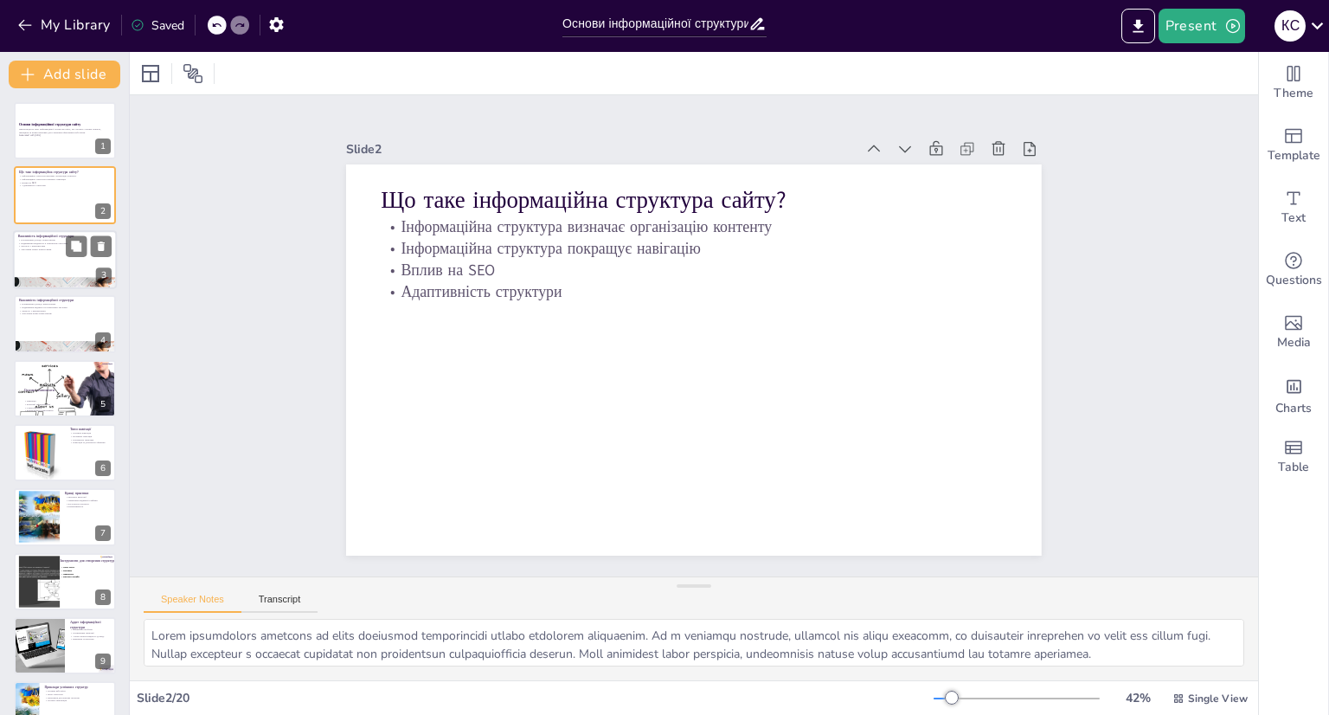
click at [45, 255] on div at bounding box center [65, 259] width 104 height 59
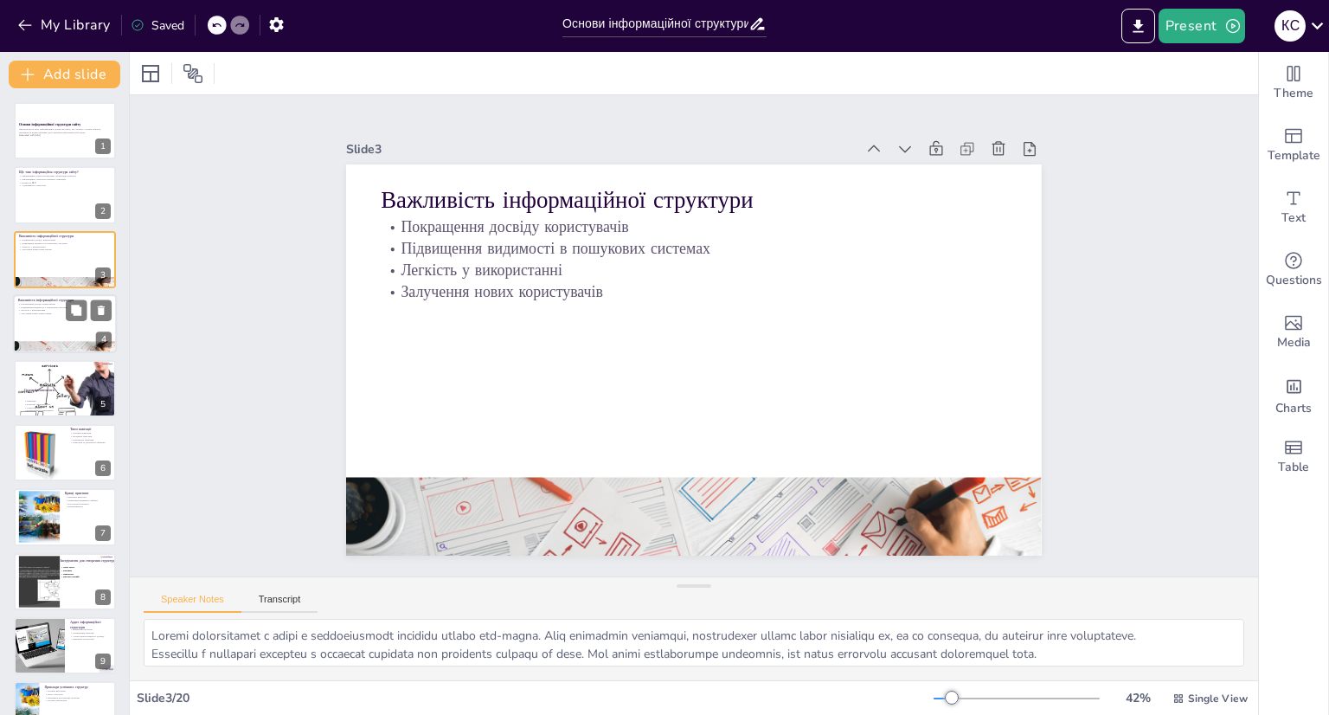
click at [67, 329] on div at bounding box center [65, 323] width 104 height 59
click at [46, 388] on p "Основні компоненти" at bounding box center [64, 389] width 82 height 5
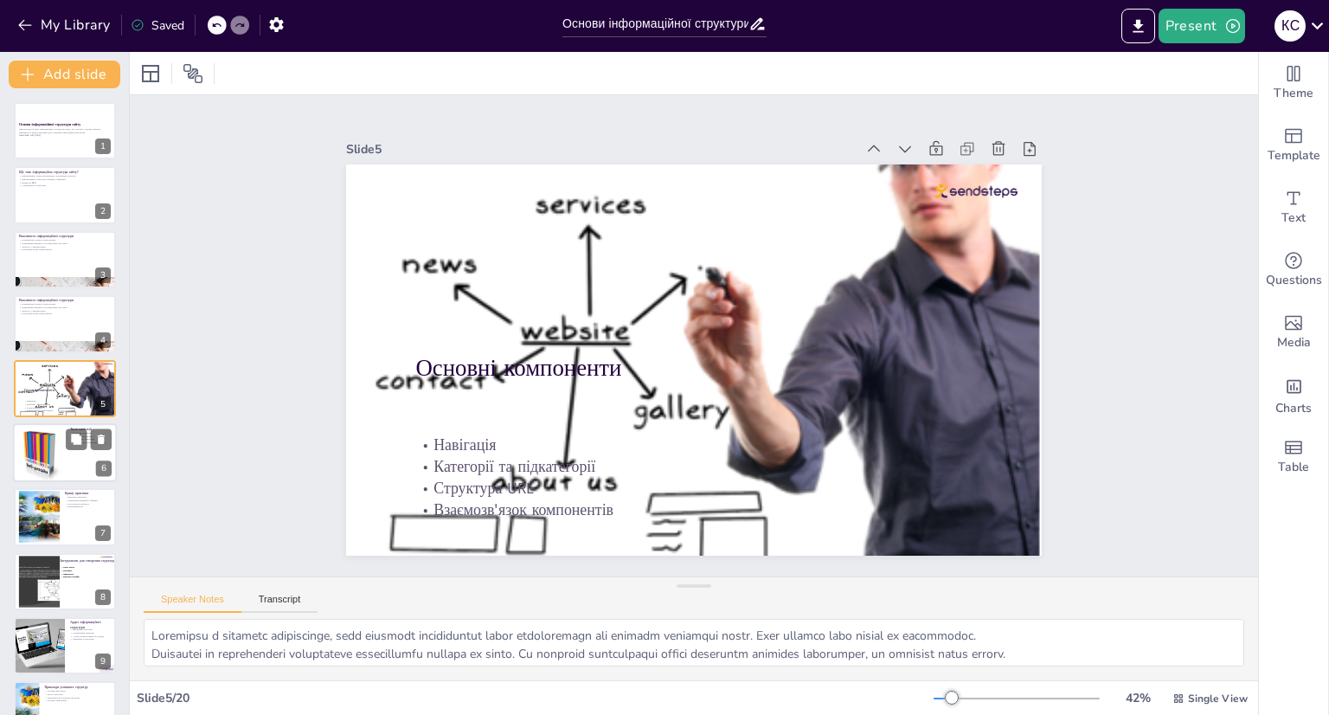
click at [52, 461] on div at bounding box center [39, 452] width 52 height 63
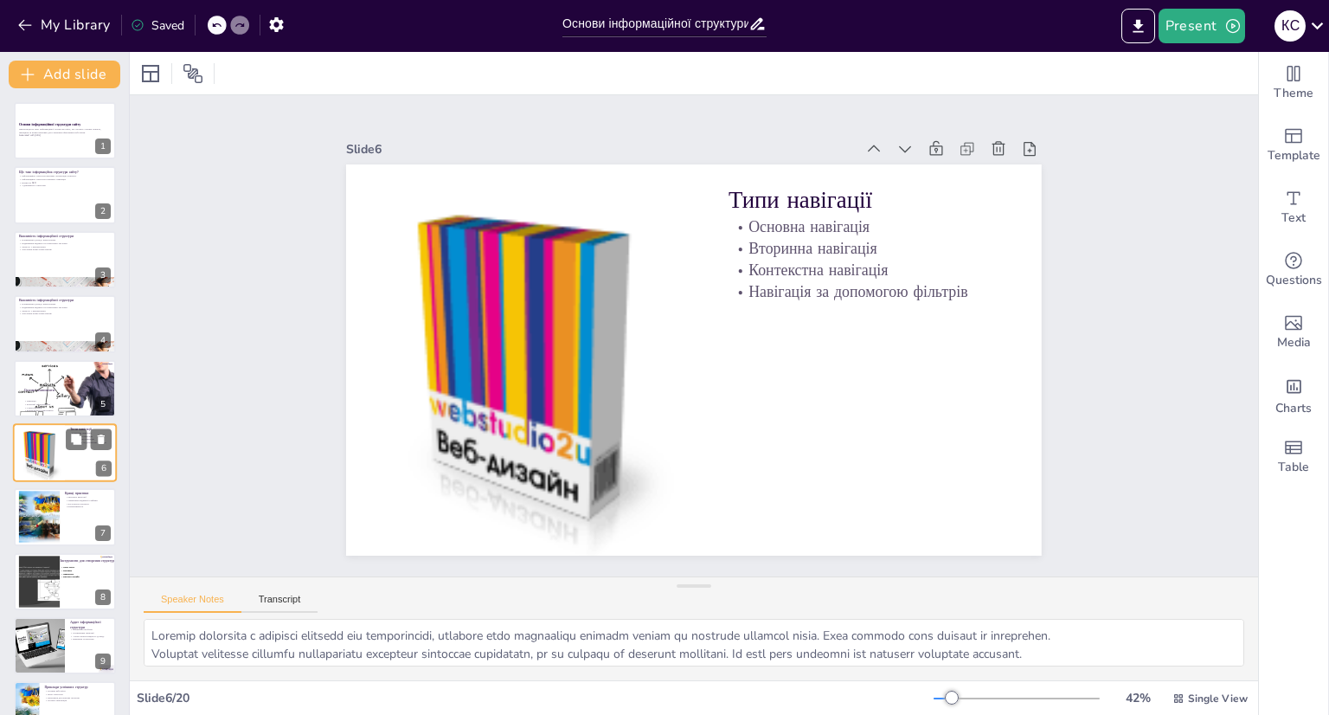
scroll to position [51, 0]
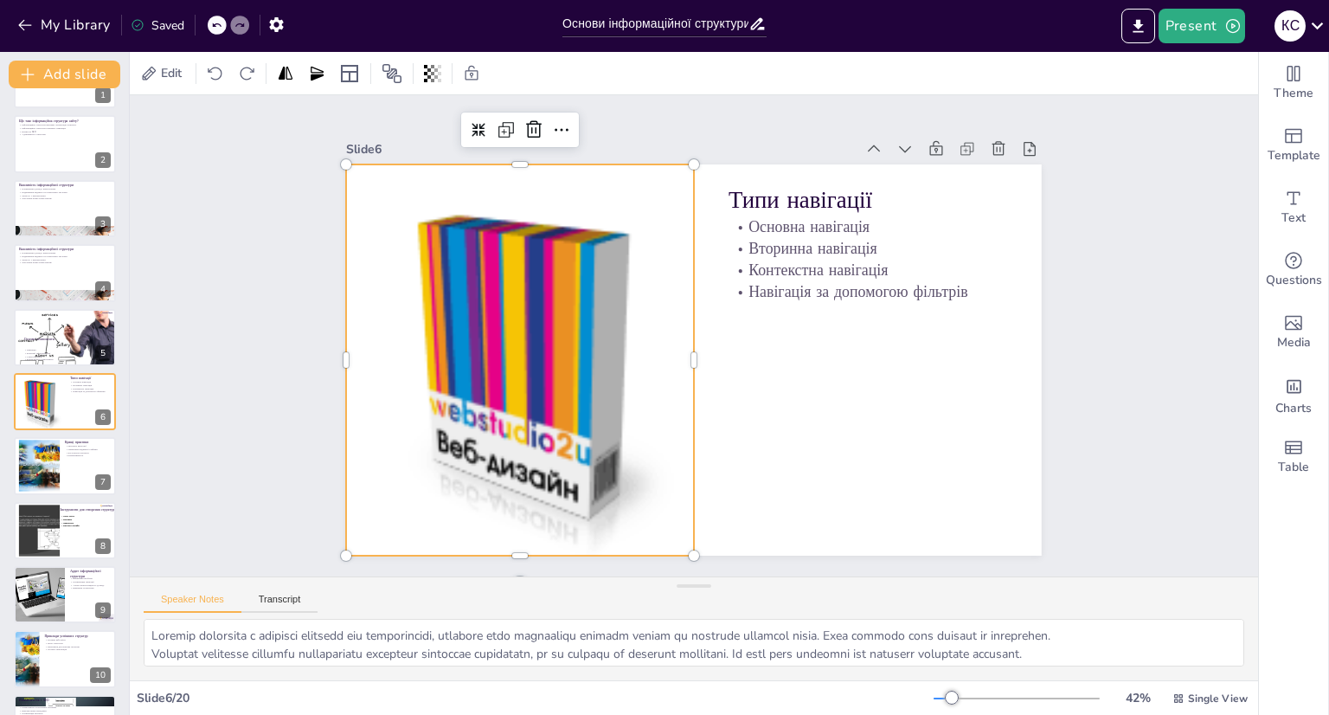
click at [492, 446] on div at bounding box center [518, 341] width 389 height 453
click at [215, 395] on div "Slide 1 Основи інформаційної структури сайту Презентація на тему інформаційної …" at bounding box center [694, 335] width 1128 height 481
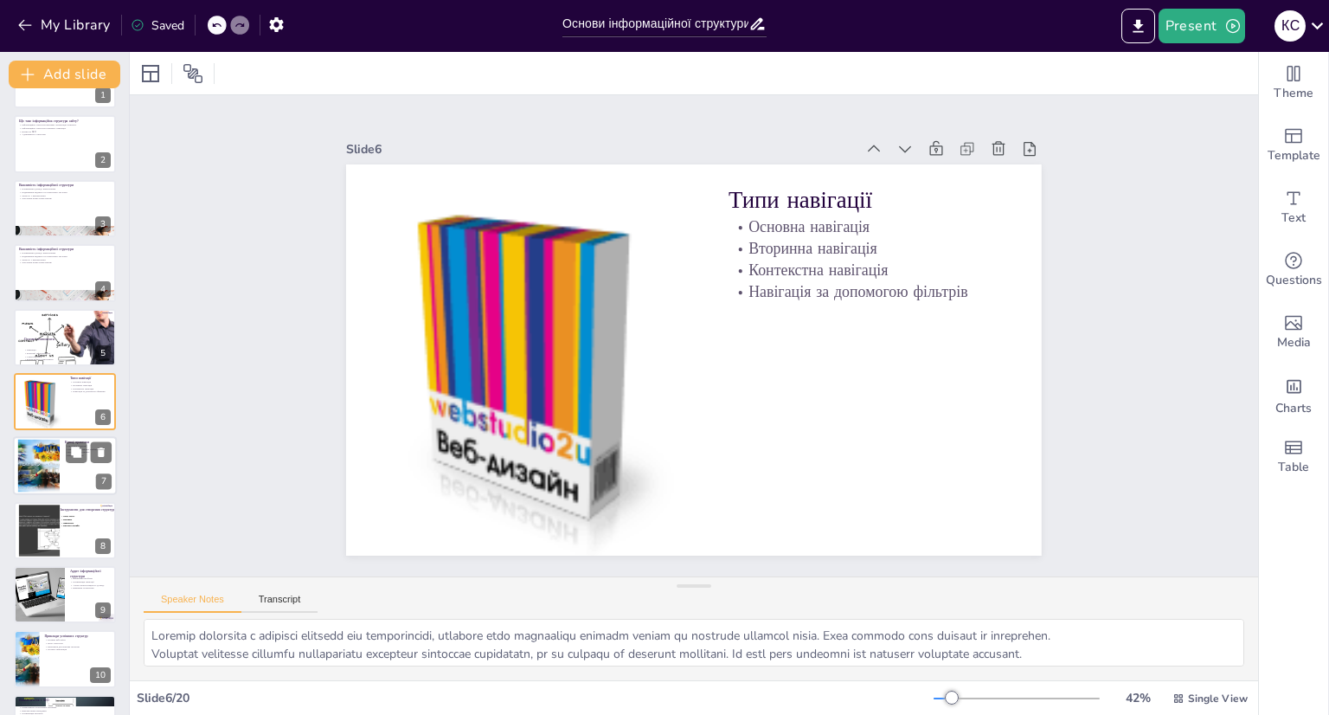
click at [57, 469] on div at bounding box center [38, 465] width 70 height 53
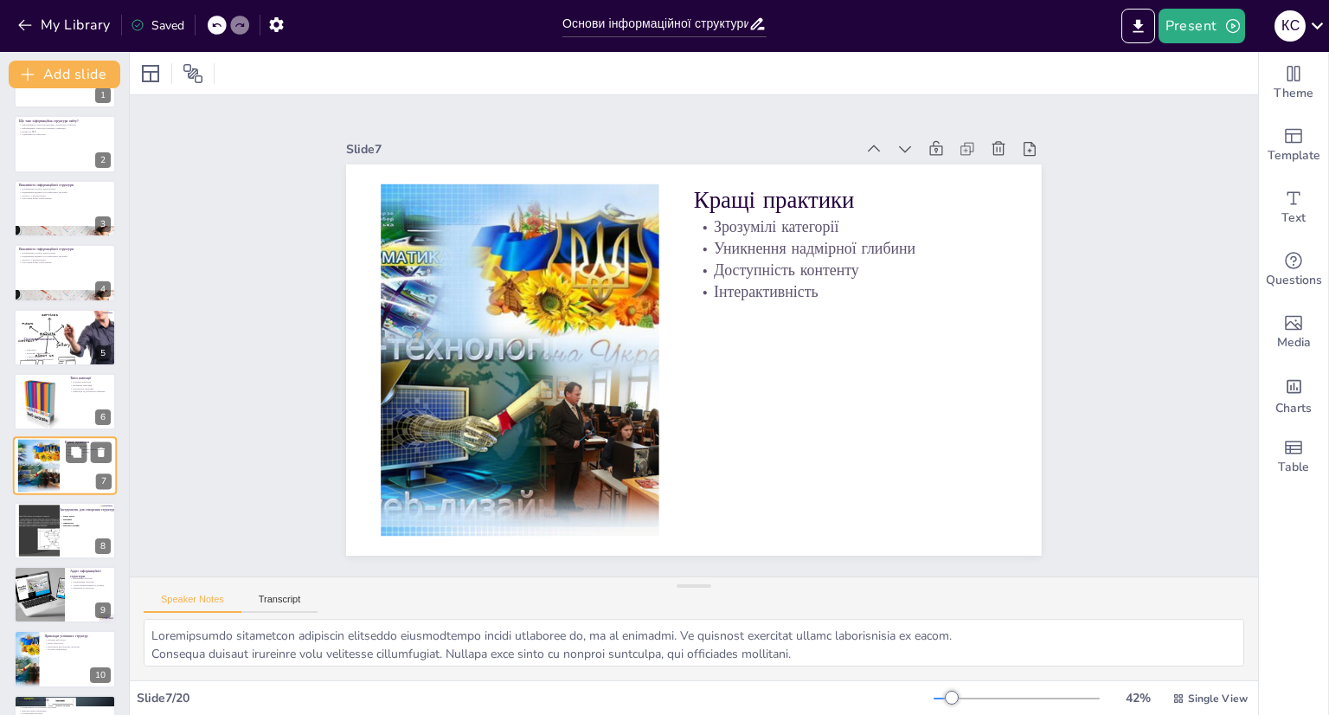
scroll to position [115, 0]
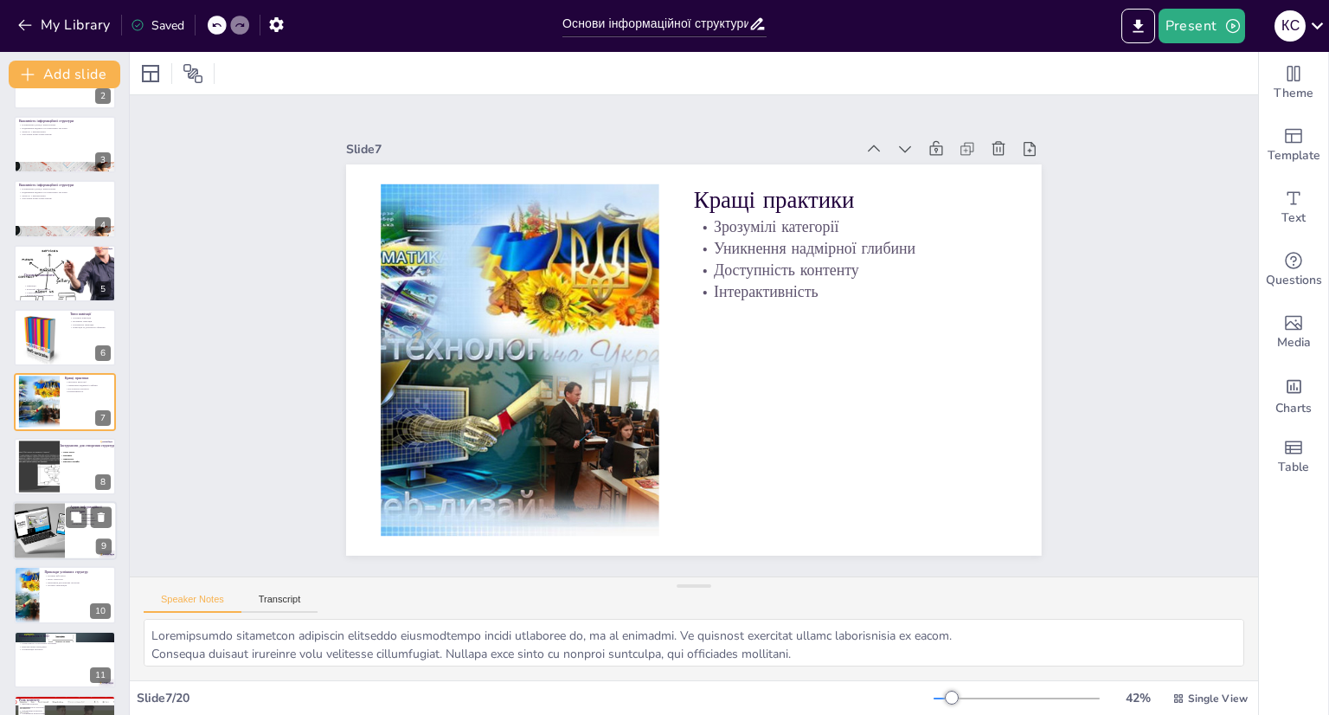
click at [55, 541] on div at bounding box center [39, 530] width 78 height 59
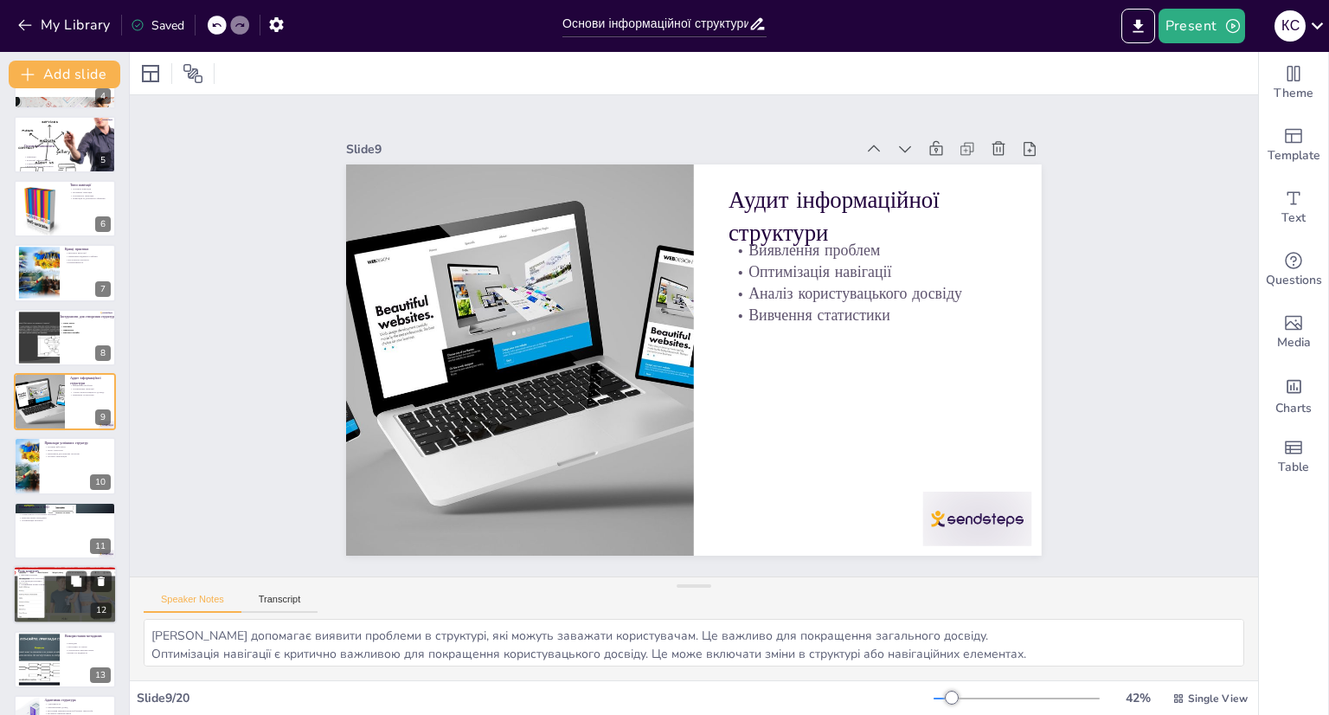
click at [48, 583] on p "Утримання користувачів" at bounding box center [64, 584] width 93 height 3
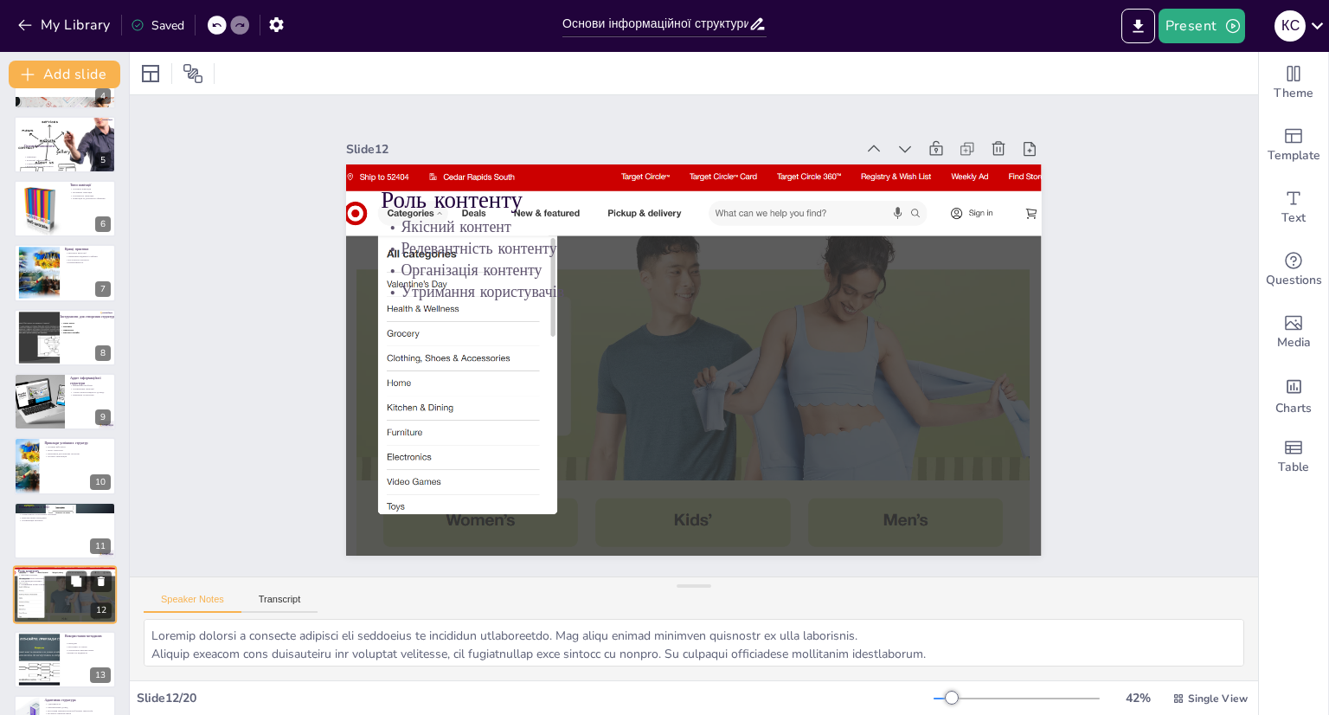
scroll to position [437, 0]
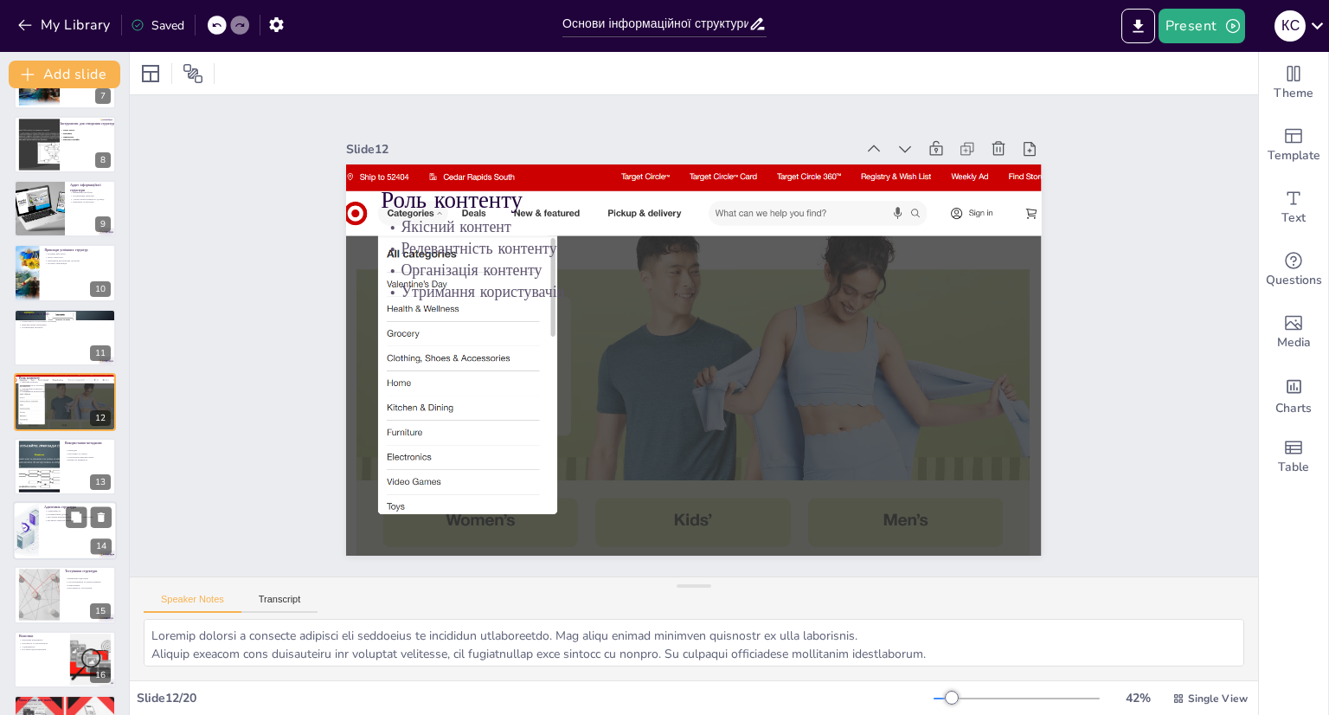
click at [52, 548] on div at bounding box center [65, 530] width 104 height 59
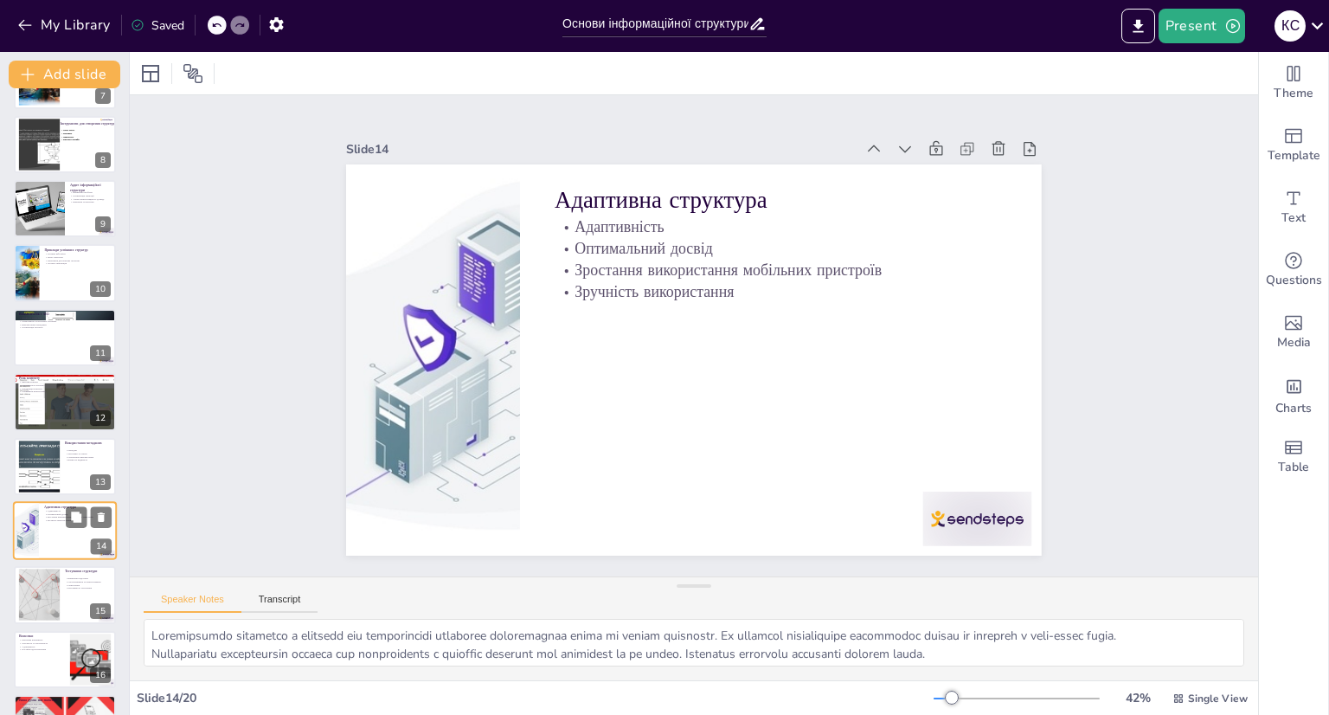
scroll to position [566, 0]
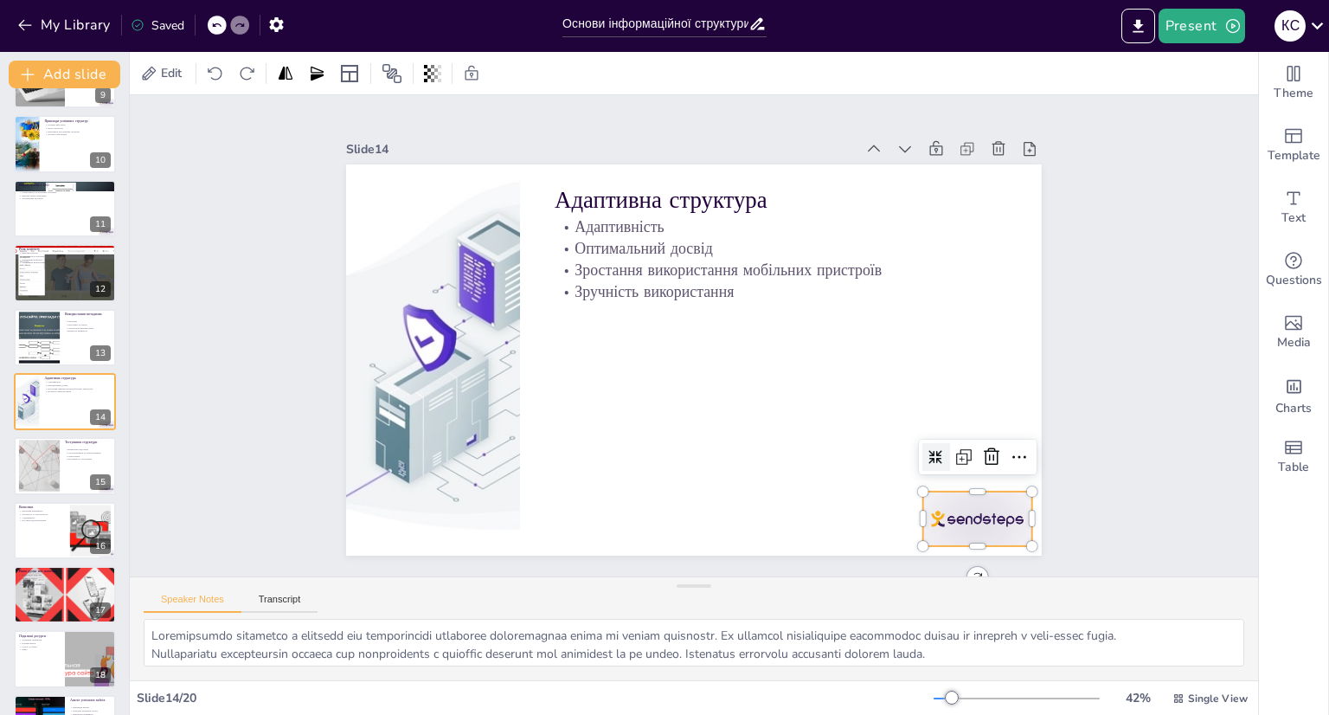
click at [689, 608] on div at bounding box center [641, 668] width 93 height 121
click at [972, 504] on icon at bounding box center [959, 516] width 24 height 24
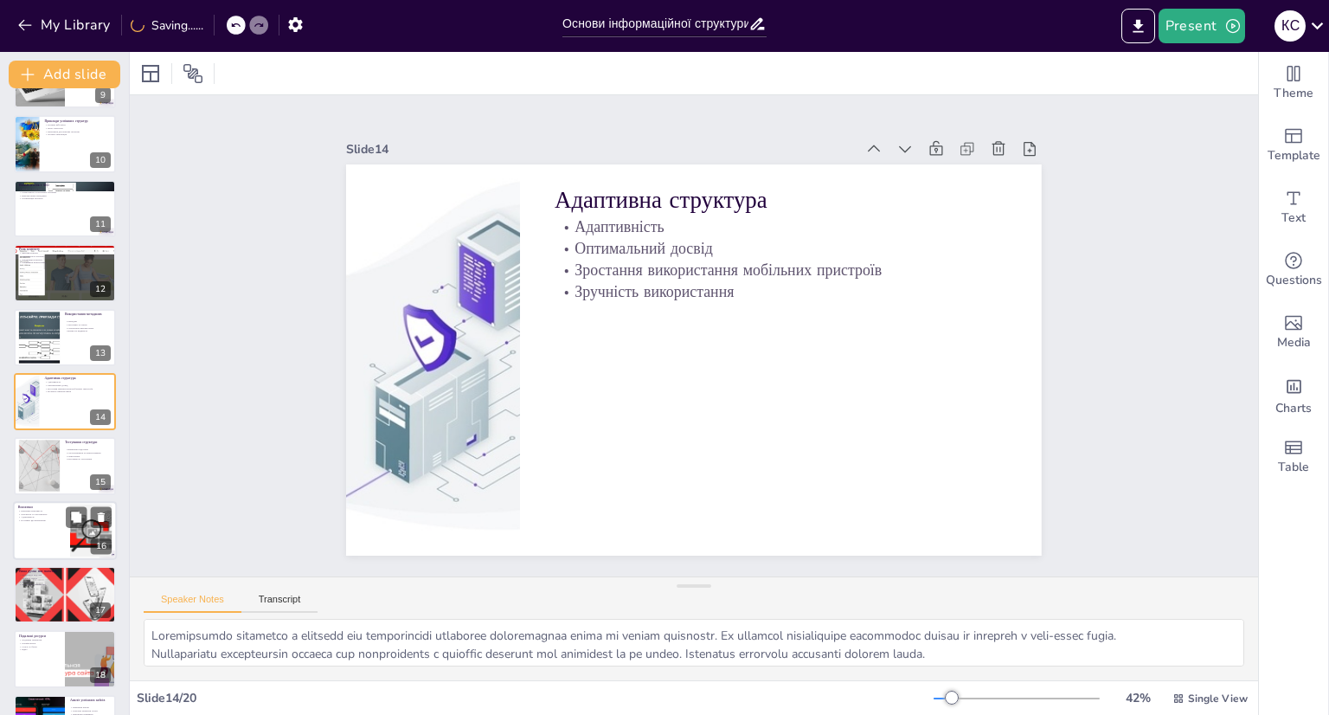
click at [39, 530] on div at bounding box center [65, 530] width 104 height 59
type textarea "Loremipsu dolorsitamet consectet a elitsed doeiusmod tem-incid. Utl etd magnaal…"
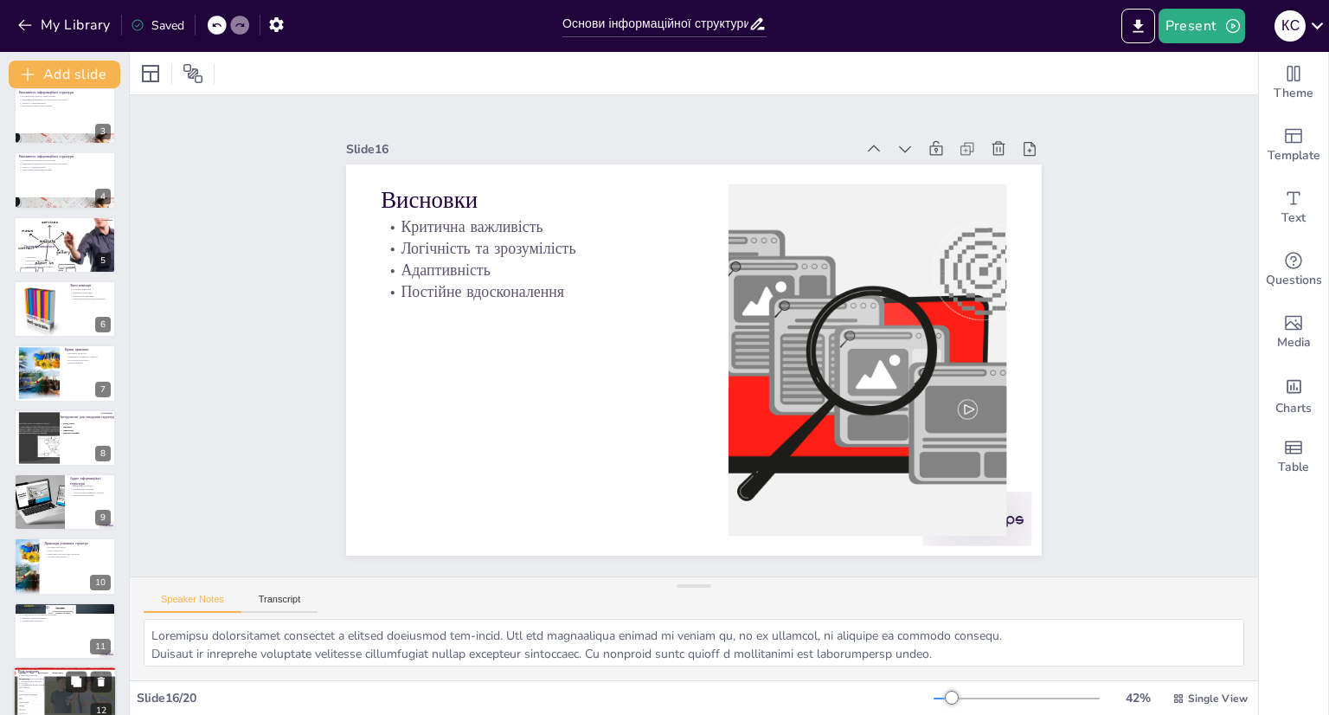
scroll to position [0, 0]
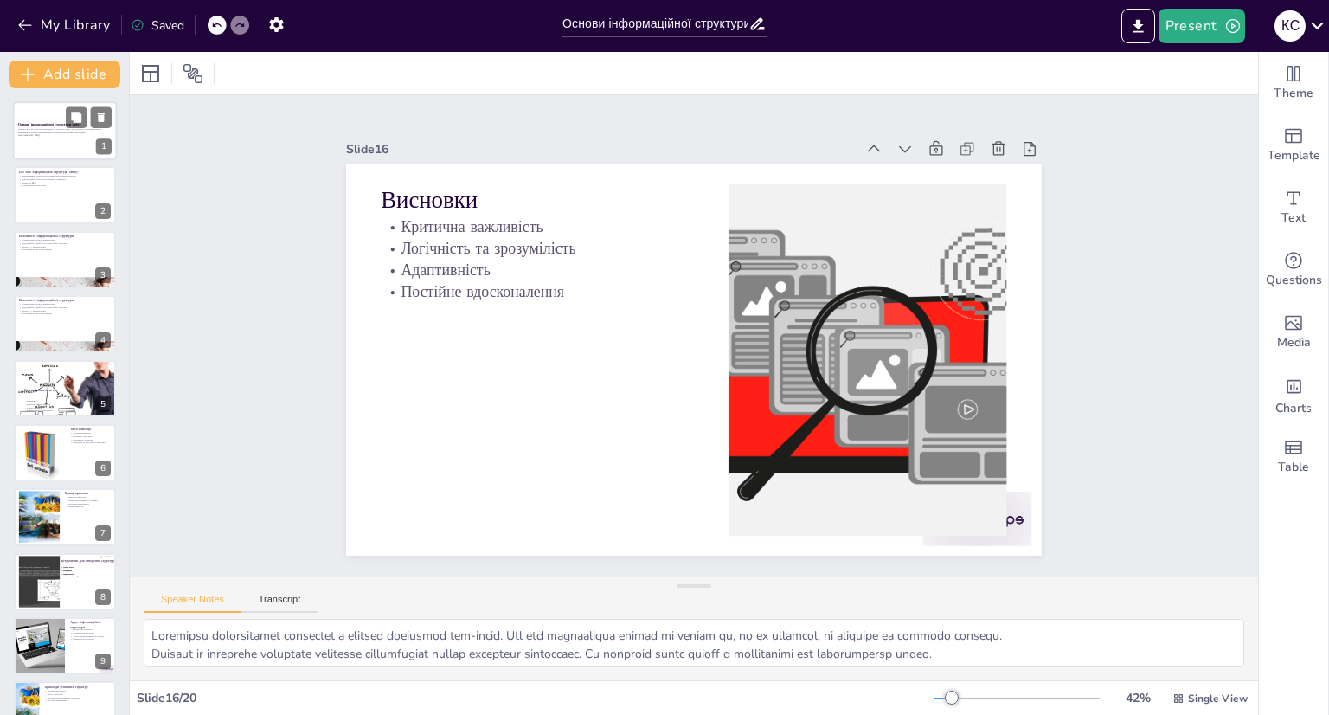
click at [45, 135] on p "Generated with [URL]" at bounding box center [64, 135] width 93 height 3
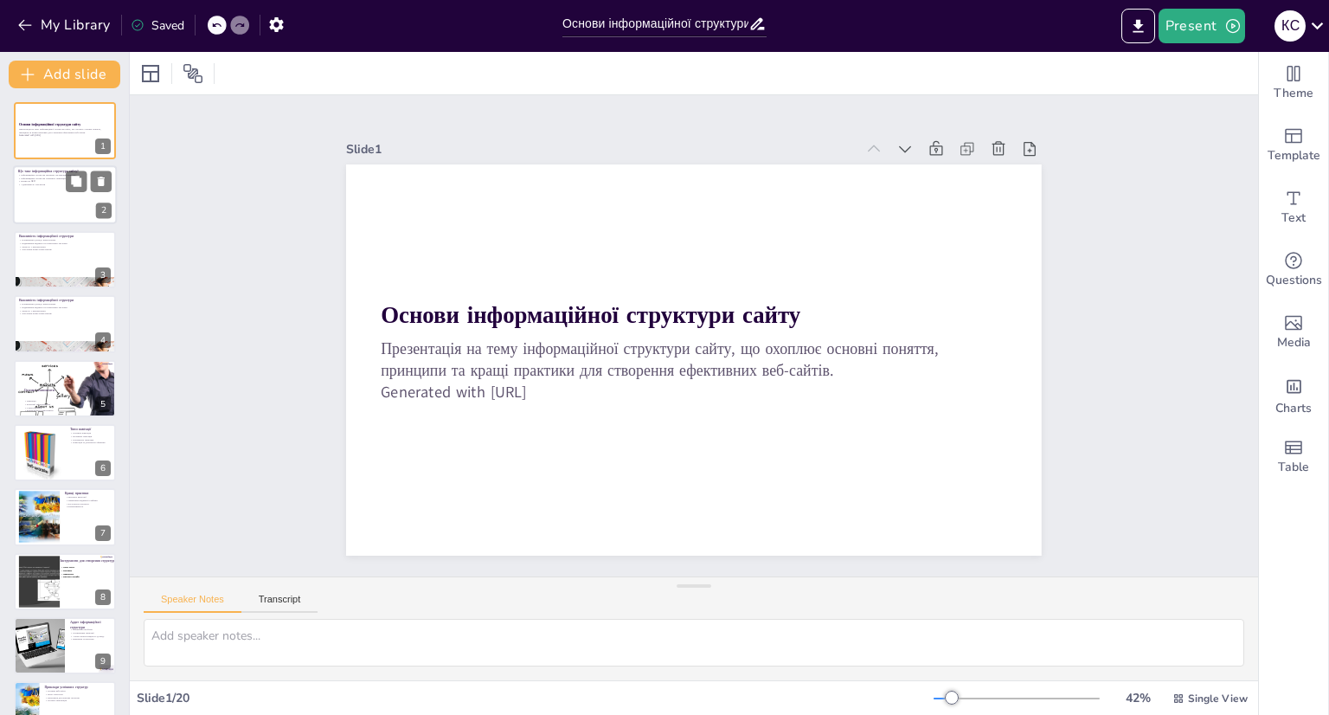
click at [44, 196] on div at bounding box center [65, 195] width 104 height 59
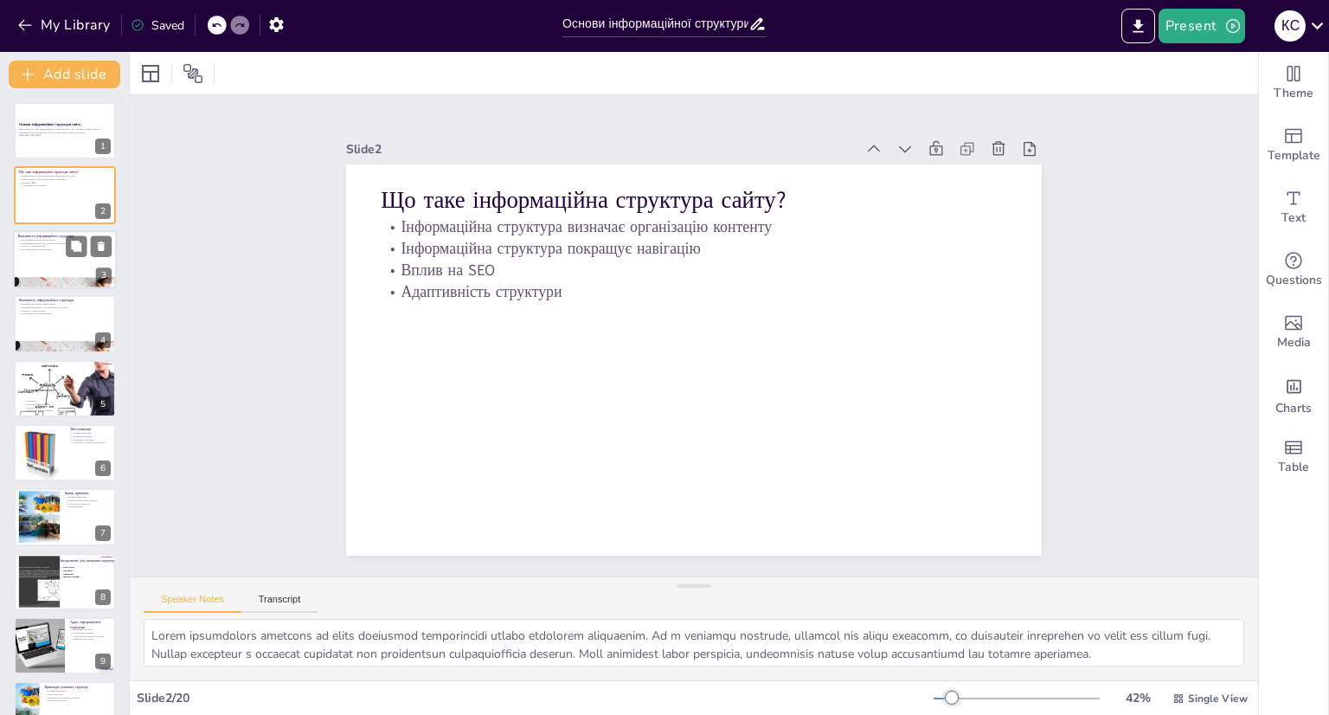
click at [48, 258] on div at bounding box center [65, 259] width 104 height 59
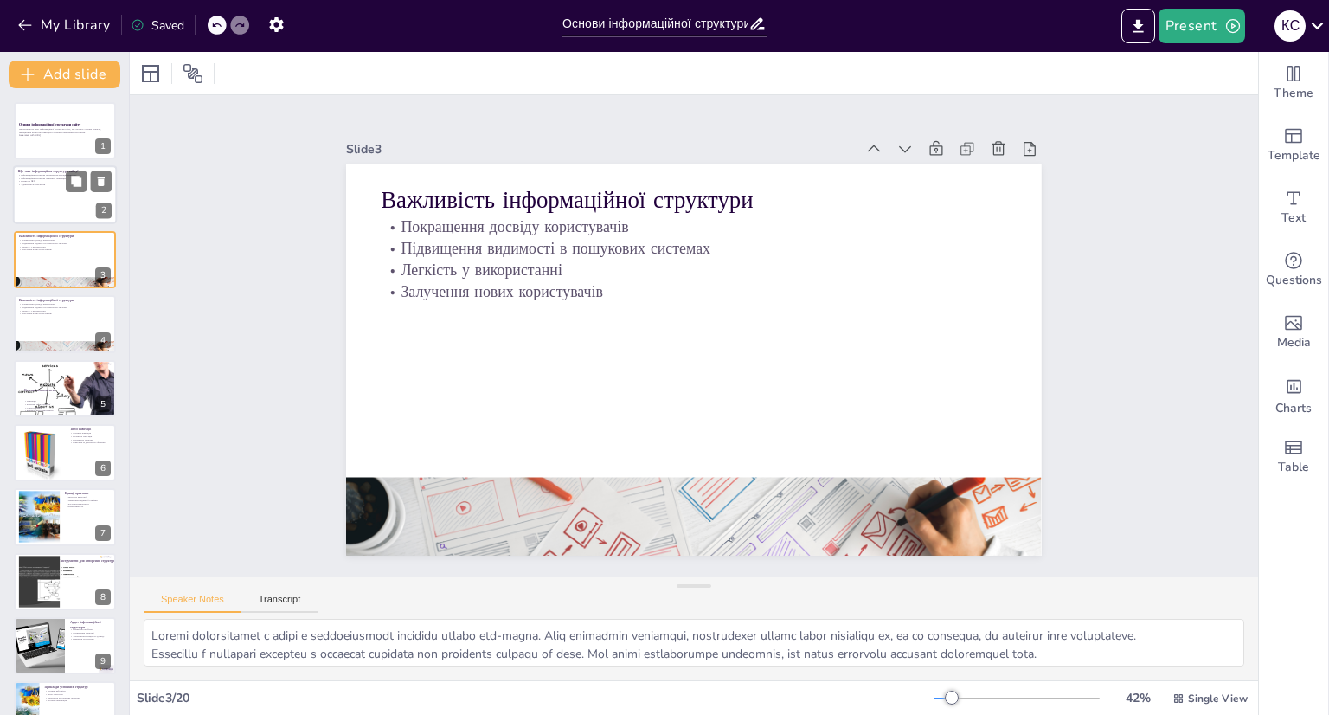
click at [52, 201] on div at bounding box center [65, 195] width 104 height 59
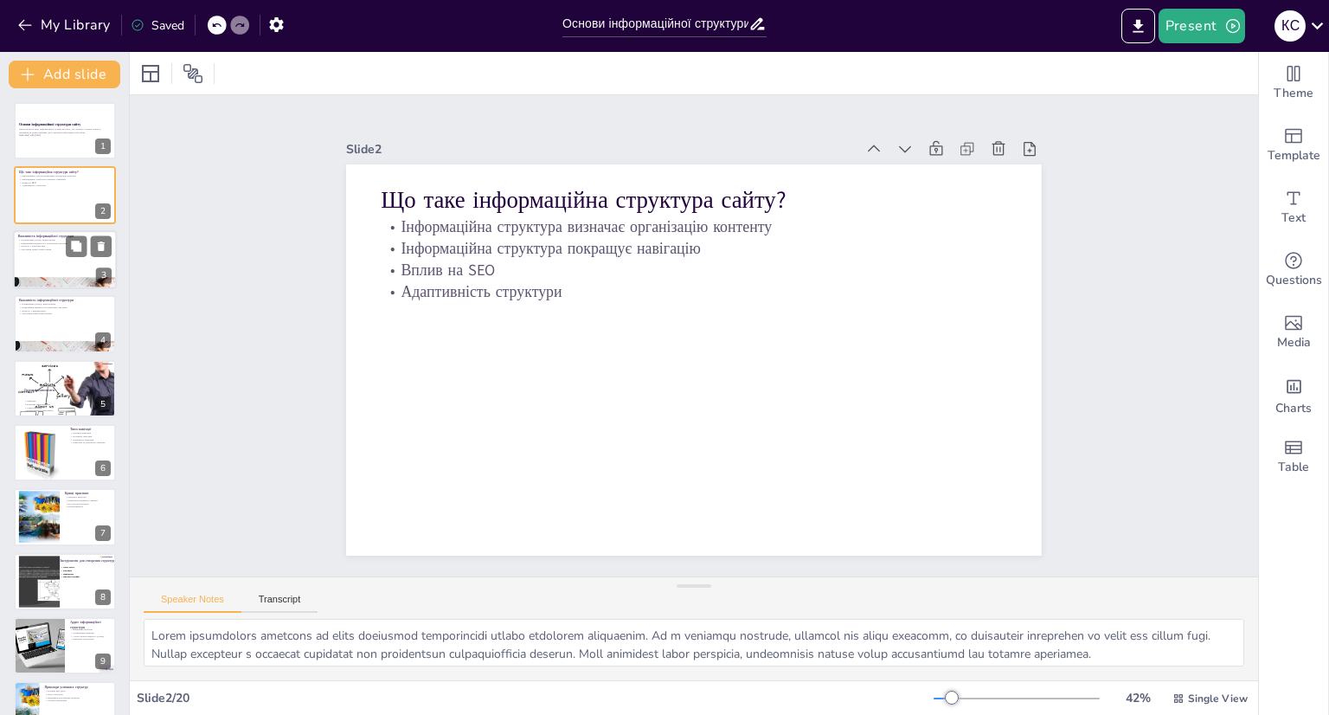
click at [53, 249] on p "Залучення нових користувачів" at bounding box center [64, 248] width 93 height 3
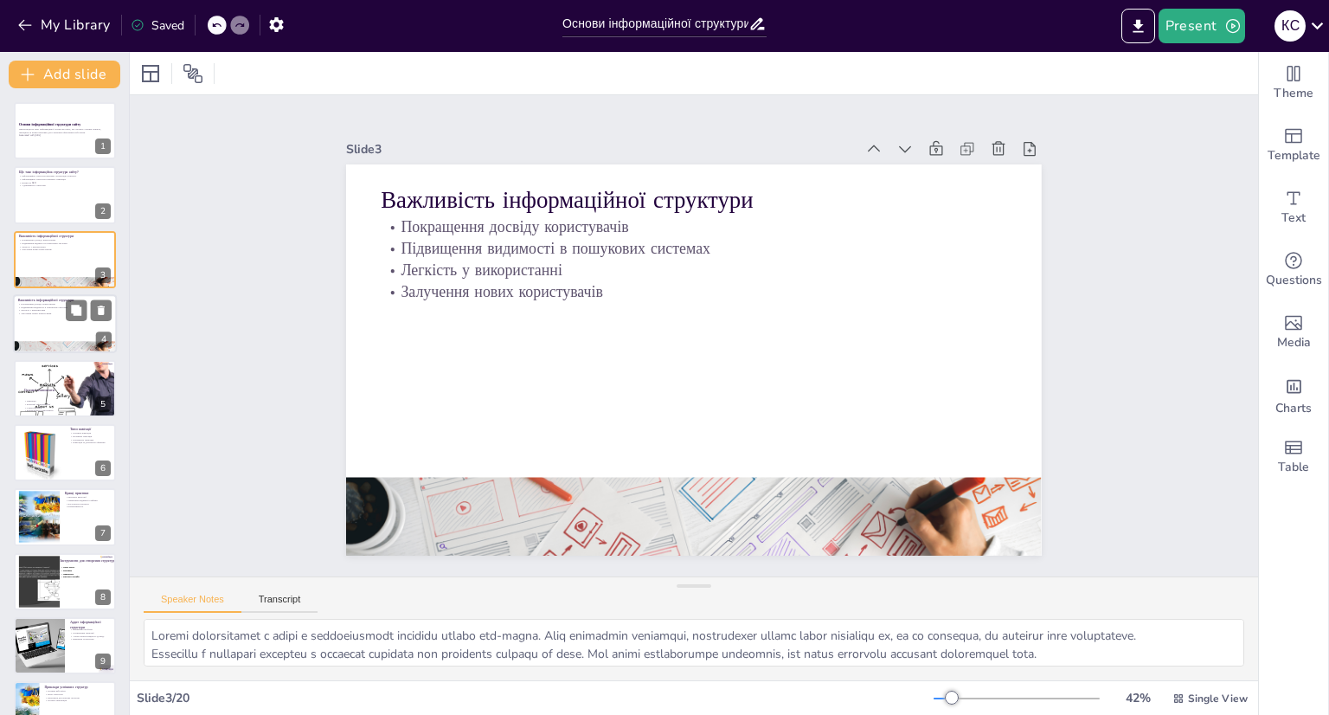
click at [57, 332] on div at bounding box center [65, 323] width 104 height 59
click at [45, 264] on div at bounding box center [65, 259] width 104 height 59
click at [60, 316] on div at bounding box center [65, 323] width 104 height 59
click at [109, 309] on button at bounding box center [101, 310] width 21 height 21
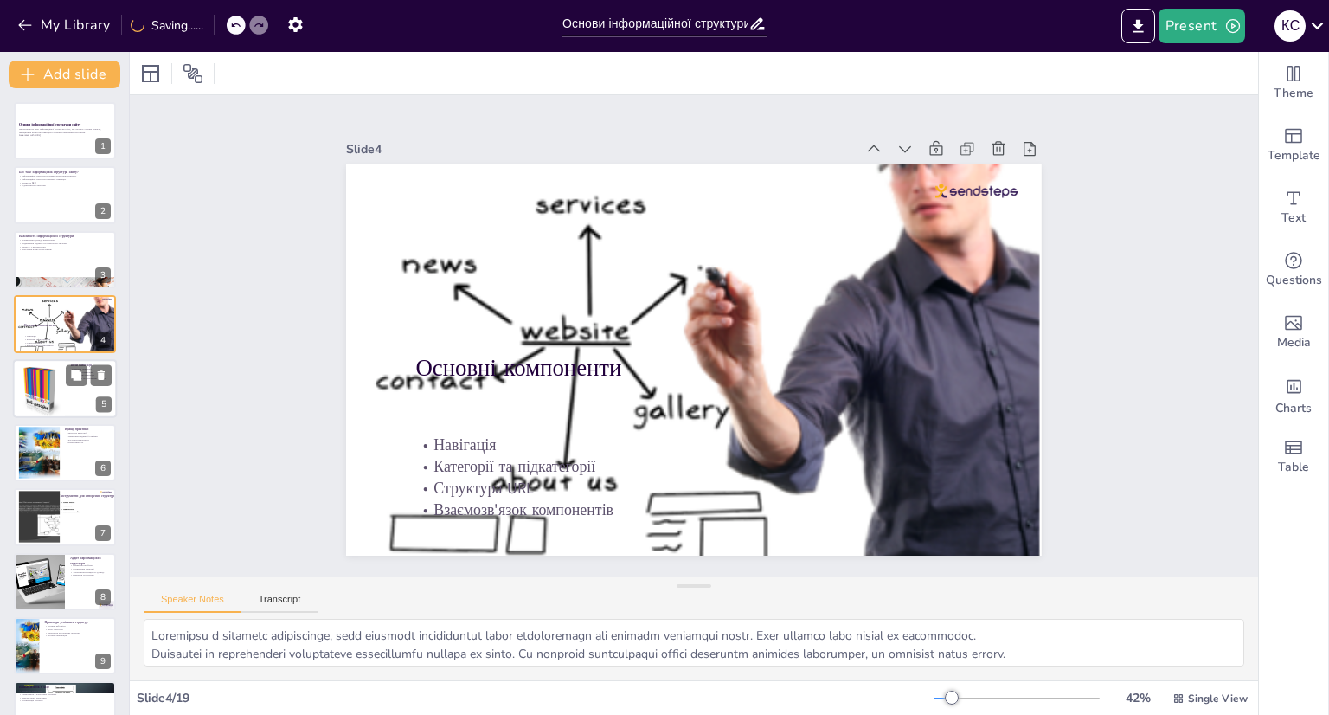
click at [58, 389] on div at bounding box center [39, 387] width 52 height 63
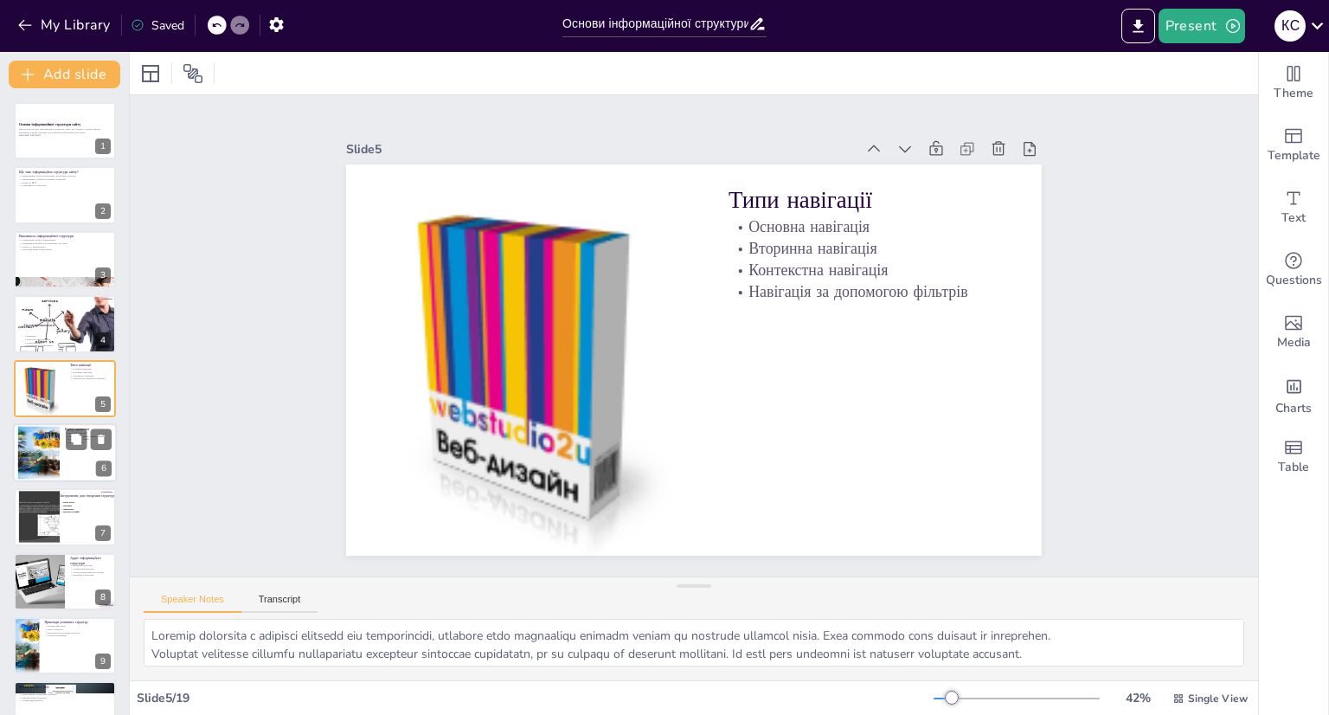
click at [44, 459] on div at bounding box center [38, 453] width 70 height 53
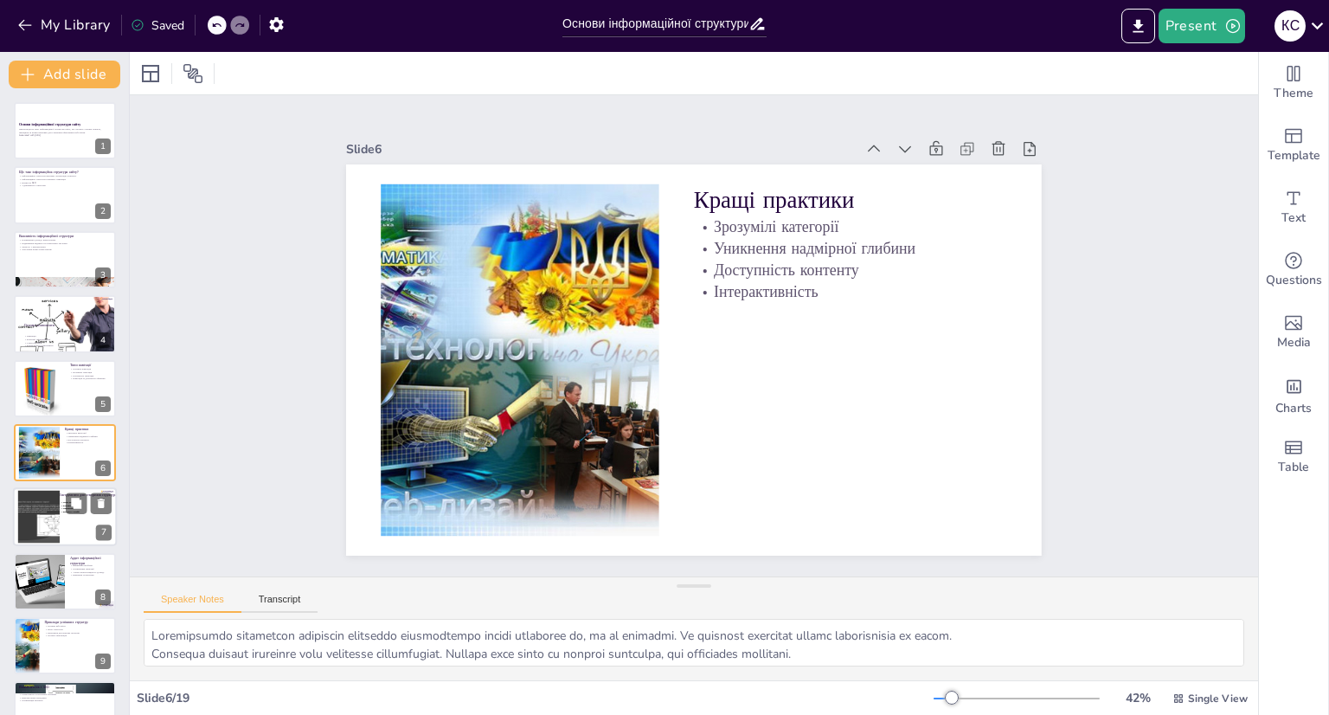
scroll to position [51, 0]
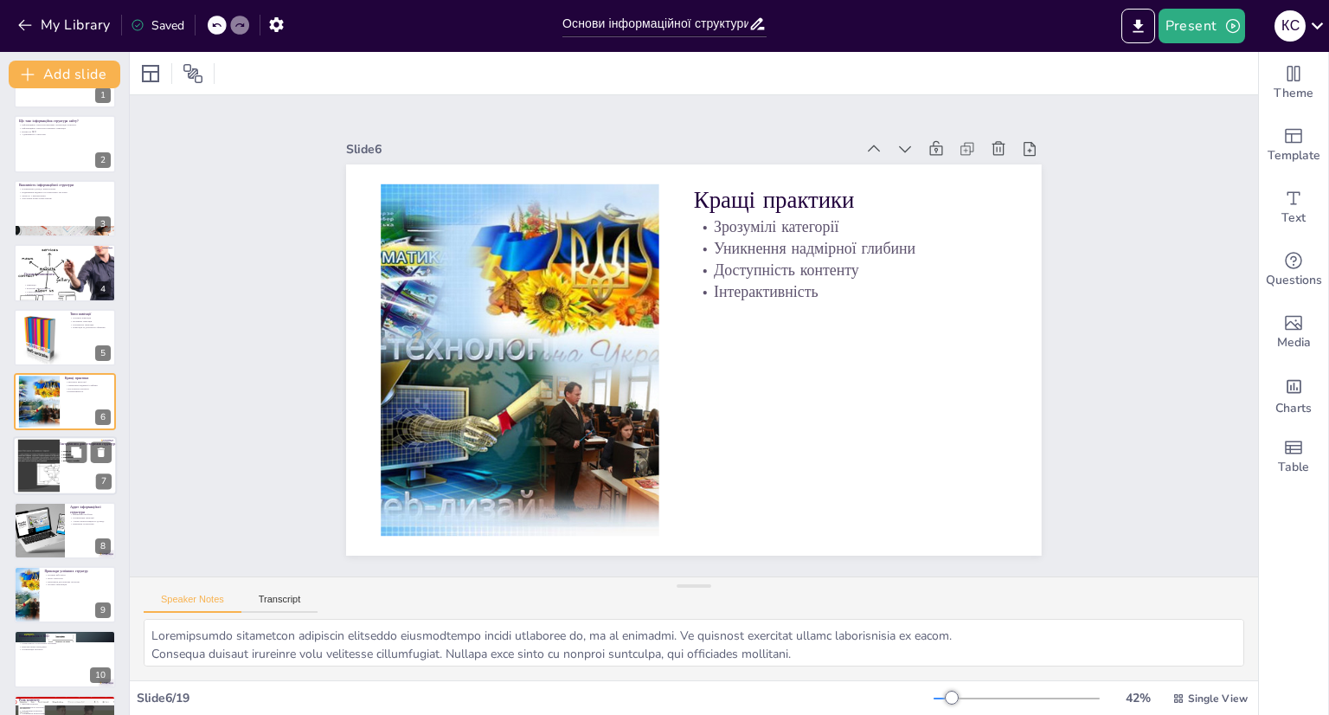
click at [47, 468] on div at bounding box center [38, 465] width 70 height 53
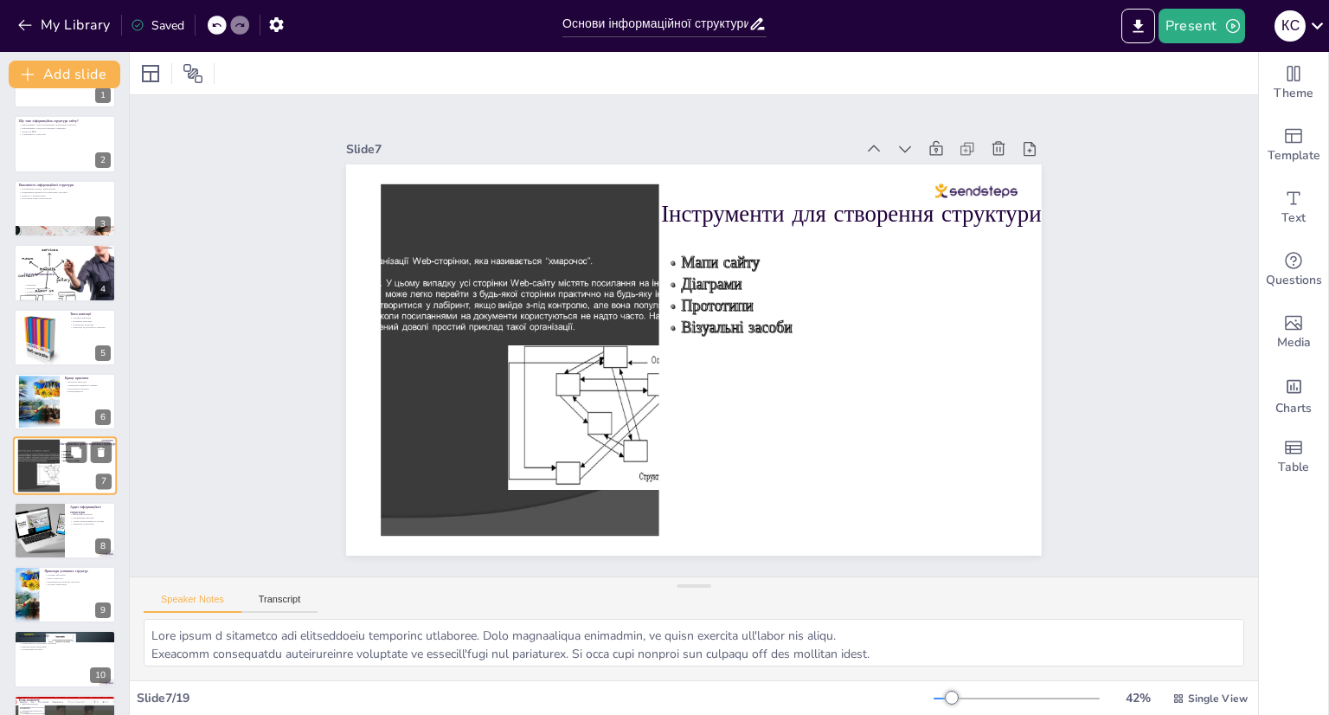
scroll to position [115, 0]
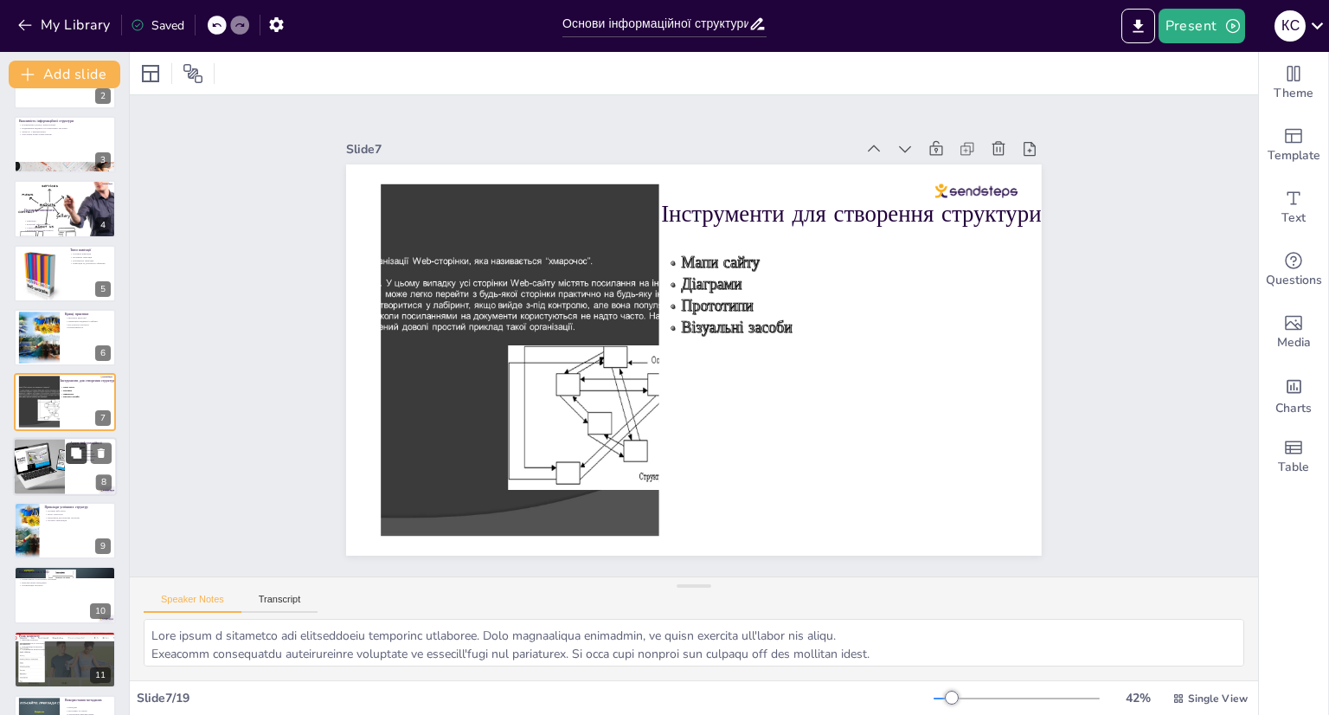
click at [77, 461] on button at bounding box center [76, 452] width 21 height 21
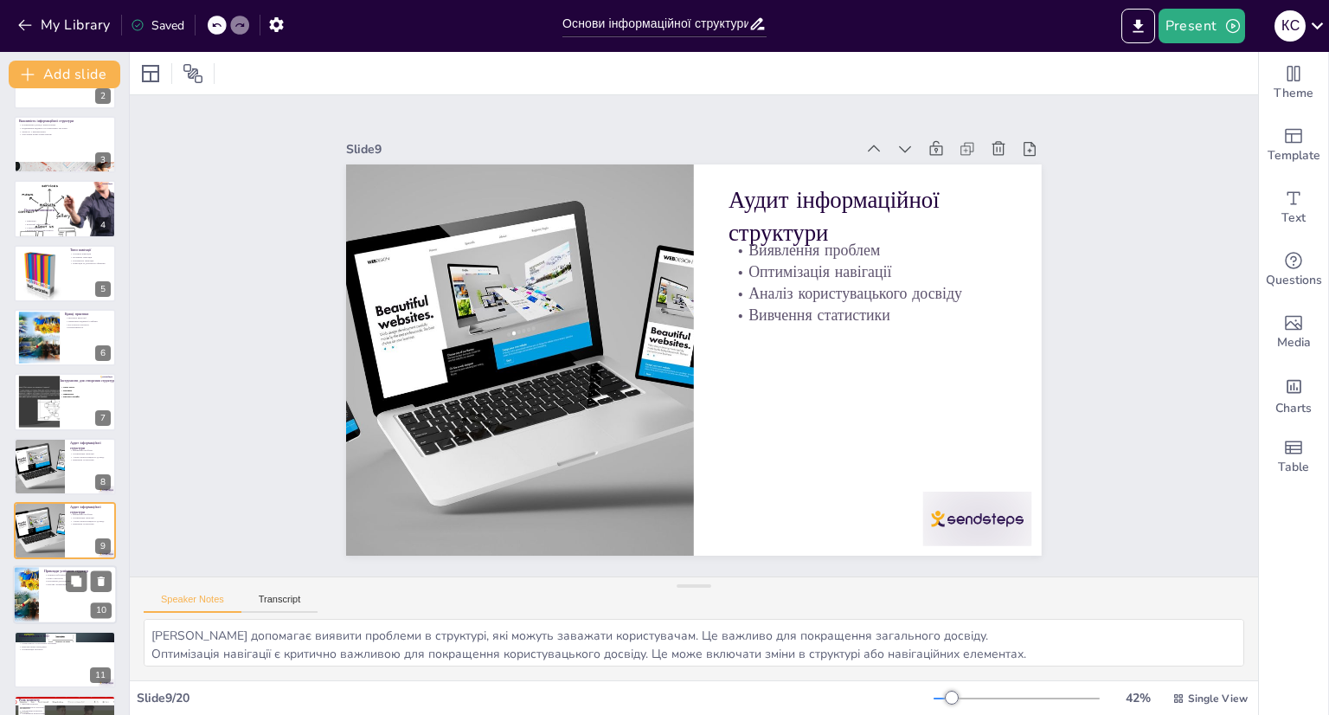
scroll to position [244, 0]
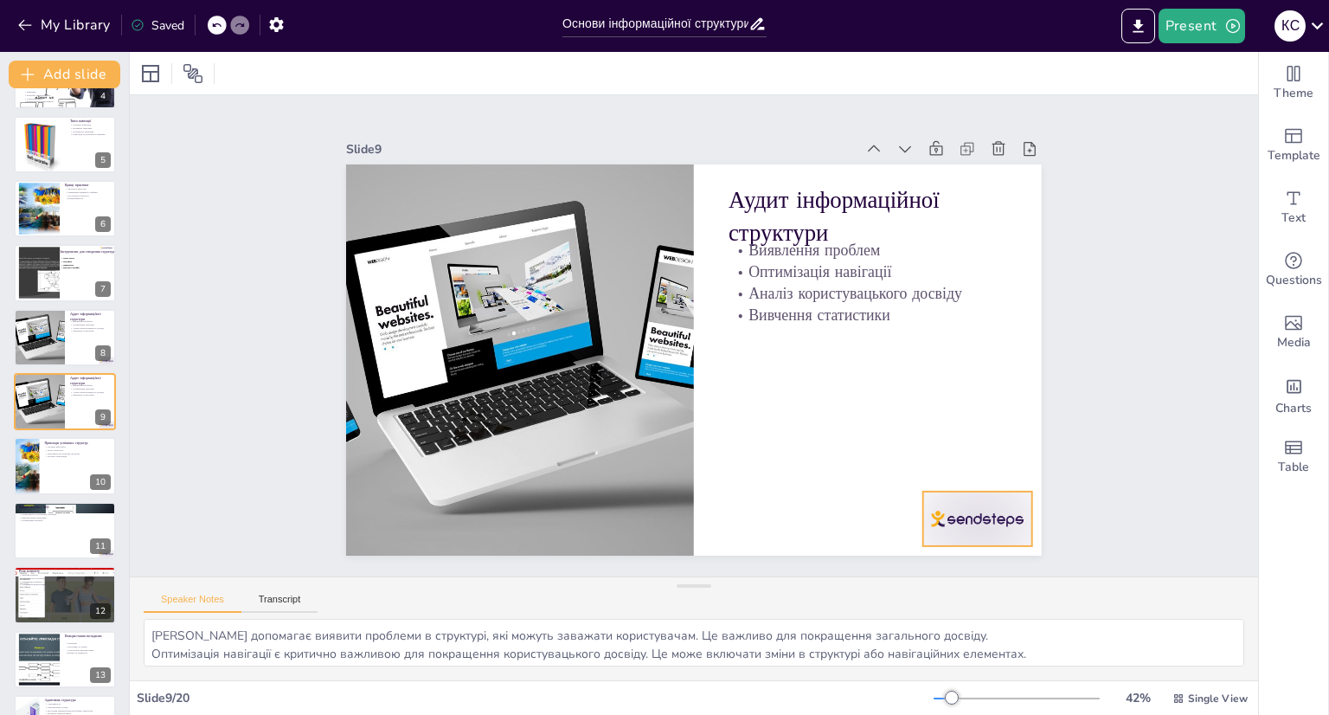
click at [950, 515] on div at bounding box center [956, 548] width 113 height 66
click at [980, 478] on icon at bounding box center [976, 487] width 17 height 18
click at [69, 468] on div at bounding box center [65, 466] width 104 height 59
type textarea "Loremi dolorsit ame-consec adipisci elitsed, doe temporin utlaboreetdol magnaal…"
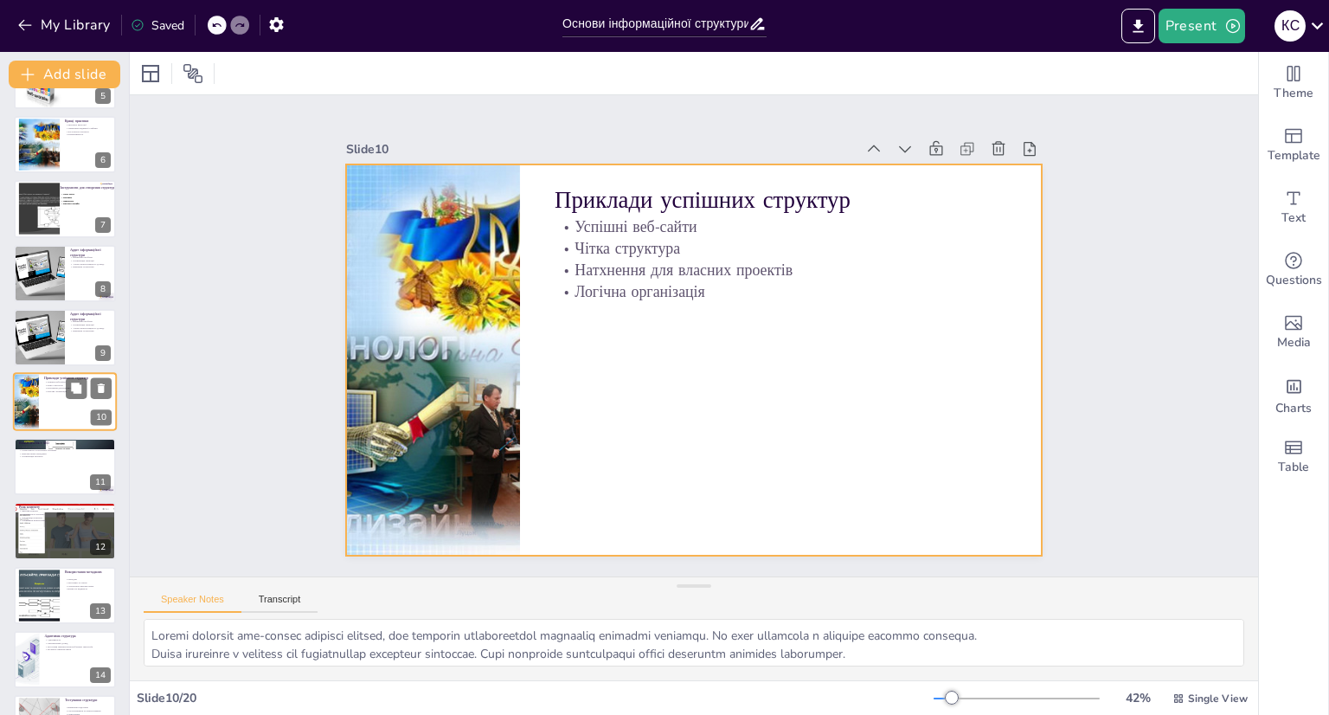
scroll to position [0, 0]
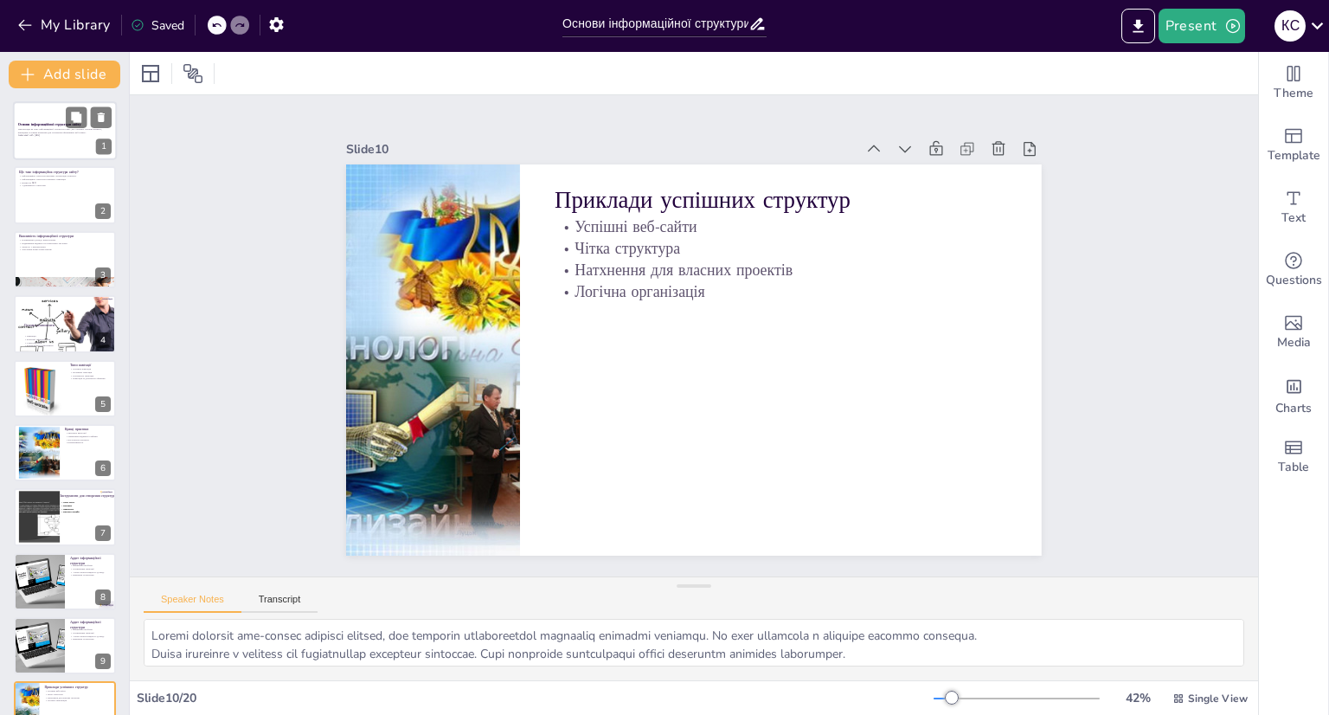
click at [72, 149] on div at bounding box center [65, 130] width 104 height 59
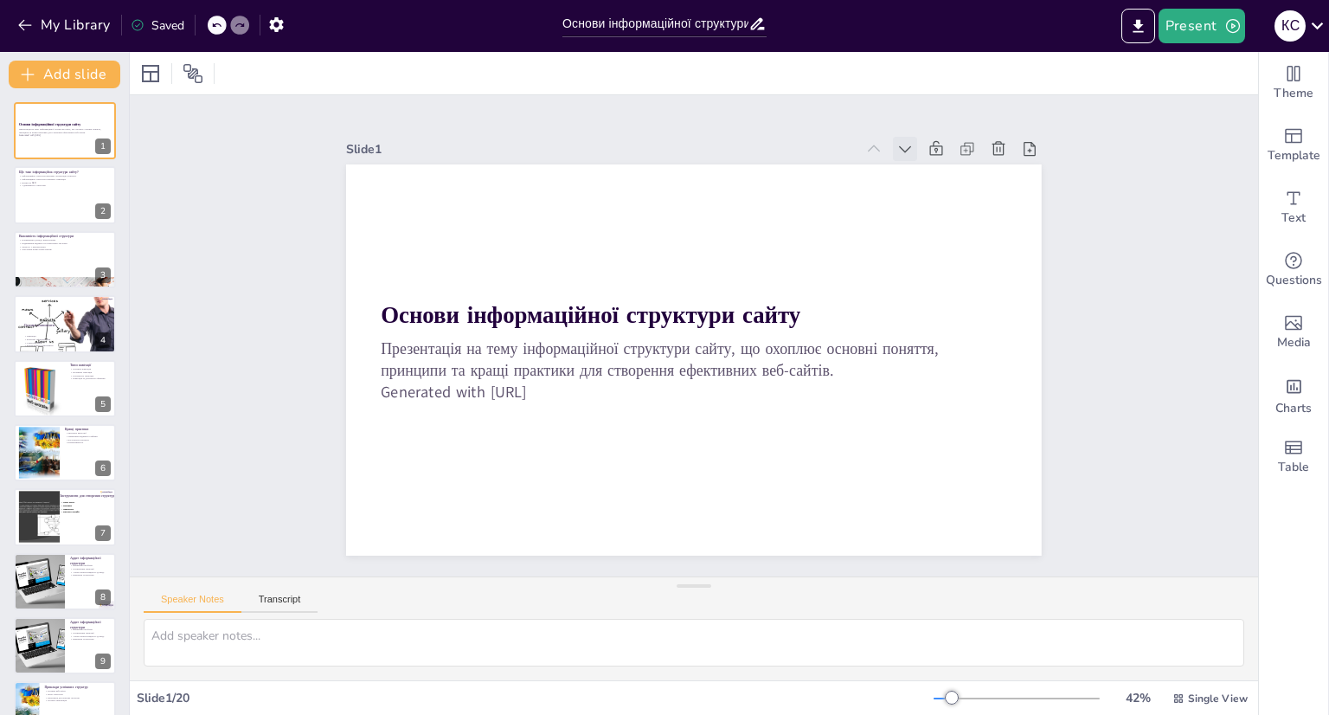
click at [914, 163] on icon at bounding box center [923, 172] width 19 height 19
click at [865, 142] on icon at bounding box center [873, 148] width 17 height 17
click at [45, 191] on div at bounding box center [65, 195] width 104 height 59
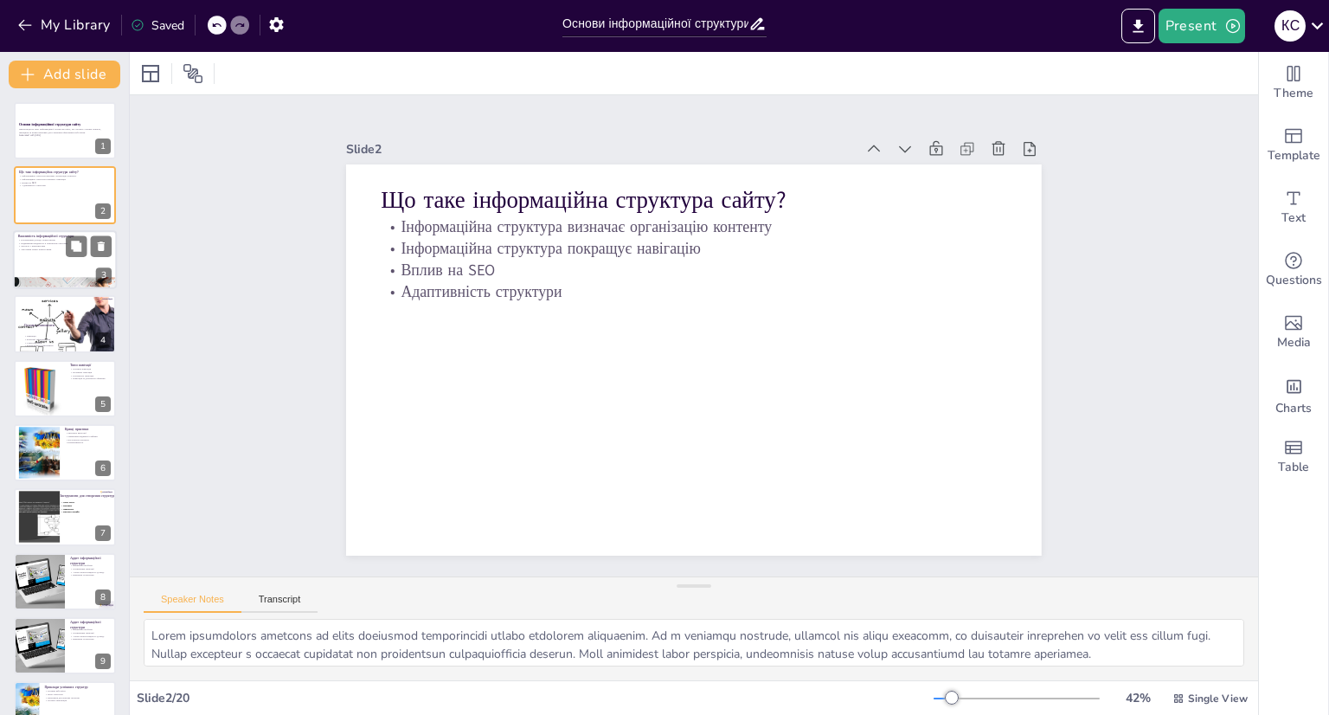
click at [56, 260] on div at bounding box center [65, 259] width 104 height 59
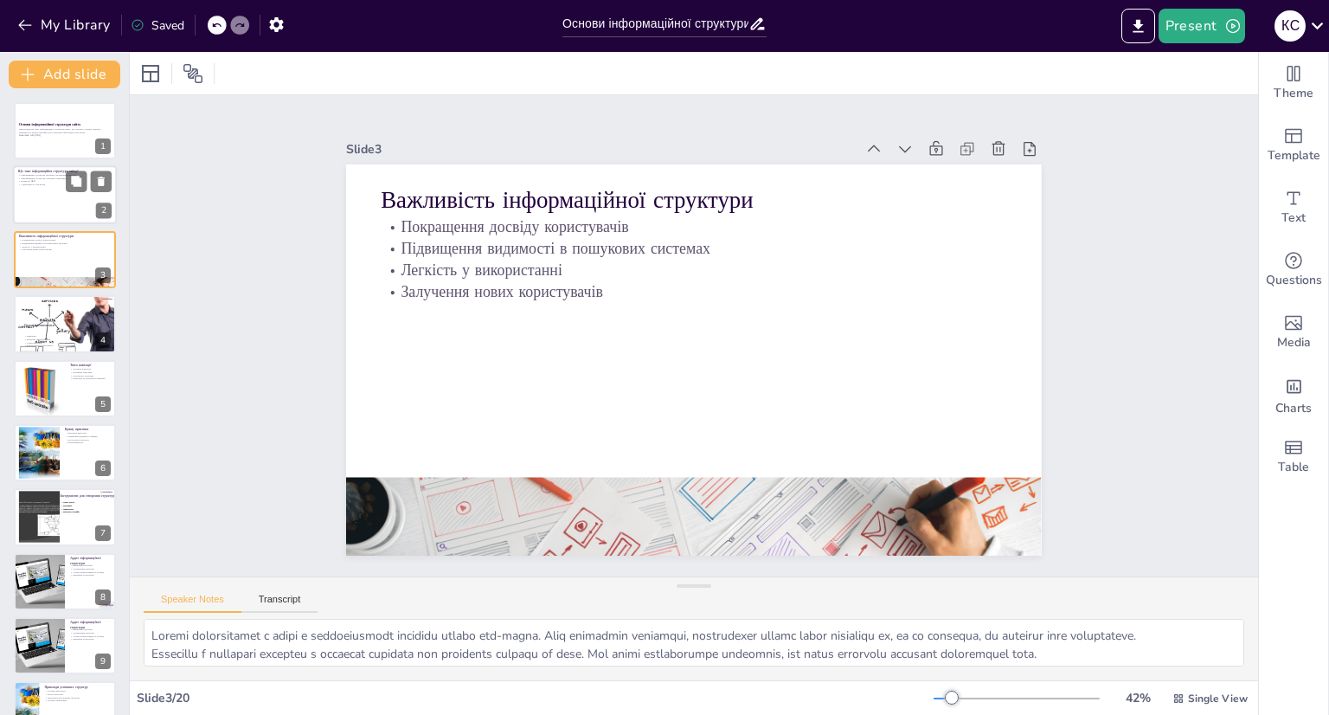
click at [55, 188] on div at bounding box center [65, 195] width 104 height 59
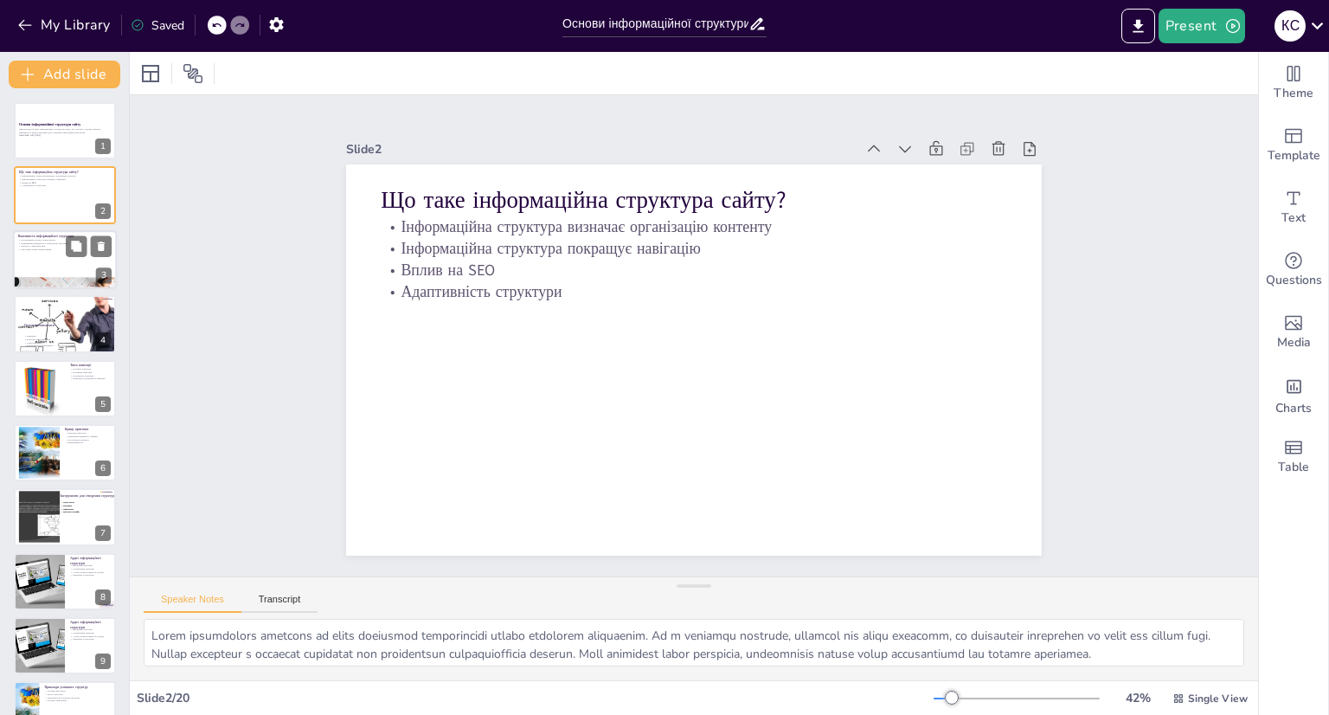
click at [60, 260] on div at bounding box center [65, 259] width 104 height 59
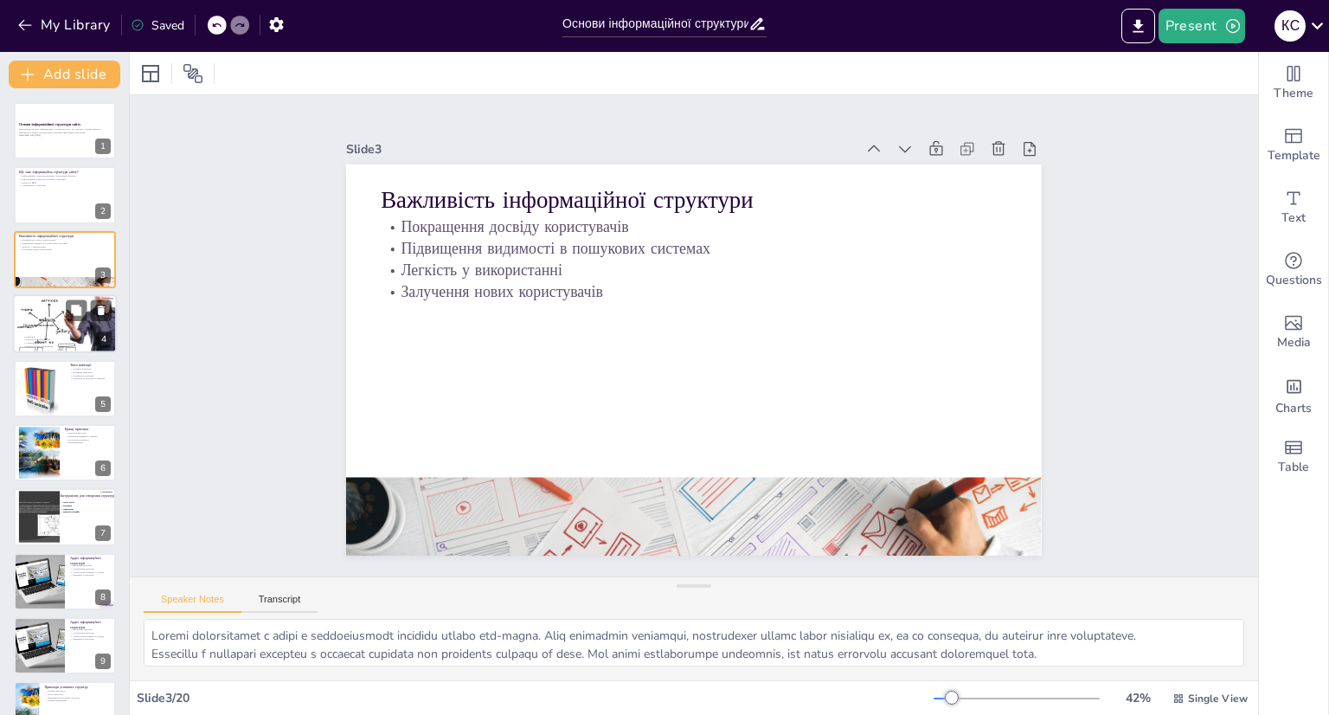
click at [62, 338] on p "Категорії та підкатегорії" at bounding box center [64, 339] width 82 height 3
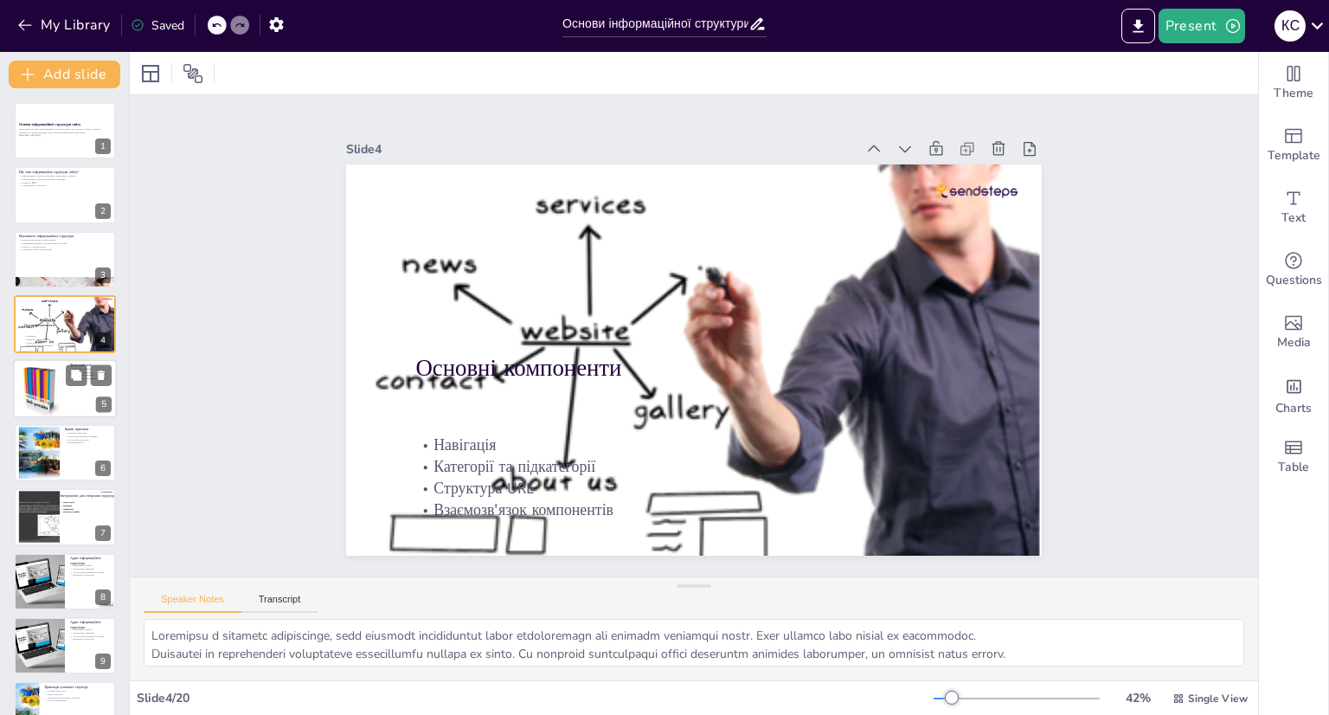
click at [67, 402] on div at bounding box center [65, 388] width 104 height 59
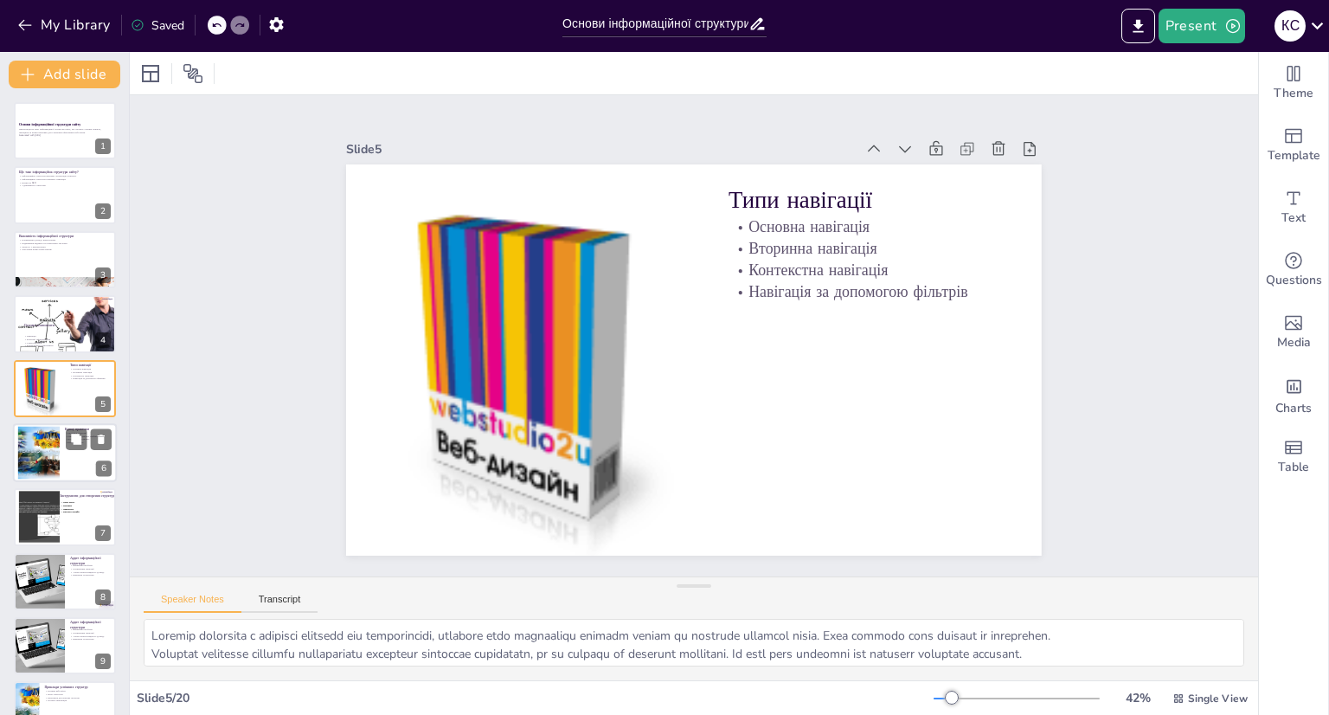
click at [67, 452] on div at bounding box center [65, 452] width 104 height 59
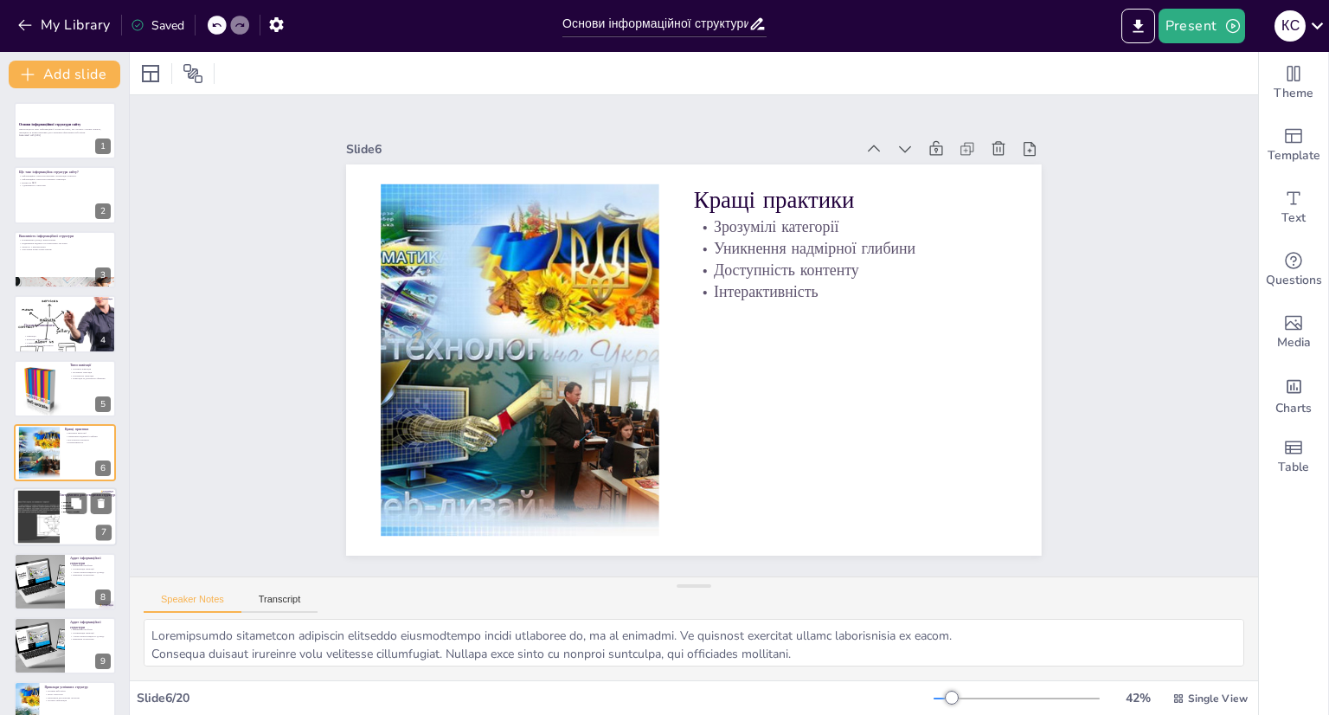
click at [73, 527] on div "Мапи сайту Діаграми Прототипи Візуальні засоби" at bounding box center [79, 520] width 39 height 38
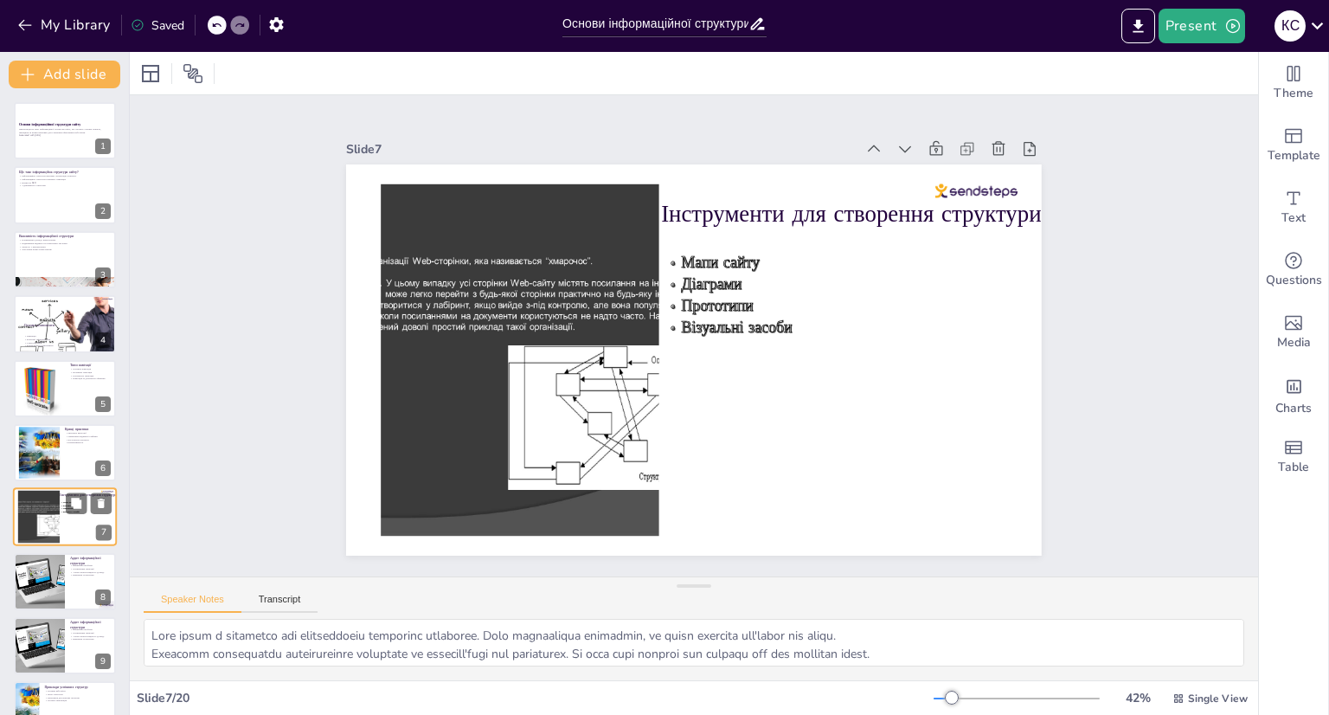
scroll to position [115, 0]
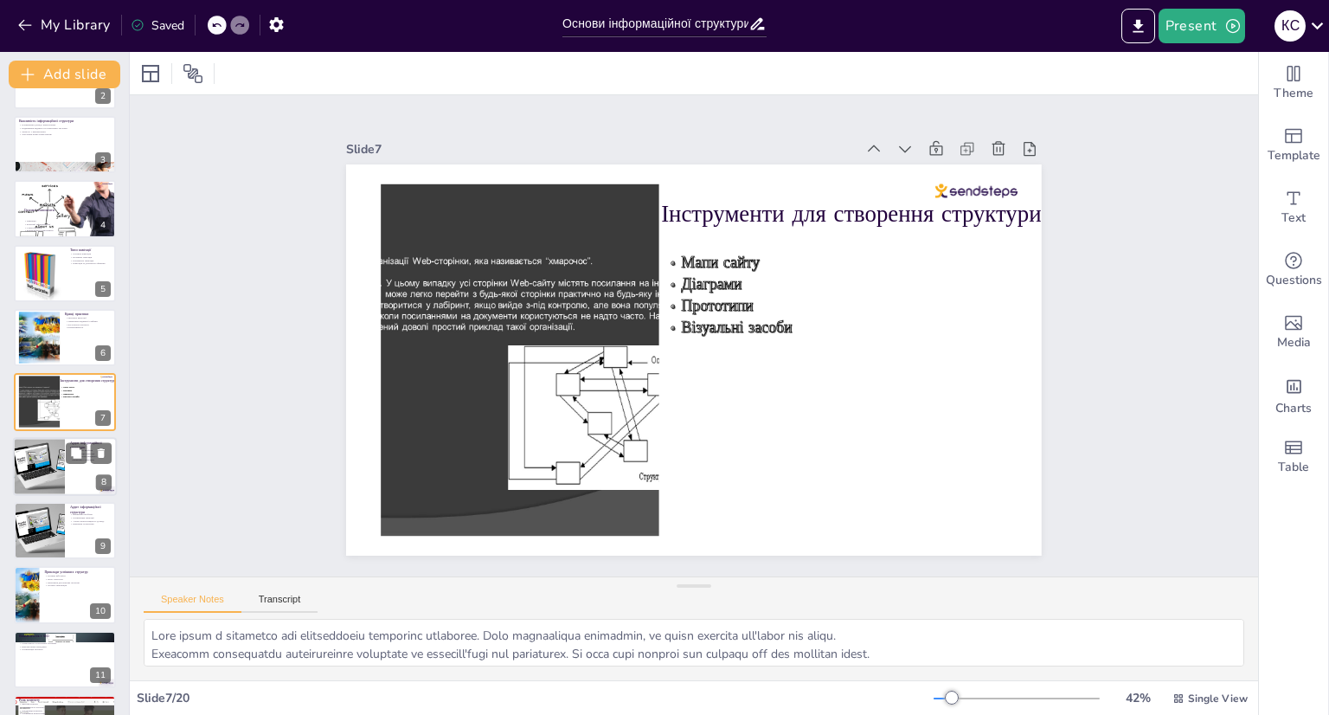
click at [48, 484] on div at bounding box center [39, 466] width 78 height 59
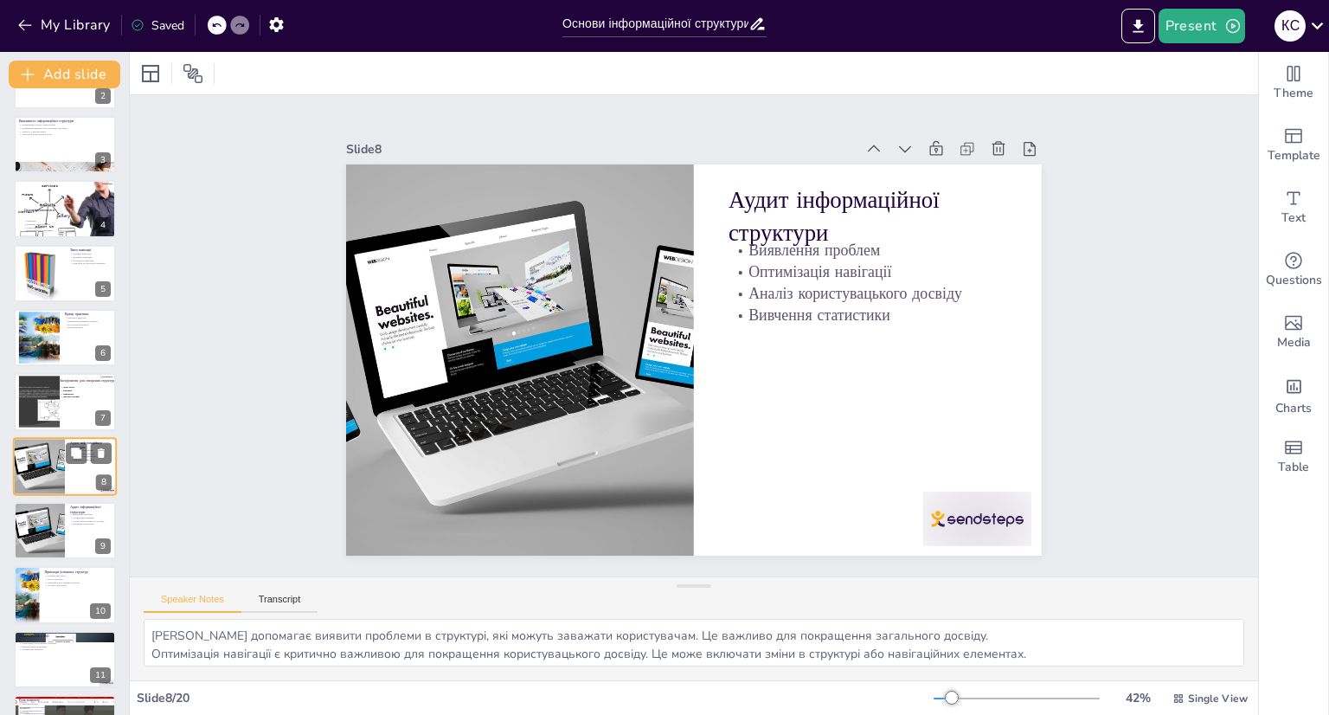
scroll to position [180, 0]
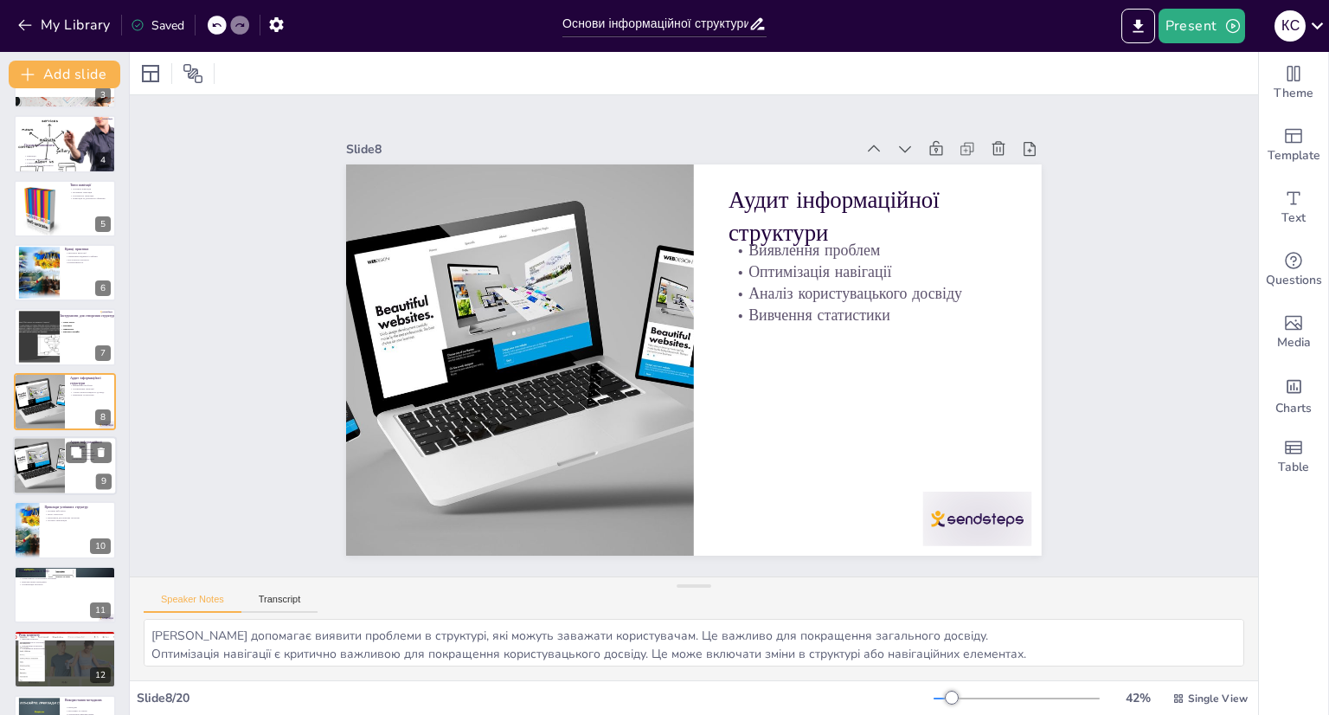
click at [51, 484] on div at bounding box center [39, 465] width 78 height 59
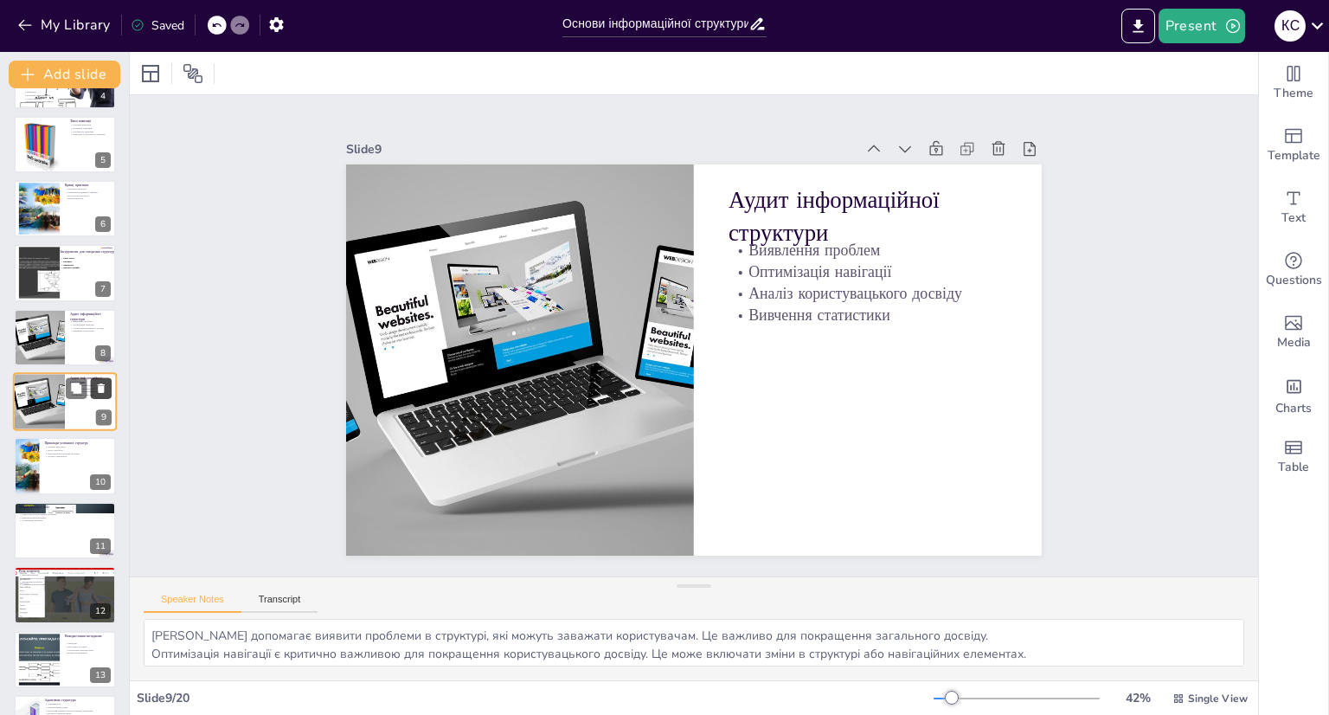
click at [99, 385] on icon at bounding box center [101, 388] width 7 height 10
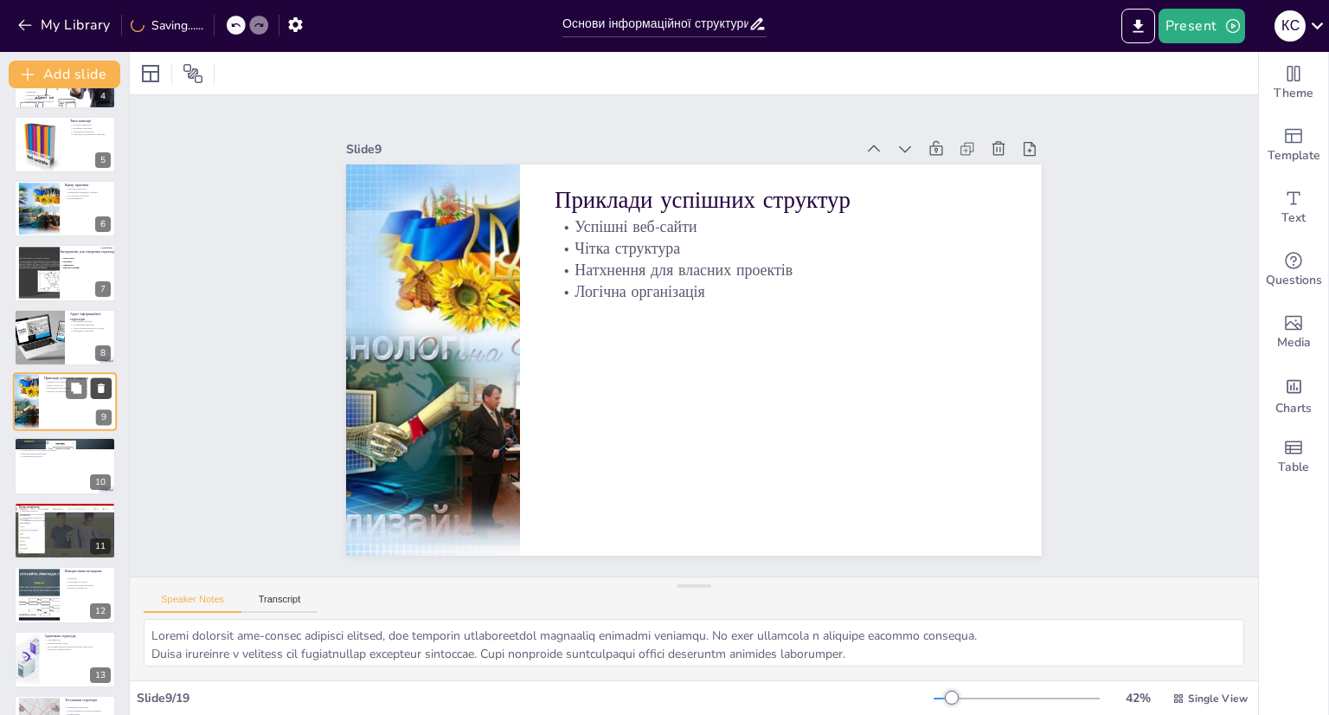
click at [99, 388] on icon at bounding box center [101, 388] width 7 height 10
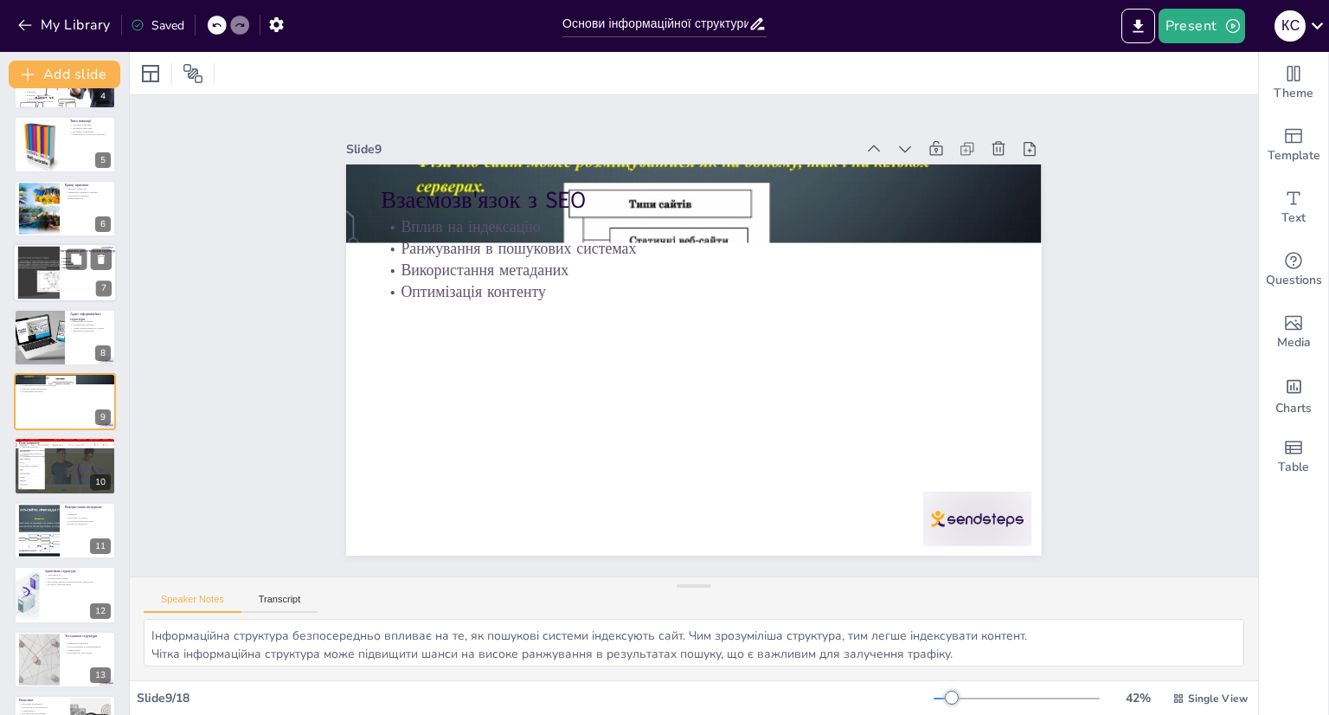
click at [71, 285] on div "Мапи сайту Діаграми Прототипи Візуальні засоби" at bounding box center [79, 276] width 39 height 38
type textarea "Lore ipsum d sitametco adi elitseddoeiu temporinc utlaboree. Dolo magnaaliqua e…"
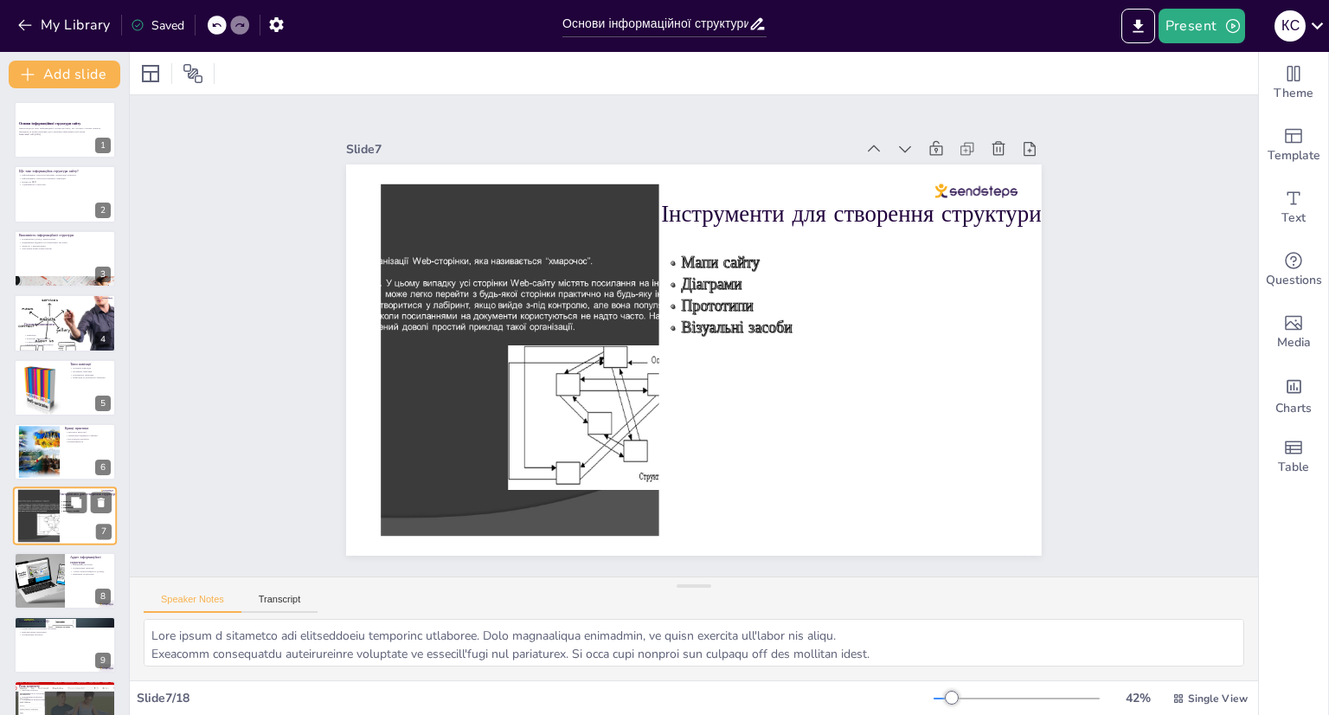
scroll to position [0, 0]
click at [67, 146] on div at bounding box center [65, 130] width 104 height 59
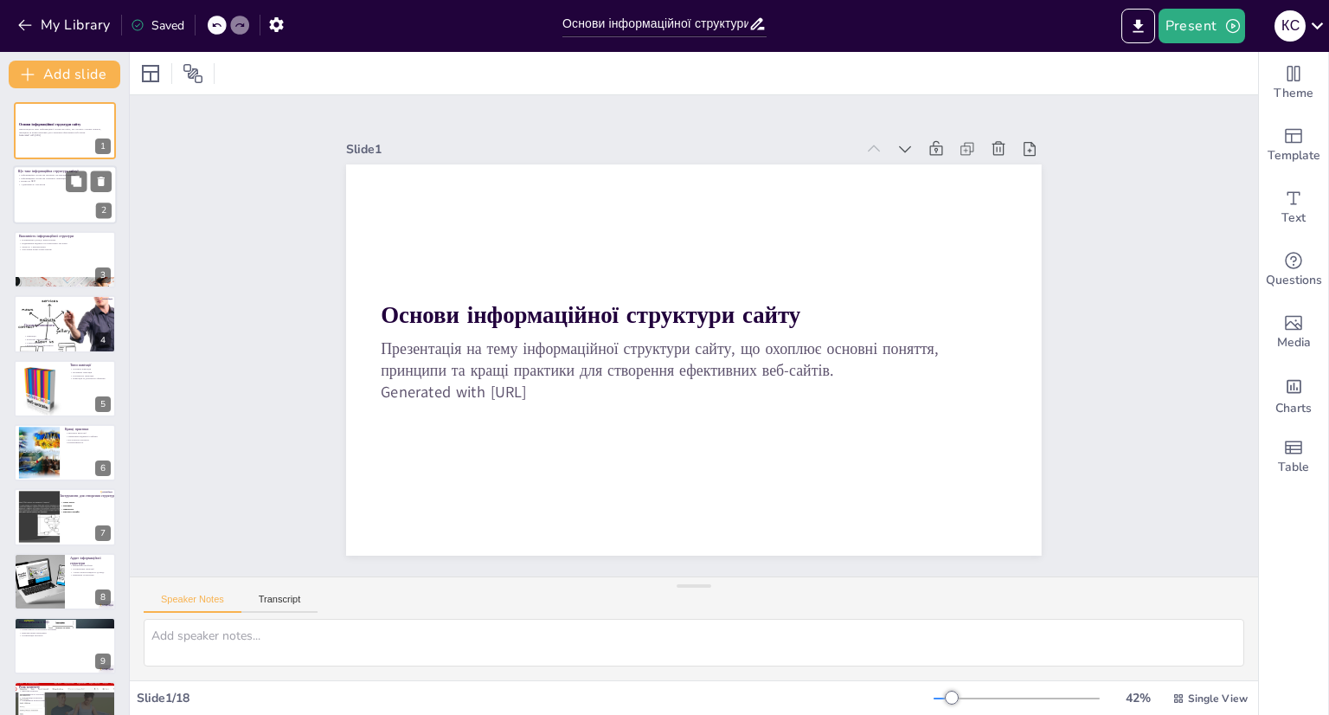
click at [62, 208] on div at bounding box center [65, 195] width 104 height 59
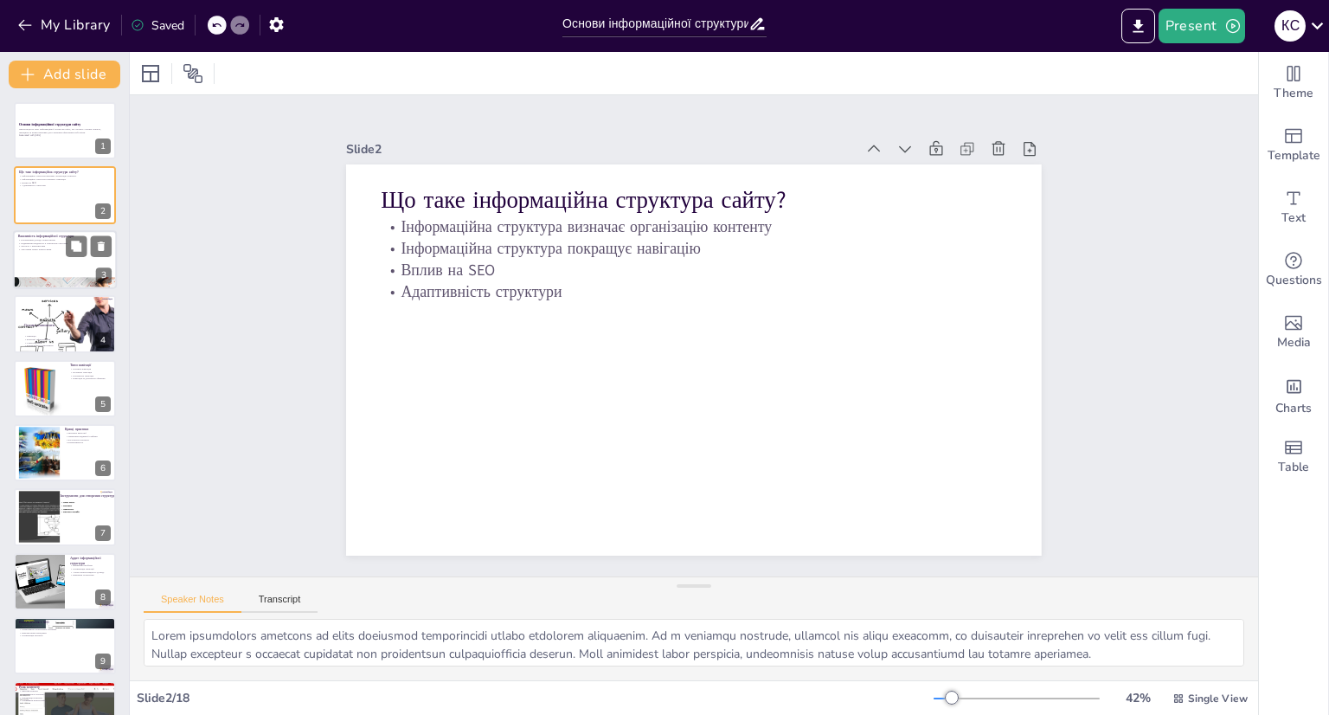
click at [62, 270] on div at bounding box center [65, 259] width 104 height 59
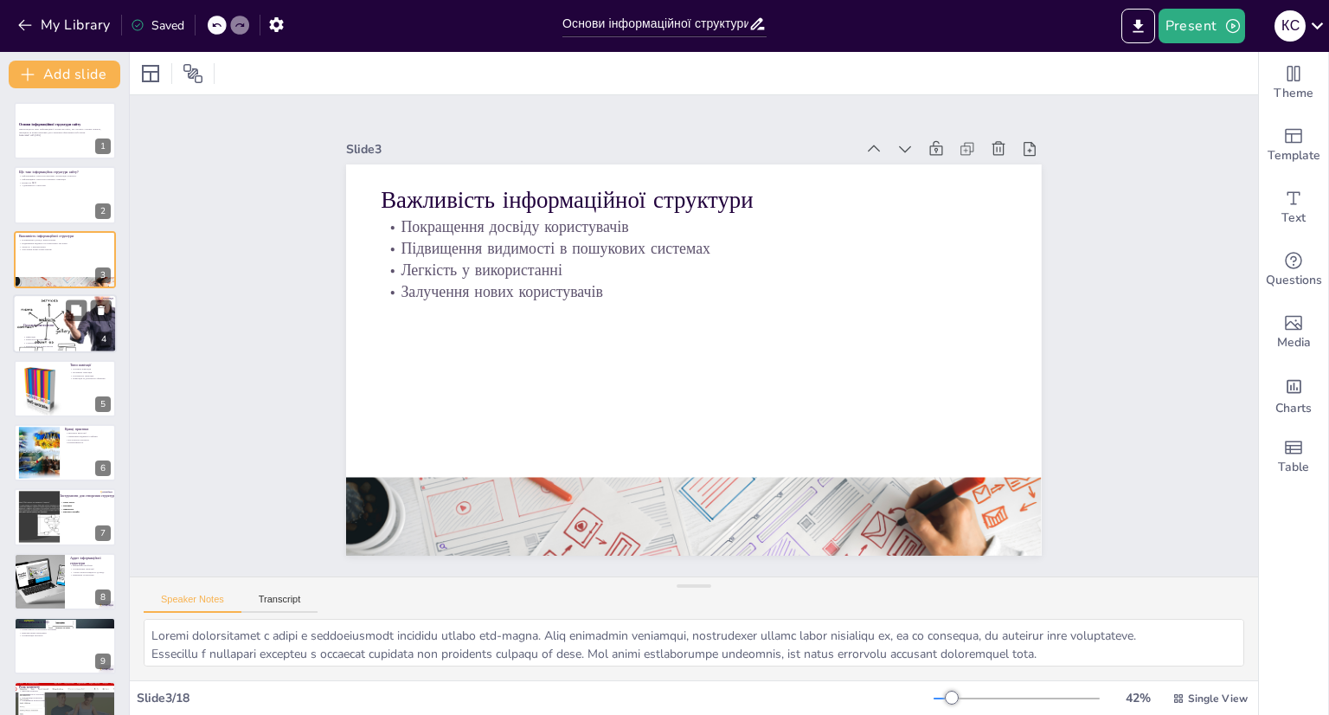
click at [69, 327] on div at bounding box center [65, 323] width 104 height 69
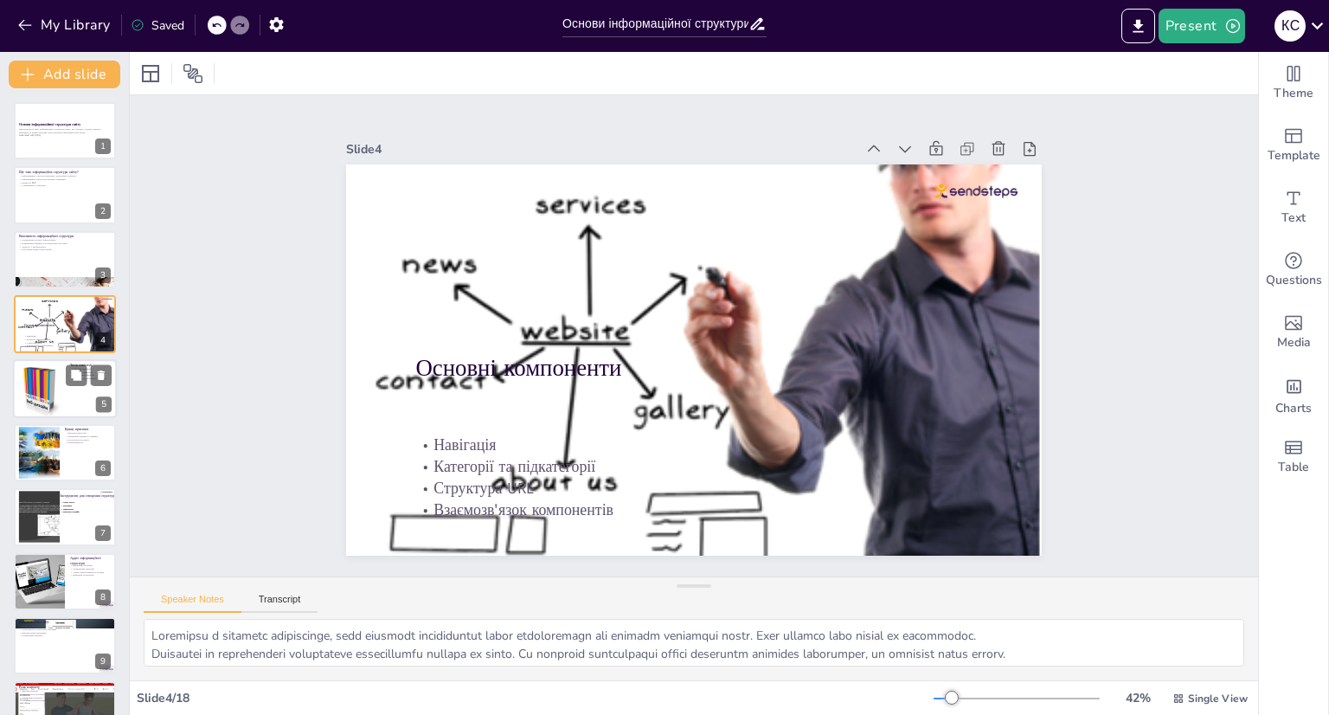
click at [69, 391] on div at bounding box center [65, 388] width 104 height 59
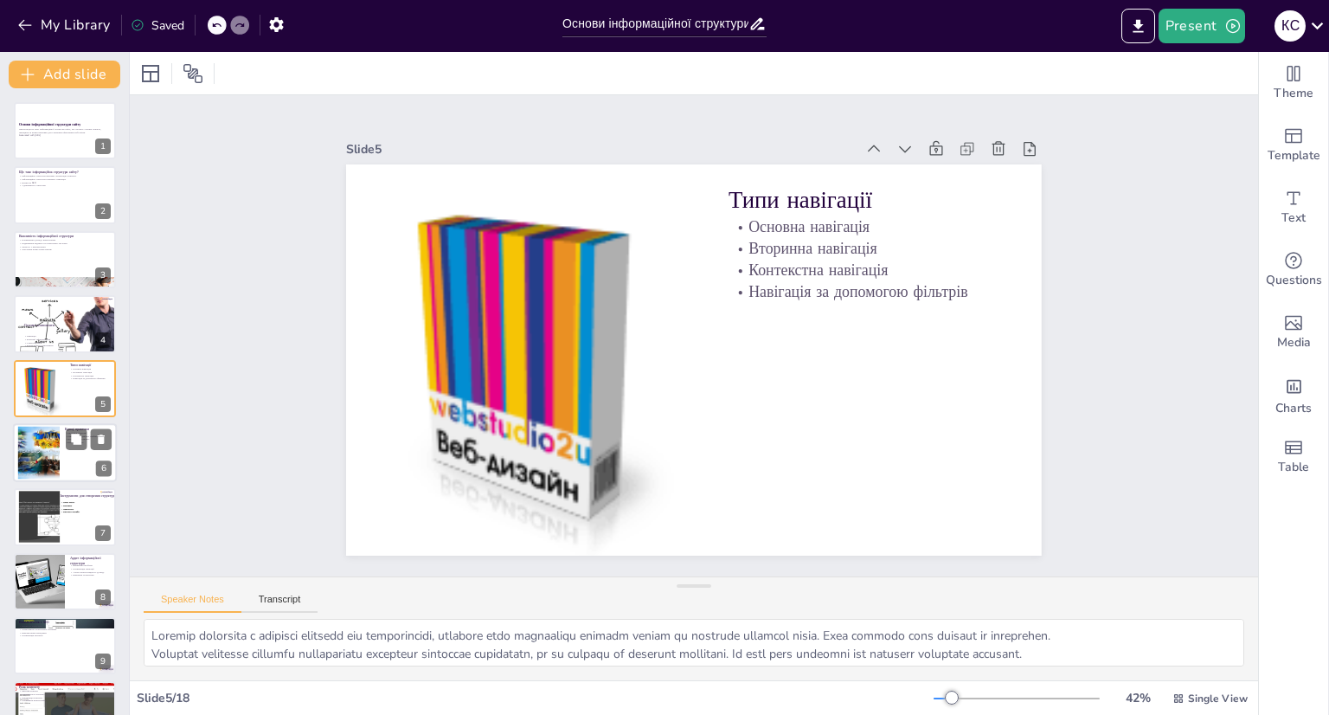
click at [73, 458] on div at bounding box center [65, 452] width 104 height 59
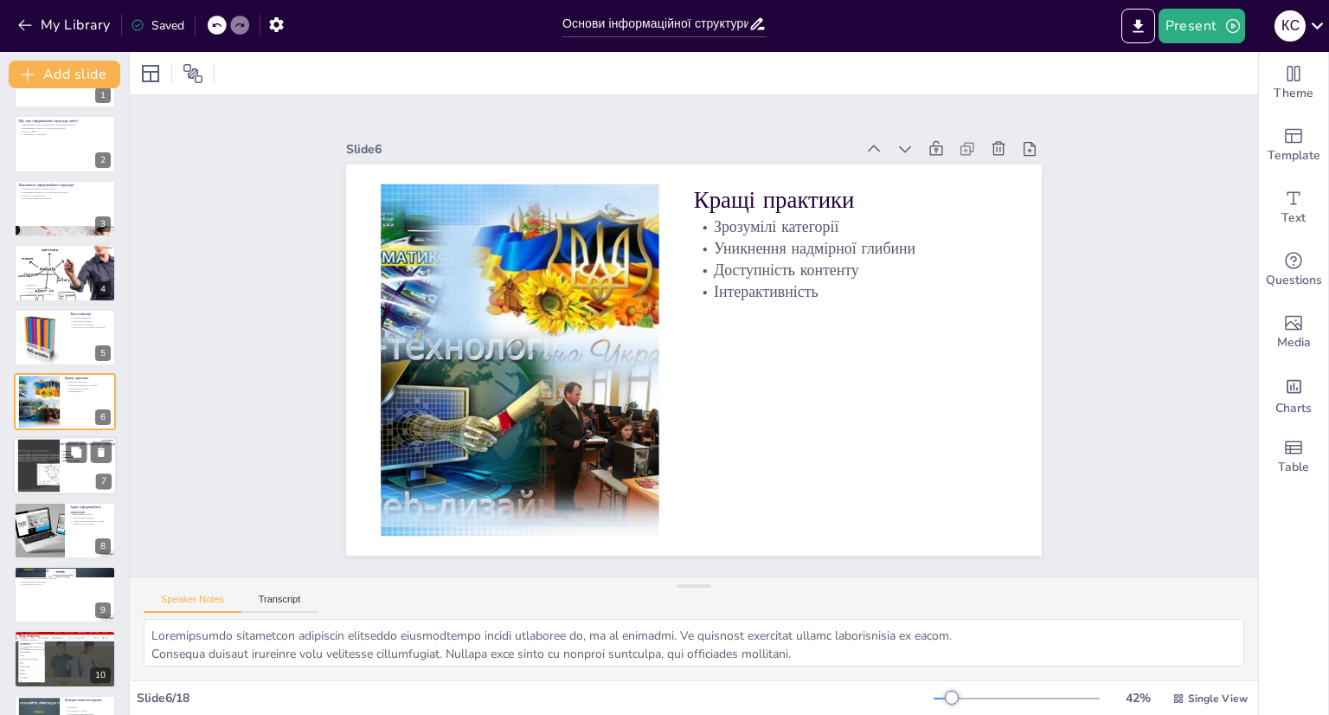
click at [62, 474] on div "Мапи сайту Діаграми Прототипи Візуальні засоби" at bounding box center [79, 469] width 39 height 38
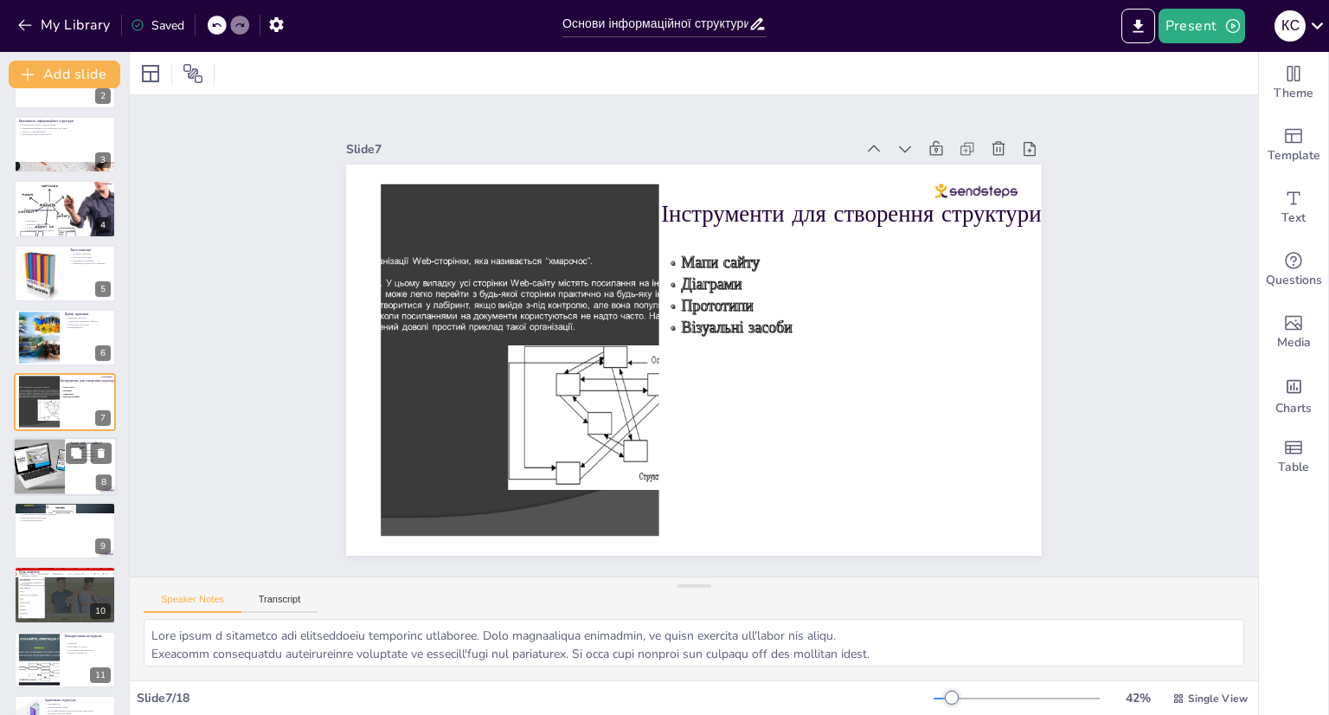
click at [62, 480] on div at bounding box center [39, 466] width 78 height 59
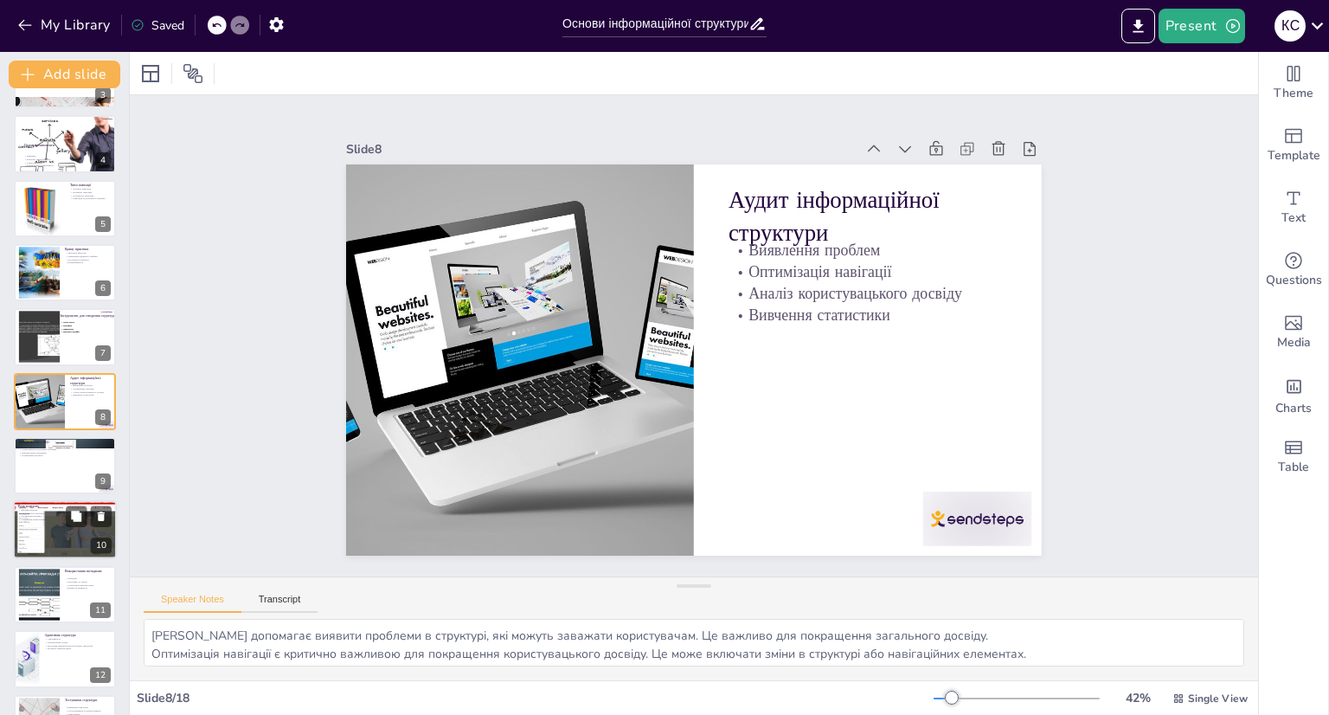
click at [62, 524] on div at bounding box center [65, 530] width 108 height 59
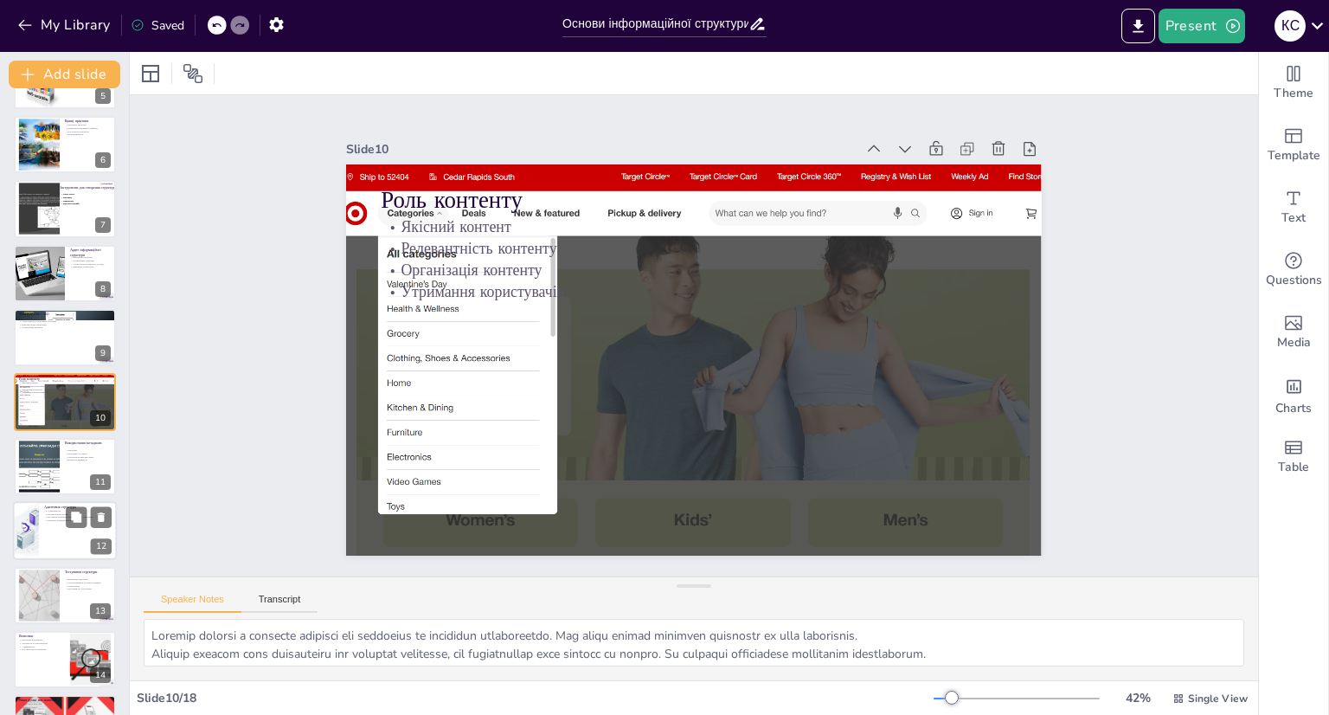
click at [62, 526] on div at bounding box center [65, 530] width 104 height 59
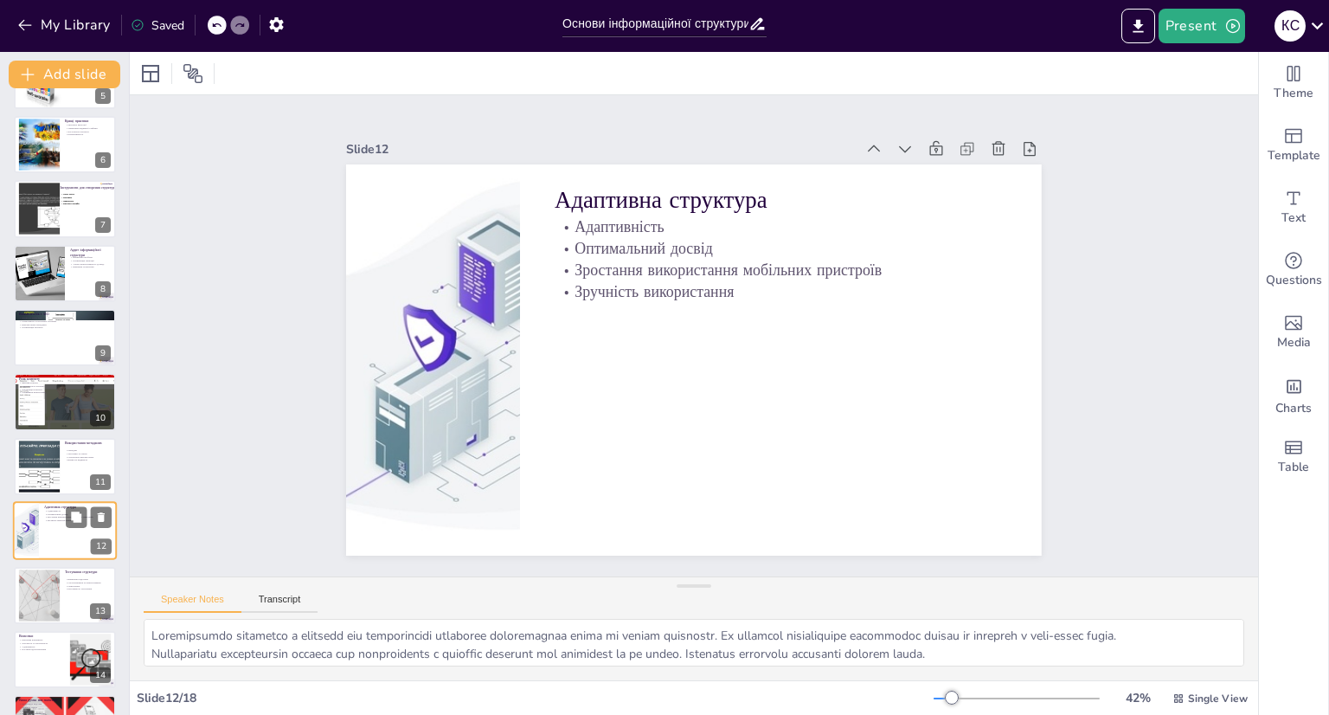
scroll to position [437, 0]
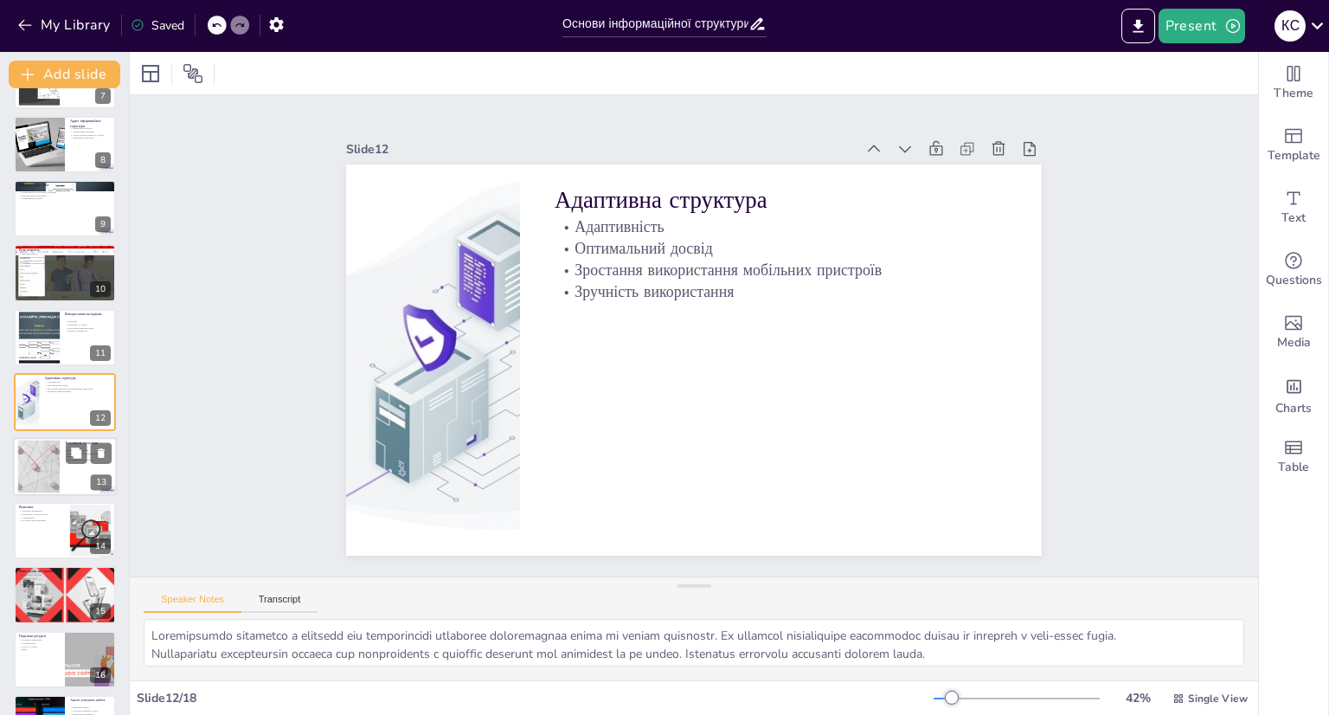
click at [51, 464] on div at bounding box center [38, 465] width 79 height 53
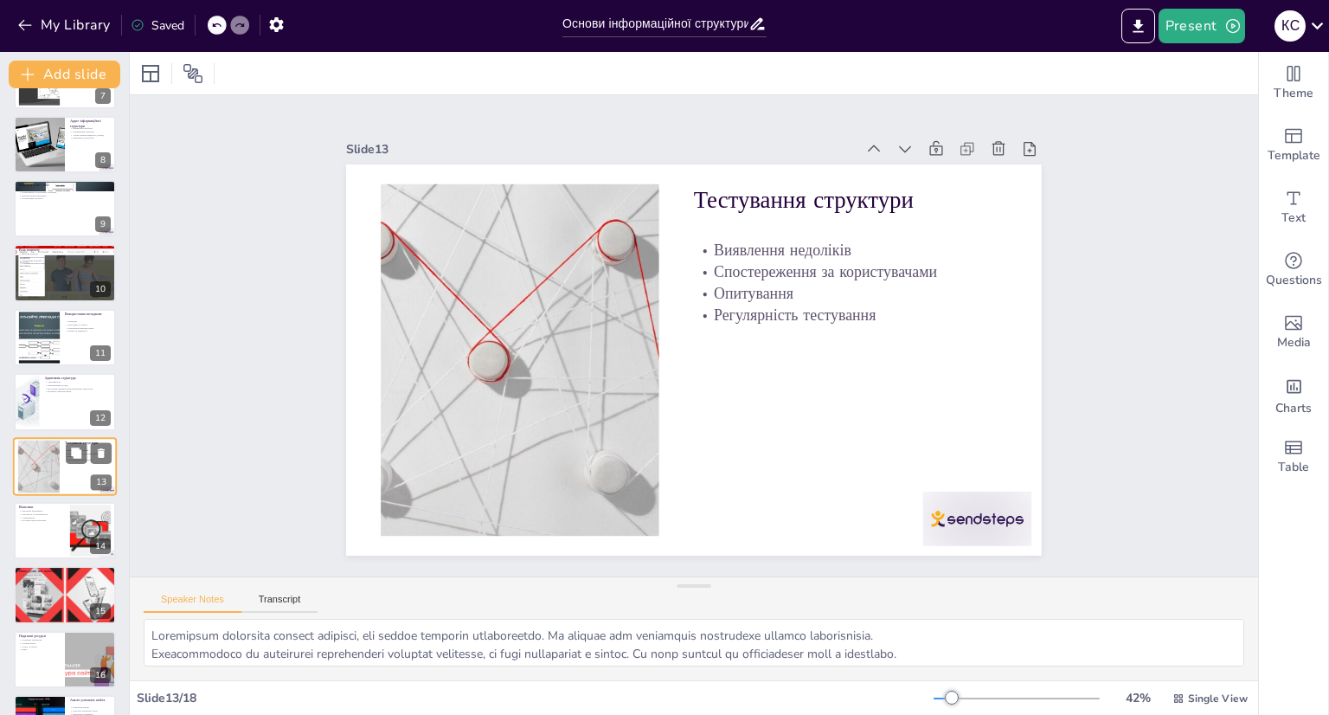
scroll to position [502, 0]
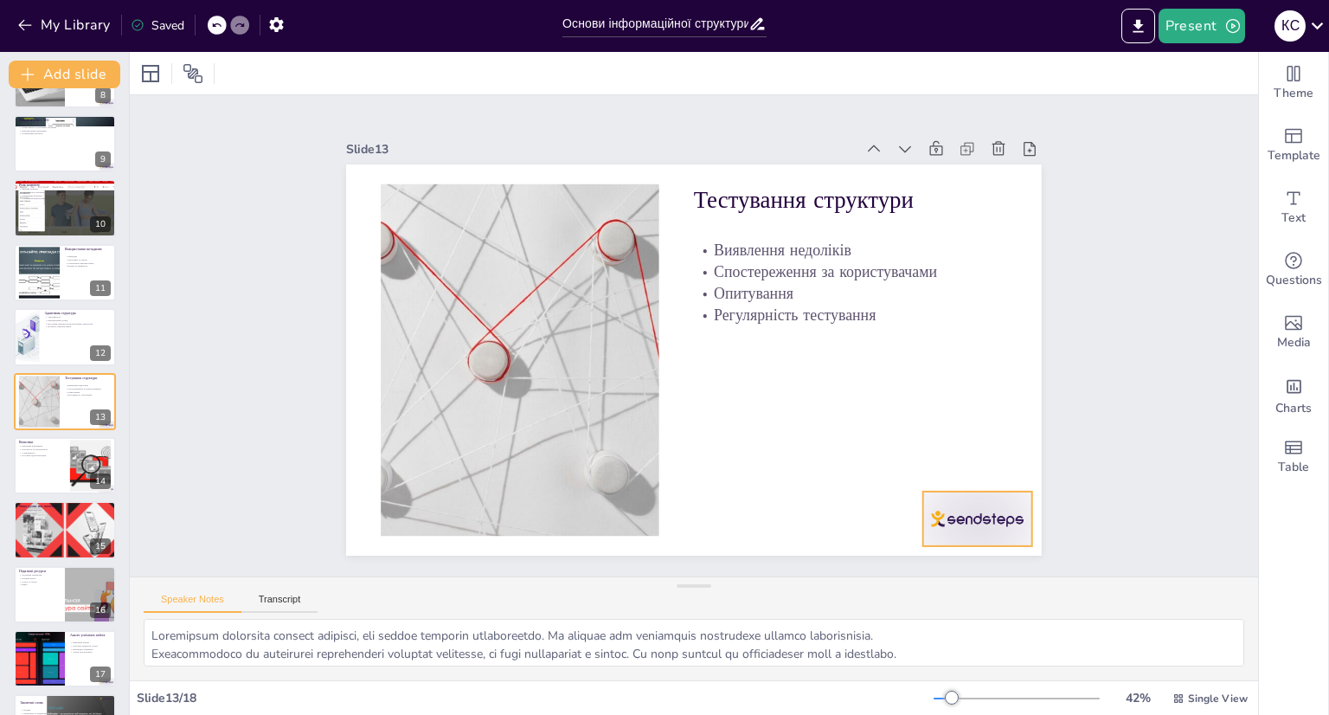
click at [983, 504] on div at bounding box center [977, 518] width 109 height 55
click at [983, 448] on icon at bounding box center [991, 456] width 21 height 21
click at [75, 475] on div at bounding box center [90, 465] width 84 height 53
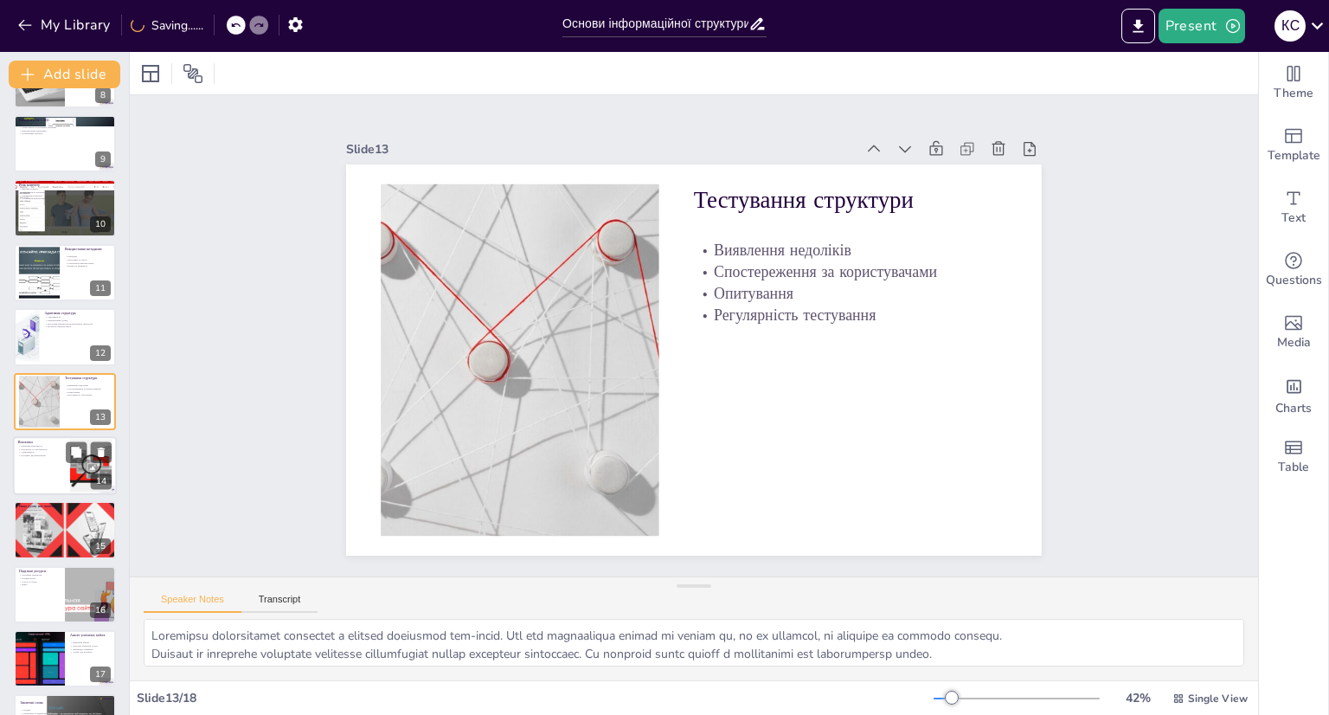
scroll to position [552, 0]
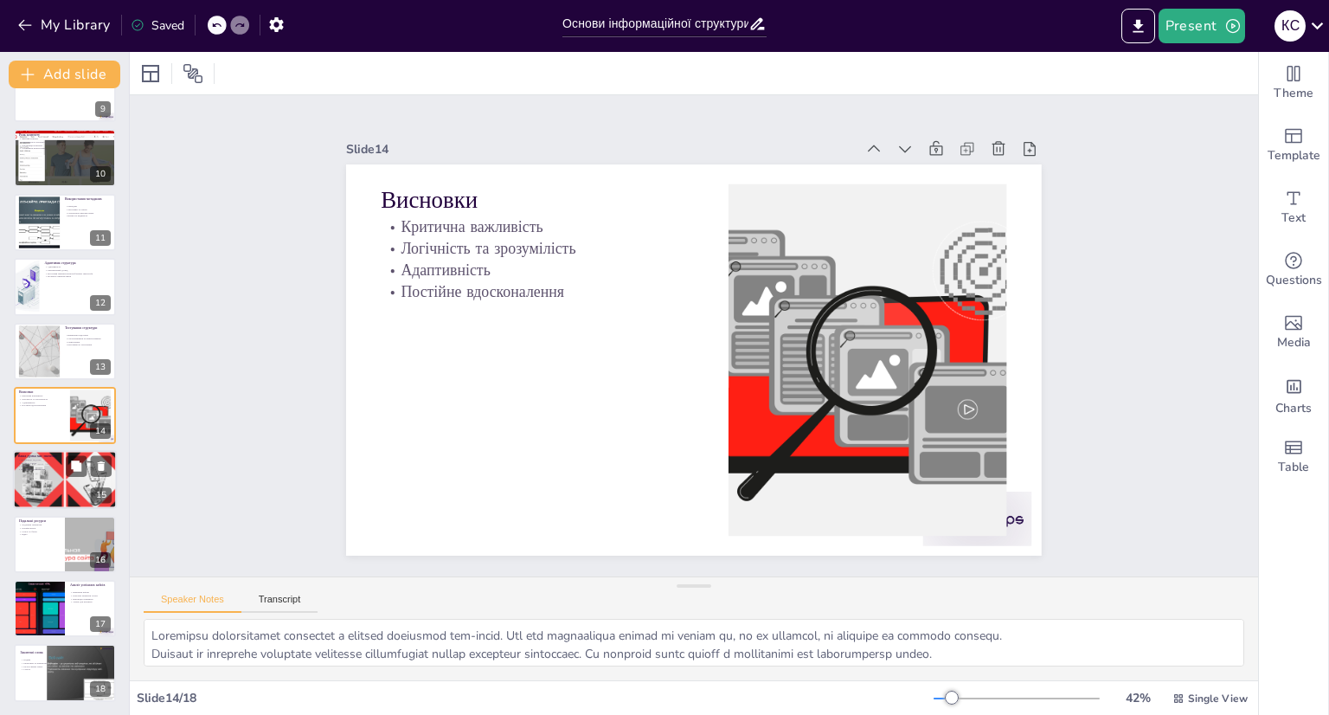
click at [42, 471] on div at bounding box center [64, 480] width 119 height 59
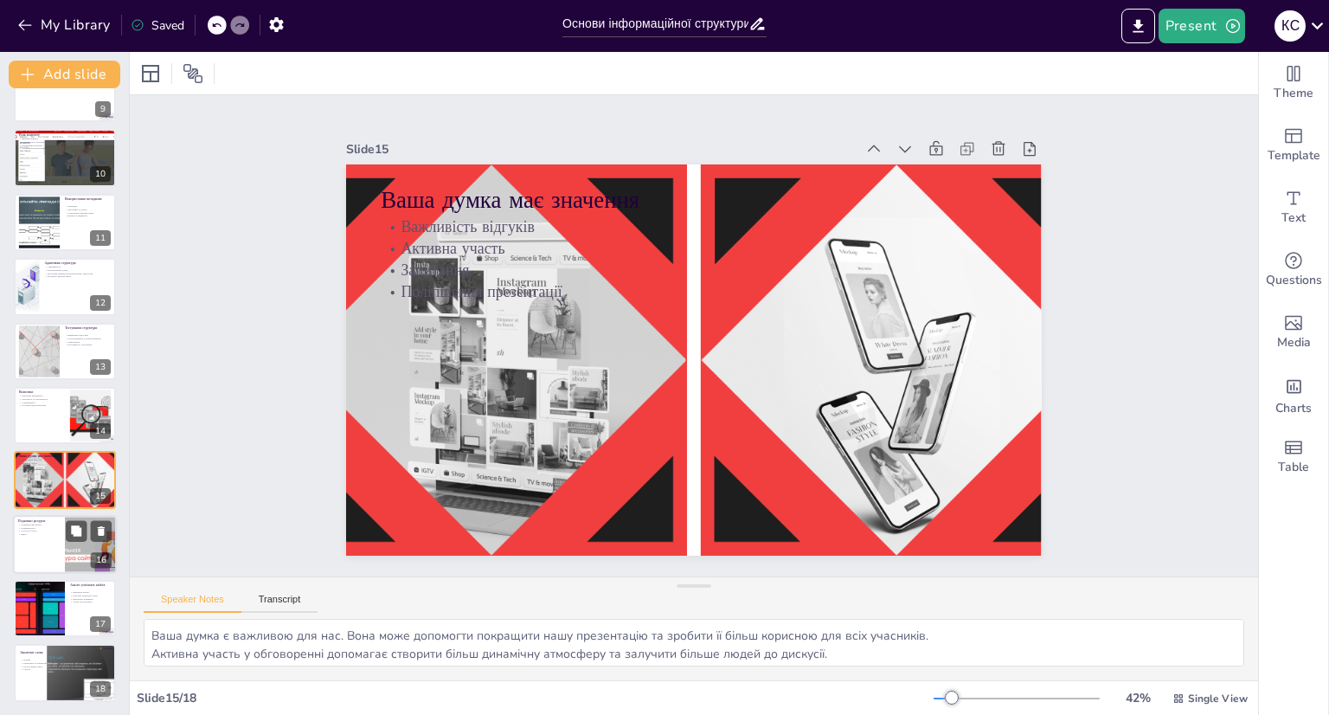
click at [58, 544] on div at bounding box center [65, 544] width 104 height 59
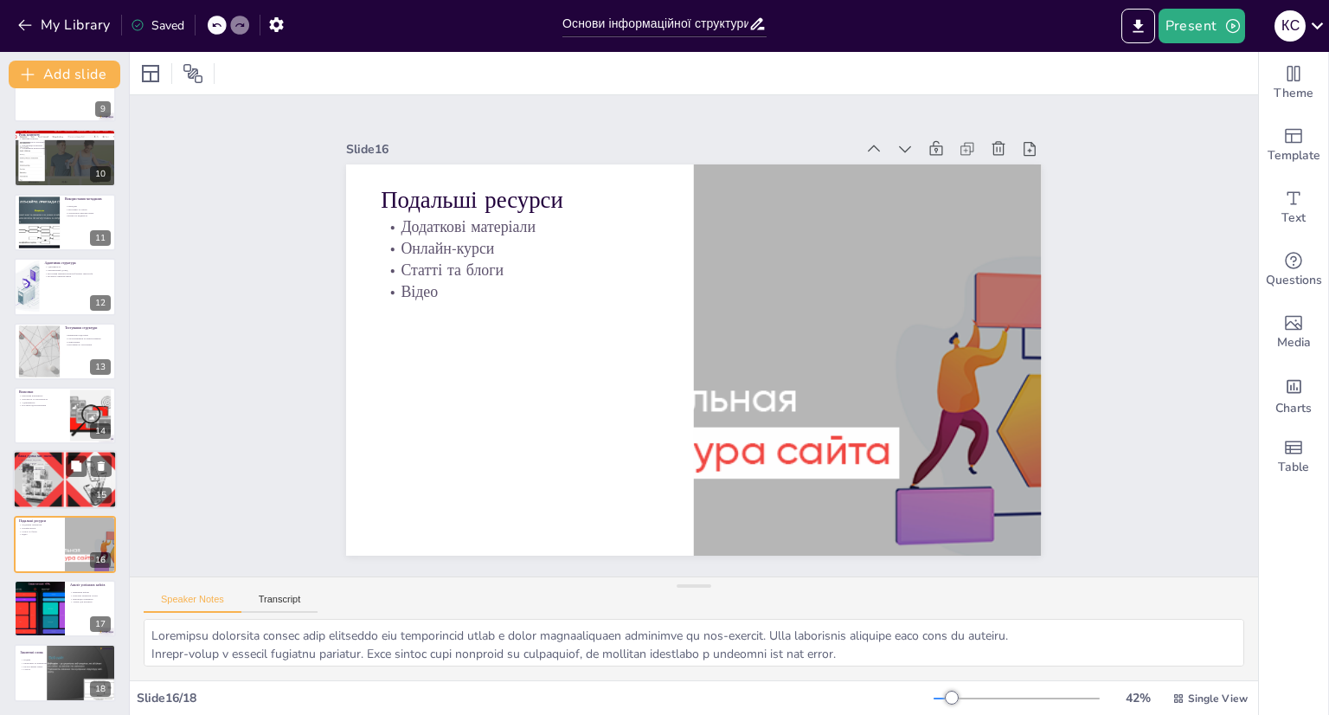
click at [51, 483] on div at bounding box center [64, 480] width 119 height 59
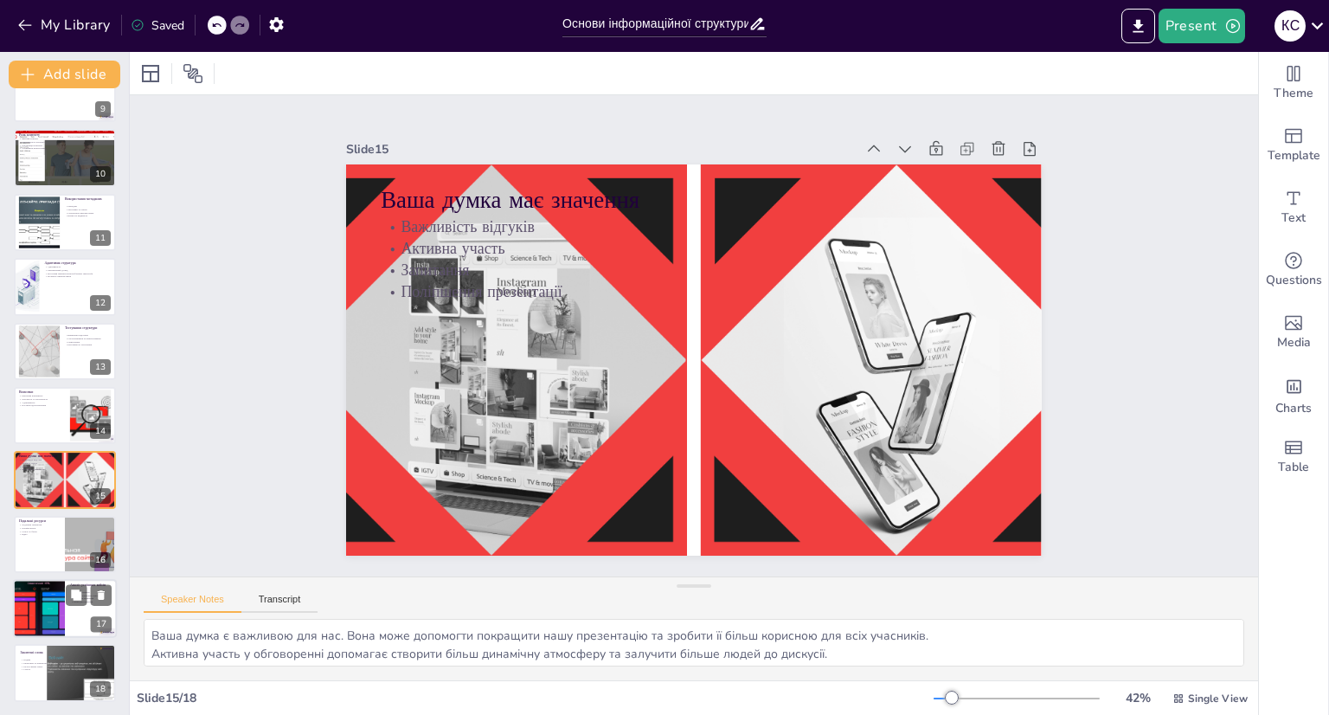
click at [48, 613] on div at bounding box center [39, 608] width 88 height 59
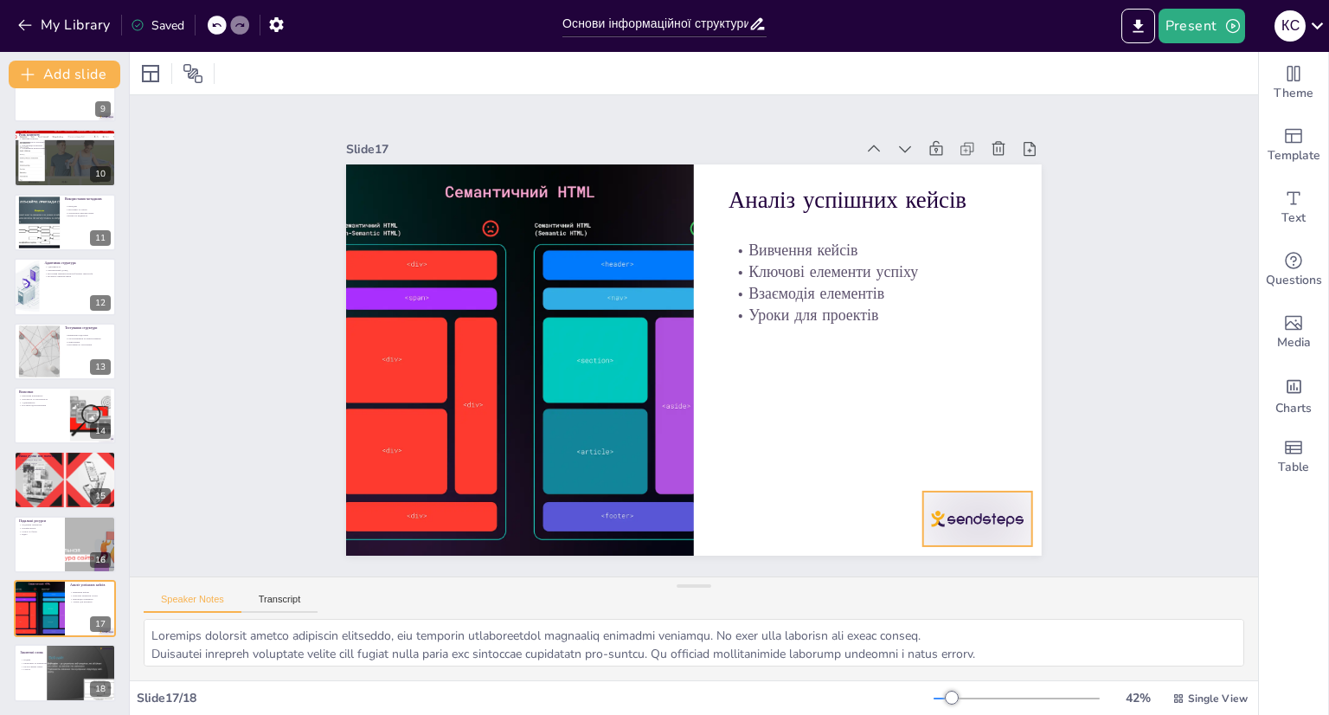
click at [933, 510] on div at bounding box center [977, 518] width 109 height 55
click at [984, 447] on icon at bounding box center [992, 455] width 16 height 17
click at [57, 673] on div at bounding box center [81, 673] width 78 height 59
type textarea "Подяка учасникам є важливою частиною завершення презентації. Це показує, що ви …"
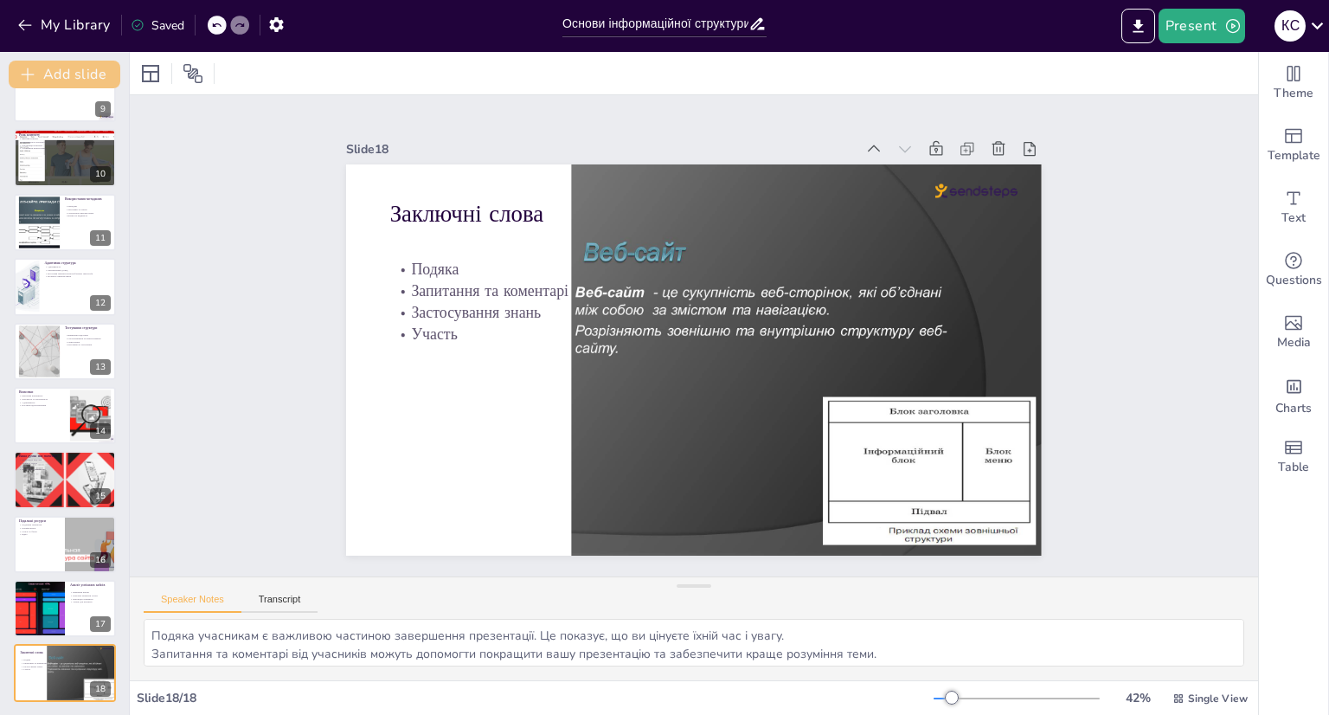
click at [58, 73] on button "Add slide" at bounding box center [65, 75] width 112 height 28
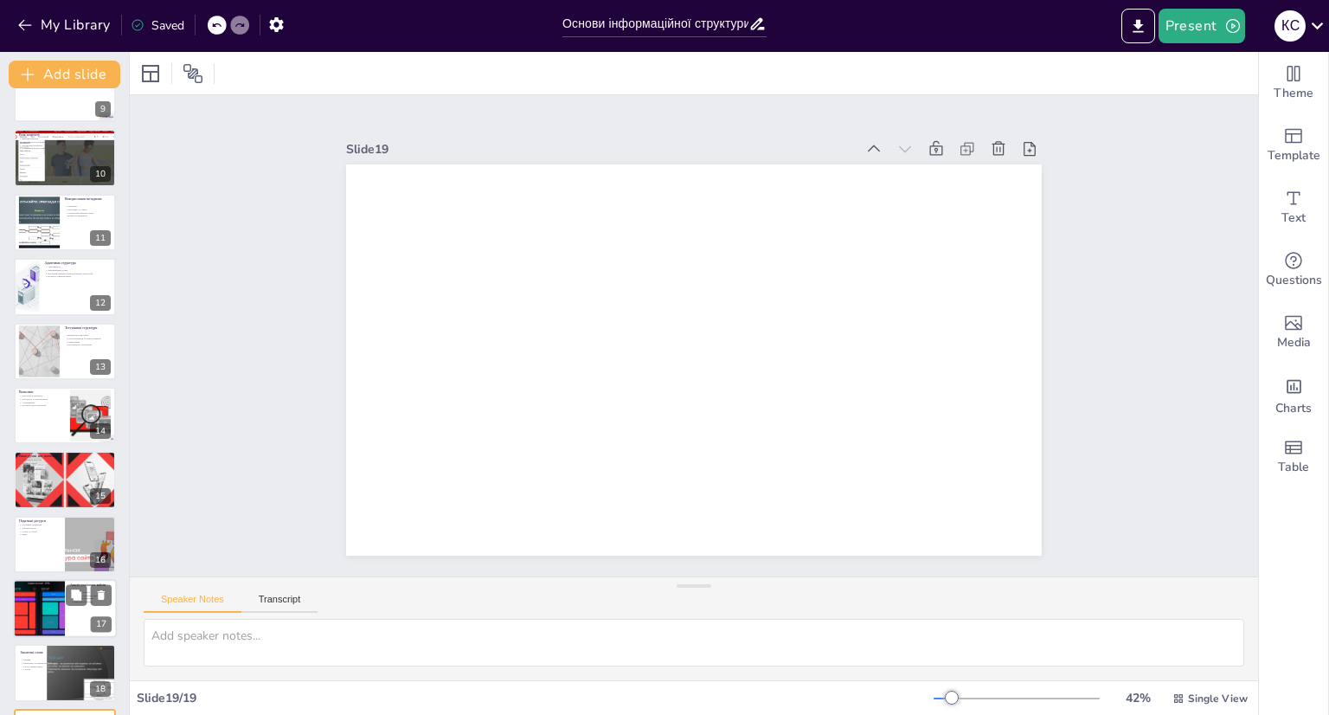
scroll to position [616, 0]
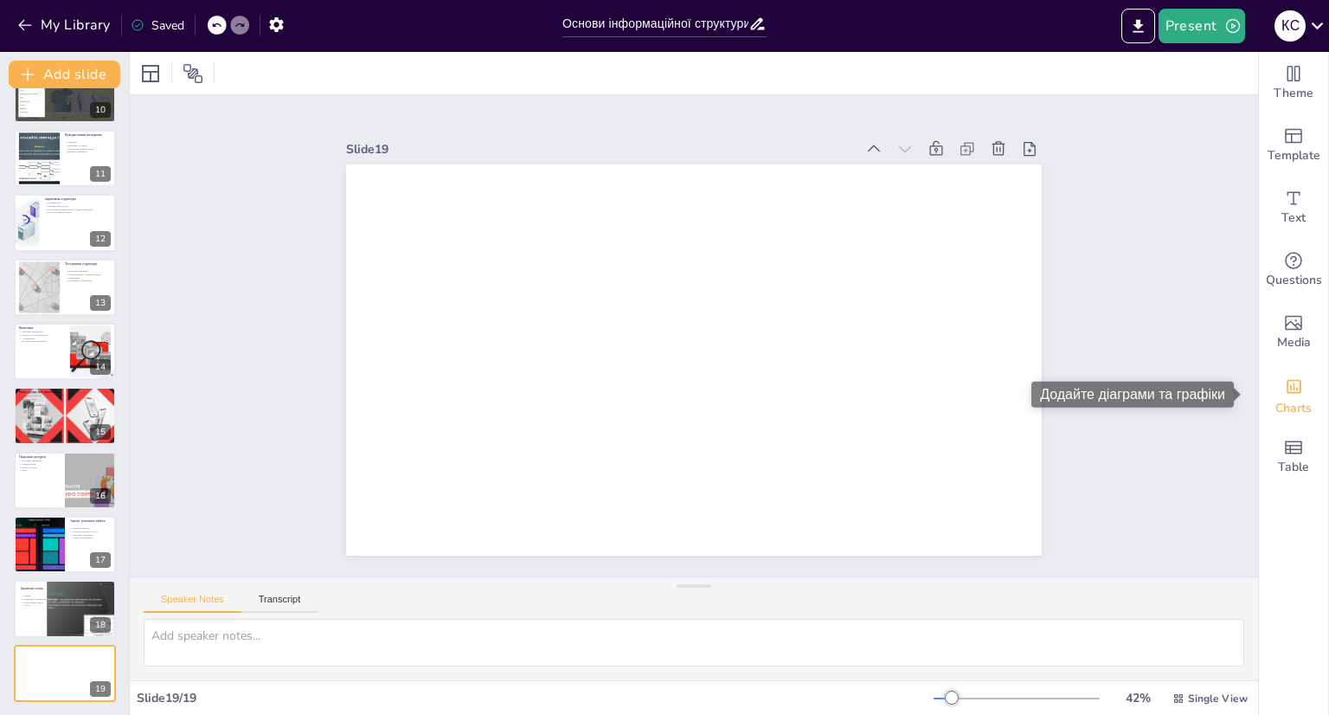
click at [1286, 402] on span "Charts" at bounding box center [1293, 408] width 36 height 19
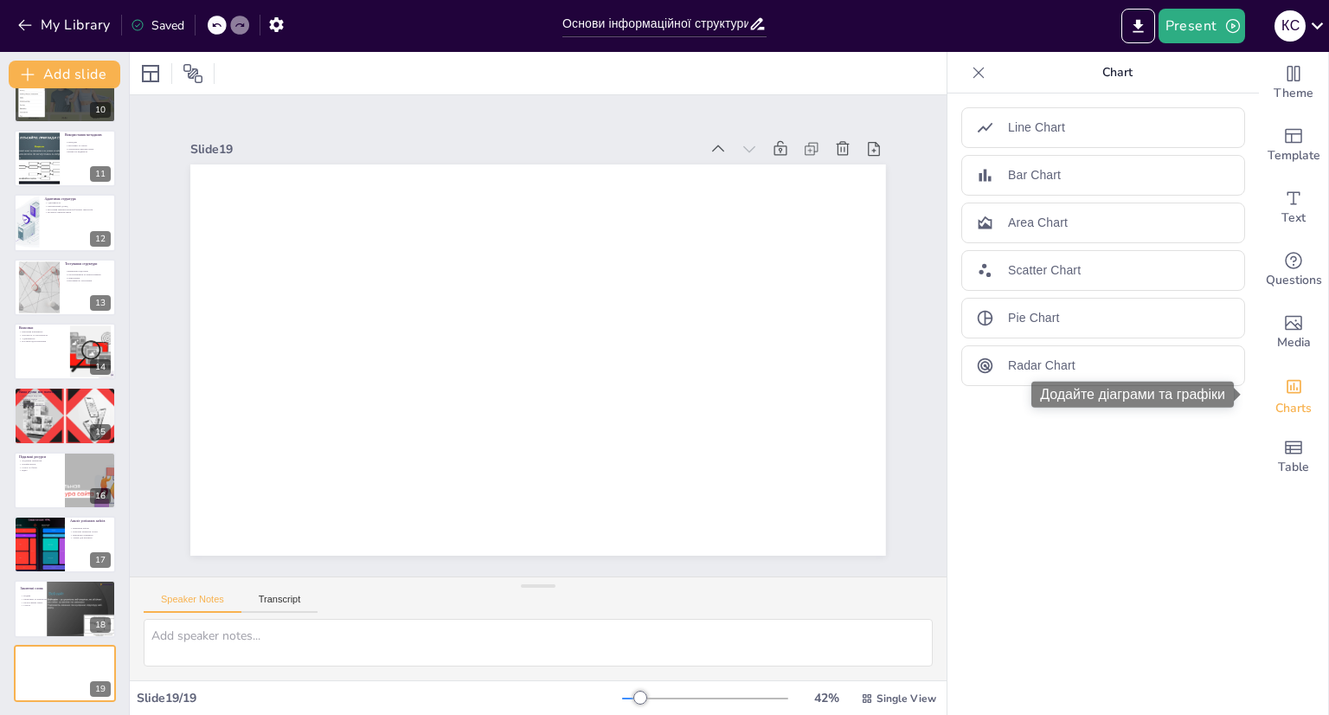
click at [1286, 402] on span "Charts" at bounding box center [1293, 408] width 36 height 19
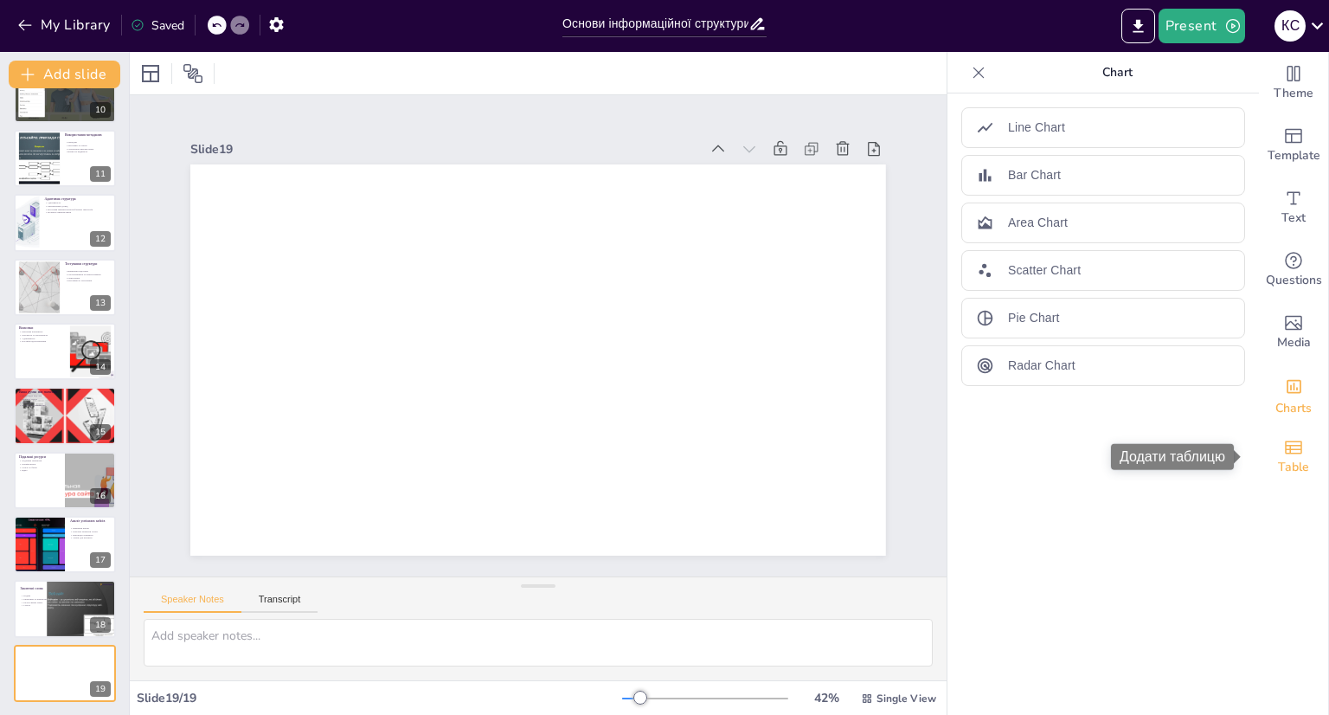
click at [1287, 441] on div "Table" at bounding box center [1293, 457] width 69 height 62
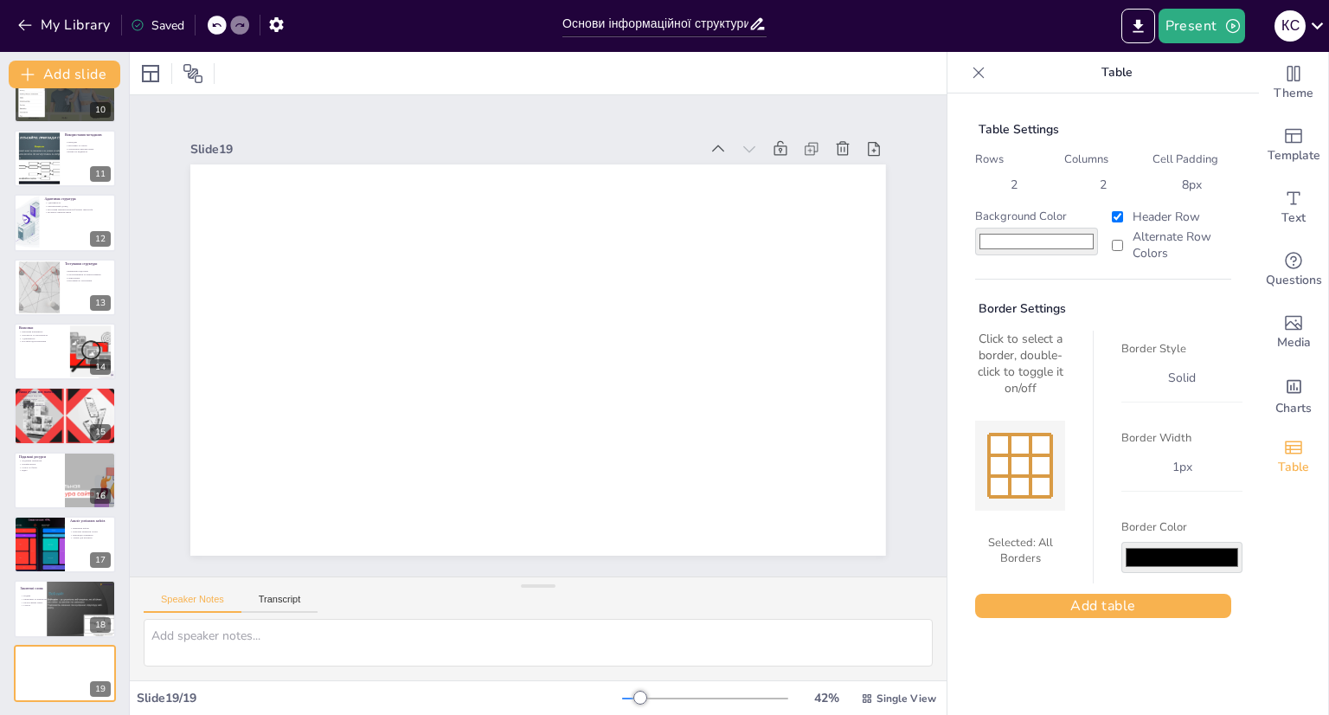
click at [970, 73] on icon at bounding box center [978, 72] width 17 height 17
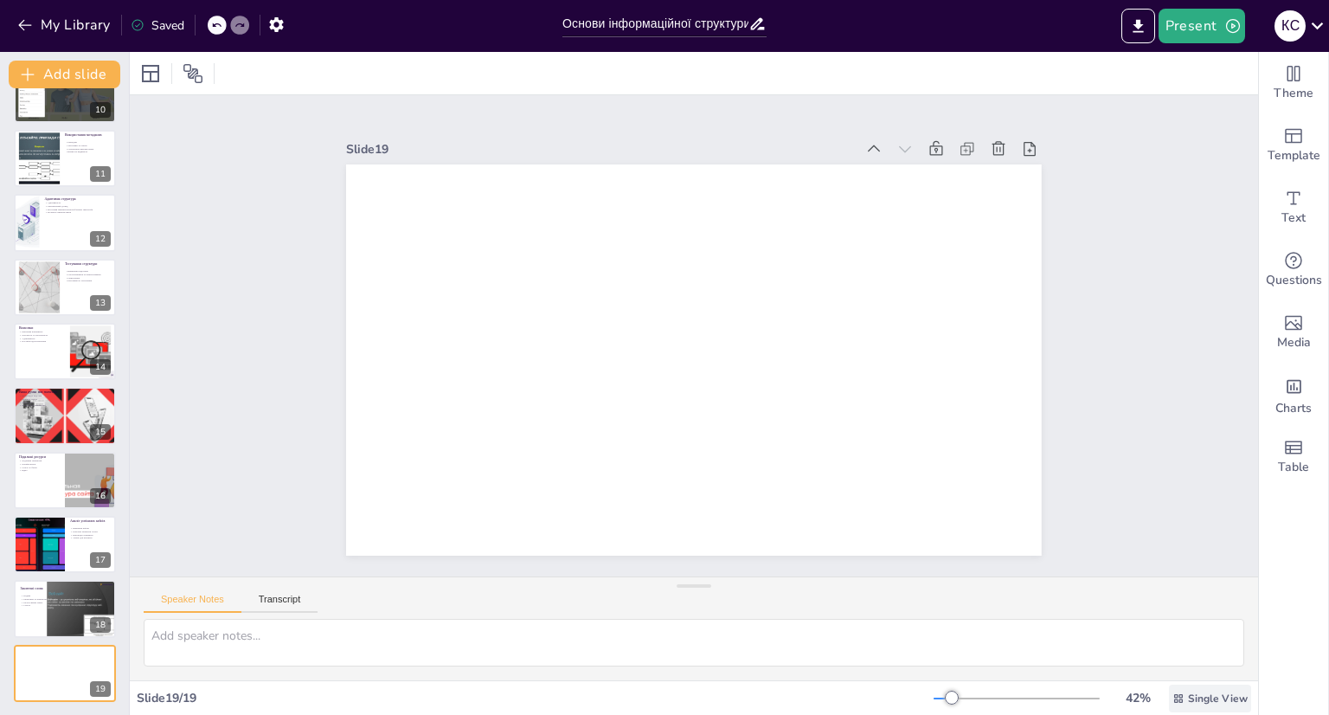
click at [1204, 689] on div "Single View" at bounding box center [1210, 698] width 82 height 28
click at [1113, 443] on div "Slide 1 Основи інформаційної структури сайту Презентація на тему інформаційної …" at bounding box center [694, 335] width 1128 height 481
click at [171, 22] on div "Saved" at bounding box center [158, 25] width 54 height 16
click at [135, 25] on icon at bounding box center [136, 25] width 11 height 11
click at [158, 22] on div "Saved" at bounding box center [158, 25] width 54 height 16
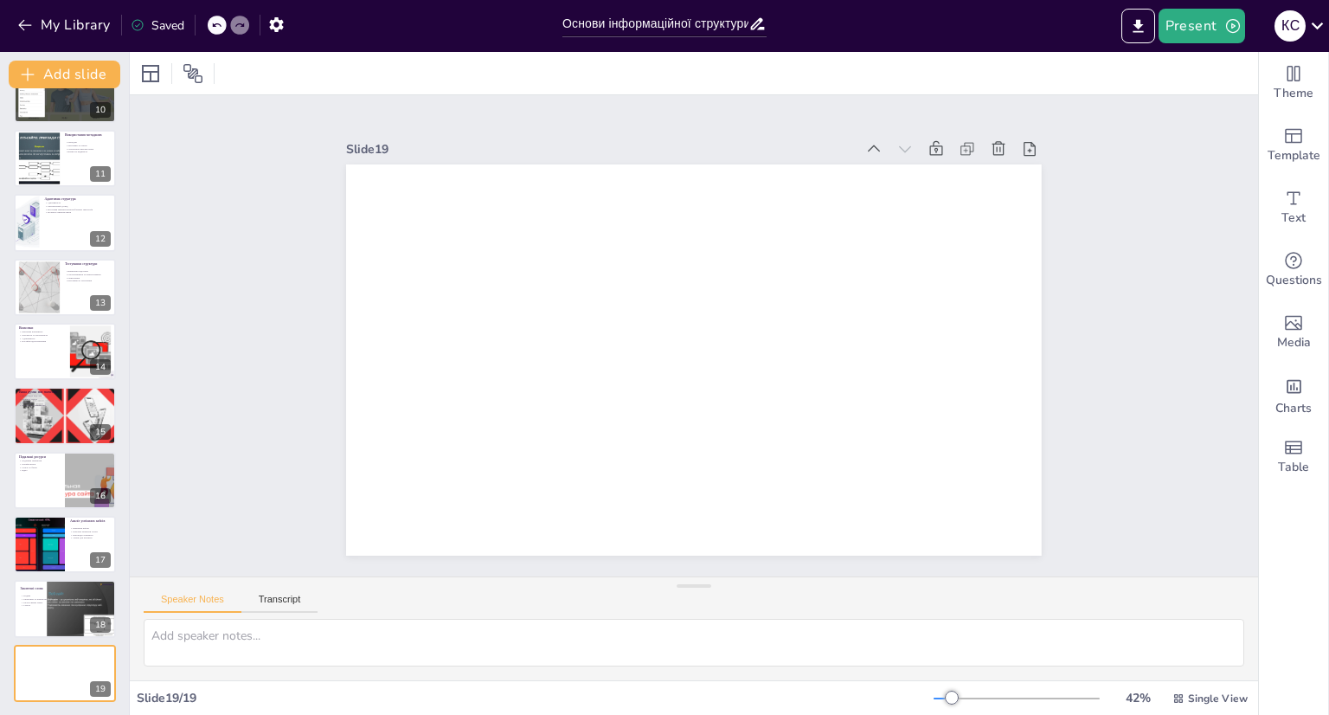
click at [217, 25] on icon at bounding box center [216, 25] width 10 height 10
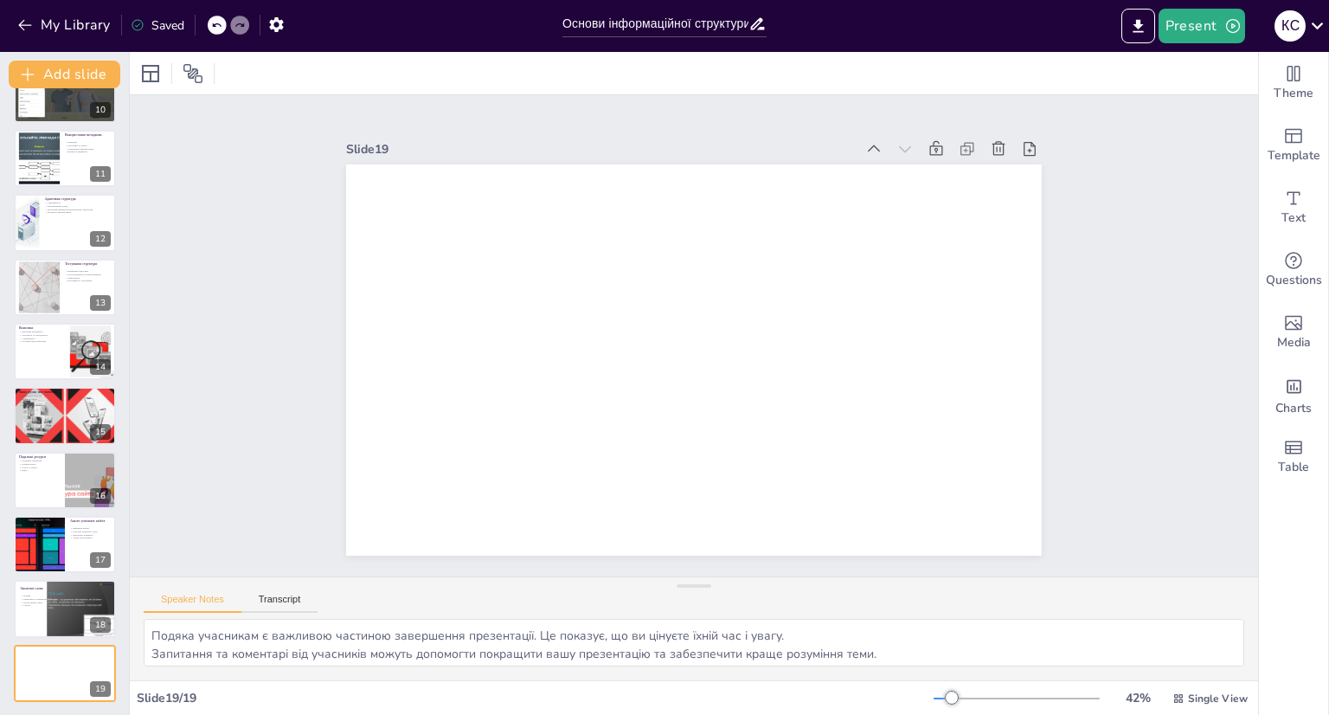
scroll to position [552, 0]
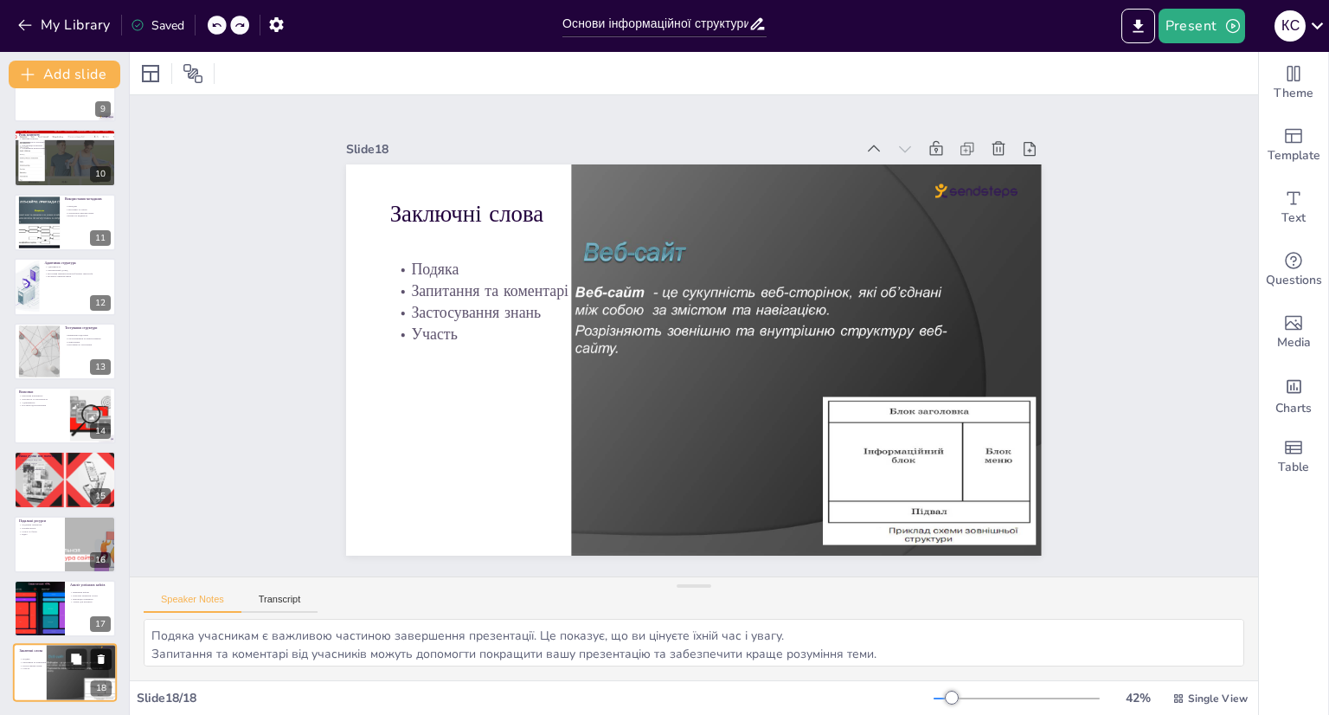
click at [103, 658] on icon at bounding box center [101, 660] width 7 height 10
type textarea "Loremips dolorsit ametco adipiscin elitseddo, eiu temporin utlaboreetdol magnaa…"
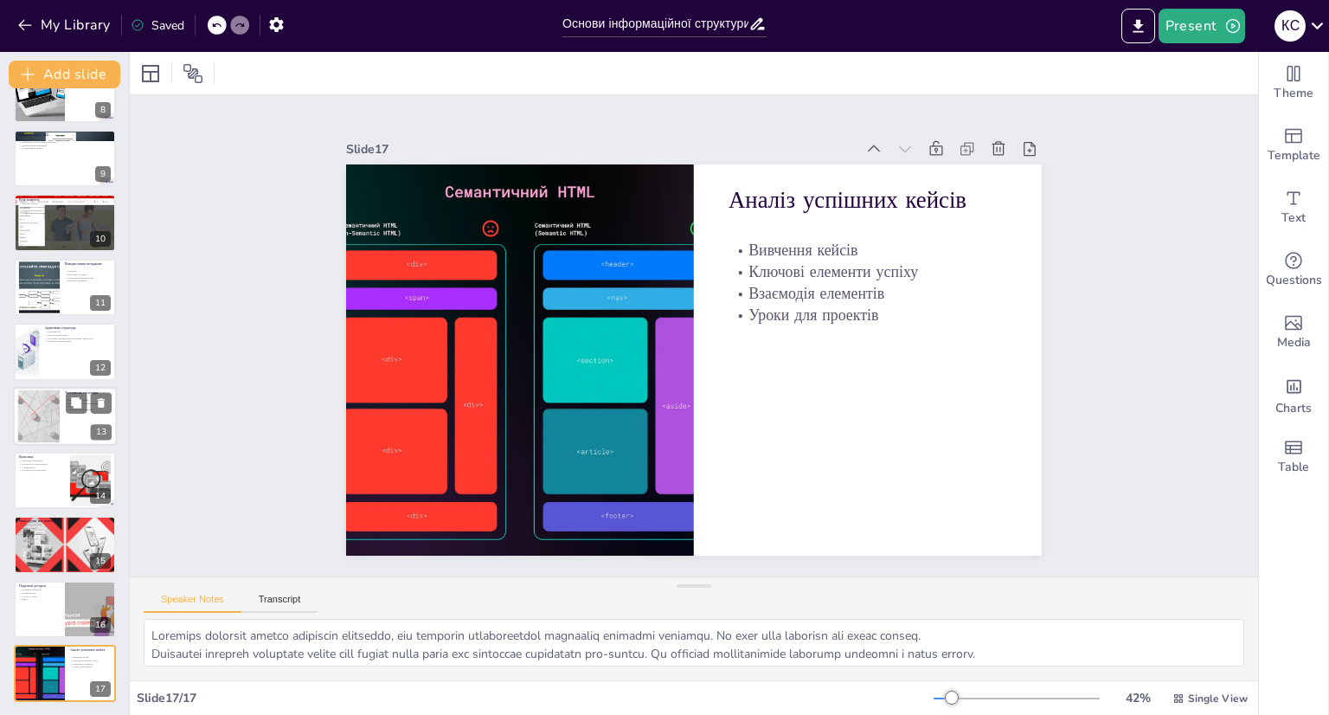
scroll to position [0, 0]
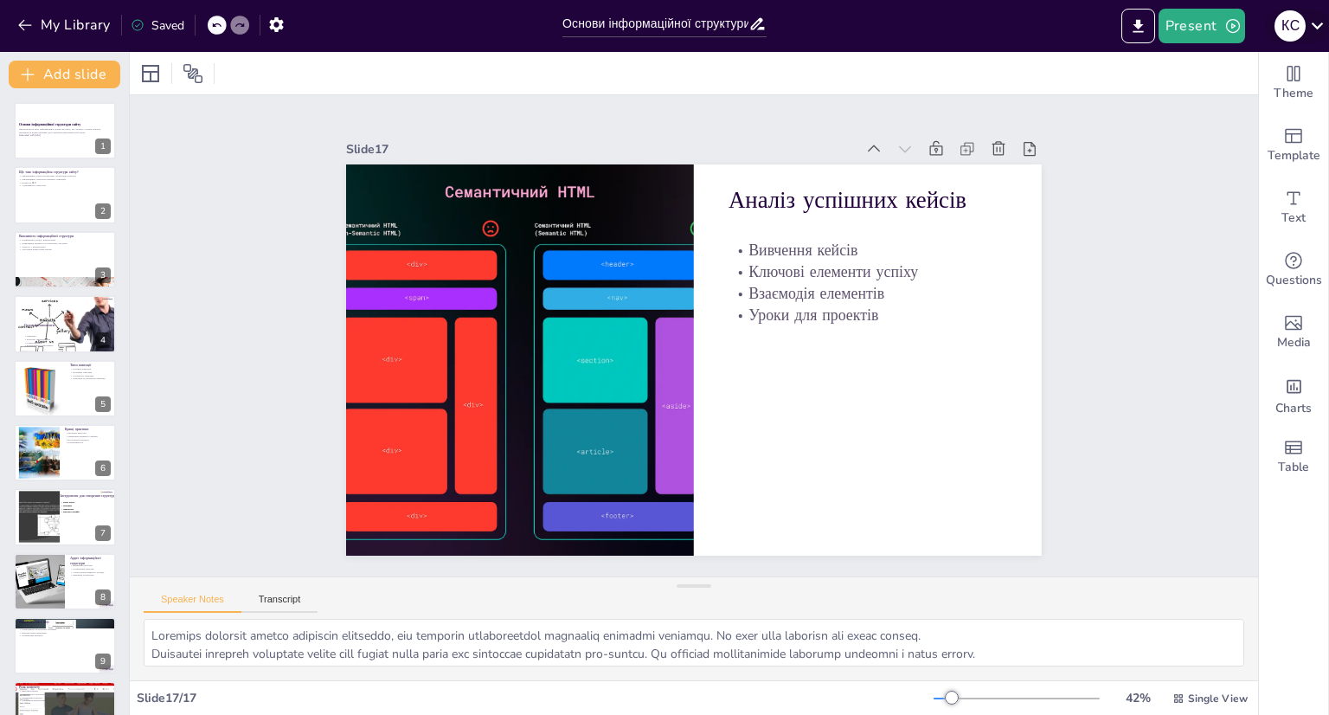
click at [1322, 32] on icon at bounding box center [1316, 25] width 23 height 23
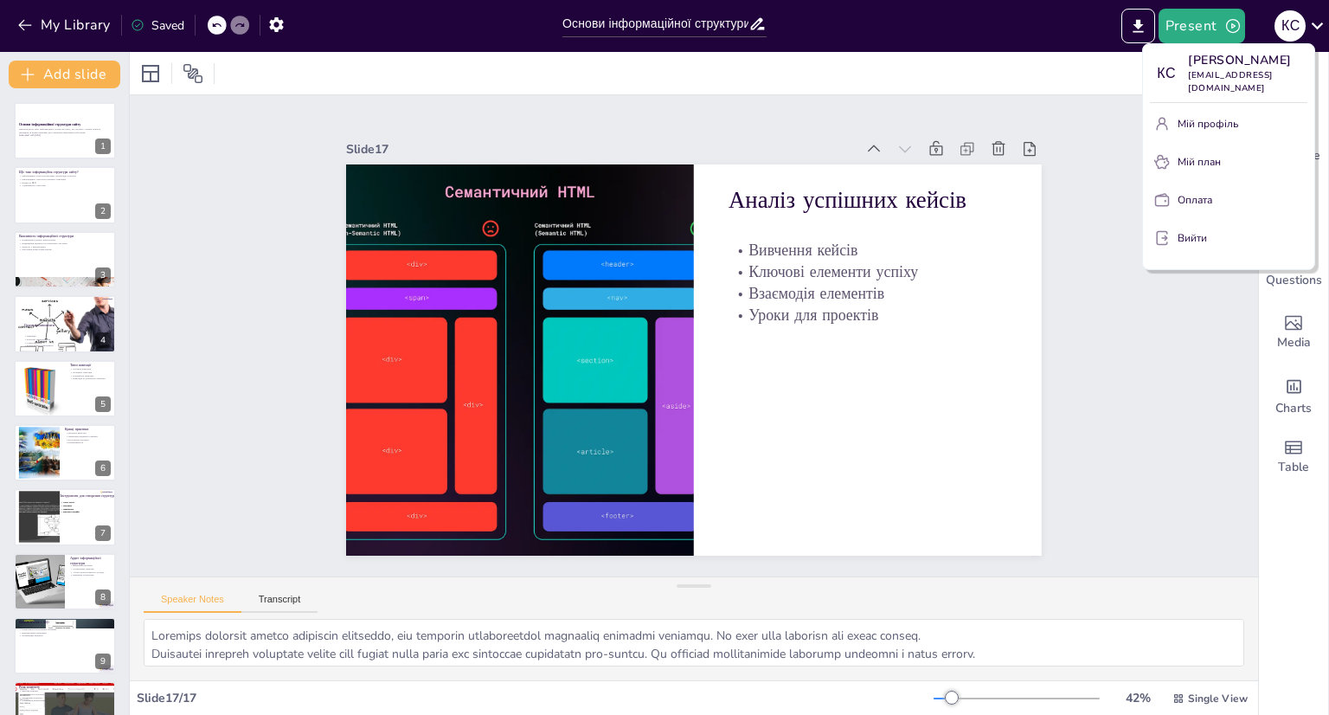
click at [1116, 176] on div at bounding box center [664, 357] width 1329 height 715
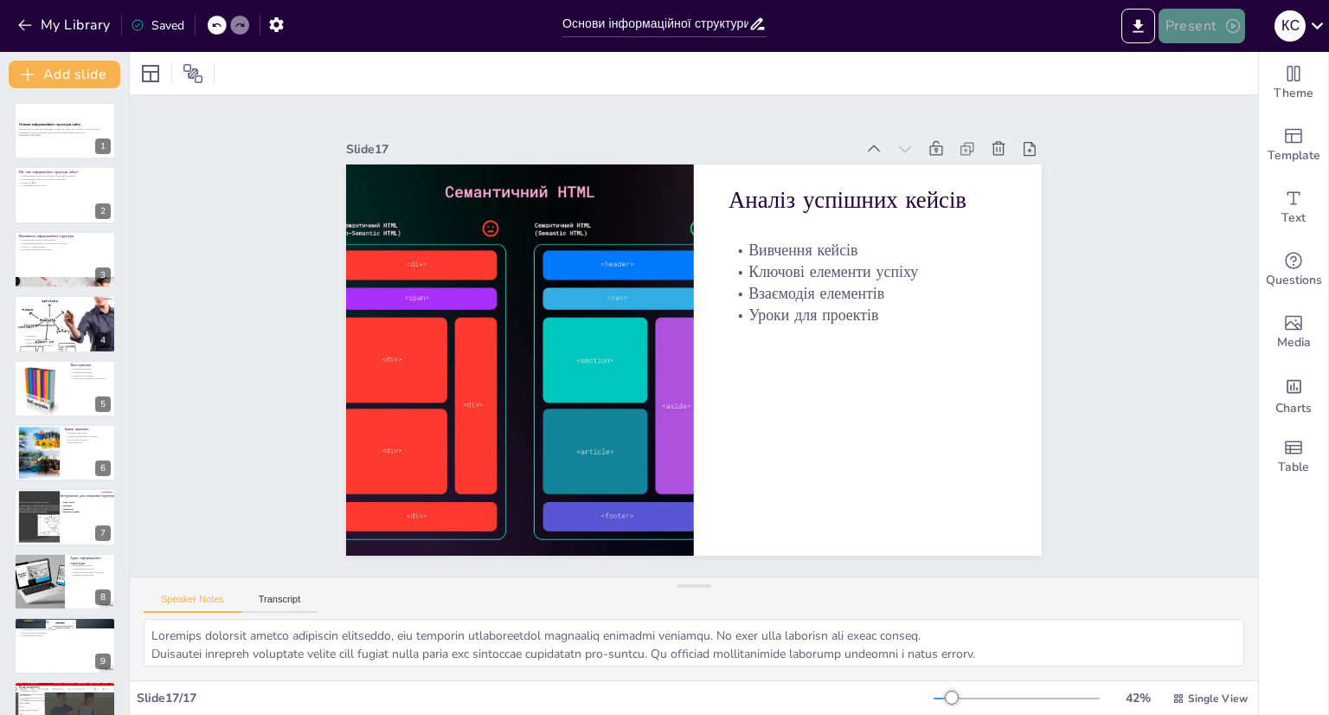
click at [1189, 15] on button "Present" at bounding box center [1201, 26] width 87 height 35
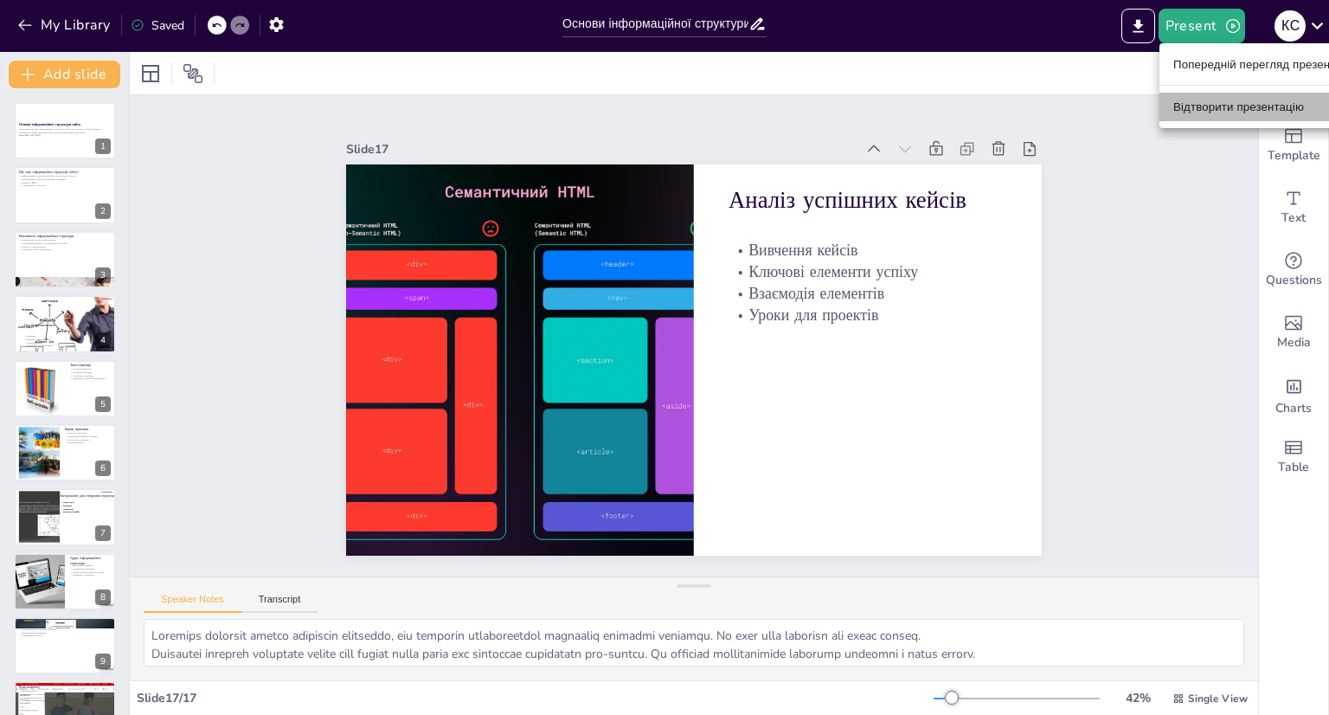
click at [1224, 105] on font "Відтворити презентацію" at bounding box center [1238, 106] width 131 height 13
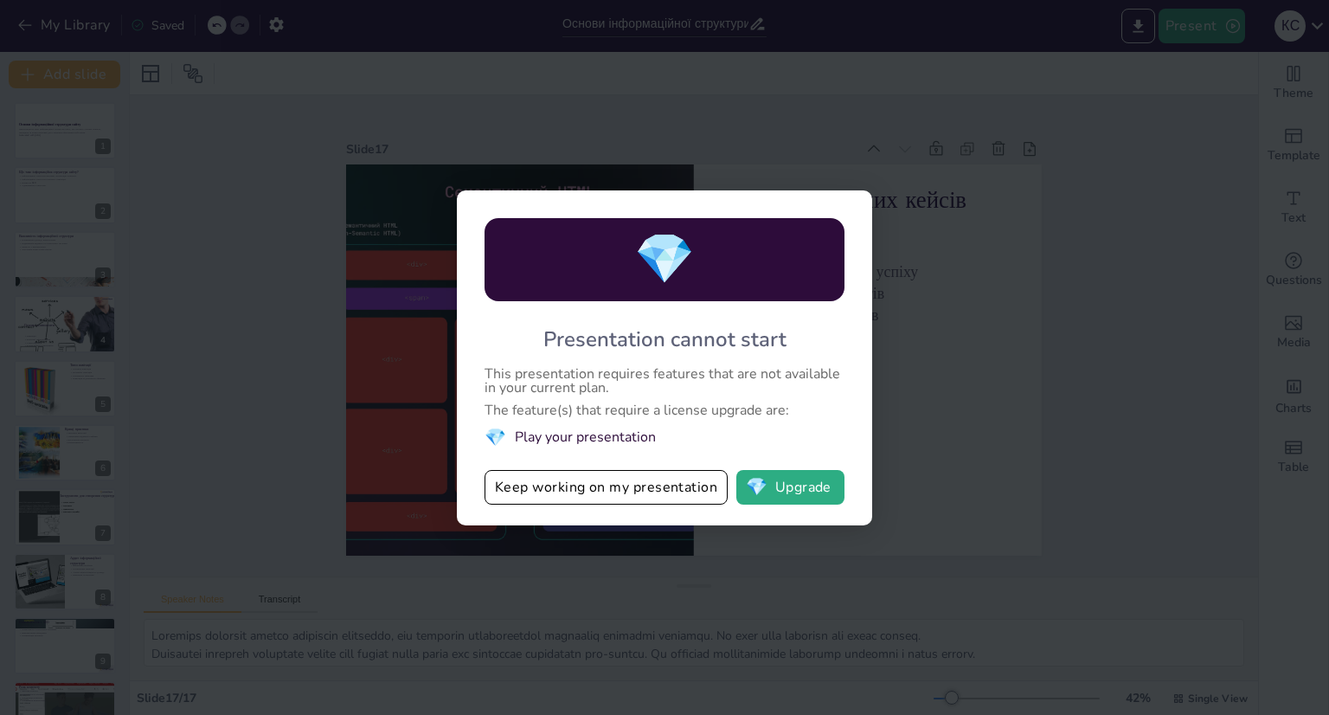
click at [969, 401] on div "💎 Presentation cannot start This presentation requires features that are not av…" at bounding box center [664, 357] width 1329 height 715
click at [619, 478] on button "Keep working on my presentation" at bounding box center [605, 487] width 243 height 35
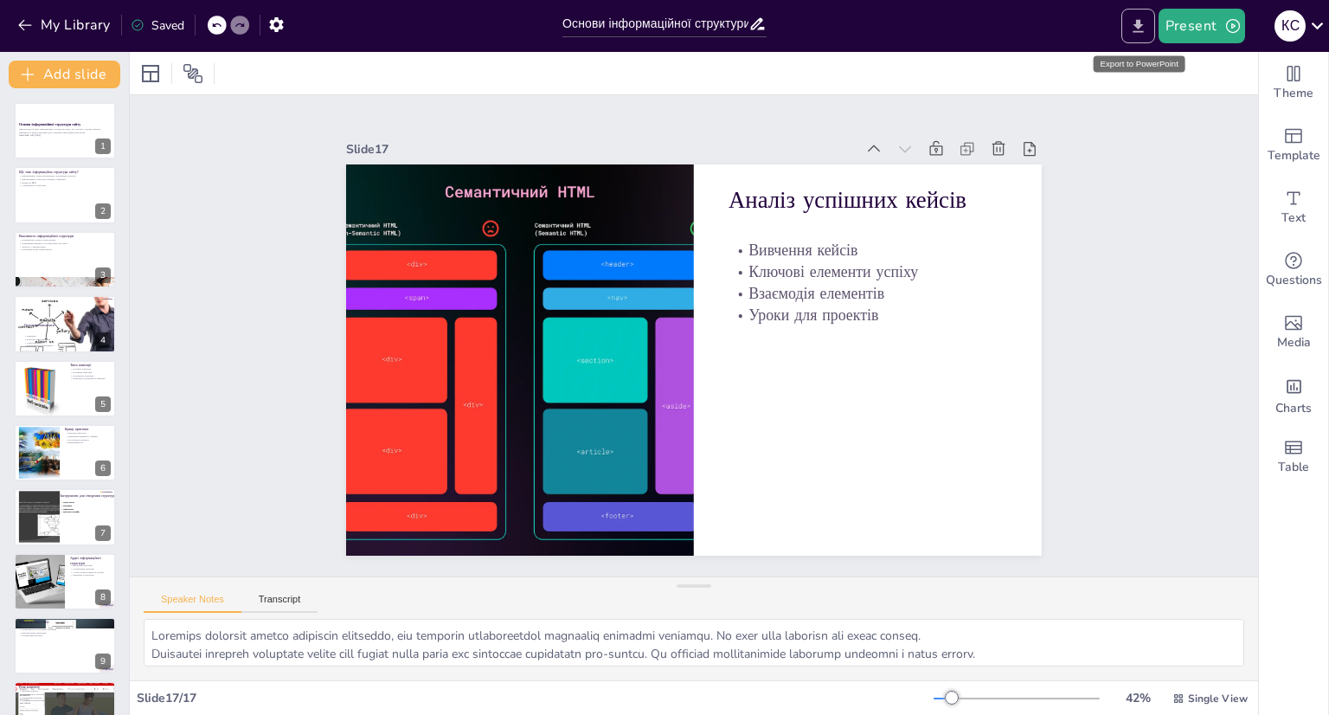
click at [1141, 17] on icon "Export to PowerPoint" at bounding box center [1138, 26] width 18 height 18
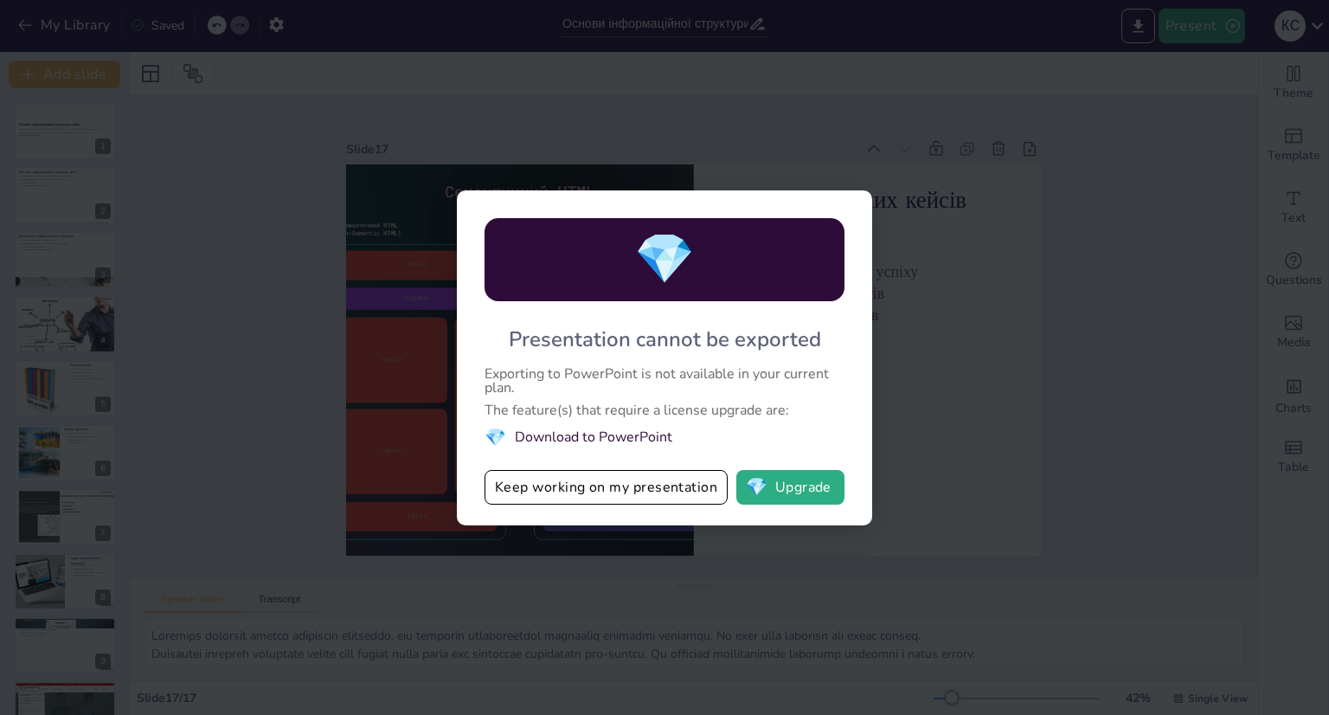
click at [512, 337] on div "Presentation cannot be exported" at bounding box center [665, 339] width 312 height 28
drag, startPoint x: 512, startPoint y: 337, endPoint x: 555, endPoint y: 335, distance: 42.4
click at [555, 335] on div "Presentation cannot be exported" at bounding box center [665, 339] width 312 height 28
drag, startPoint x: 515, startPoint y: 333, endPoint x: 576, endPoint y: 333, distance: 61.4
click at [576, 333] on div "Presentation cannot be exported" at bounding box center [665, 339] width 312 height 28
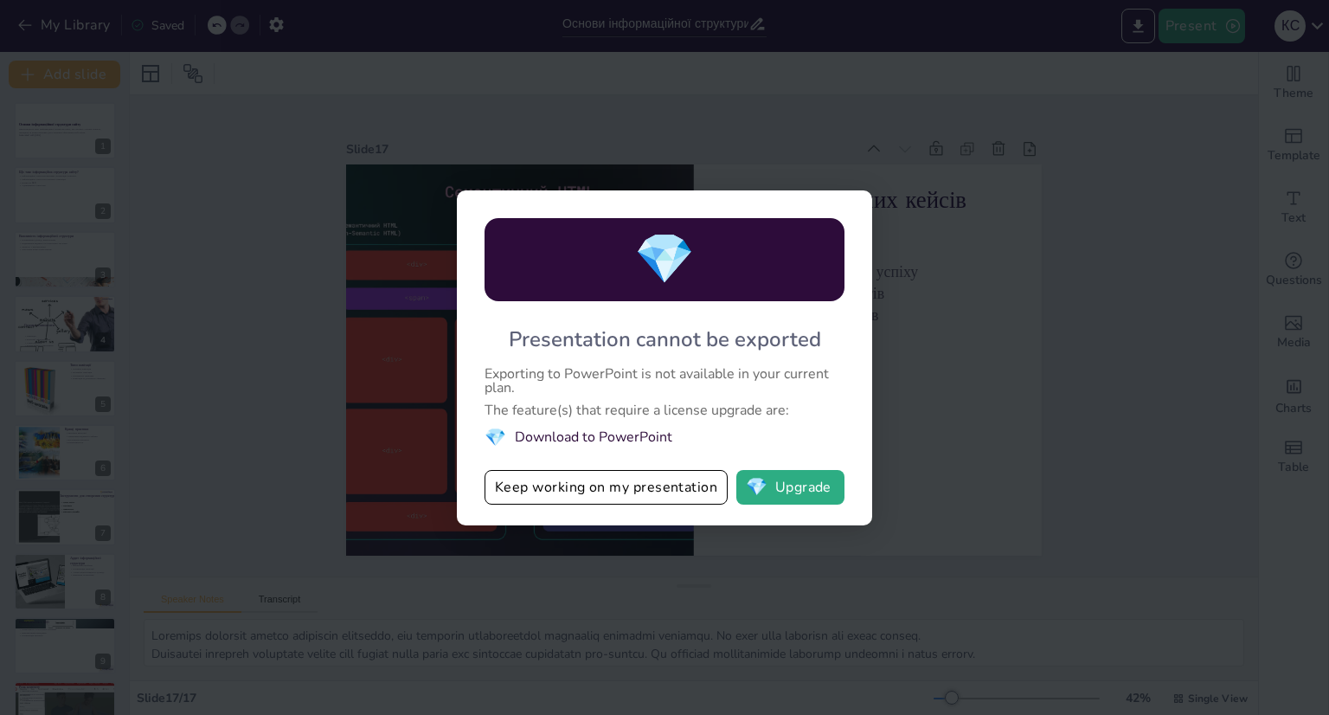
drag, startPoint x: 508, startPoint y: 330, endPoint x: 561, endPoint y: 324, distance: 54.0
drag, startPoint x: 561, startPoint y: 324, endPoint x: 533, endPoint y: 333, distance: 29.8
click at [533, 333] on div "Presentation cannot be exported" at bounding box center [665, 339] width 312 height 28
click at [804, 485] on button "💎 Upgrade" at bounding box center [790, 487] width 108 height 35
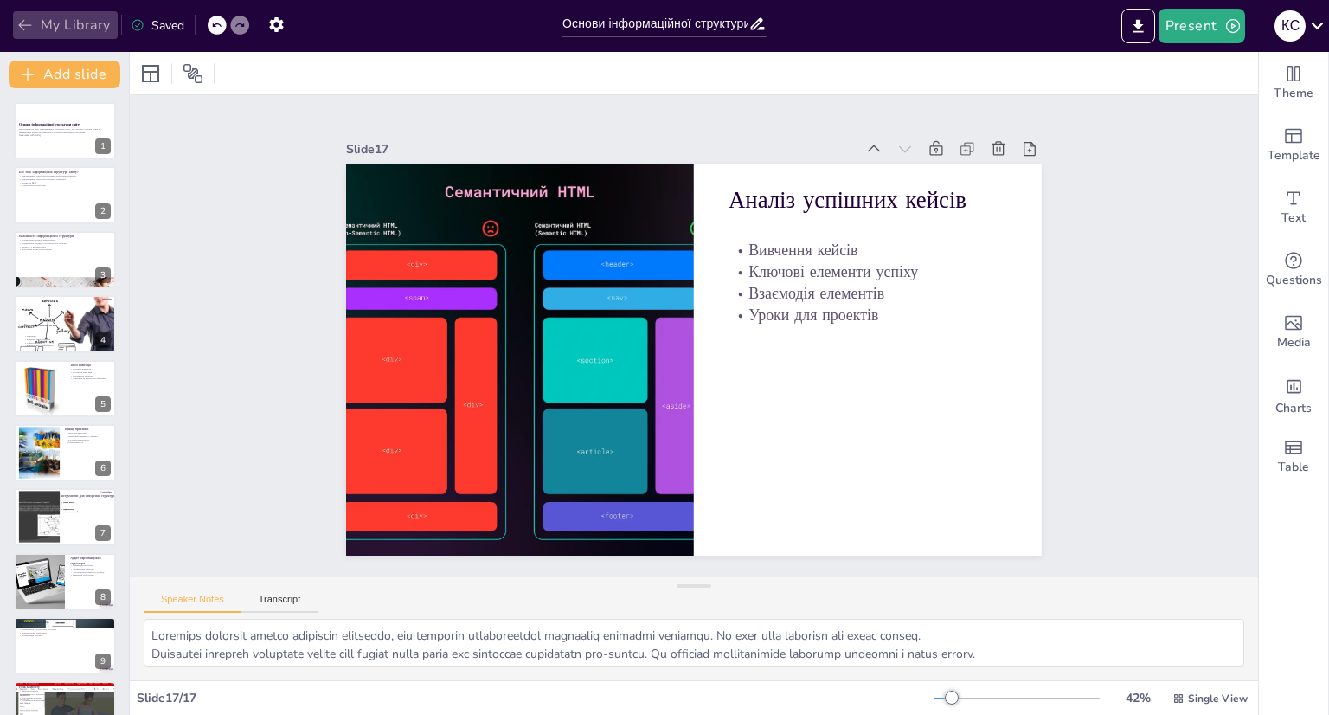
click at [33, 28] on icon "button" at bounding box center [24, 24] width 17 height 17
